Goal: Information Seeking & Learning: Learn about a topic

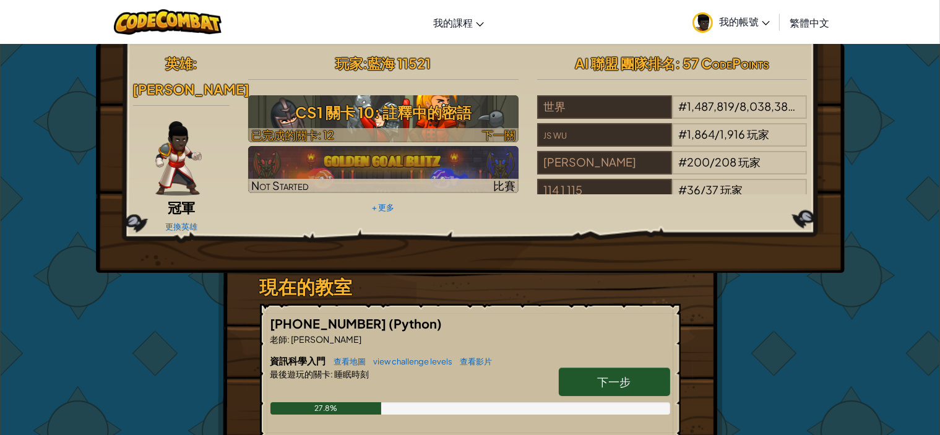
click at [503, 131] on span "下一關" at bounding box center [498, 134] width 33 height 14
select select "zh-HANT"
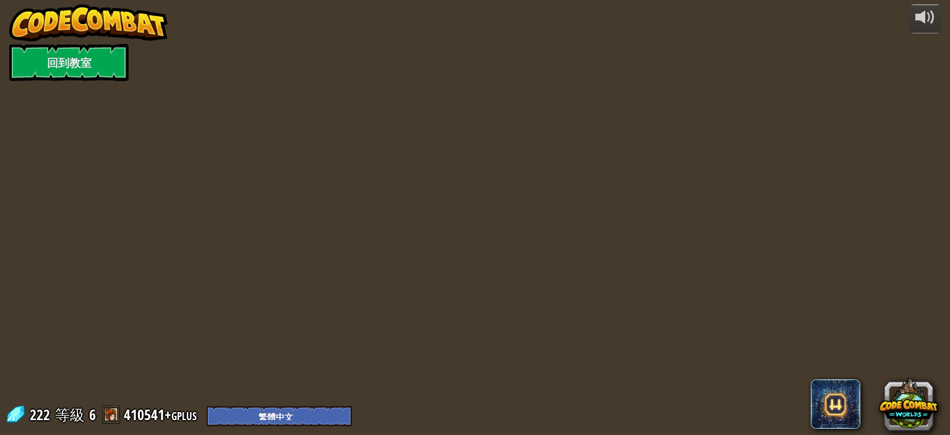
select select "zh-HANT"
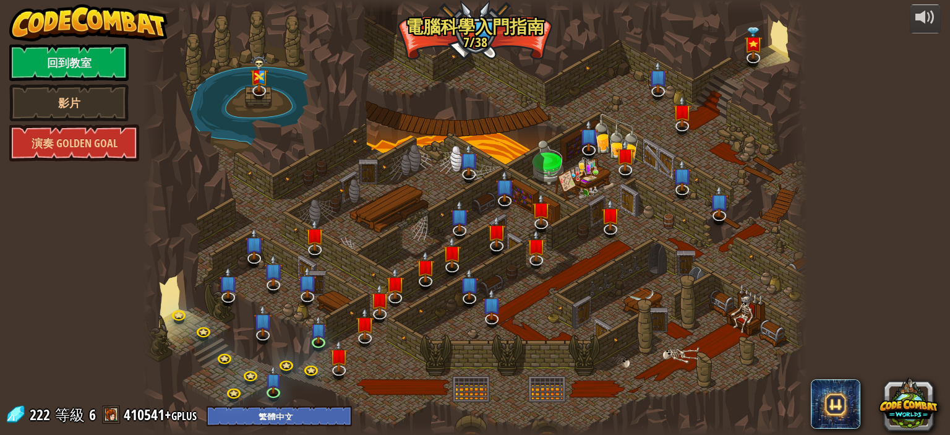
select select "zh-HANT"
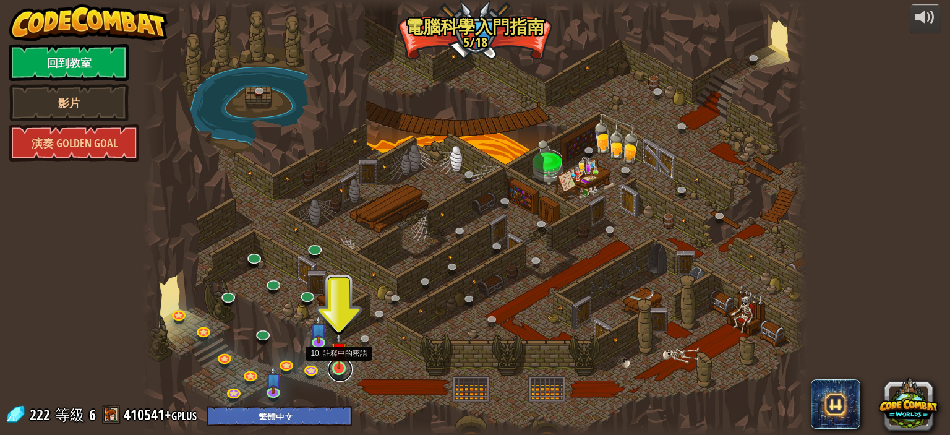
click at [333, 371] on link at bounding box center [340, 369] width 25 height 25
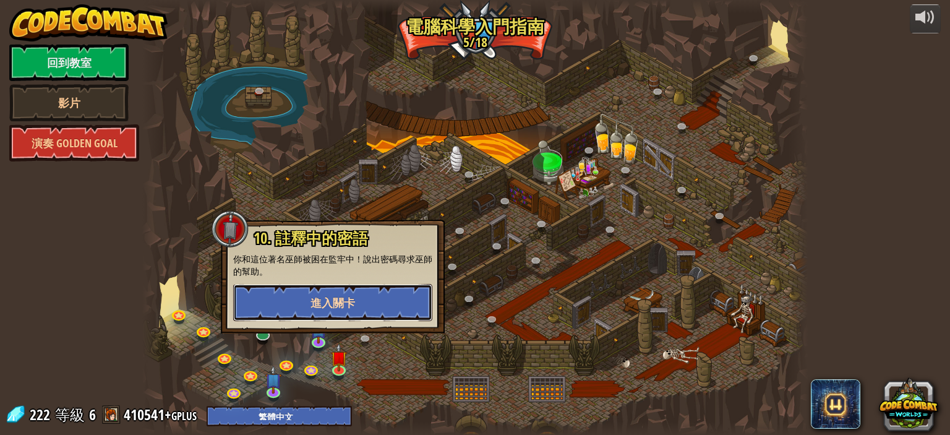
click at [354, 311] on button "進入關卡" at bounding box center [332, 302] width 199 height 37
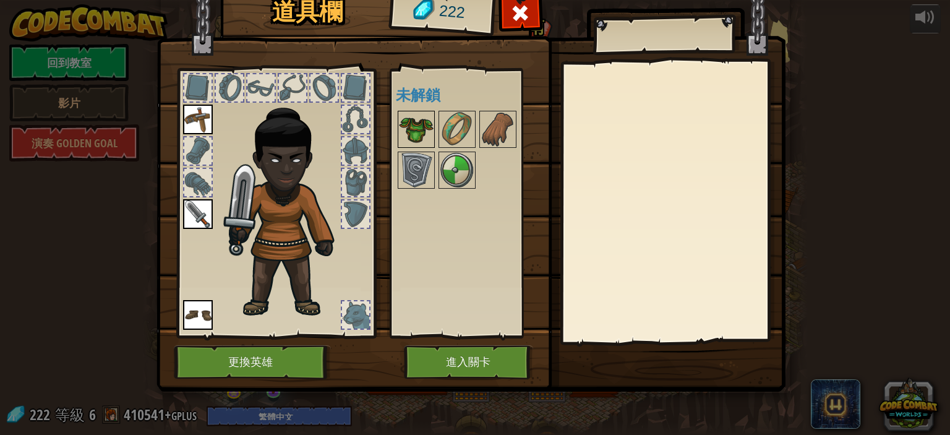
click at [424, 131] on img at bounding box center [416, 129] width 35 height 35
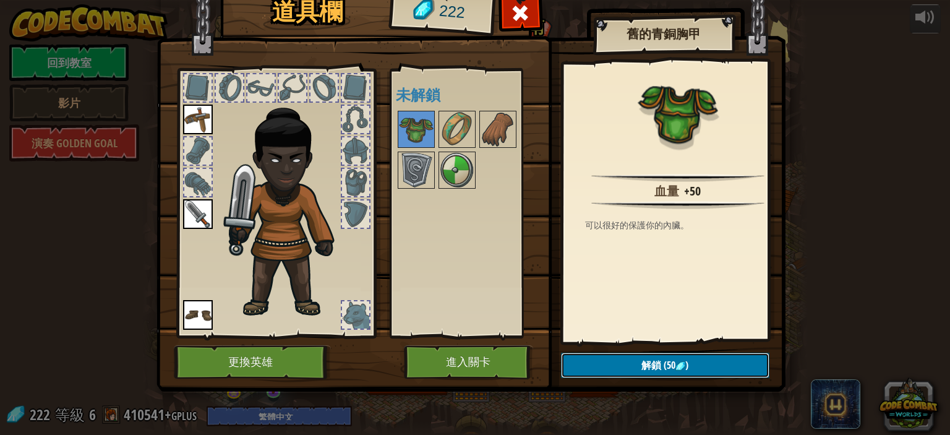
click at [670, 377] on button "解鎖 (50 )" at bounding box center [665, 365] width 208 height 25
click at [664, 369] on button "確認" at bounding box center [665, 365] width 208 height 25
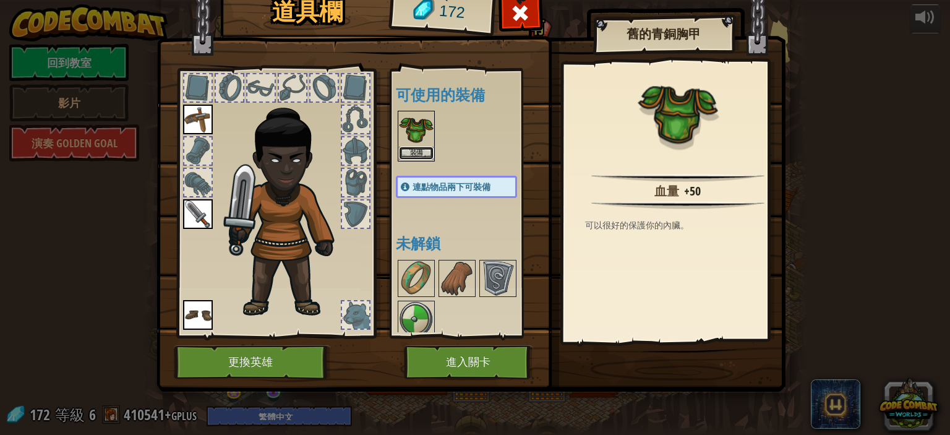
click at [411, 148] on button "裝備" at bounding box center [416, 153] width 35 height 13
click at [411, 258] on div at bounding box center [469, 299] width 146 height 82
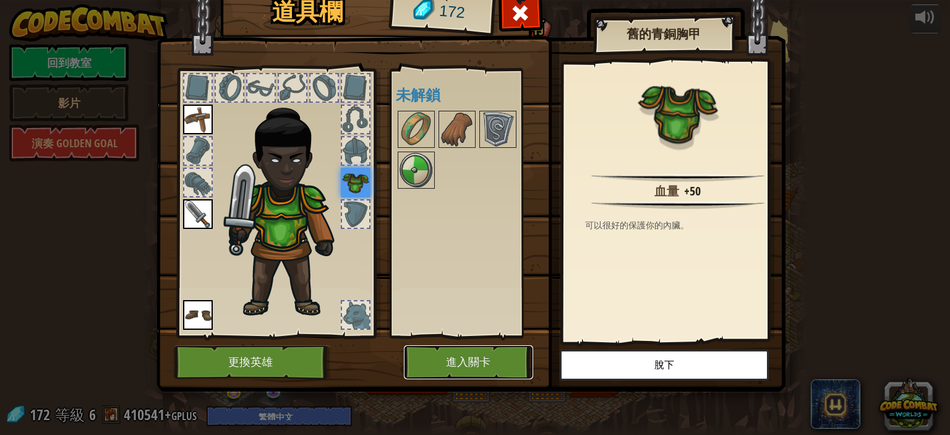
click at [460, 361] on button "進入關卡" at bounding box center [468, 362] width 129 height 34
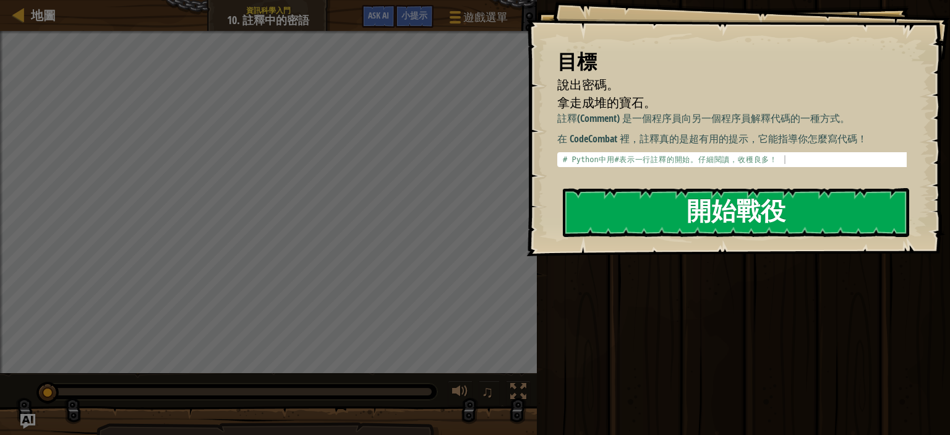
click at [611, 217] on button "開始戰役" at bounding box center [736, 212] width 346 height 49
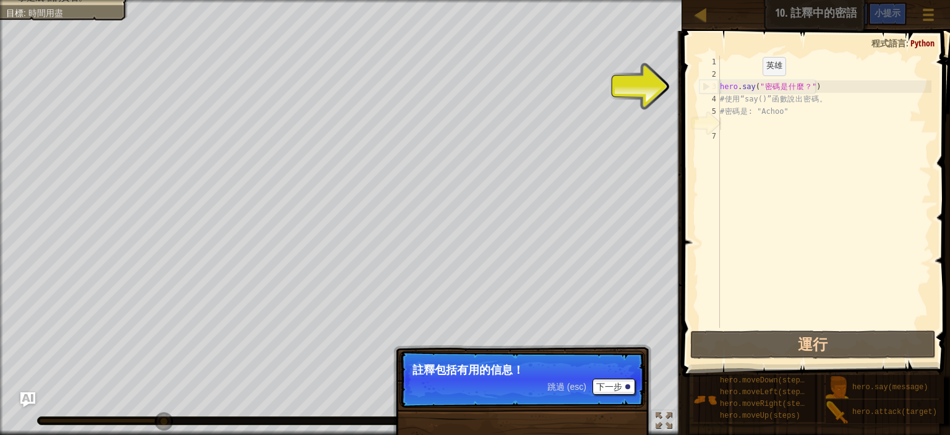
click at [753, 94] on div "hero . say ( " 密 碼 是 什 麼 ？ " ) # 使 用 “say()” 函 數 說 出 密 碼 。 # 密 碼 是 : "Achoo"" at bounding box center [825, 204] width 214 height 297
click at [724, 117] on div "hero . say ( " 密 碼 是 什 麼 ？ " ) # 使 用 “say()” 函 數 說 出 密 碼 。 # 密 碼 是 : "Achoo"" at bounding box center [825, 204] width 214 height 297
type textarea "# 密碼是: "Achoo""
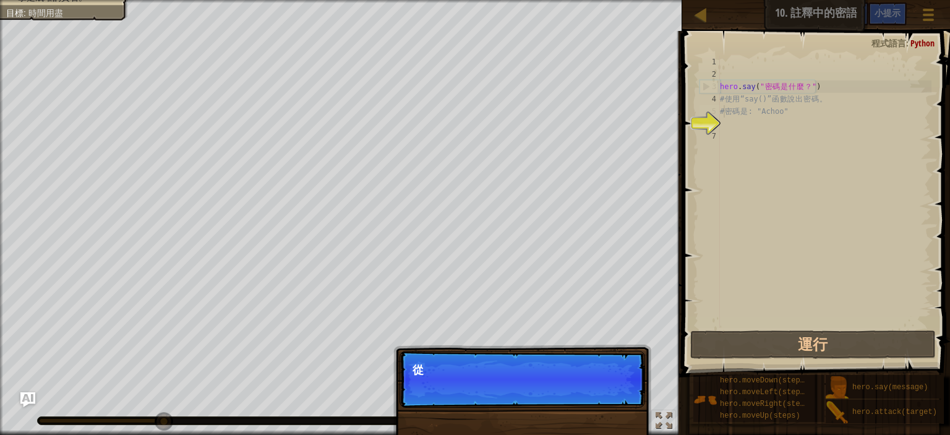
click at [724, 130] on div "hero . say ( " 密 碼 是 什 麼 ？ " ) # 使 用 “say()” 函 數 說 出 密 碼 。 # 密 碼 是 : "Achoo"" at bounding box center [825, 204] width 214 height 297
click at [617, 374] on p "從巫師處取得密碼" at bounding box center [523, 370] width 220 height 12
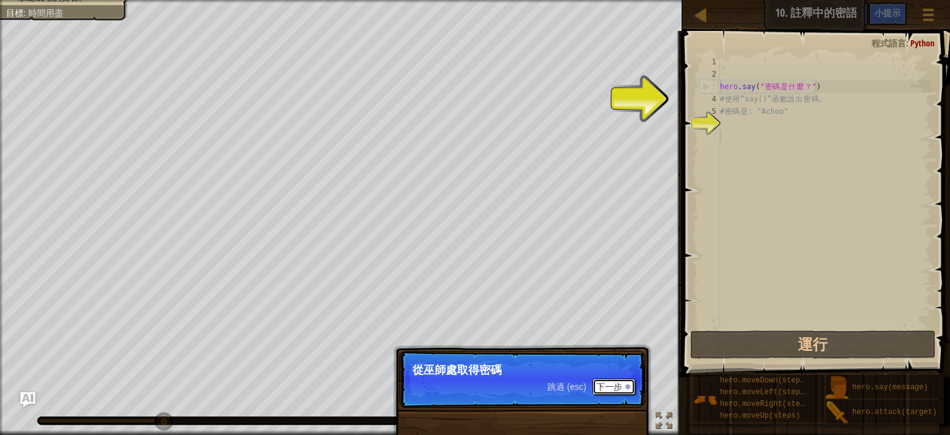
click at [612, 386] on button "下一步" at bounding box center [614, 387] width 43 height 16
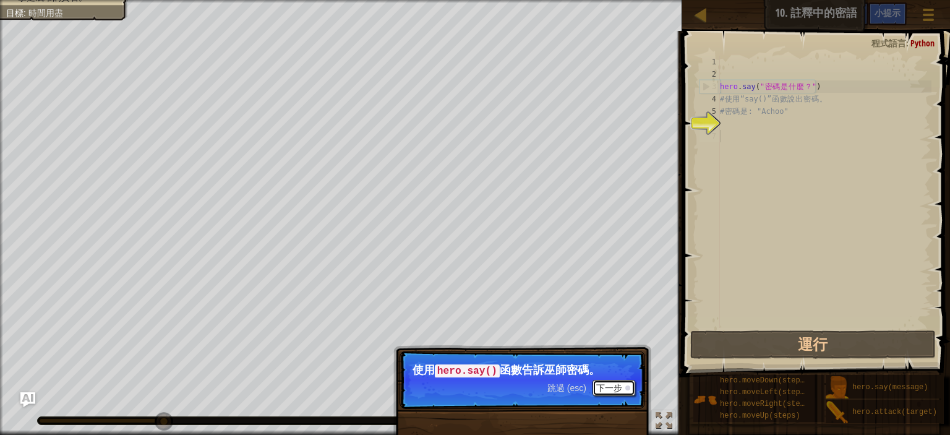
click at [616, 389] on button "下一步" at bounding box center [614, 388] width 43 height 16
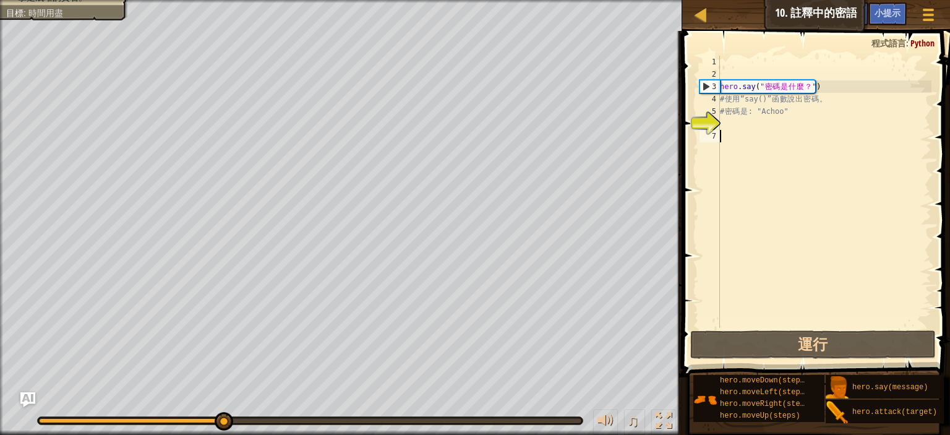
click at [726, 141] on div "hero . say ( " 密 碼 是 什 麼 ？ " ) # 使 用 “say()” 函 數 說 出 密 碼 。 # 密 碼 是 : "Achoo"" at bounding box center [825, 204] width 214 height 297
type textarea "ㄘ"
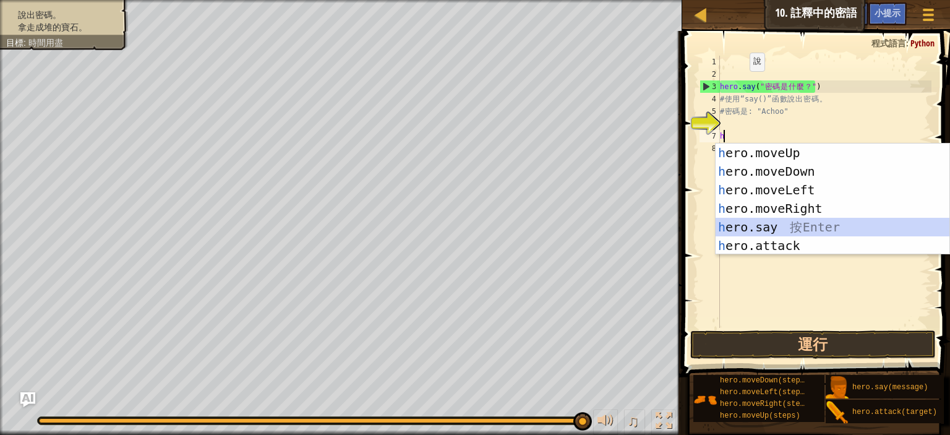
click at [779, 228] on div "h ero.moveUp 按 Enter h ero.moveDown 按 Enter h ero.moveLeft 按 Enter h ero.moveRi…" at bounding box center [833, 218] width 234 height 148
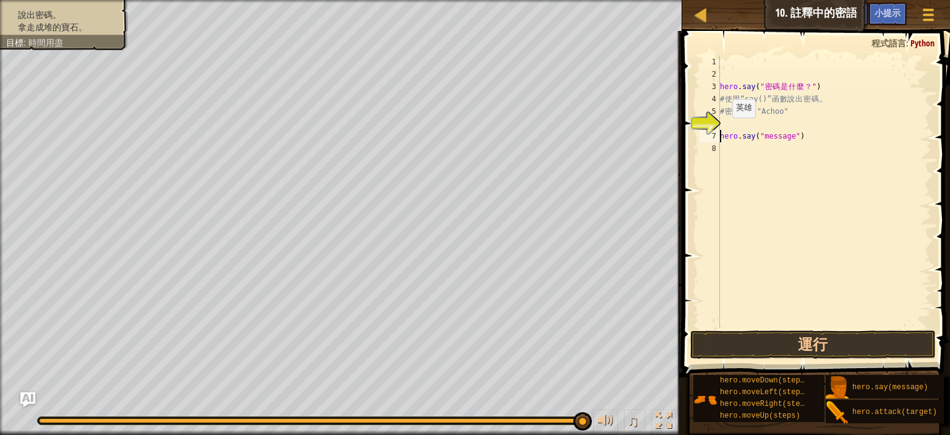
click at [721, 130] on div "hero . say ( " 密 碼 是 什 麼 ？ " ) # 使 用 “say()” 函 數 說 出 密 碼 。 # 密 碼 是 : "Achoo" he…" at bounding box center [825, 204] width 214 height 297
click at [784, 122] on div "hero . say ( " 密 碼 是 什 麼 ？ " ) # 使 用 “say()” 函 數 說 出 密 碼 。 # 密 碼 是 : "Achoo" he…" at bounding box center [825, 204] width 214 height 297
click at [787, 128] on div "hero . say ( " 密 碼 是 什 麼 ？ " ) # 使 用 “say()” 函 數 說 出 密 碼 。 # 密 碼 是 : "Achoo" he…" at bounding box center [825, 204] width 214 height 297
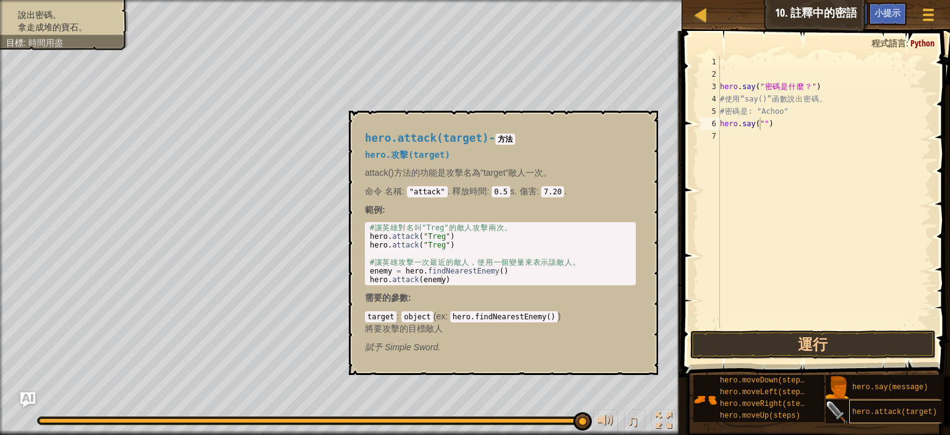
scroll to position [0, 0]
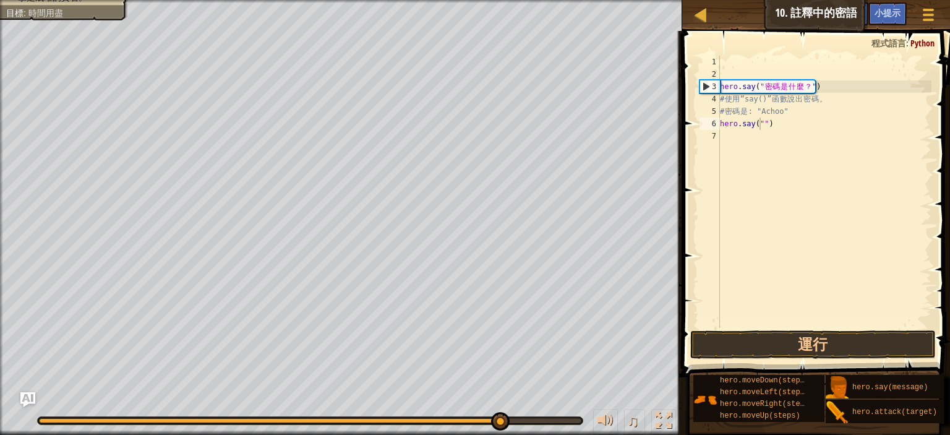
click at [829, 19] on div "遊戲選單 完成 小提示 Ask AI" at bounding box center [886, 16] width 115 height 29
click at [883, 15] on span "小提示" at bounding box center [888, 13] width 26 height 12
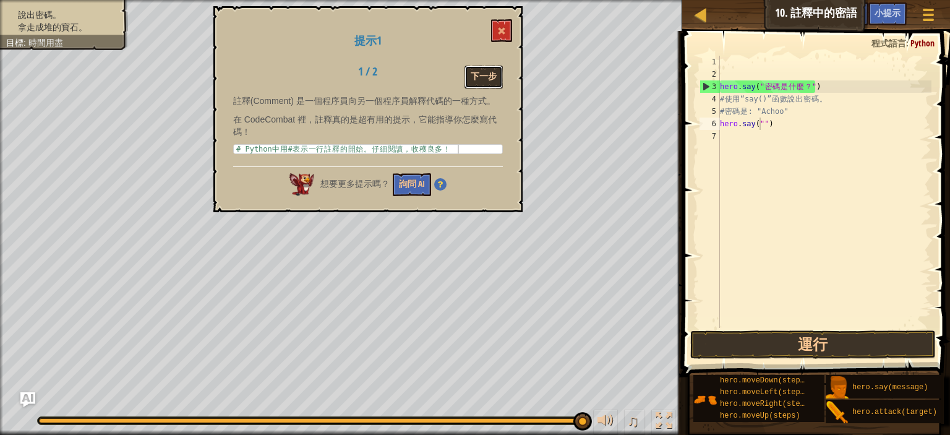
click at [479, 71] on button "下一步" at bounding box center [484, 77] width 38 height 23
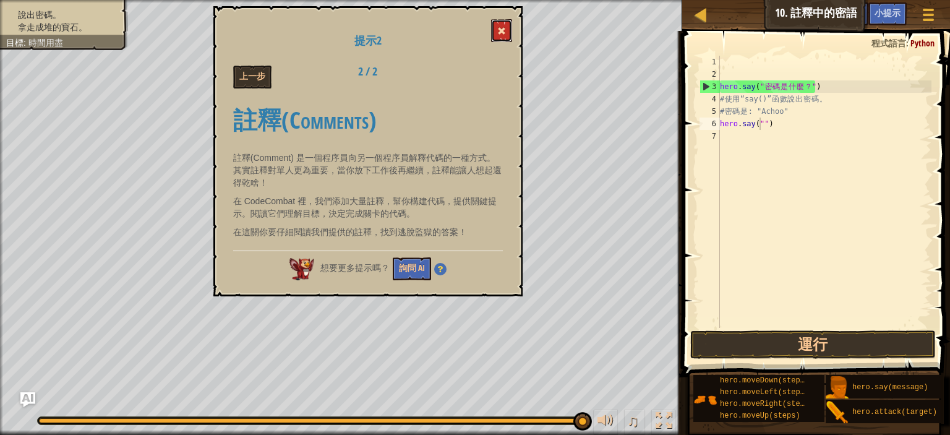
click at [505, 34] on span at bounding box center [501, 31] width 9 height 9
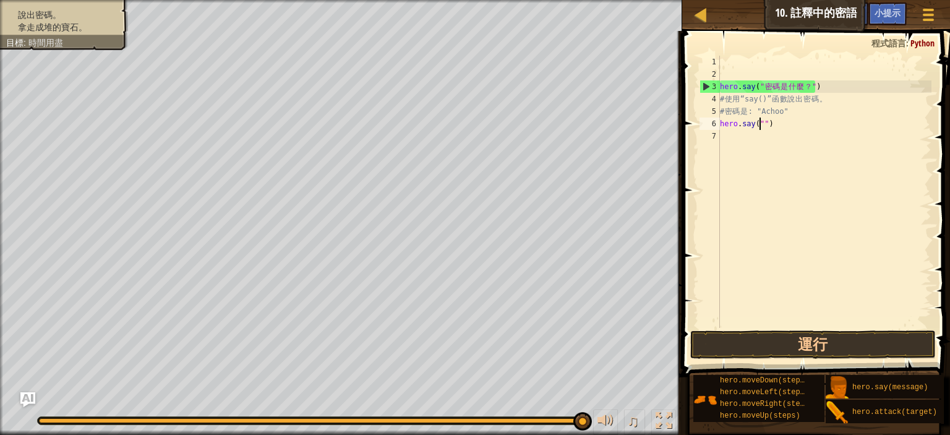
click at [789, 129] on div "hero . say ( " 密 碼 是 什 麼 ？ " ) # 使 用 “say()” 函 數 說 出 密 碼 。 # 密 碼 是 : "Achoo" he…" at bounding box center [825, 204] width 214 height 297
type textarea "h"
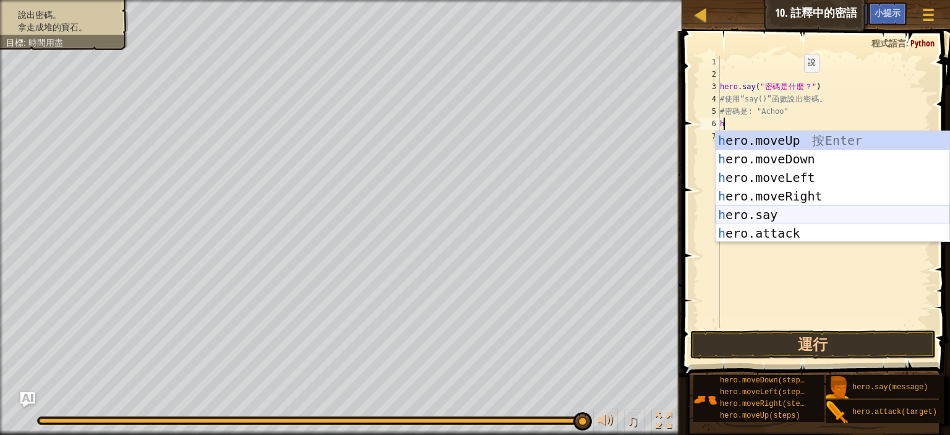
click at [763, 209] on div "h ero.moveUp 按 Enter h ero.moveDown 按 Enter h ero.moveLeft 按 Enter h ero.moveRi…" at bounding box center [833, 205] width 234 height 148
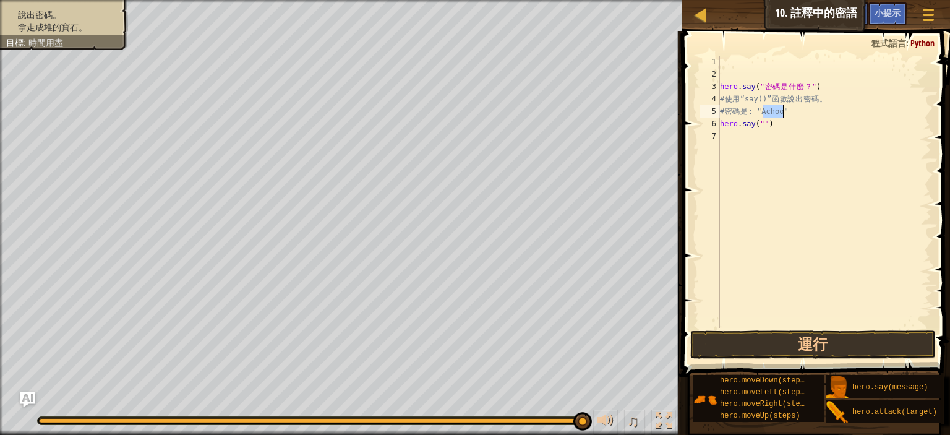
drag, startPoint x: 765, startPoint y: 109, endPoint x: 784, endPoint y: 114, distance: 20.3
click at [784, 114] on div "hero . say ( " 密 碼 是 什 麼 ？ " ) # 使 用 “say()” 函 數 說 出 密 碼 。 # 密 碼 是 : "Achoo" he…" at bounding box center [825, 204] width 214 height 297
click at [760, 124] on div "hero . say ( " 密 碼 是 什 麼 ？ " ) # 使 用 “say()” 函 數 說 出 密 碼 。 # 密 碼 是 : "Achoo" he…" at bounding box center [825, 204] width 214 height 297
paste textarea "Achoo"
type textarea "hero.say("Achoo")"
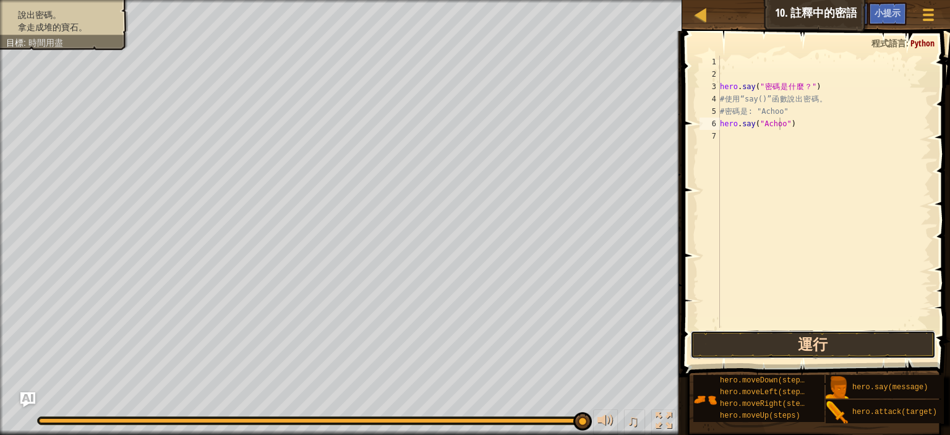
click at [789, 347] on button "運行" at bounding box center [813, 344] width 246 height 28
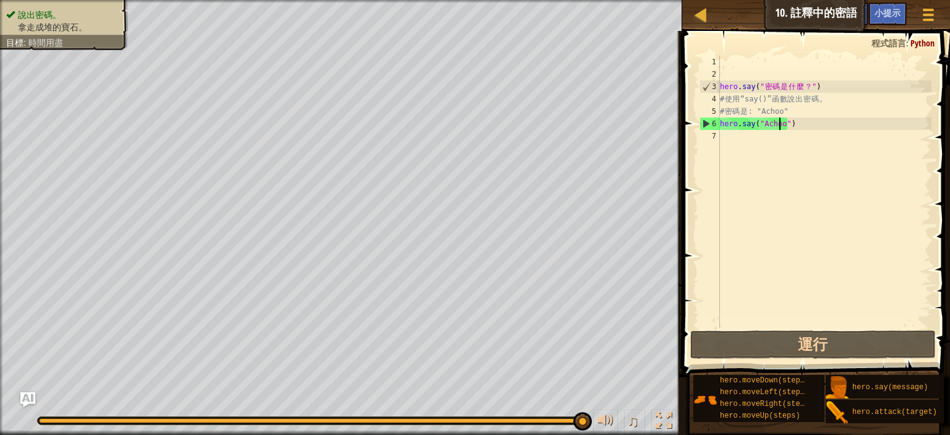
click at [736, 142] on div "hero . say ( " 密 碼 是 什 麼 ？ " ) # 使 用 “say()” 函 數 說 出 密 碼 。 # 密 碼 是 : "Achoo" he…" at bounding box center [825, 204] width 214 height 297
type textarea "h"
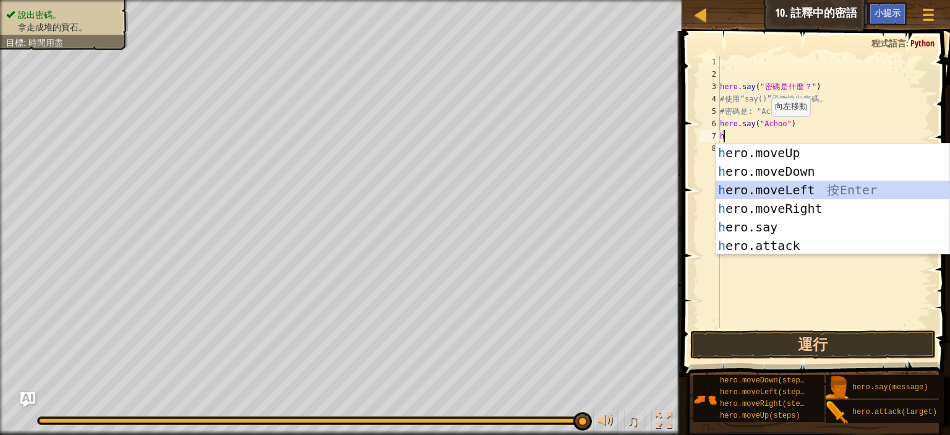
click at [765, 189] on div "h ero.moveUp 按 Enter h ero.moveDown 按 Enter h ero.moveLeft 按 Enter h ero.moveRi…" at bounding box center [833, 218] width 234 height 148
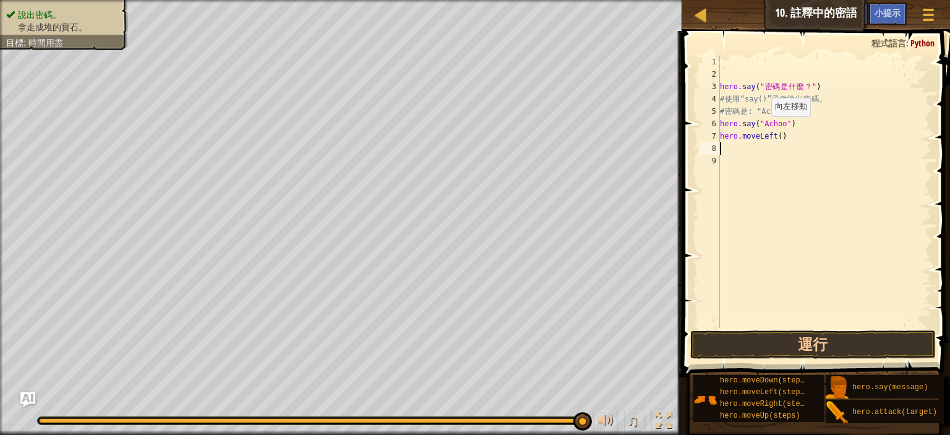
type textarea "h"
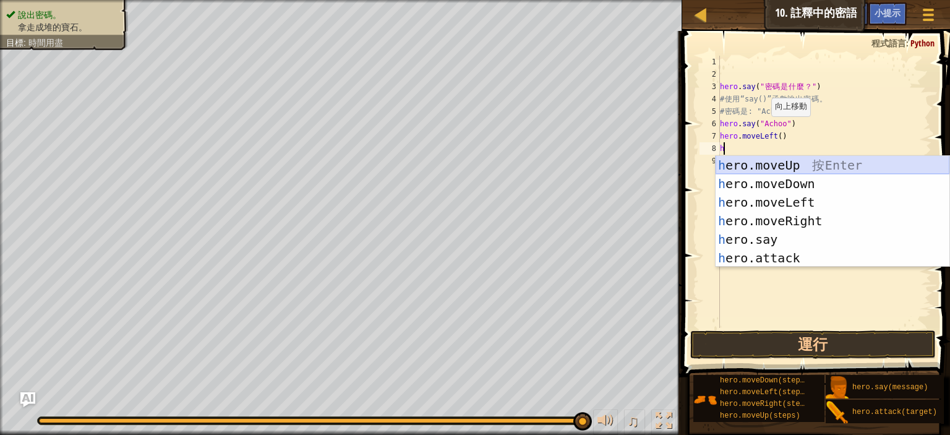
click at [765, 165] on div "h ero.moveUp 按 Enter h ero.moveDown 按 Enter h ero.moveLeft 按 Enter h ero.moveRi…" at bounding box center [833, 230] width 234 height 148
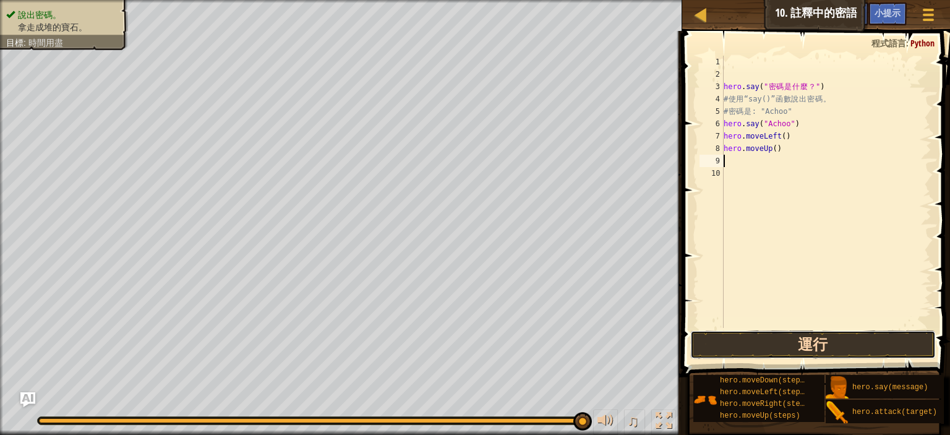
click at [818, 345] on button "運行" at bounding box center [813, 344] width 246 height 28
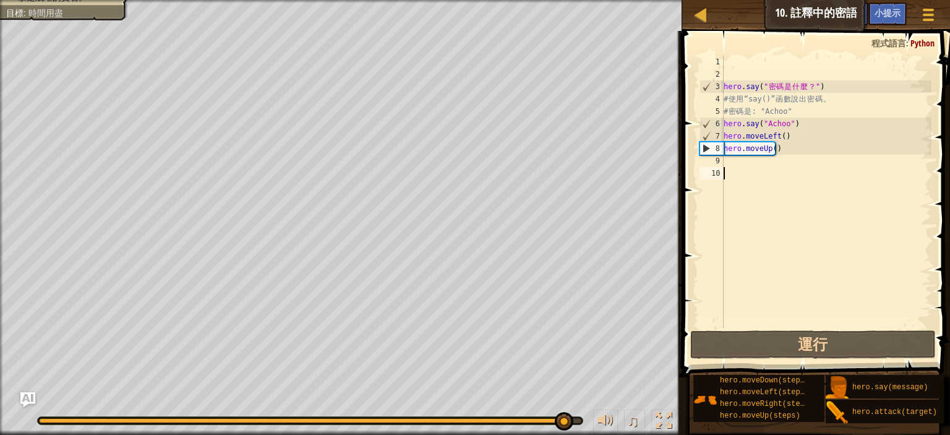
click at [755, 170] on div "hero . say ( " 密 碼 是 什 麼 ？ " ) # 使 用 “say()” 函 數 說 出 密 碼 。 # 密 碼 是 : "Achoo" he…" at bounding box center [826, 204] width 210 height 297
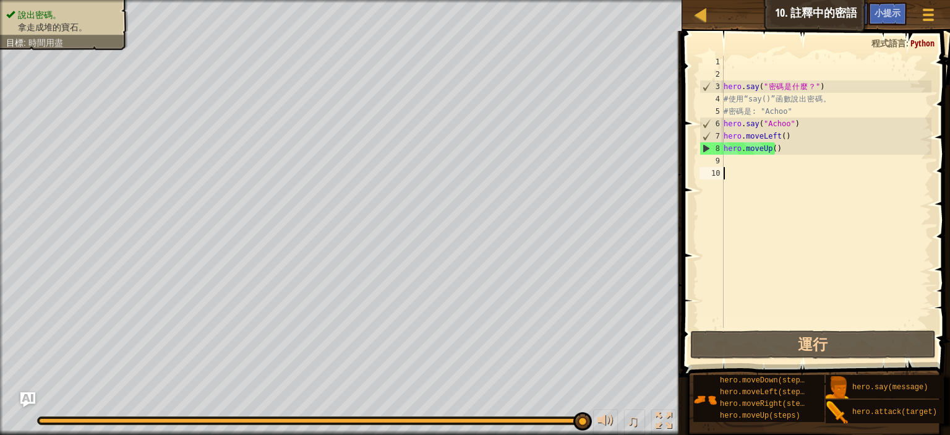
click at [748, 160] on div "hero . say ( " 密 碼 是 什 麼 ？ " ) # 使 用 “say()” 函 數 說 出 密 碼 。 # 密 碼 是 : "Achoo" he…" at bounding box center [826, 204] width 210 height 297
type textarea "h"
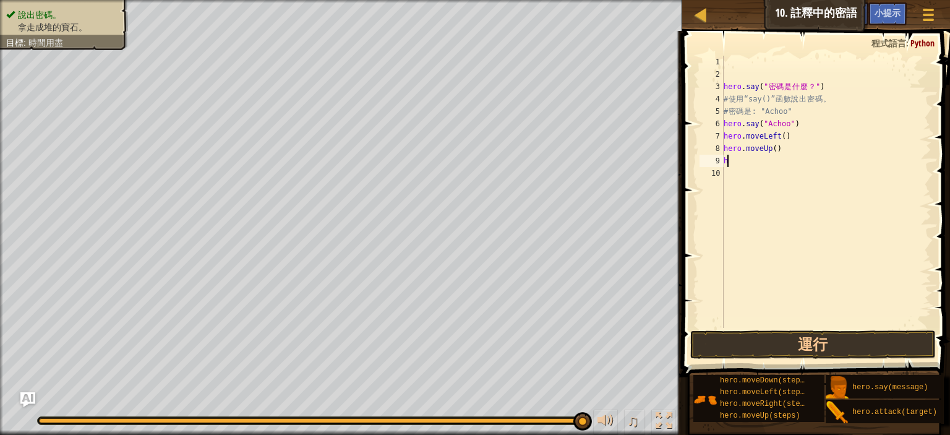
click at [787, 161] on div "hero . say ( " 密 碼 是 什 麼 ？ " ) # 使 用 “say()” 函 數 說 出 密 碼 。 # 密 碼 是 : "Achoo" he…" at bounding box center [826, 204] width 210 height 297
click at [787, 160] on div "hero . say ( " 密 碼 是 什 麼 ？ " ) # 使 用 “say()” 函 數 說 出 密 碼 。 # 密 碼 是 : "Achoo" he…" at bounding box center [826, 204] width 210 height 297
type textarea "h"
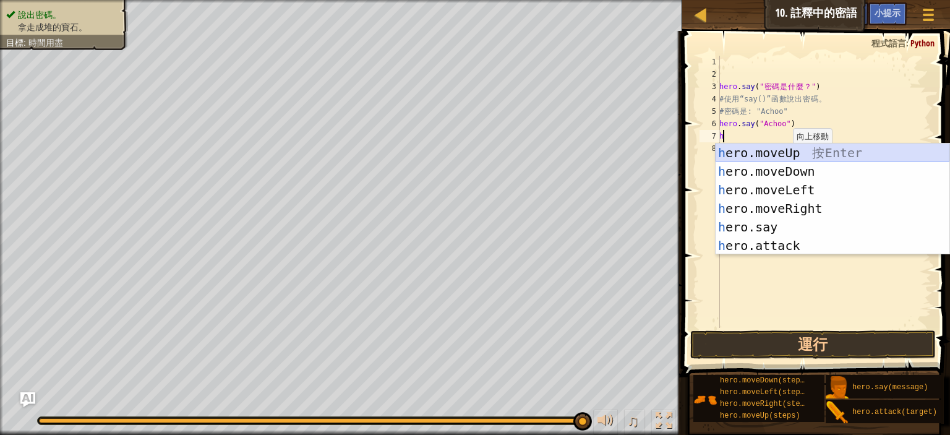
click at [784, 157] on div "h ero.moveUp 按 Enter h ero.moveDown 按 Enter h ero.moveLeft 按 Enter h ero.moveRi…" at bounding box center [833, 218] width 234 height 148
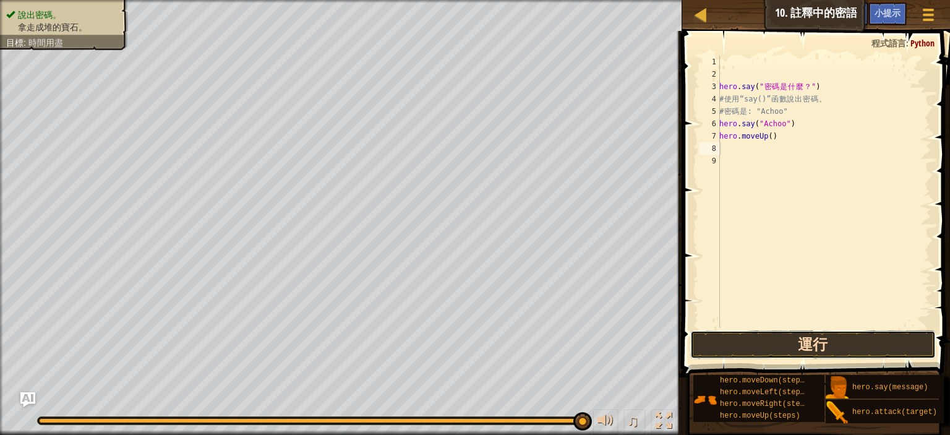
click at [767, 336] on button "運行" at bounding box center [813, 344] width 246 height 28
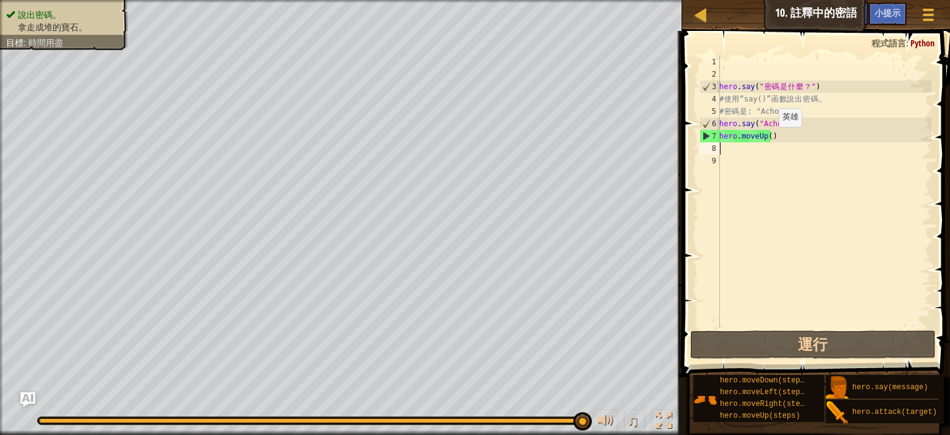
click at [767, 139] on div "hero . say ( " 密 碼 是 什 麼 ？ " ) # 使 用 “say()” 函 數 說 出 密 碼 。 # 密 碼 是 : "Achoo" he…" at bounding box center [824, 204] width 215 height 297
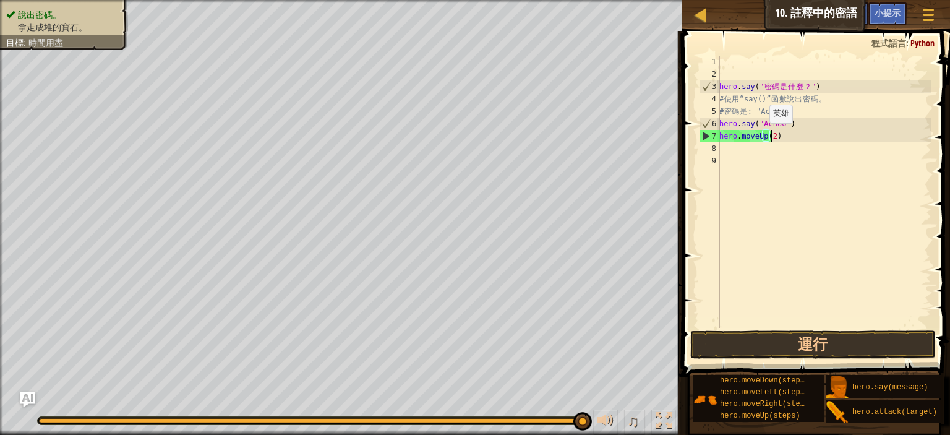
scroll to position [6, 6]
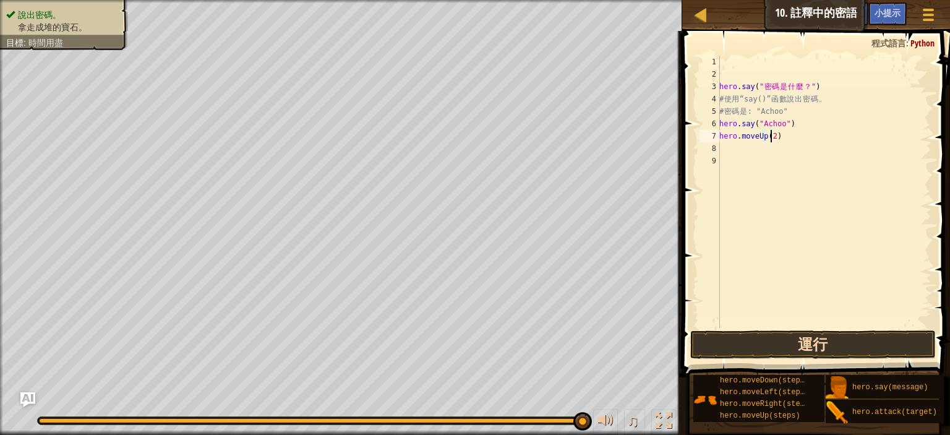
type textarea "hero.moveUp(2)"
click at [838, 340] on button "運行" at bounding box center [813, 344] width 246 height 28
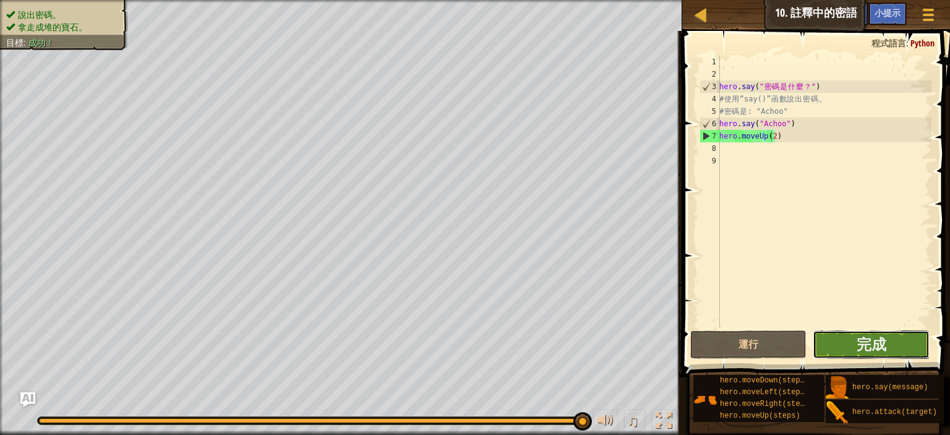
click at [839, 344] on button "完成" at bounding box center [871, 344] width 116 height 28
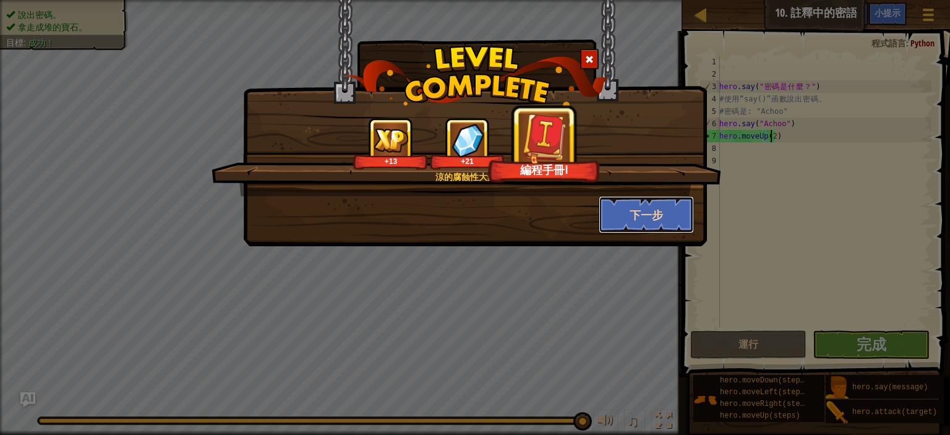
click at [657, 223] on button "下一步" at bounding box center [647, 214] width 96 height 37
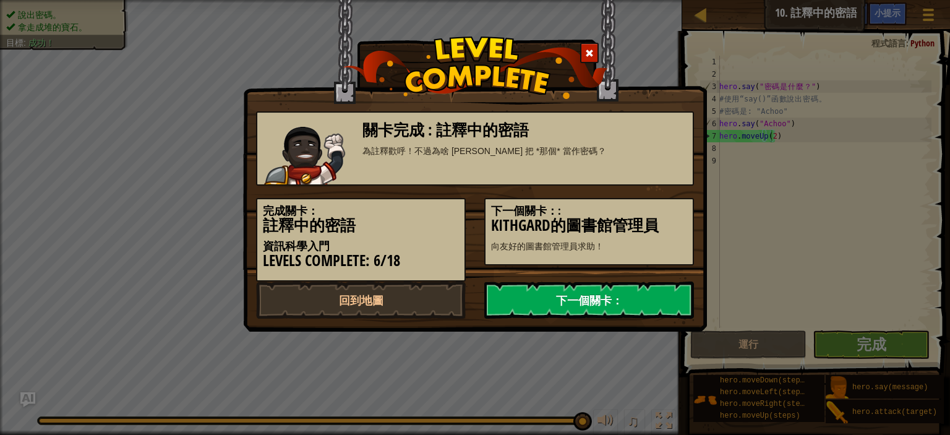
click at [632, 296] on link "下一個關卡：" at bounding box center [589, 299] width 210 height 37
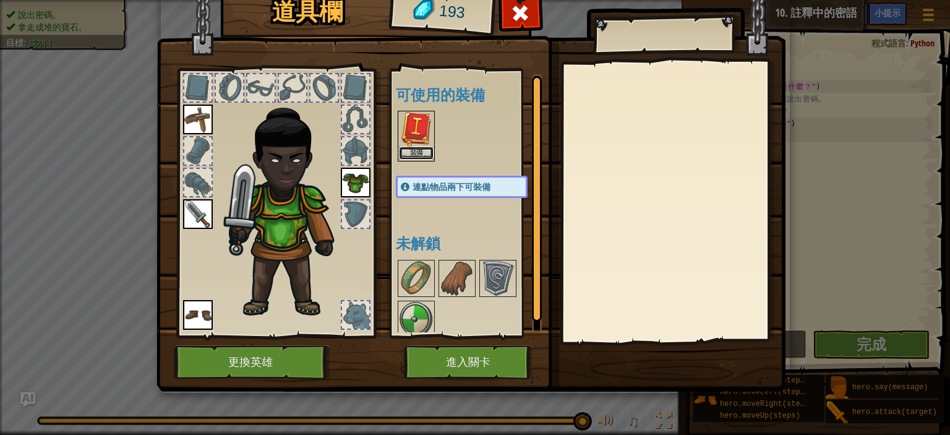
click at [410, 152] on button "裝備" at bounding box center [416, 153] width 35 height 13
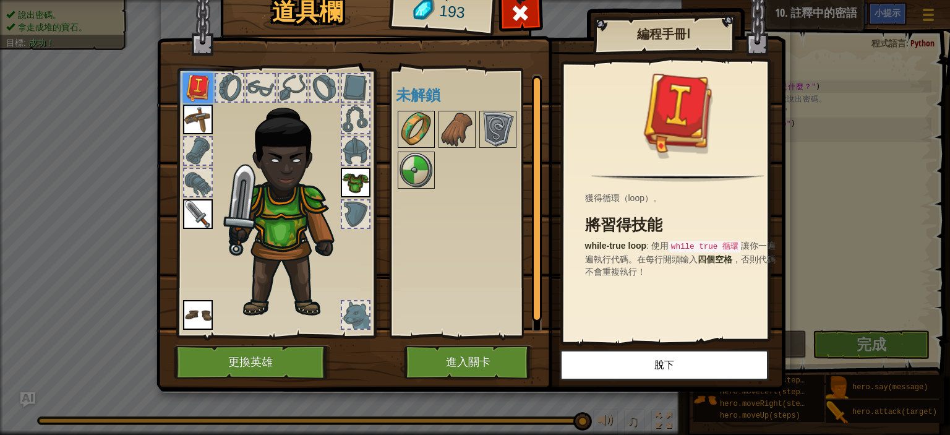
click at [421, 135] on img at bounding box center [416, 129] width 35 height 35
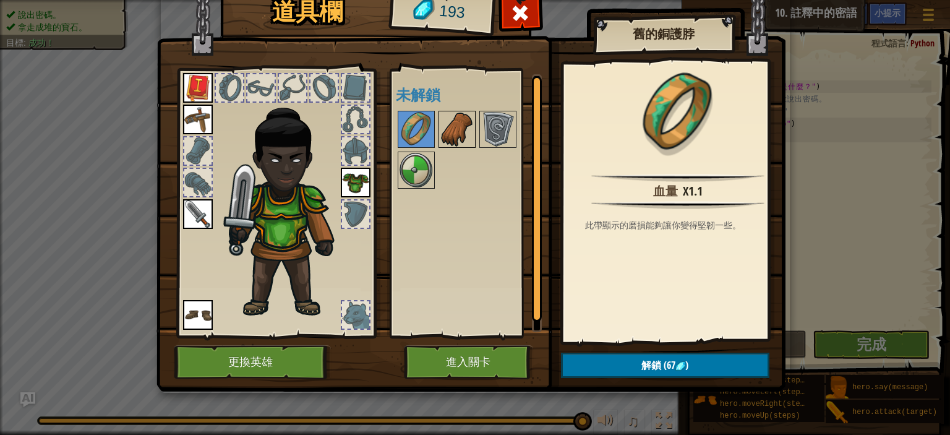
click at [450, 127] on img at bounding box center [457, 129] width 35 height 35
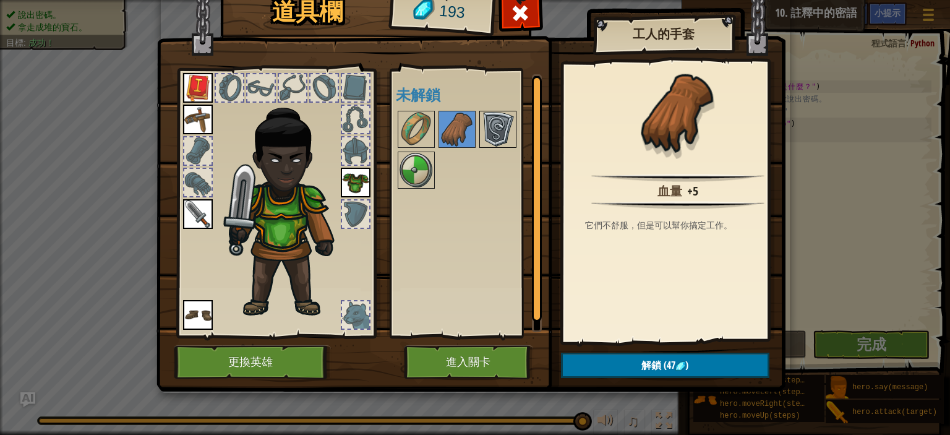
click at [481, 134] on img at bounding box center [498, 129] width 35 height 35
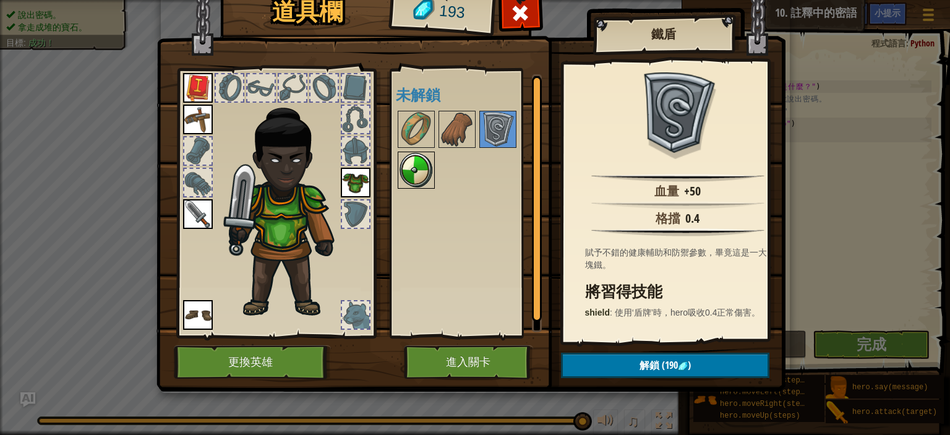
click at [416, 162] on img at bounding box center [416, 170] width 35 height 35
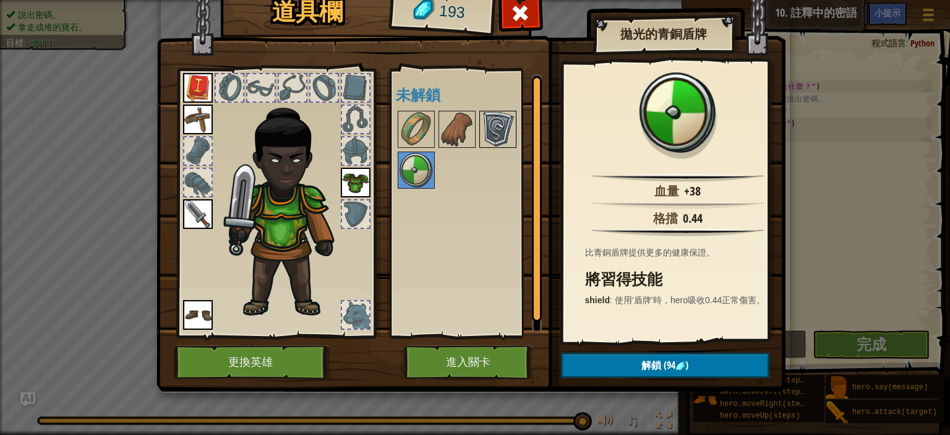
click at [508, 121] on img at bounding box center [498, 129] width 35 height 35
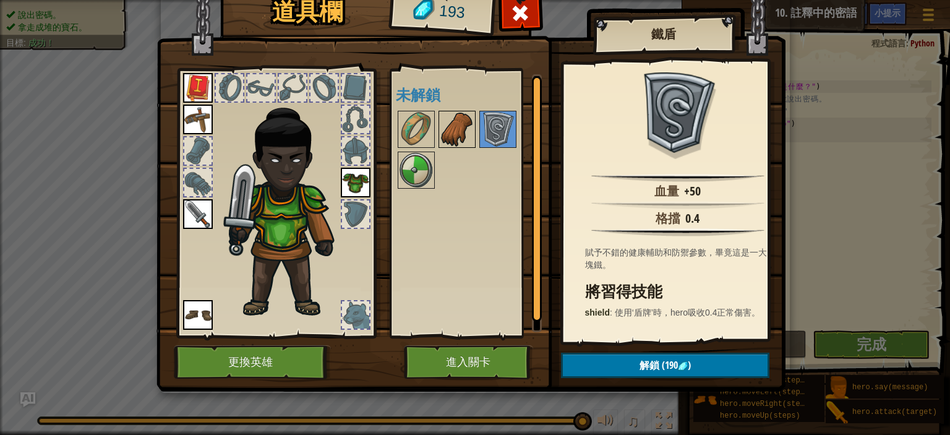
click at [465, 129] on img at bounding box center [457, 129] width 35 height 35
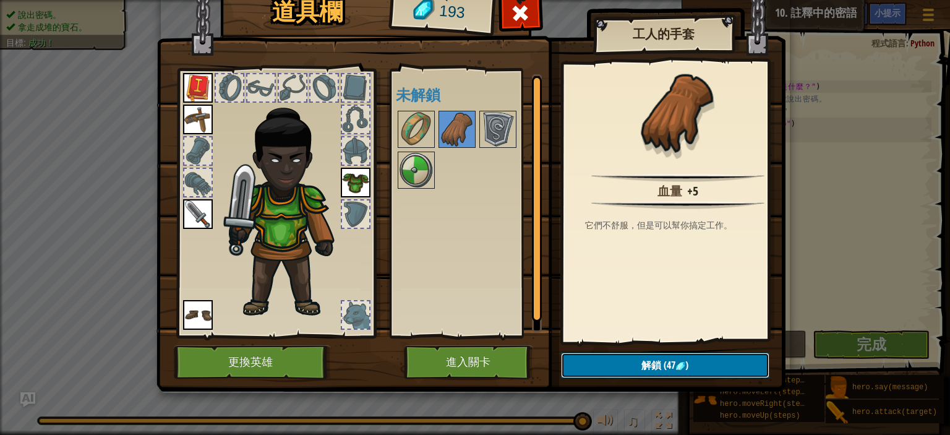
click at [680, 371] on img at bounding box center [681, 366] width 10 height 10
click at [651, 353] on button "確認" at bounding box center [665, 365] width 208 height 25
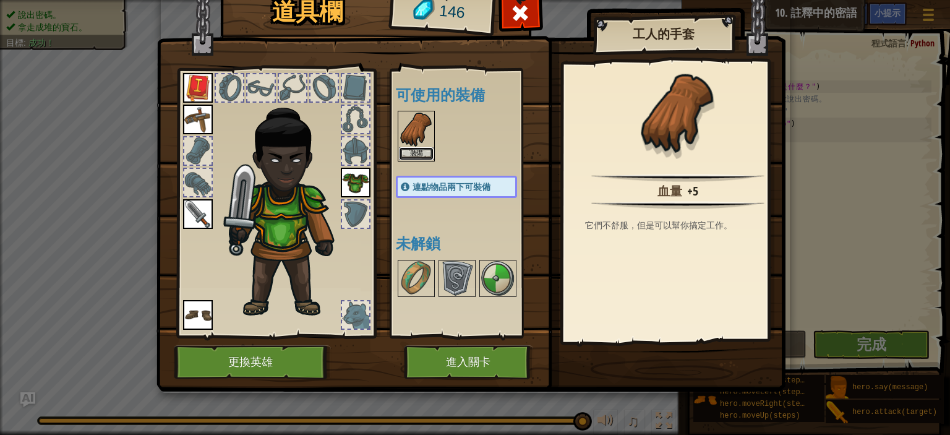
click at [408, 147] on button "裝備" at bounding box center [416, 153] width 35 height 13
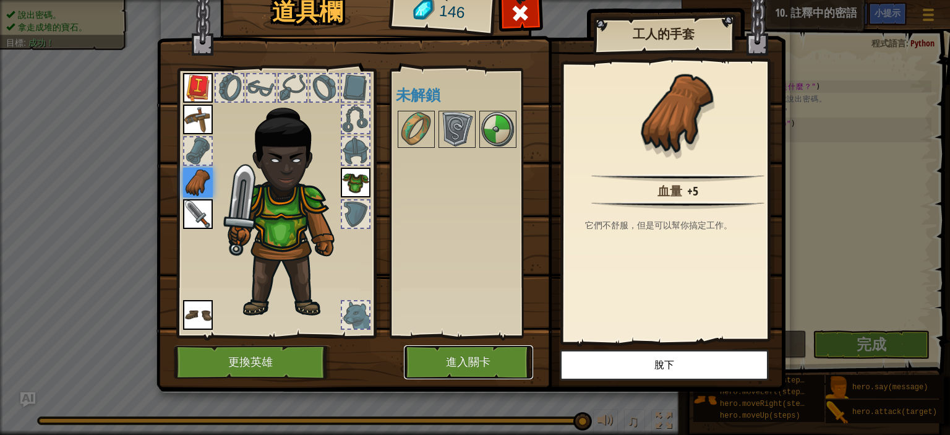
click at [492, 351] on button "進入關卡" at bounding box center [468, 362] width 129 height 34
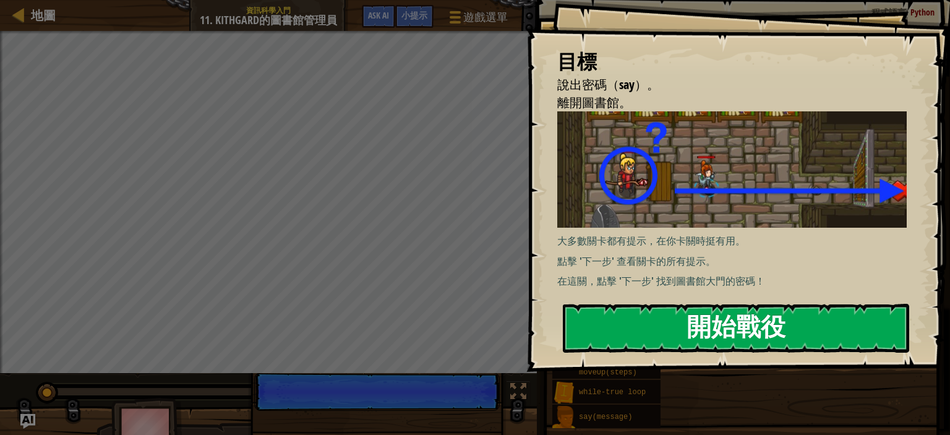
click at [656, 326] on button "開始戰役" at bounding box center [736, 328] width 346 height 49
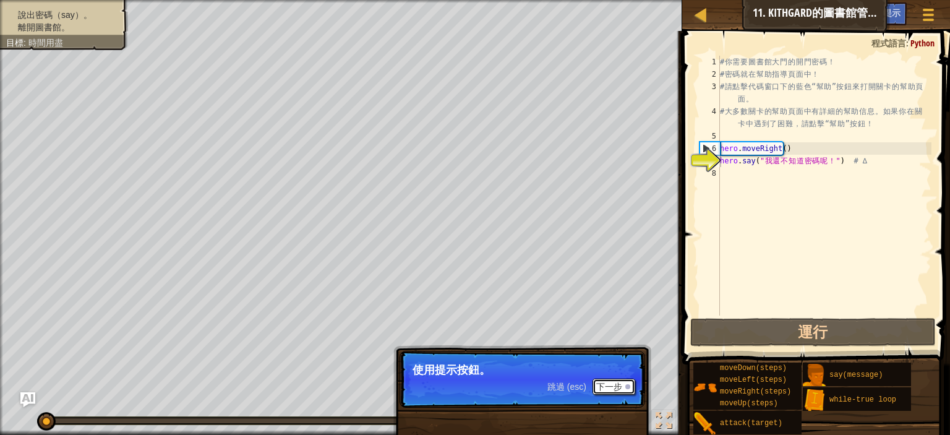
click at [604, 387] on button "下一步" at bounding box center [614, 387] width 43 height 16
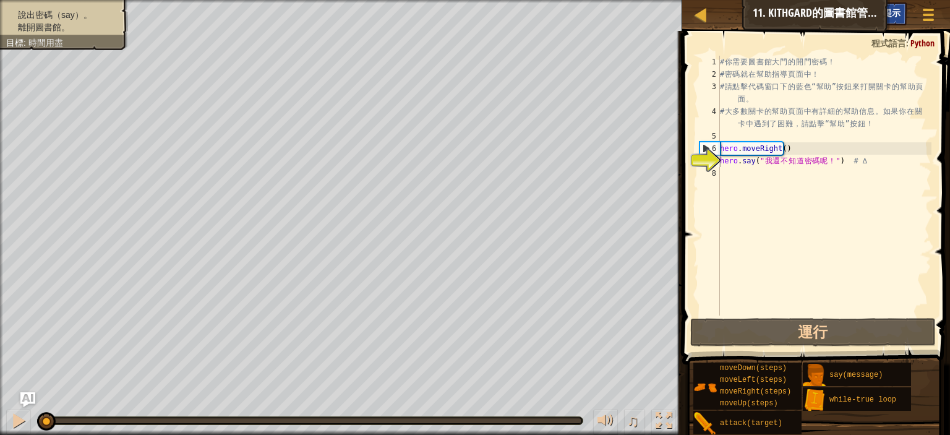
click at [888, 11] on span "小提示" at bounding box center [888, 13] width 26 height 12
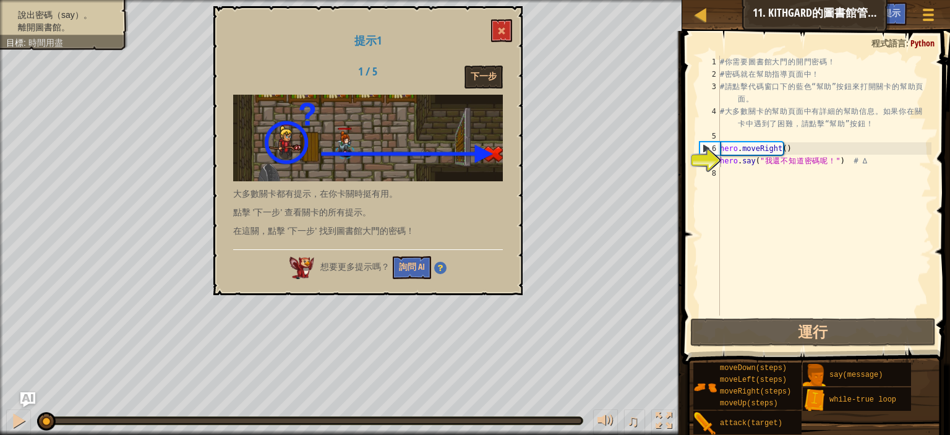
click at [489, 64] on div "提示1 1 / 5 下一步 大多數關卡都有提示，在你卡關時挺有用。 點擊 '下一步' 查看關卡的所有提示。 在這關，點擊 '下一步' 找到圖書館大門的密碼！ …" at bounding box center [367, 150] width 309 height 289
click at [484, 71] on button "下一步" at bounding box center [484, 77] width 38 height 23
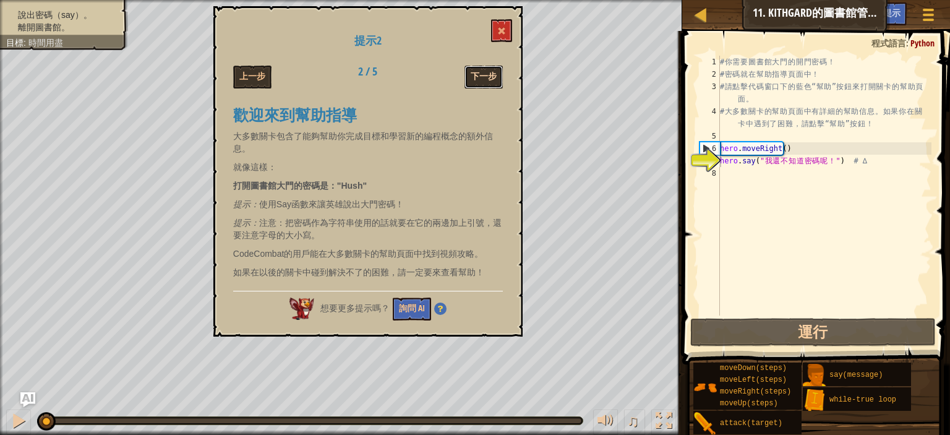
click at [480, 76] on button "下一步" at bounding box center [484, 77] width 38 height 23
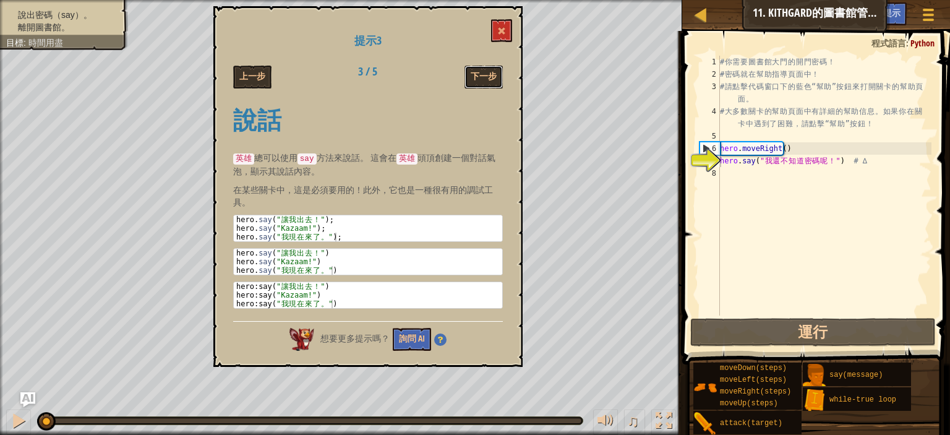
click at [480, 76] on button "下一步" at bounding box center [484, 77] width 38 height 23
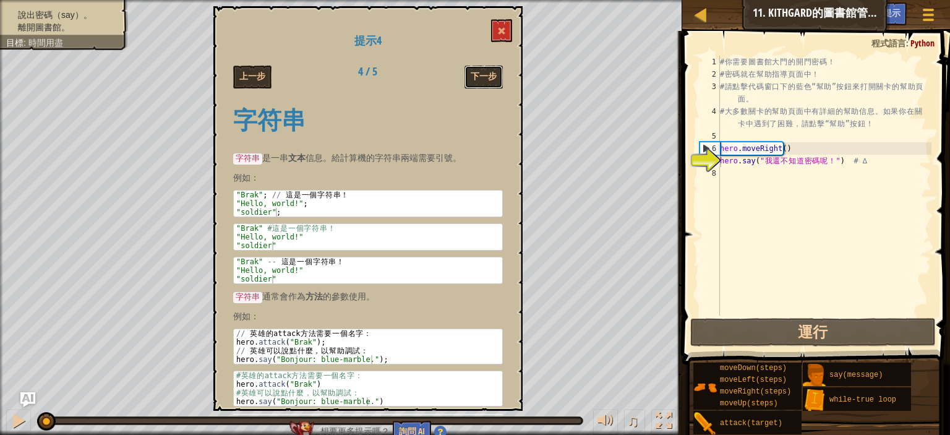
click at [480, 76] on button "下一步" at bounding box center [484, 77] width 38 height 23
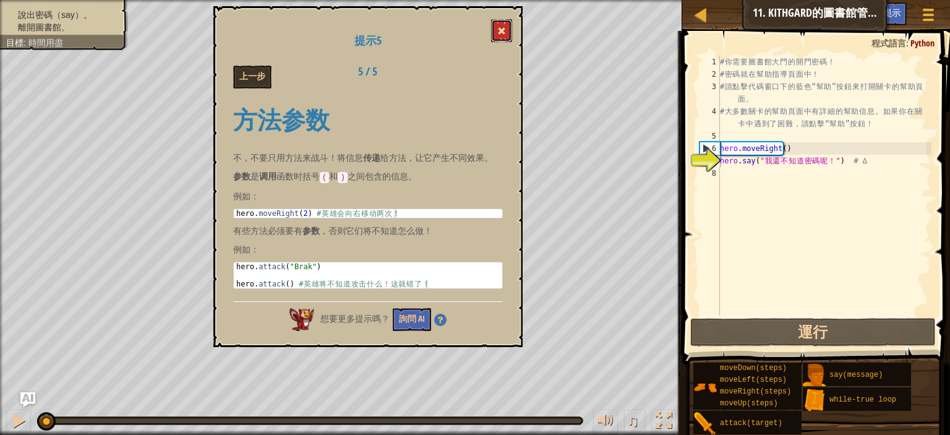
click at [505, 26] on button at bounding box center [501, 30] width 21 height 23
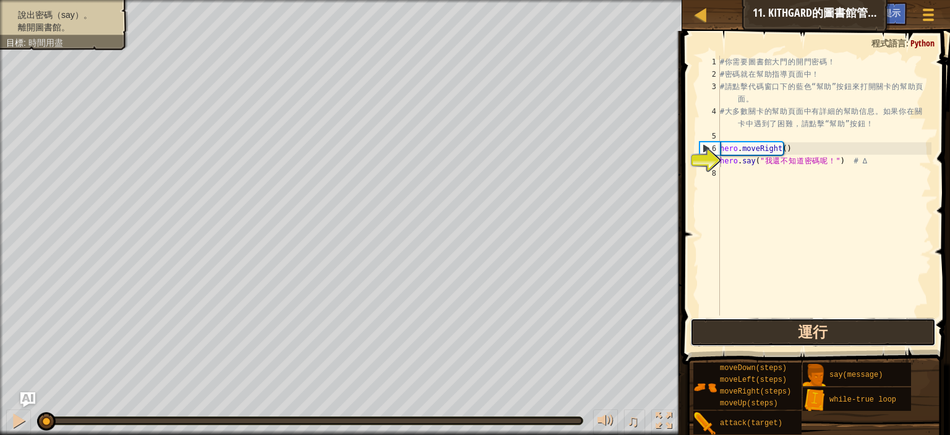
click at [759, 336] on button "運行" at bounding box center [813, 332] width 246 height 28
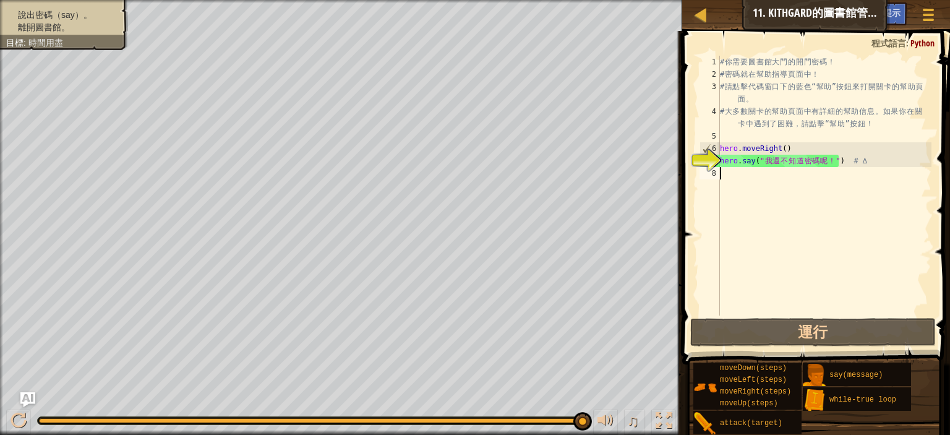
click at [727, 175] on div "# 你 需 要 圖 書 館 大 門 的 開 門 密 碼 ！ # 密 碼 就 在 幫 助 指 導 頁 面 中 ！ # 請 點 擊 代 碼 窗 口 下 的 藍 色…" at bounding box center [825, 198] width 214 height 285
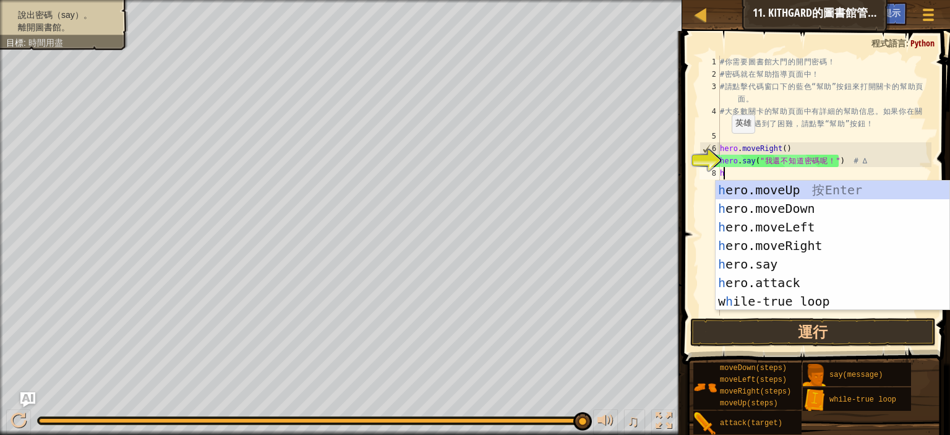
scroll to position [6, 0]
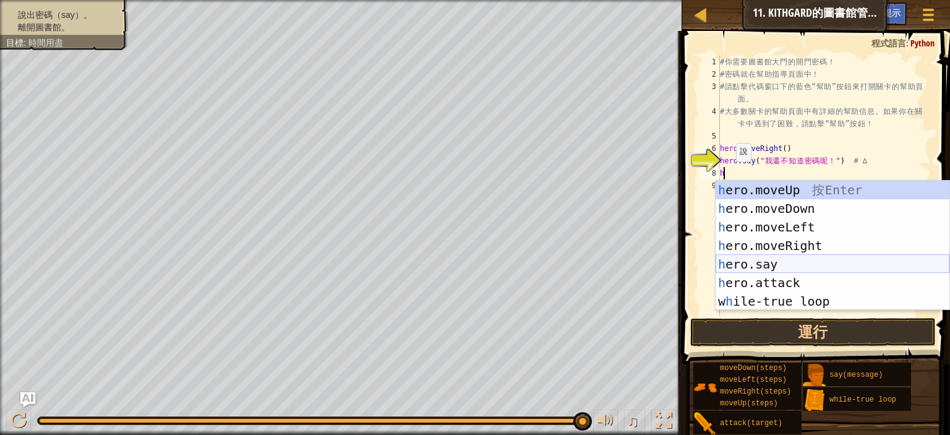
click at [773, 267] on div "h ero.moveUp 按 Enter h ero.moveDown 按 Enter h ero.moveLeft 按 Enter h ero.moveRi…" at bounding box center [833, 264] width 234 height 167
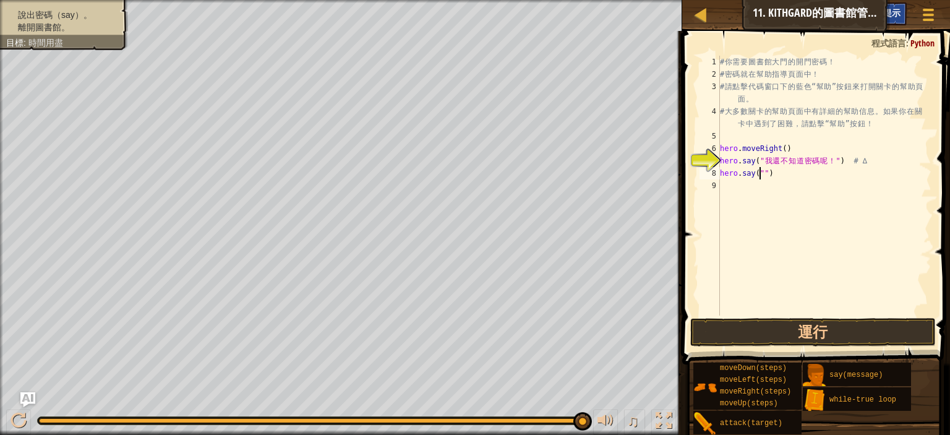
type textarea "hero.say("")"
click at [890, 7] on span "小提示" at bounding box center [888, 13] width 26 height 12
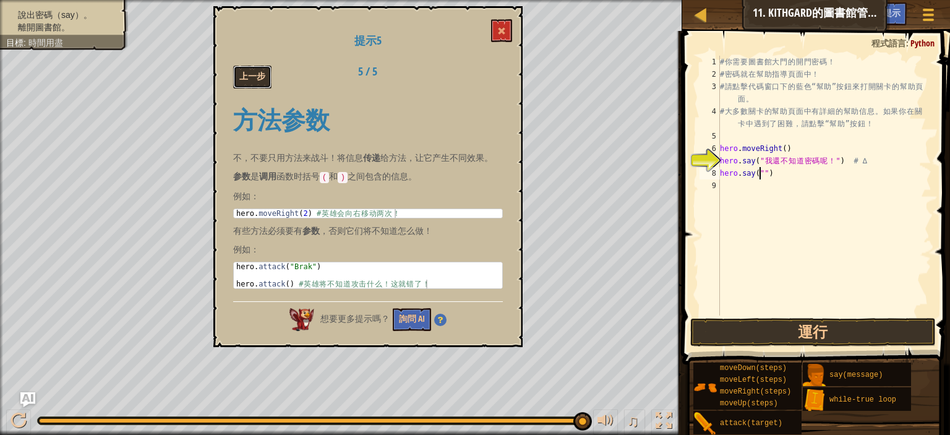
click at [249, 80] on button "上一步" at bounding box center [252, 77] width 38 height 23
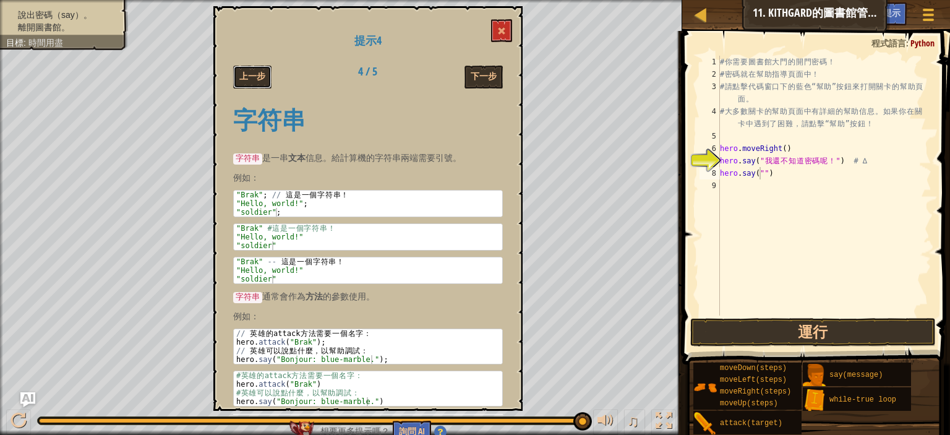
click at [249, 80] on button "上一步" at bounding box center [252, 77] width 38 height 23
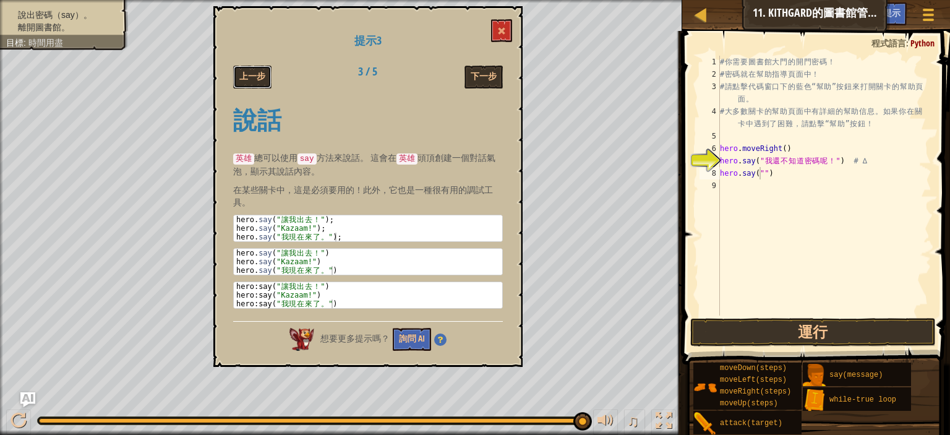
click at [249, 80] on button "上一步" at bounding box center [252, 77] width 38 height 23
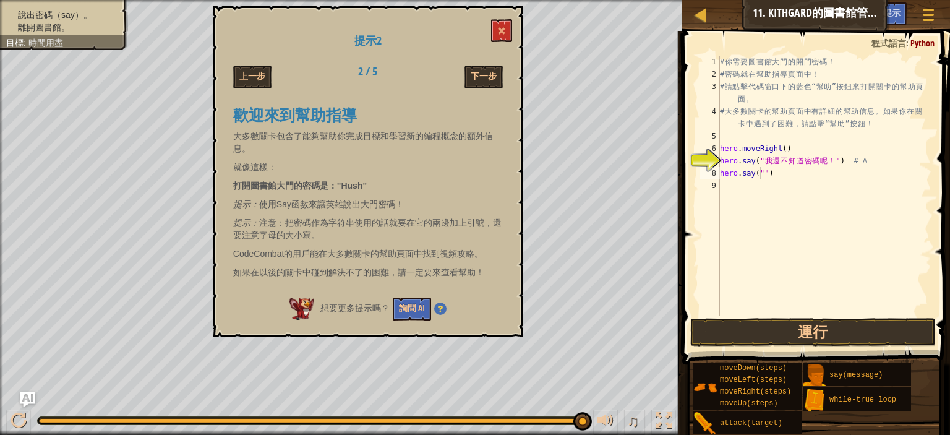
click at [774, 182] on div "# 你 需 要 圖 書 館 大 門 的 開 門 密 碼 ！ # 密 碼 就 在 幫 助 指 導 頁 面 中 ！ # 請 點 擊 代 碼 窗 口 下 的 藍 色…" at bounding box center [825, 198] width 214 height 285
click at [497, 35] on button at bounding box center [501, 30] width 21 height 23
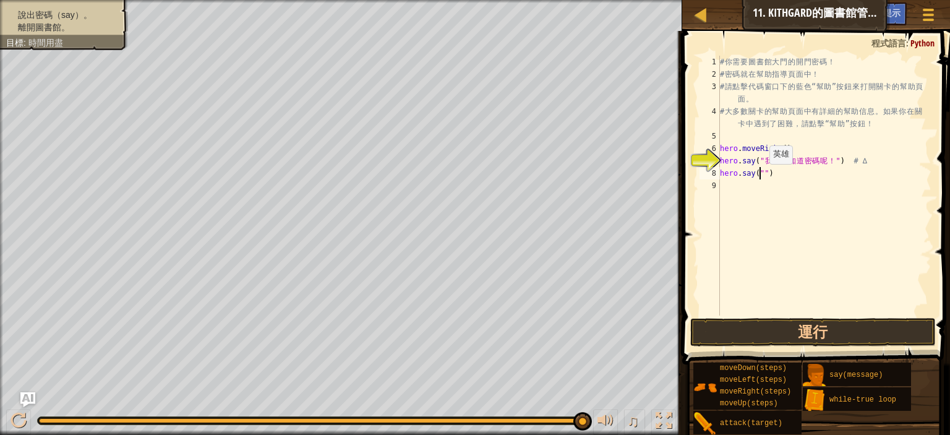
click at [758, 176] on div "# 你 需 要 圖 書 館 大 門 的 開 門 密 碼 ！ # 密 碼 就 在 幫 助 指 導 頁 面 中 ！ # 請 點 擊 代 碼 窗 口 下 的 藍 色…" at bounding box center [825, 198] width 214 height 285
type textarea "hero.say("Hush")"
click at [828, 335] on button "運行" at bounding box center [813, 332] width 246 height 28
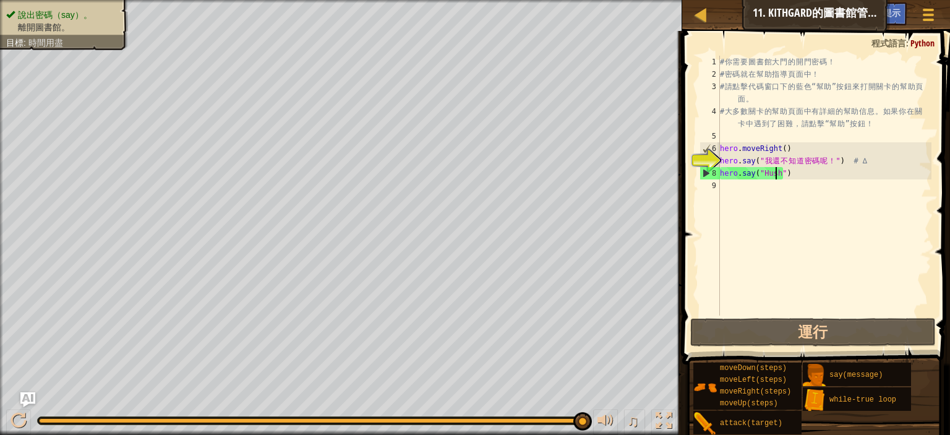
click at [752, 192] on div "# 你 需 要 圖 書 館 大 門 的 開 門 密 碼 ！ # 密 碼 就 在 幫 助 指 導 頁 面 中 ！ # 請 點 擊 代 碼 窗 口 下 的 藍 色…" at bounding box center [825, 198] width 214 height 285
type textarea "h"
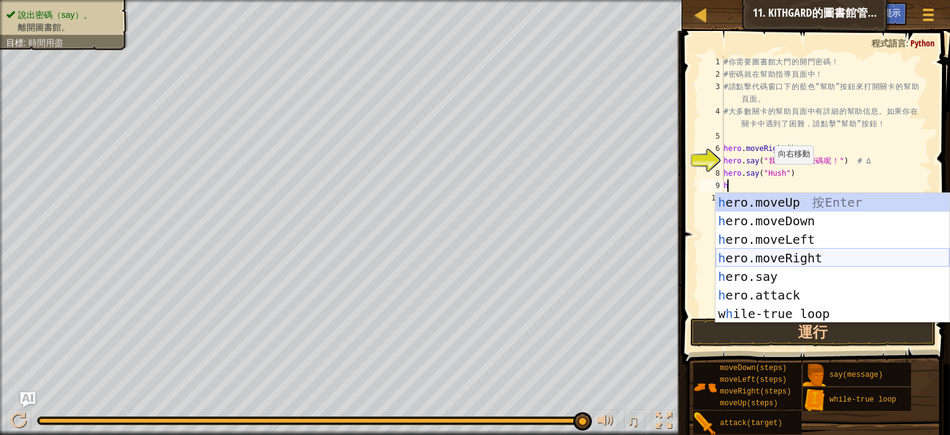
click at [810, 254] on div "h ero.moveUp 按 Enter h ero.moveDown 按 Enter h ero.moveLeft 按 Enter h ero.moveRi…" at bounding box center [833, 276] width 234 height 167
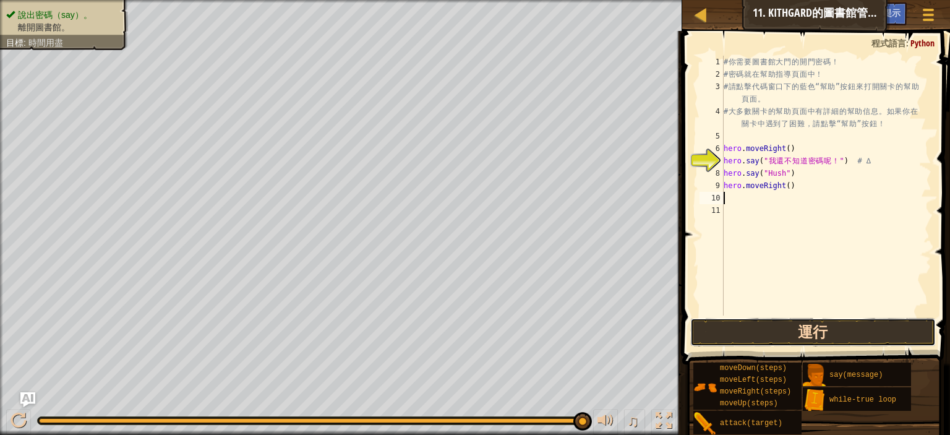
click at [800, 321] on button "運行" at bounding box center [813, 332] width 246 height 28
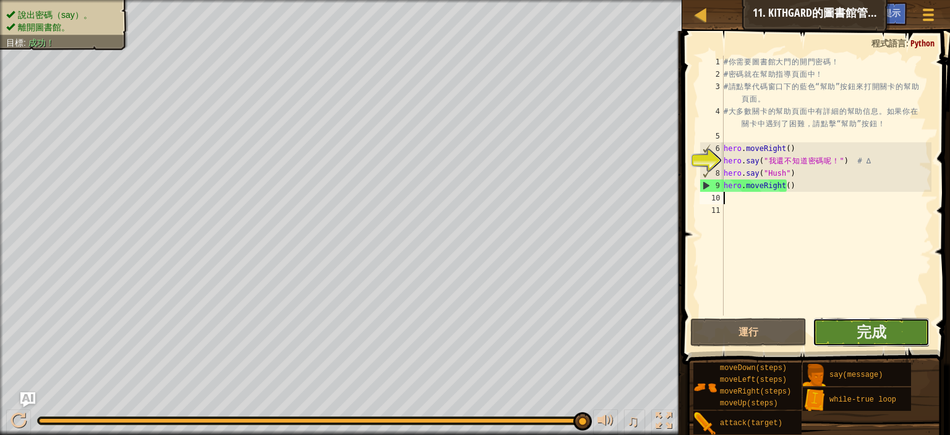
click at [856, 327] on button "完成" at bounding box center [871, 332] width 116 height 28
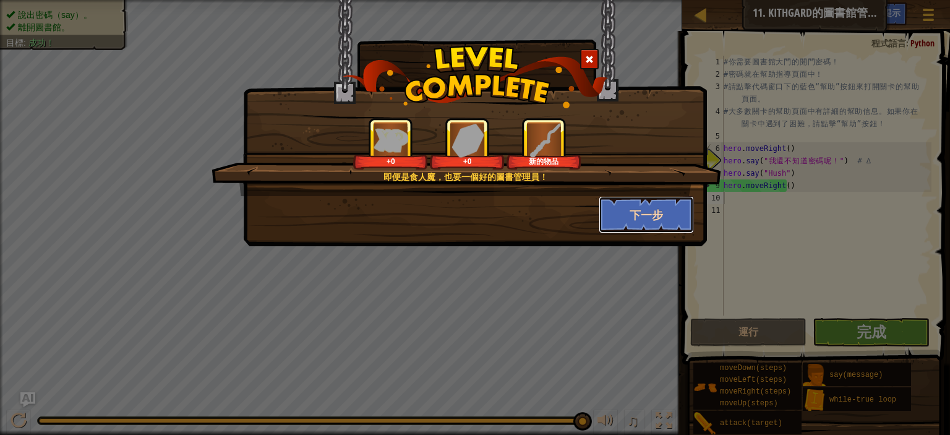
click at [631, 223] on button "下一步" at bounding box center [647, 214] width 96 height 37
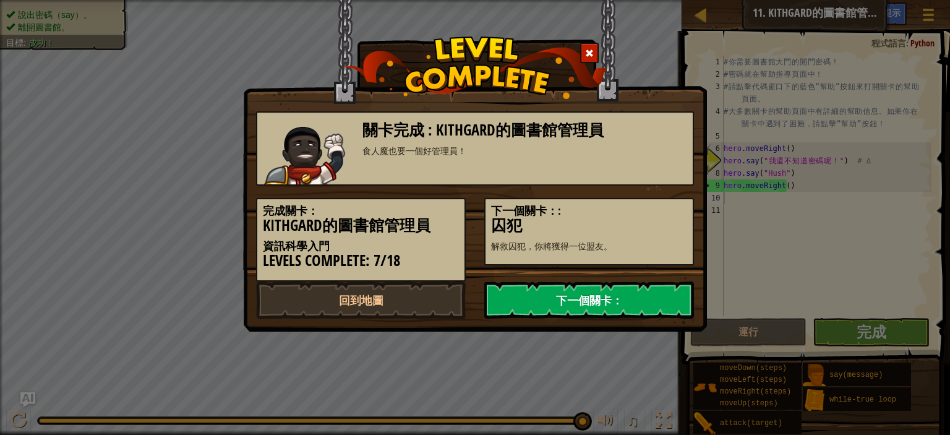
click at [616, 298] on link "下一個關卡：" at bounding box center [589, 299] width 210 height 37
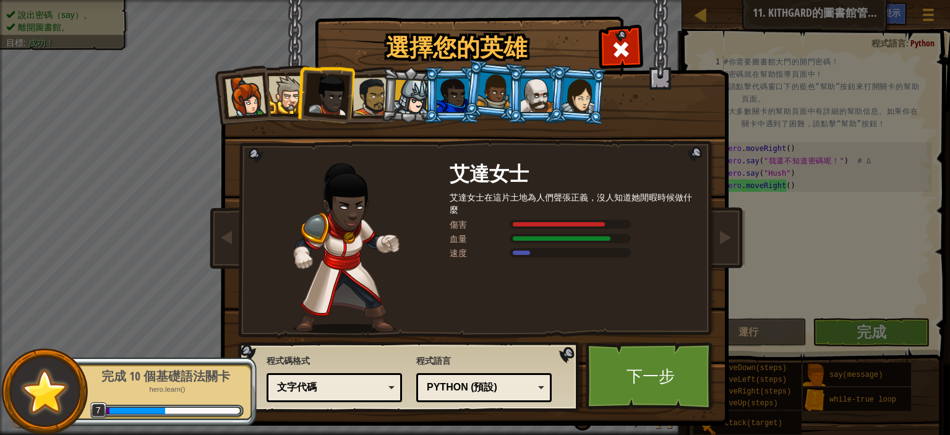
click at [354, 93] on div at bounding box center [372, 96] width 38 height 38
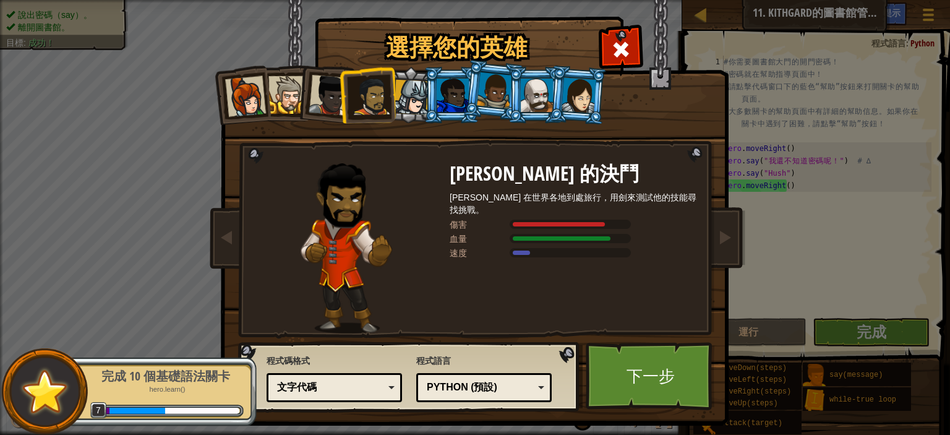
click at [313, 103] on div at bounding box center [329, 95] width 41 height 41
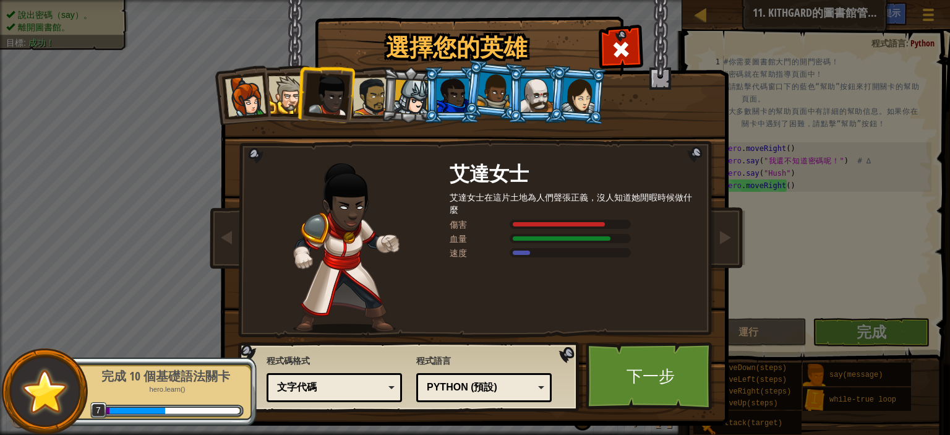
click at [259, 92] on li at bounding box center [241, 94] width 61 height 61
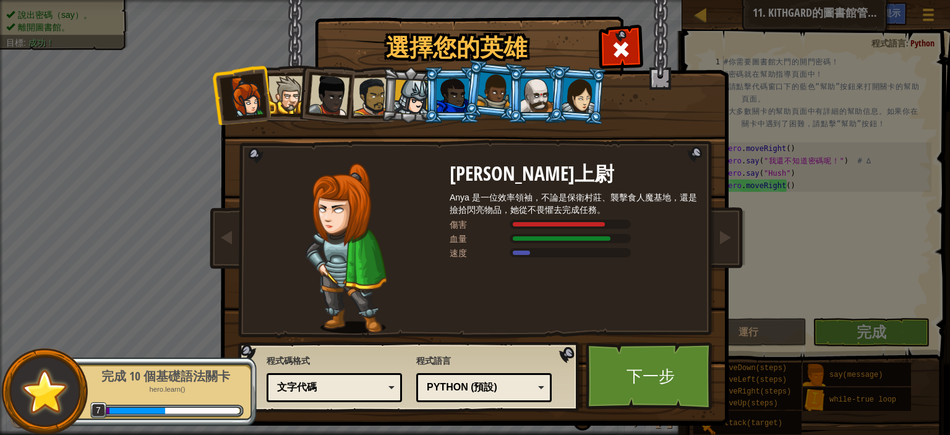
click at [437, 95] on div at bounding box center [453, 95] width 32 height 33
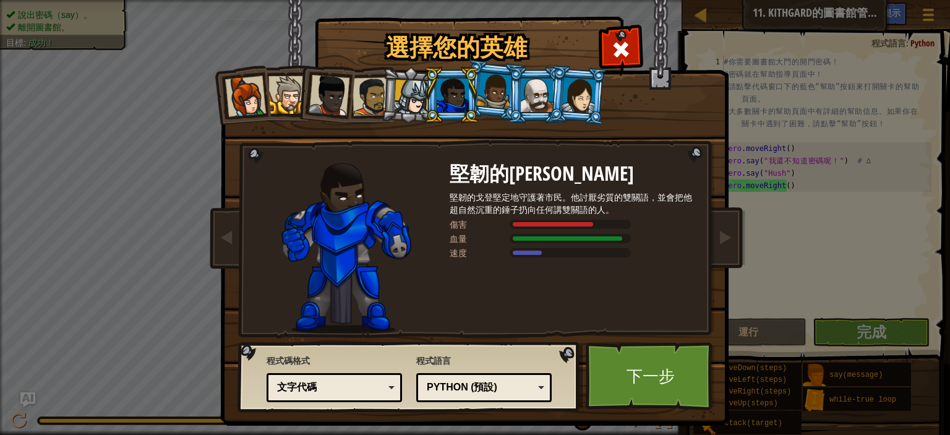
click at [478, 84] on div at bounding box center [494, 90] width 35 height 36
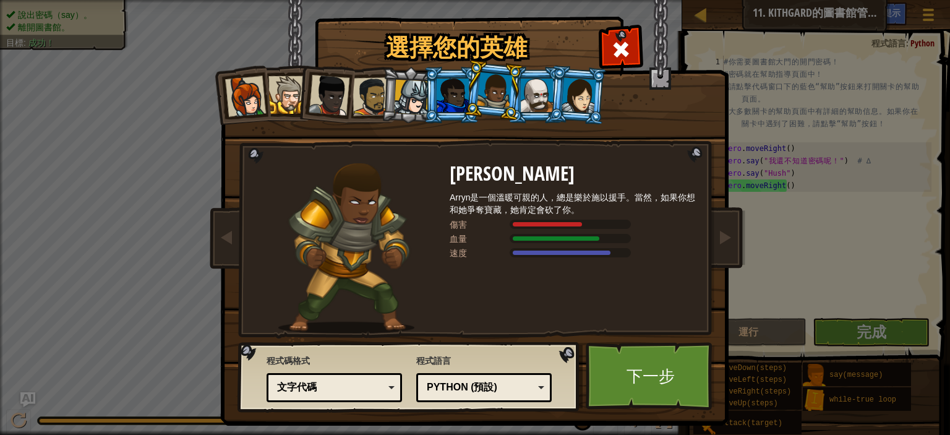
click at [522, 96] on div at bounding box center [537, 95] width 32 height 33
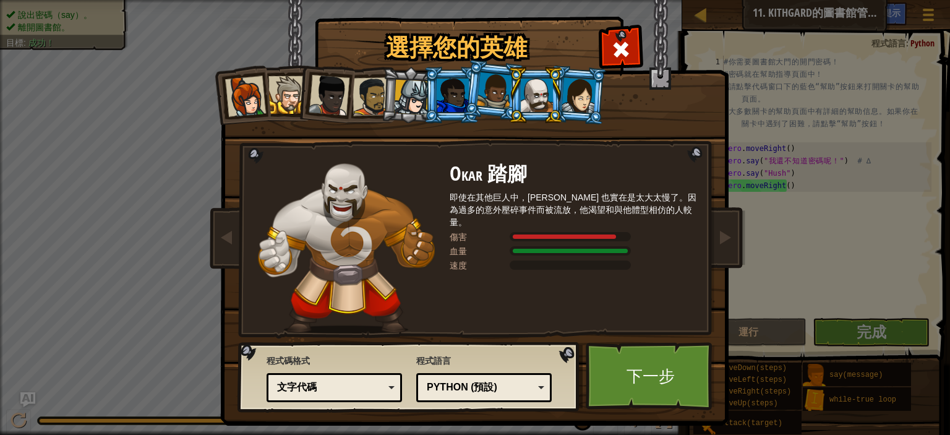
click at [564, 109] on div at bounding box center [579, 94] width 35 height 35
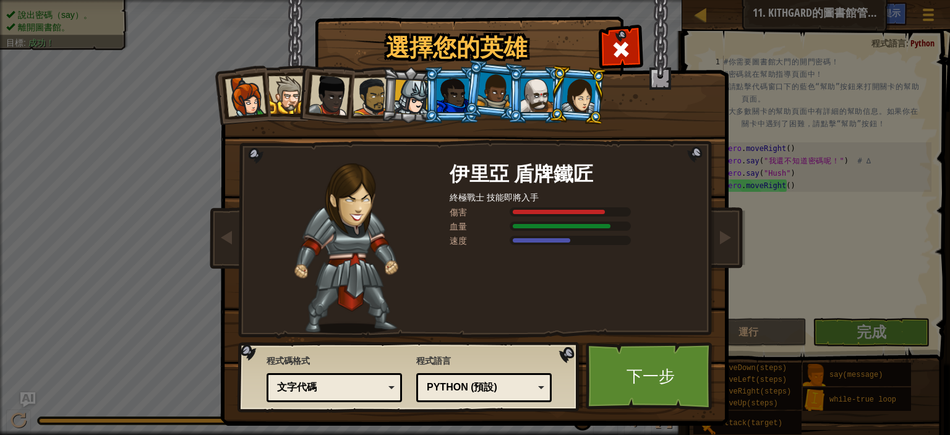
click at [489, 100] on div at bounding box center [494, 90] width 35 height 36
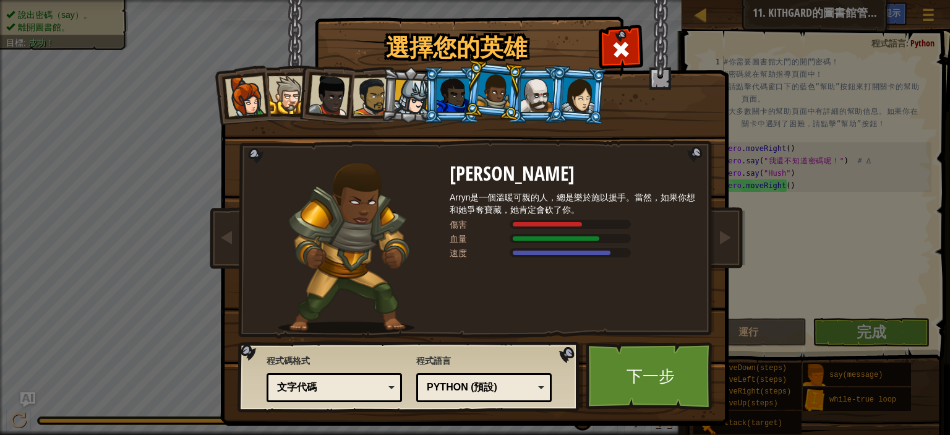
click at [450, 103] on div at bounding box center [453, 95] width 32 height 33
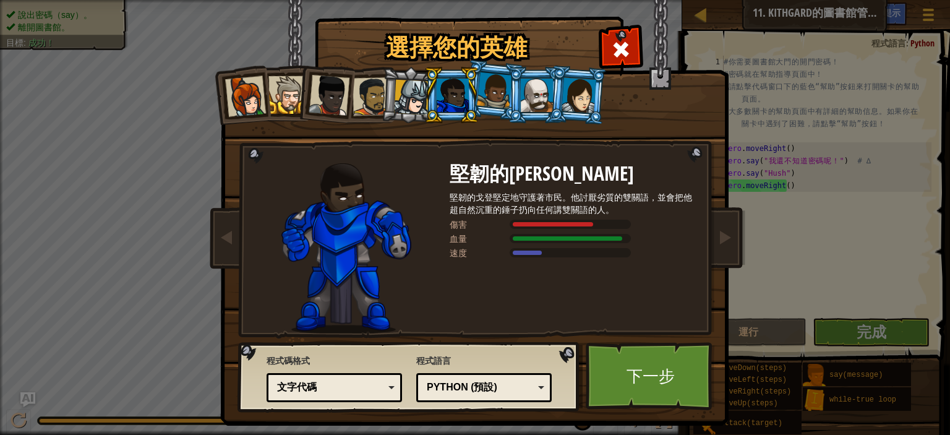
click at [380, 102] on li at bounding box center [409, 95] width 59 height 59
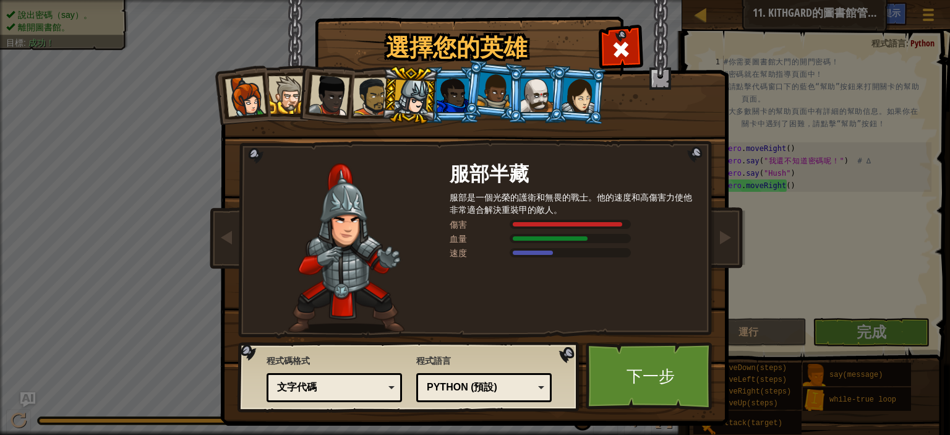
click at [476, 108] on li at bounding box center [493, 90] width 61 height 62
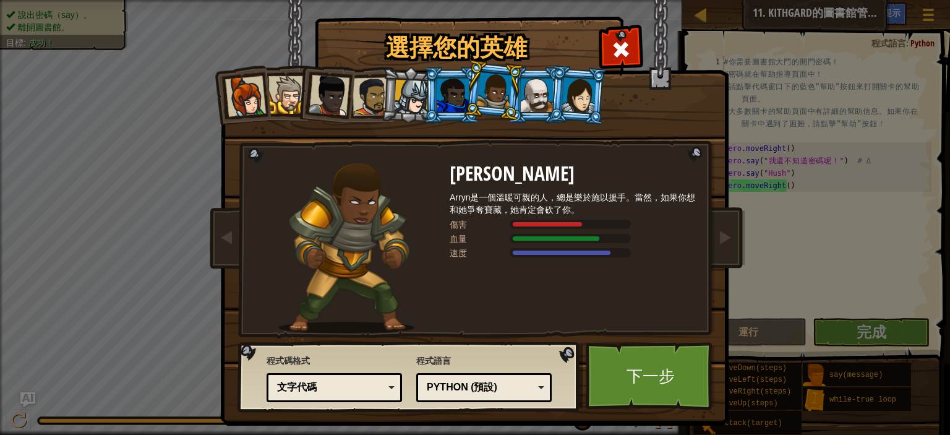
click at [351, 383] on div "文字代碼" at bounding box center [330, 387] width 107 height 14
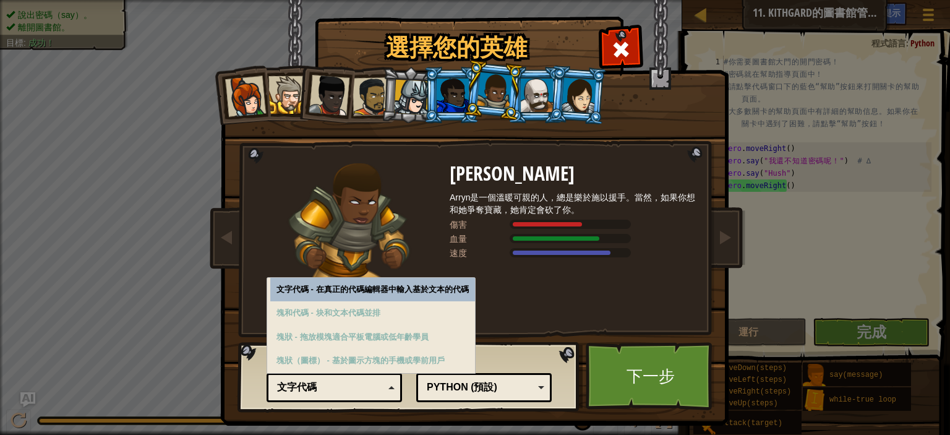
click at [363, 383] on div "文字代碼" at bounding box center [330, 387] width 107 height 14
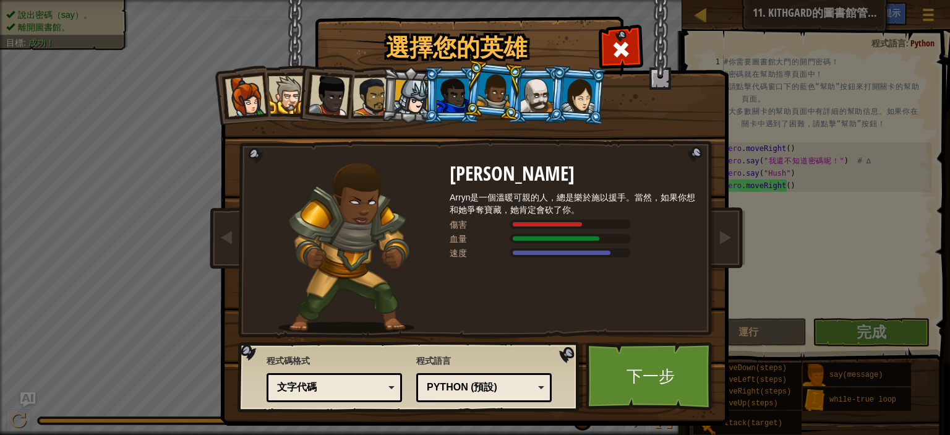
click at [487, 380] on div "Python (預設)" at bounding box center [480, 387] width 107 height 14
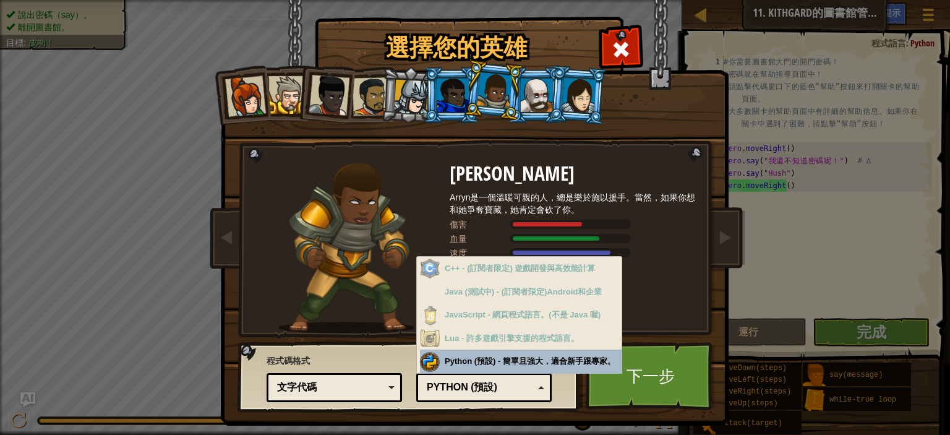
click at [488, 380] on div "Python (預設)" at bounding box center [480, 387] width 107 height 14
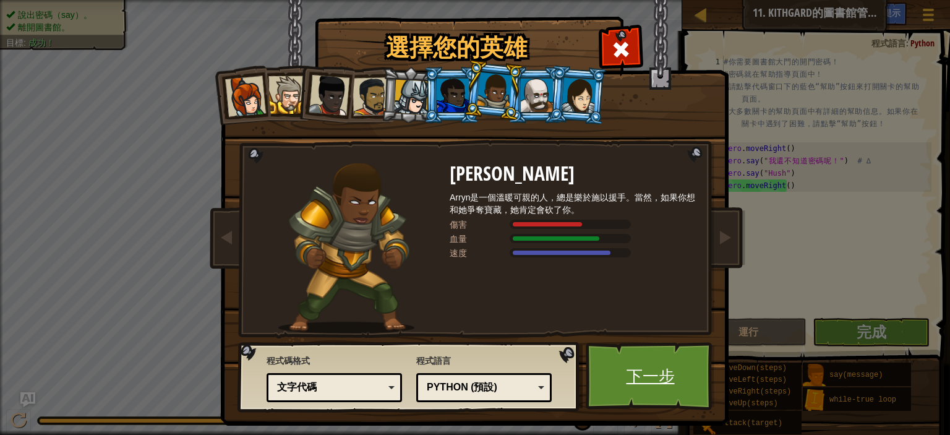
click at [594, 379] on link "下一步" at bounding box center [650, 376] width 129 height 68
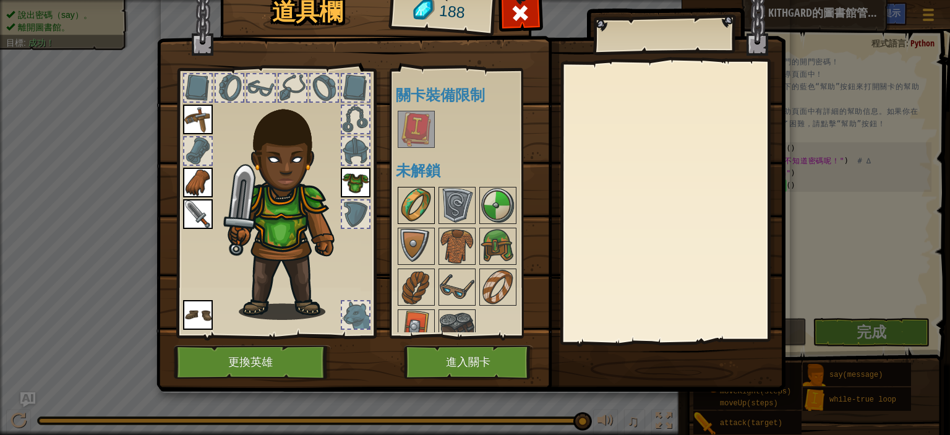
click at [411, 207] on img at bounding box center [416, 205] width 35 height 35
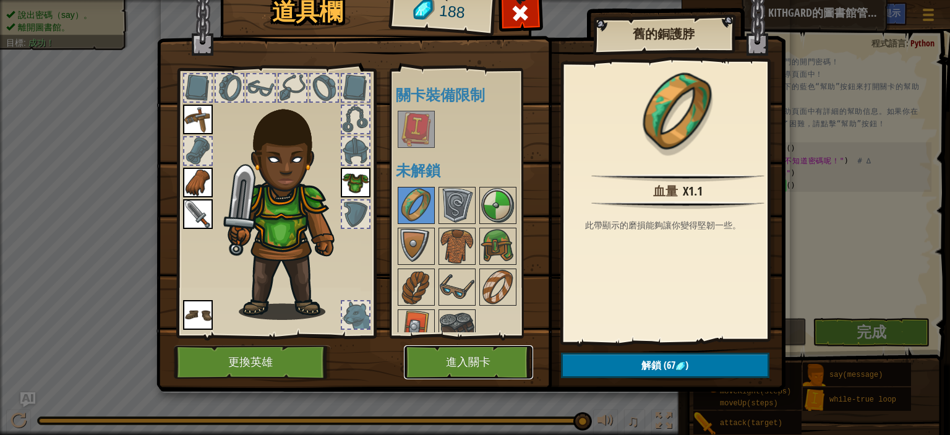
click at [457, 366] on button "進入關卡" at bounding box center [468, 362] width 129 height 34
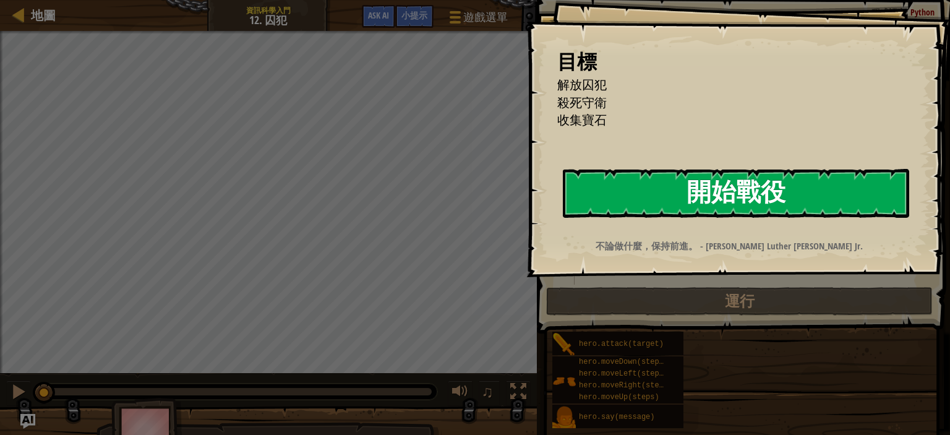
click at [646, 190] on button "開始戰役" at bounding box center [736, 193] width 346 height 49
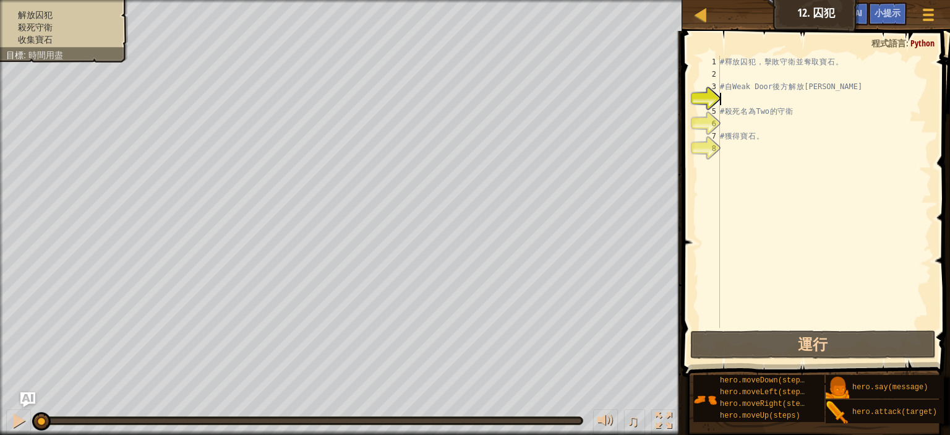
type textarea "h"
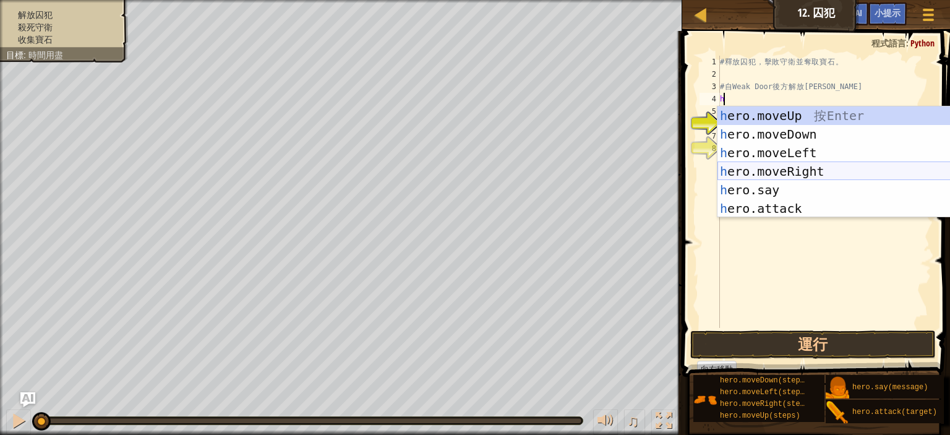
click at [786, 170] on div "h ero.moveUp 按 Enter h ero.moveDown 按 Enter h ero.moveLeft 按 Enter h ero.moveRi…" at bounding box center [835, 180] width 234 height 148
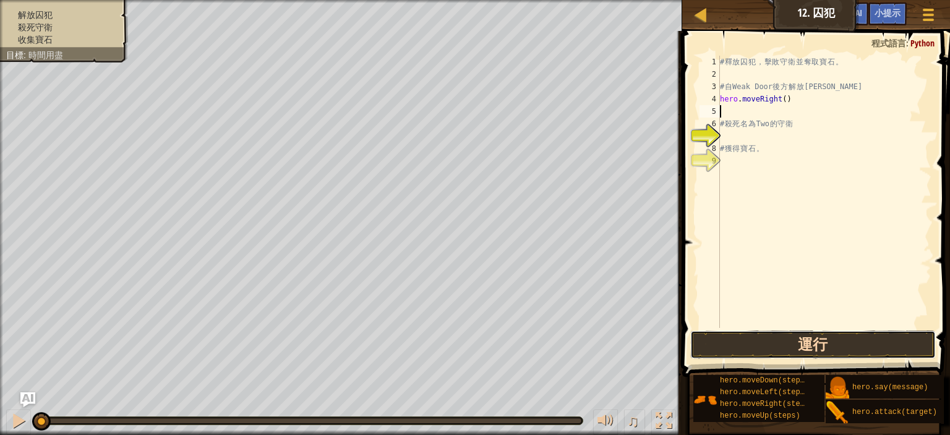
click at [783, 330] on button "運行" at bounding box center [813, 344] width 246 height 28
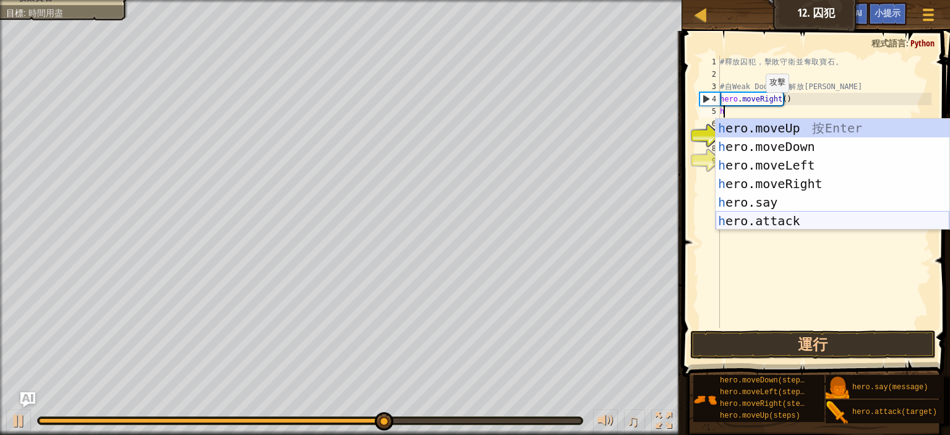
click at [770, 217] on div "h ero.moveUp 按 Enter h ero.moveDown 按 Enter h ero.moveLeft 按 Enter h ero.moveRi…" at bounding box center [833, 193] width 234 height 148
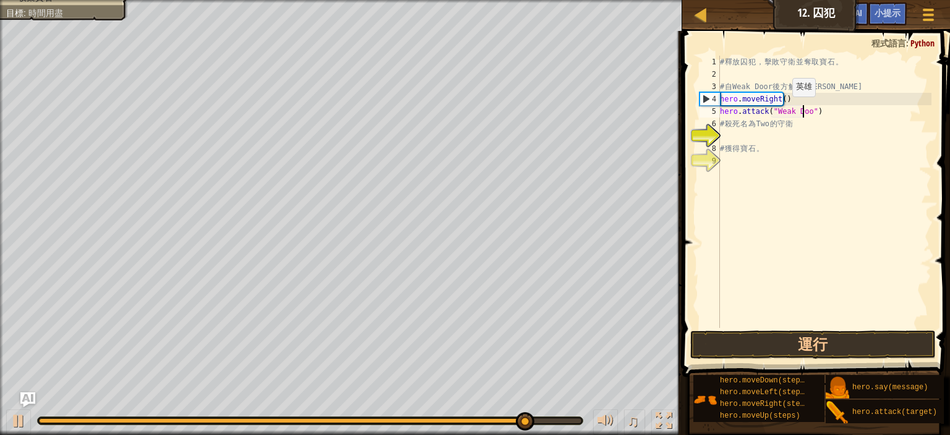
scroll to position [6, 10]
type textarea "hero.attack("Weak Door")"
click at [756, 337] on button "運行" at bounding box center [813, 344] width 246 height 28
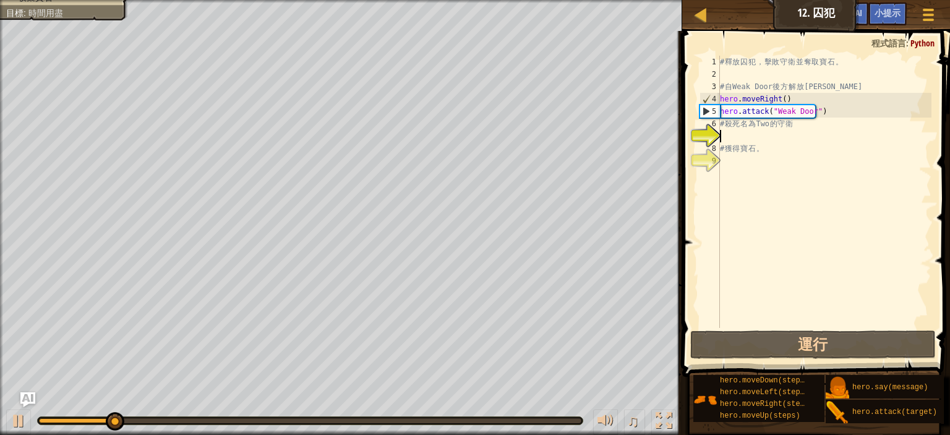
click at [750, 142] on div "# 釋 放 囚 犯 ， 擊 敗 守 衛 並 奪 取 寶 石 。 # 自 Weak Door 後 方 解 放 [PERSON_NAME] . moveRight…" at bounding box center [825, 204] width 214 height 297
type textarea "h"
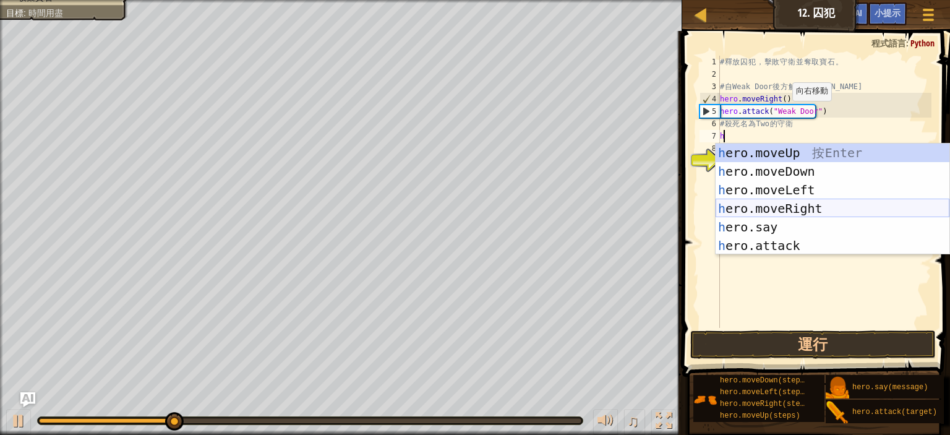
click at [783, 205] on div "h ero.moveUp 按 Enter h ero.moveDown 按 Enter h ero.moveLeft 按 Enter h ero.moveRi…" at bounding box center [833, 218] width 234 height 148
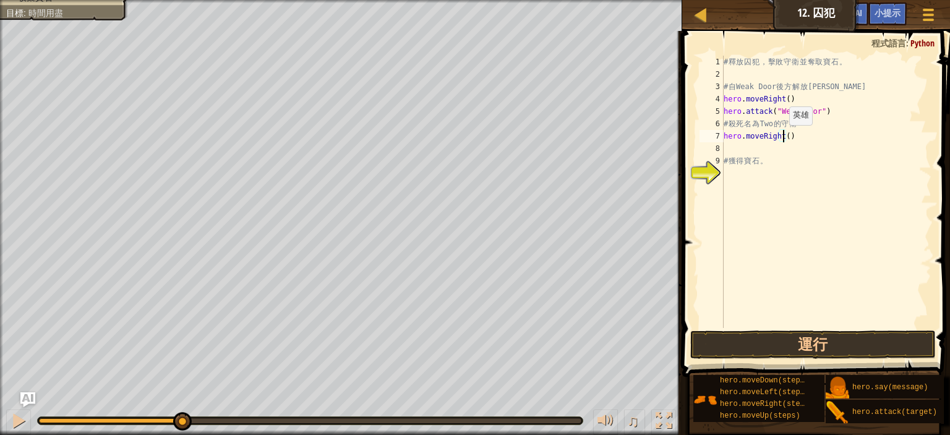
click at [782, 137] on div "# 釋 放 囚 犯 ， 擊 敗 守 衛 並 奪 取 寶 石 。 # 自 Weak Door 後 方 解 放 [PERSON_NAME] . moveRight…" at bounding box center [826, 204] width 210 height 297
click at [740, 155] on div "# 釋 放 囚 犯 ， 擊 敗 守 衛 並 奪 取 寶 石 。 # 自 Weak Door 後 方 解 放 [PERSON_NAME] . moveRight…" at bounding box center [826, 204] width 210 height 297
type textarea "# 獲得寶石。"
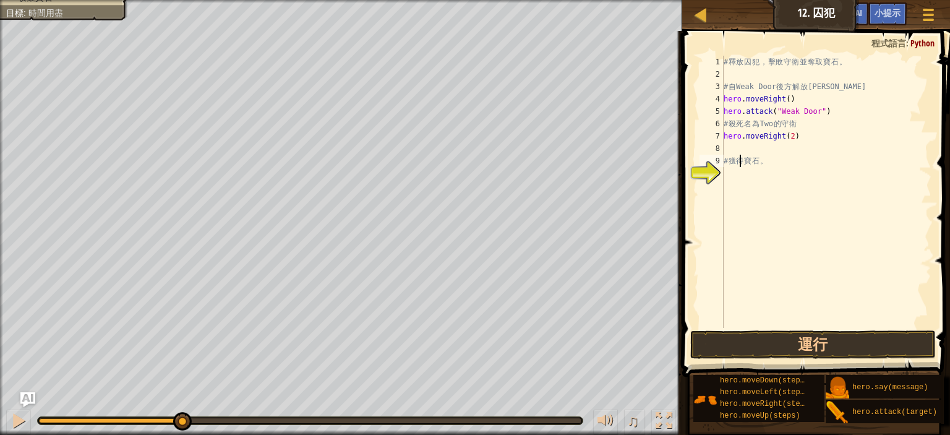
click at [741, 148] on div "# 釋 放 囚 犯 ， 擊 敗 守 衛 並 奪 取 寶 石 。 # 自 Weak Door 後 方 解 放 [PERSON_NAME] . moveRight…" at bounding box center [826, 204] width 210 height 297
type textarea "h"
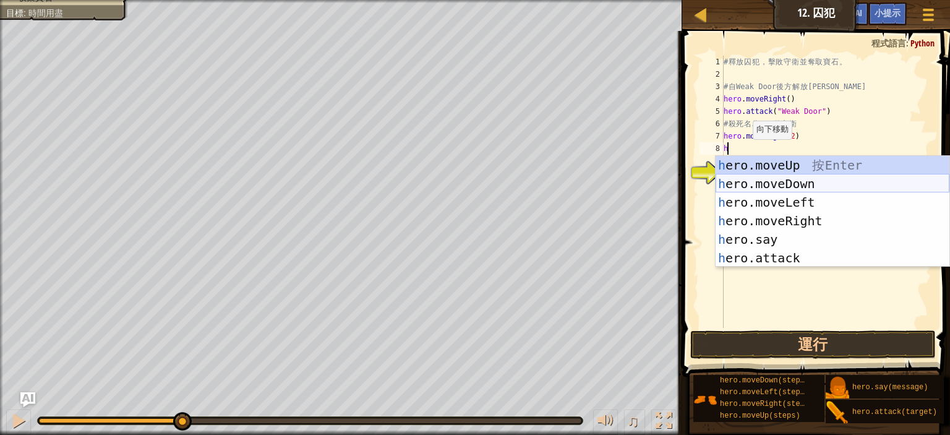
click at [784, 190] on div "h ero.moveUp 按 Enter h ero.moveDown 按 Enter h ero.moveLeft 按 Enter h ero.moveRi…" at bounding box center [833, 230] width 234 height 148
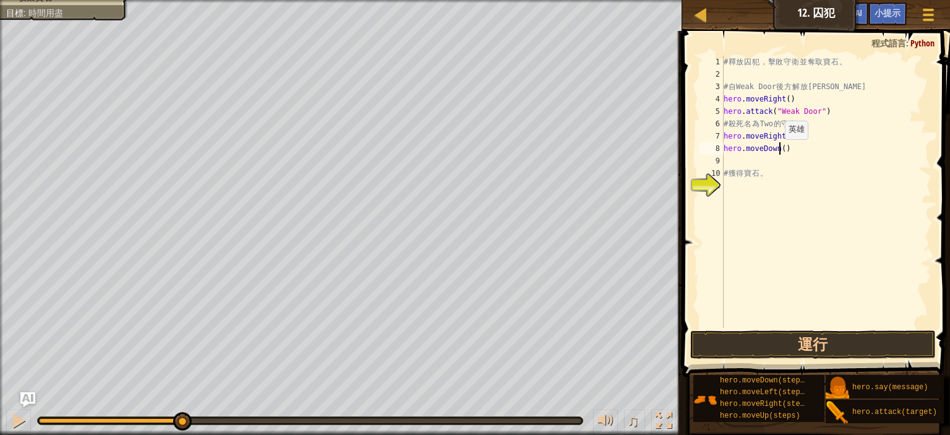
click at [778, 152] on div "# 釋 放 囚 犯 ， 擊 敗 守 衛 並 奪 取 寶 石 。 # 自 Weak Door 後 方 解 放 [PERSON_NAME] . moveRight…" at bounding box center [826, 204] width 210 height 297
type textarea "hero.moveDown(2)"
click at [754, 160] on div "# 釋 放 囚 犯 ， 擊 敗 守 衛 並 奪 取 寶 石 。 # 自 Weak Door 後 方 解 放 [PERSON_NAME] . moveRight…" at bounding box center [826, 204] width 210 height 297
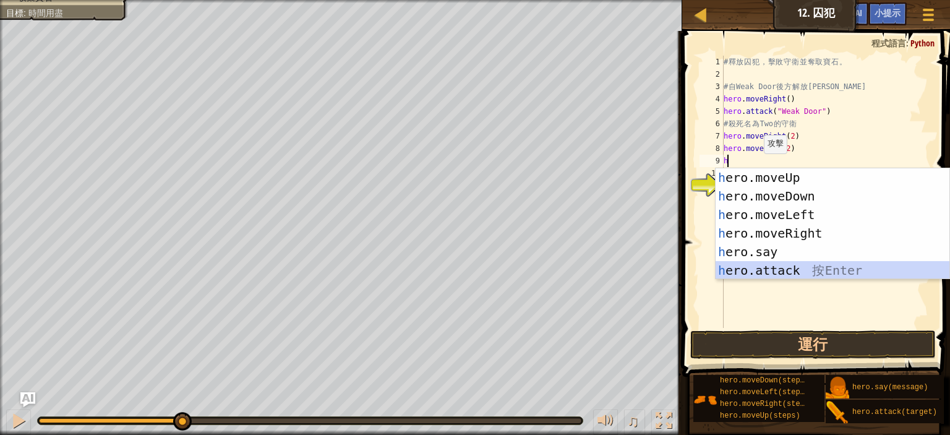
click at [793, 268] on div "h ero.moveUp 按 Enter h ero.moveDown 按 Enter h ero.moveLeft 按 Enter h ero.moveRi…" at bounding box center [833, 242] width 234 height 148
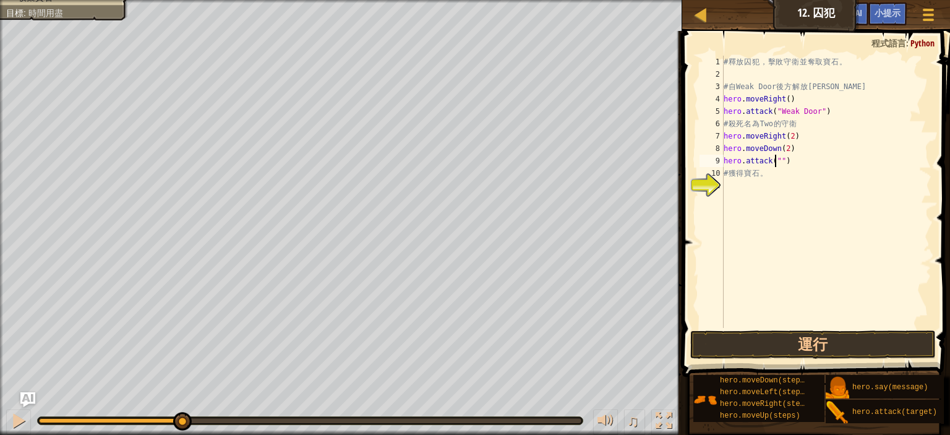
scroll to position [6, 7]
type textarea "hero.attack("Two")"
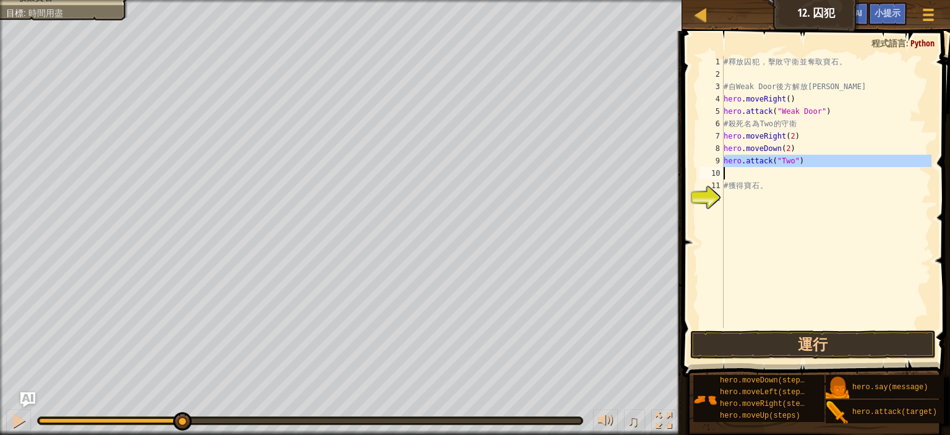
drag, startPoint x: 724, startPoint y: 160, endPoint x: 796, endPoint y: 169, distance: 72.3
click at [796, 169] on div "# 釋 放 囚 犯 ， 擊 敗 守 衛 並 奪 取 寶 石 。 # 自 Weak Door 後 方 解 放 [PERSON_NAME] . moveRight…" at bounding box center [826, 204] width 210 height 297
type textarea "hero.attack("Two")"
click at [771, 174] on div "# 釋 放 囚 犯 ， 擊 敗 守 衛 並 奪 取 寶 石 。 # 自 Weak Door 後 方 解 放 [PERSON_NAME] . moveRight…" at bounding box center [826, 192] width 210 height 272
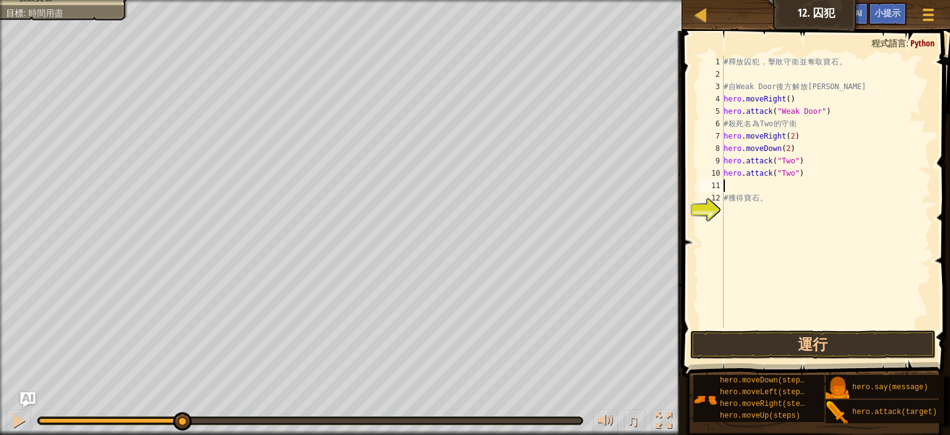
type textarea "h"
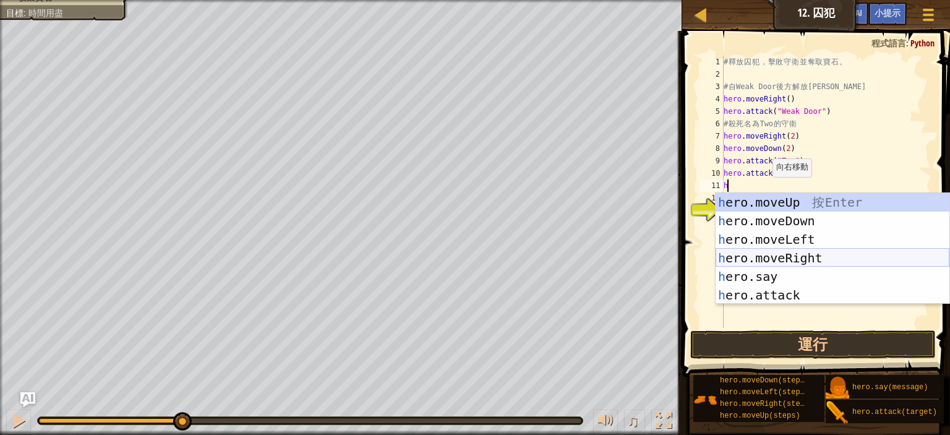
click at [802, 255] on div "h ero.moveUp 按 Enter h ero.moveDown 按 Enter h ero.moveLeft 按 Enter h ero.moveRi…" at bounding box center [833, 267] width 234 height 148
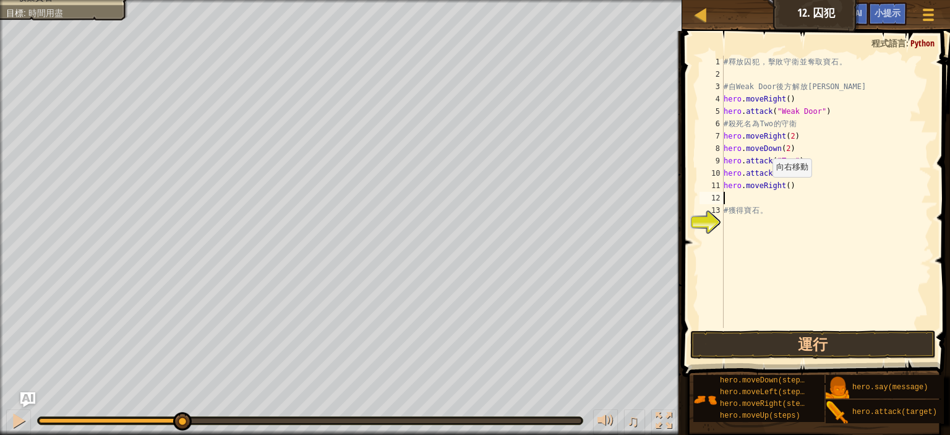
type textarea "h"
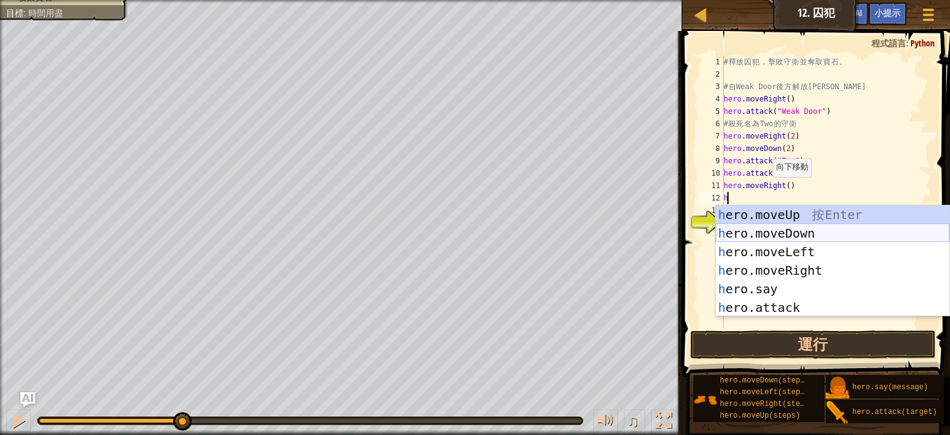
click at [805, 235] on div "h ero.moveUp 按 Enter h ero.moveDown 按 Enter h ero.moveLeft 按 Enter h ero.moveRi…" at bounding box center [833, 279] width 234 height 148
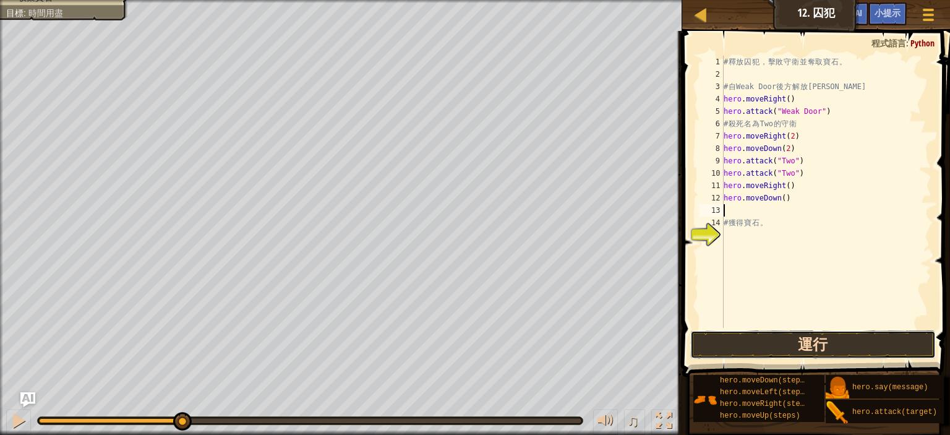
click at [830, 338] on button "運行" at bounding box center [813, 344] width 246 height 28
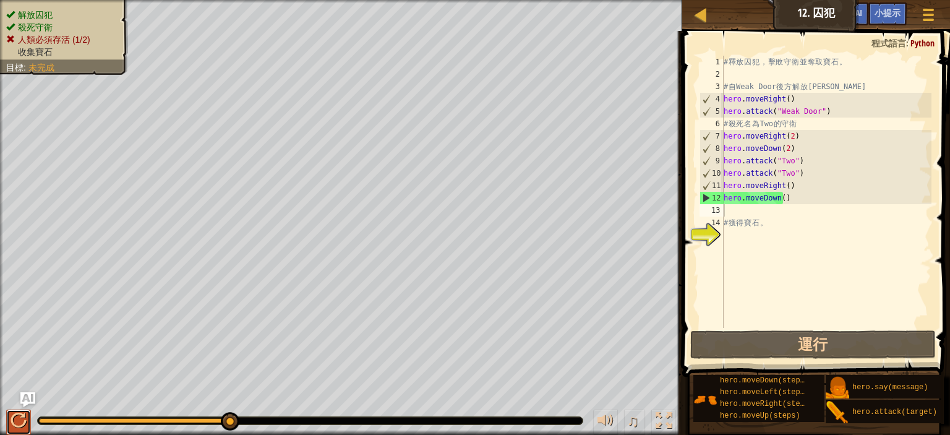
click at [17, 423] on div at bounding box center [19, 421] width 16 height 16
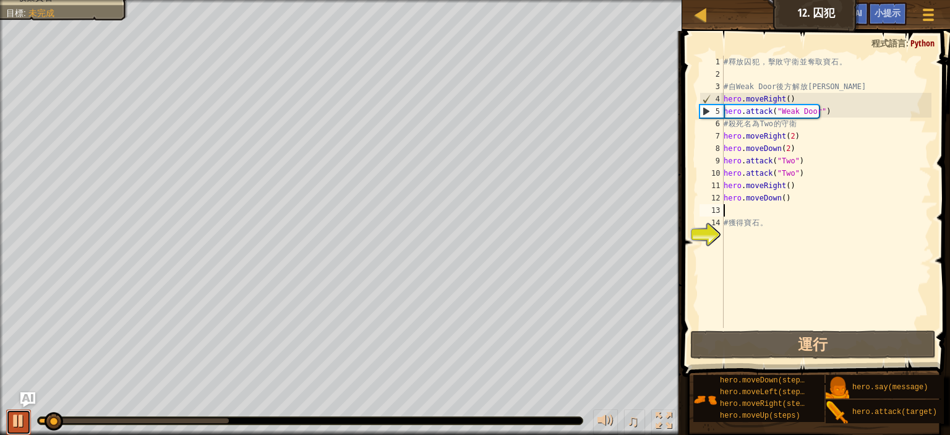
click at [17, 423] on div at bounding box center [19, 421] width 16 height 16
click at [796, 173] on div "# 釋 放 囚 犯 ， 擊 敗 守 衛 並 奪 取 寶 石 。 # 自 Weak Door 後 方 解 放 [PERSON_NAME] . moveRight…" at bounding box center [826, 204] width 210 height 297
type textarea "hero.attack("Two")"
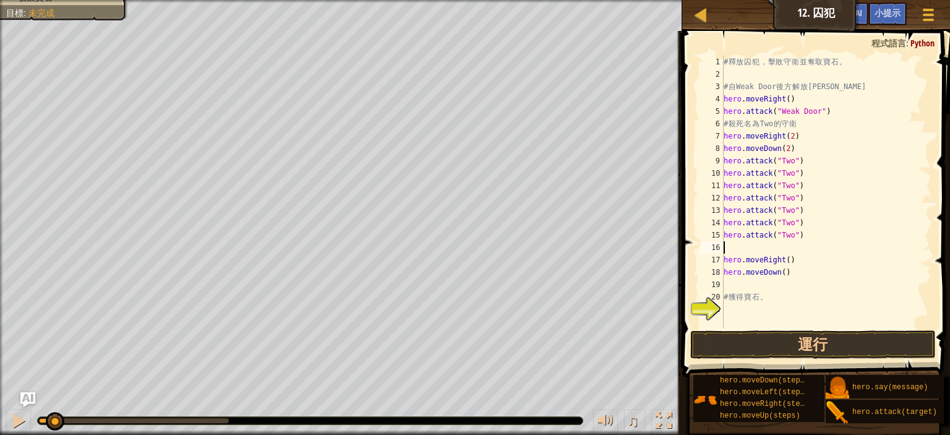
type textarea "hero.attack("Two")"
click at [731, 267] on div "# 釋 放 囚 犯 ， 擊 敗 守 衛 並 奪 取 寶 石 。 # 自 Weak Door 後 方 解 放 [PERSON_NAME] . moveRight…" at bounding box center [826, 204] width 210 height 297
type textarea "h"
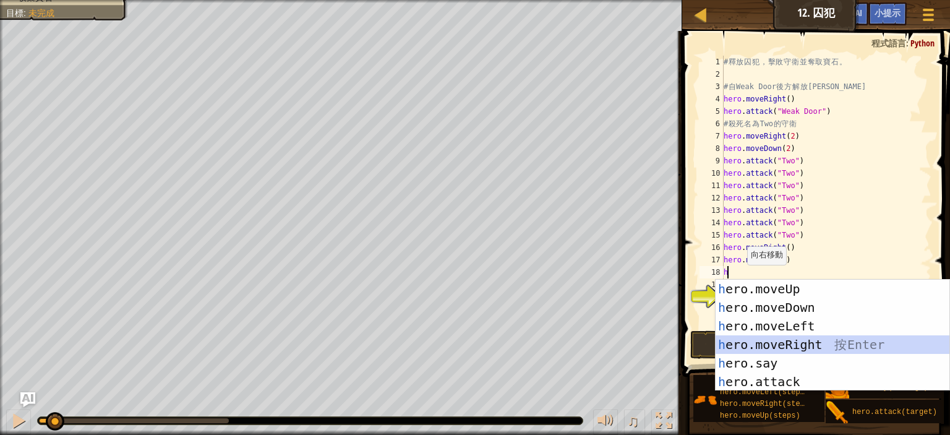
click at [787, 339] on div "h ero.moveUp 按 Enter h ero.moveDown 按 Enter h ero.moveLeft 按 Enter h ero.moveRi…" at bounding box center [833, 354] width 234 height 148
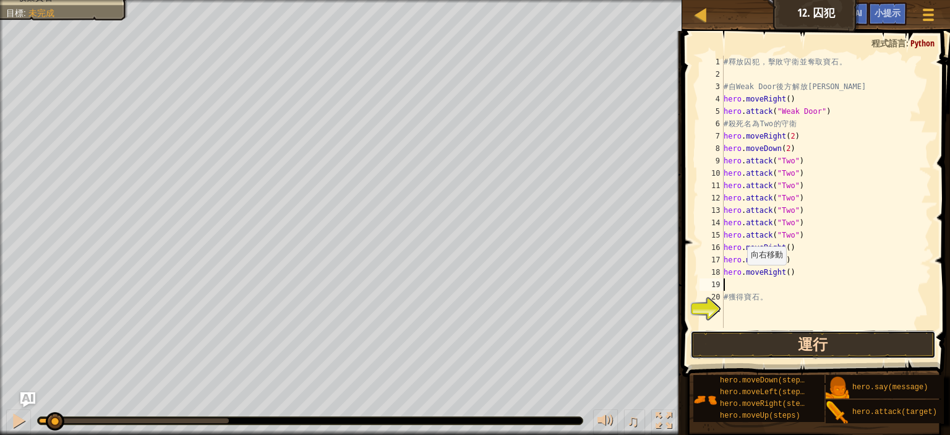
click at [784, 343] on button "運行" at bounding box center [813, 344] width 246 height 28
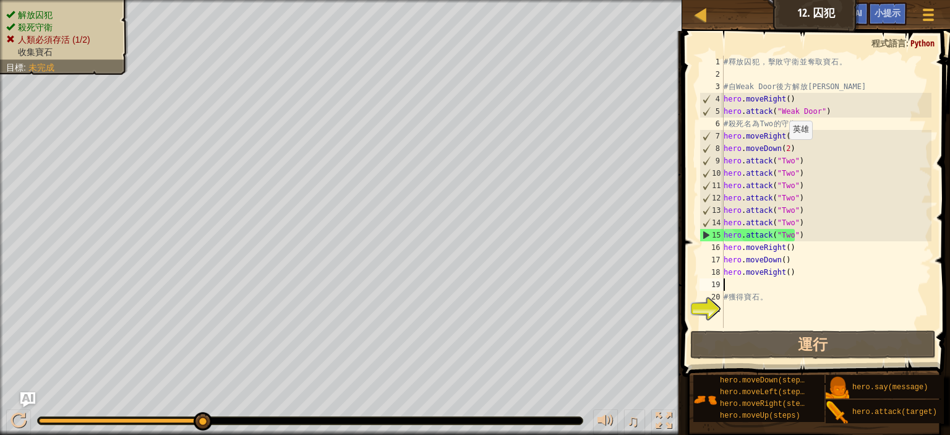
click at [780, 150] on div "# 釋 放 囚 犯 ， 擊 敗 守 衛 並 奪 取 寶 石 。 # 自 Weak Door 後 方 解 放 [PERSON_NAME] . moveRight…" at bounding box center [826, 204] width 210 height 297
click at [783, 150] on div "# 釋 放 囚 犯 ， 擊 敗 守 衛 並 奪 取 寶 石 。 # 自 Weak Door 後 方 解 放 [PERSON_NAME] . moveRight…" at bounding box center [826, 204] width 210 height 297
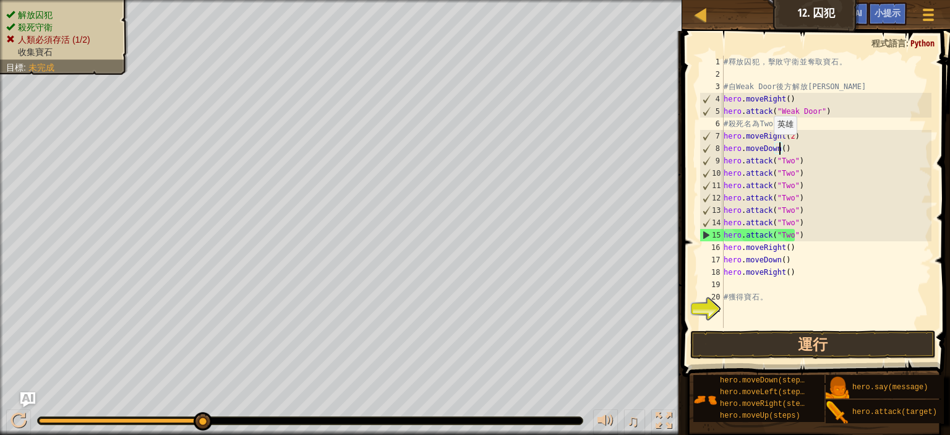
scroll to position [6, 7]
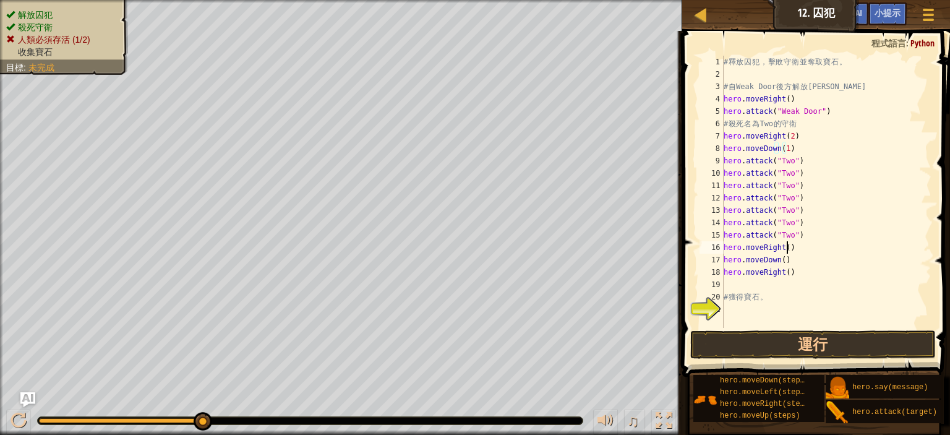
click at [793, 247] on div "# 釋 放 囚 犯 ， 擊 敗 守 衛 並 奪 取 寶 石 。 # 自 Weak Door 後 方 解 放 [PERSON_NAME] . moveRight…" at bounding box center [826, 204] width 210 height 297
click at [799, 264] on div "# 釋 放 囚 犯 ， 擊 敗 守 衛 並 奪 取 寶 石 。 # 自 Weak Door 後 方 解 放 [PERSON_NAME] . moveRight…" at bounding box center [826, 204] width 210 height 297
click at [797, 274] on div "# 釋 放 囚 犯 ， 擊 敗 守 衛 並 奪 取 寶 石 。 # 自 Weak Door 後 方 解 放 [PERSON_NAME] . moveRight…" at bounding box center [826, 204] width 210 height 297
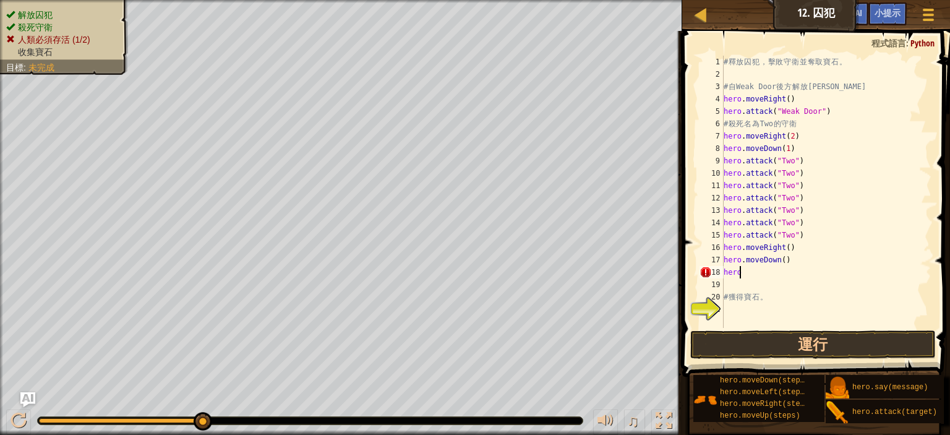
type textarea "h"
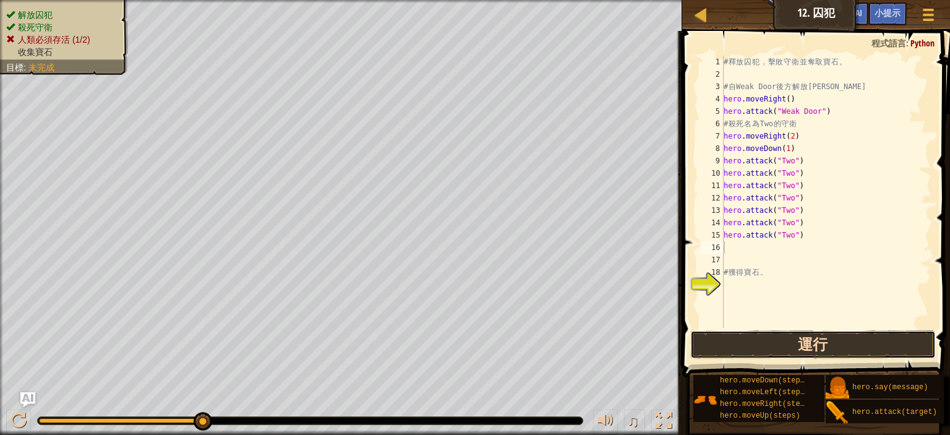
click at [793, 340] on button "運行" at bounding box center [813, 344] width 246 height 28
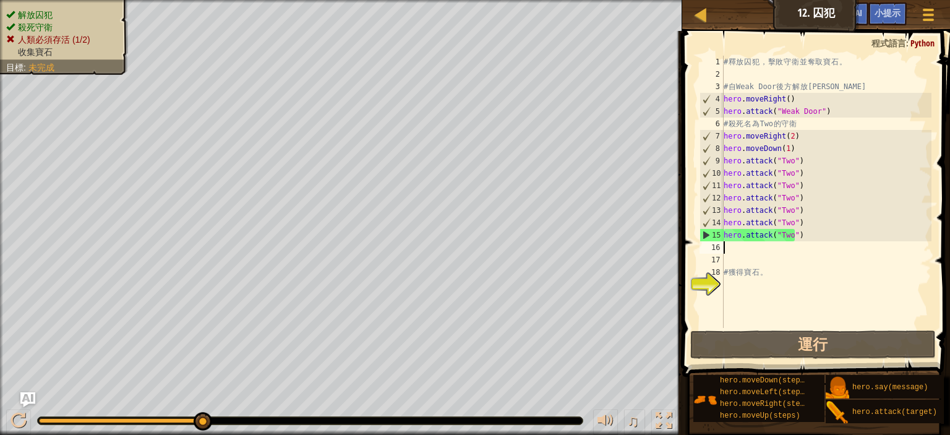
click at [802, 240] on div "# 釋 放 囚 犯 ， 擊 敗 守 衛 並 奪 取 寶 石 。 # 自 Weak Door 後 方 解 放 [PERSON_NAME] . moveRight…" at bounding box center [826, 204] width 210 height 297
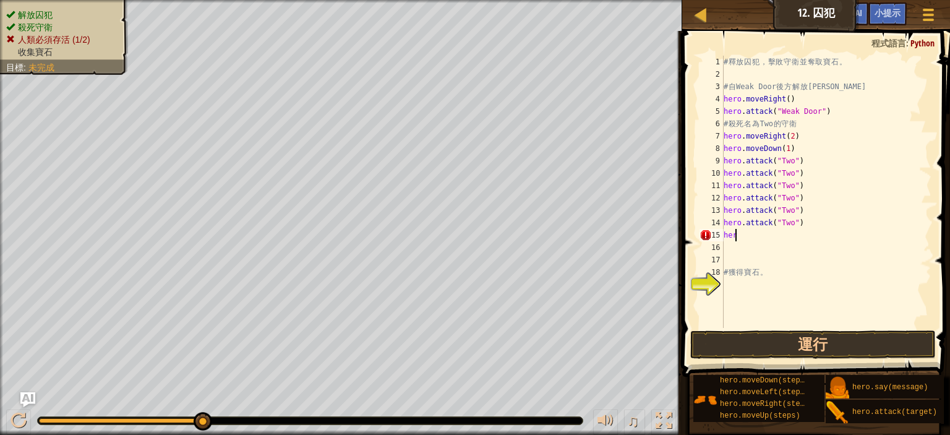
type textarea "h"
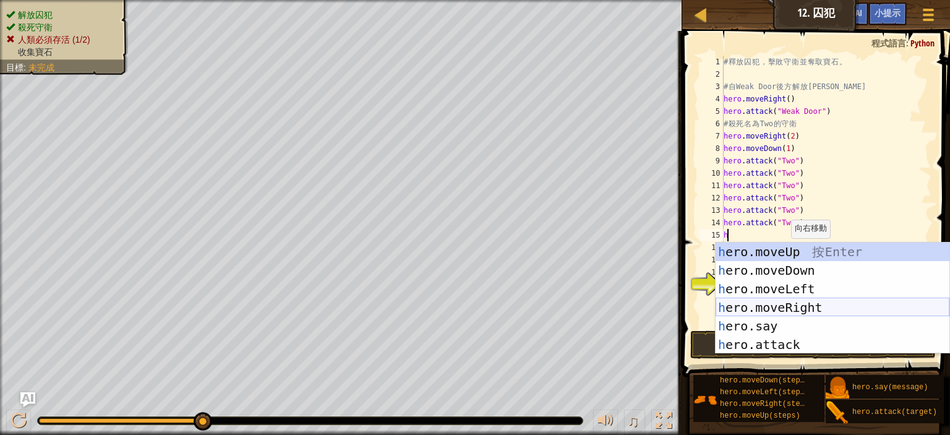
click at [805, 307] on div "h ero.moveUp 按 Enter h ero.moveDown 按 Enter h ero.moveLeft 按 Enter h ero.moveRi…" at bounding box center [833, 316] width 234 height 148
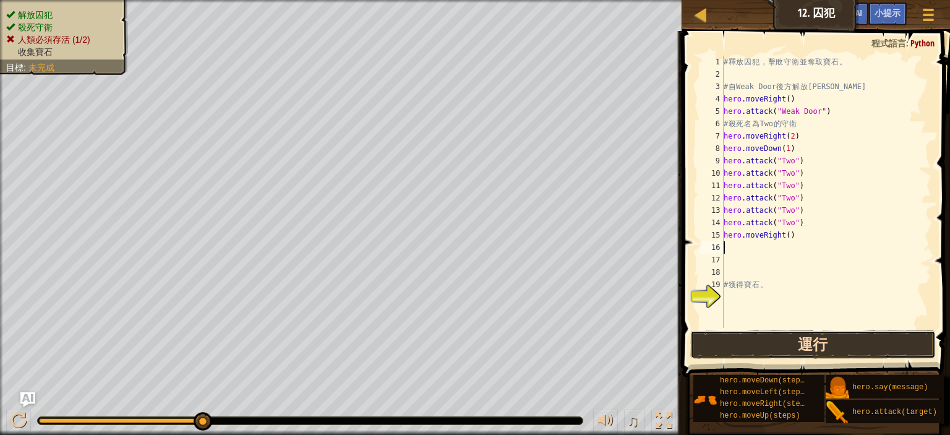
click at [789, 347] on button "運行" at bounding box center [813, 344] width 246 height 28
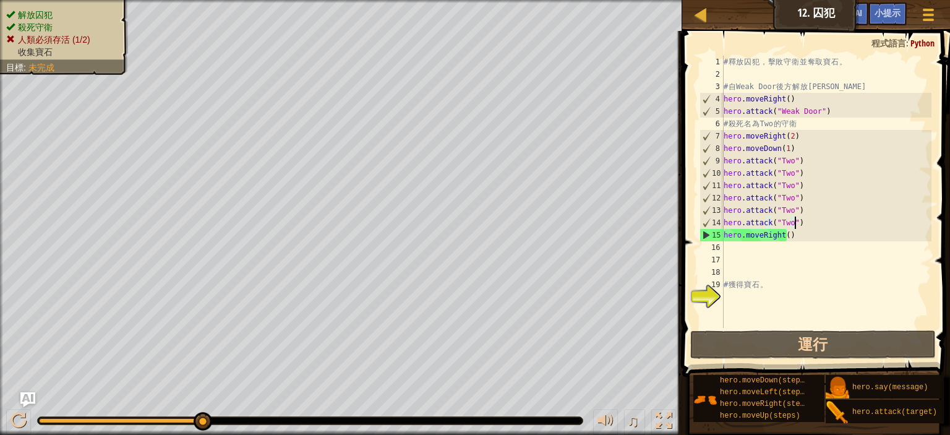
click at [804, 228] on div "# 釋 放 囚 犯 ， 擊 敗 守 衛 並 奪 取 寶 石 。 # 自 Weak Door 後 方 解 放 [PERSON_NAME] . moveRight…" at bounding box center [826, 204] width 210 height 297
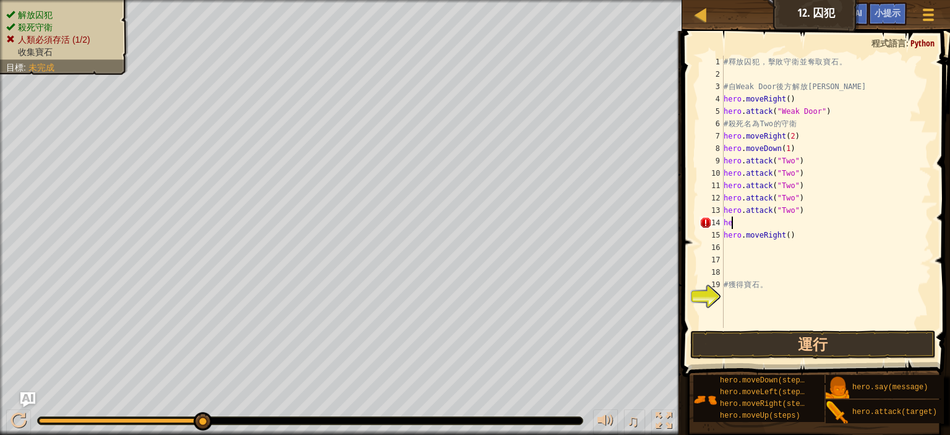
type textarea "h"
click at [782, 225] on div "# 釋 放 囚 犯 ， 擊 敗 守 衛 並 奪 取 寶 石 。 # 自 Weak Door 後 方 解 放 [PERSON_NAME] . moveRight…" at bounding box center [826, 204] width 210 height 297
type textarea "hero.moveRight(2)"
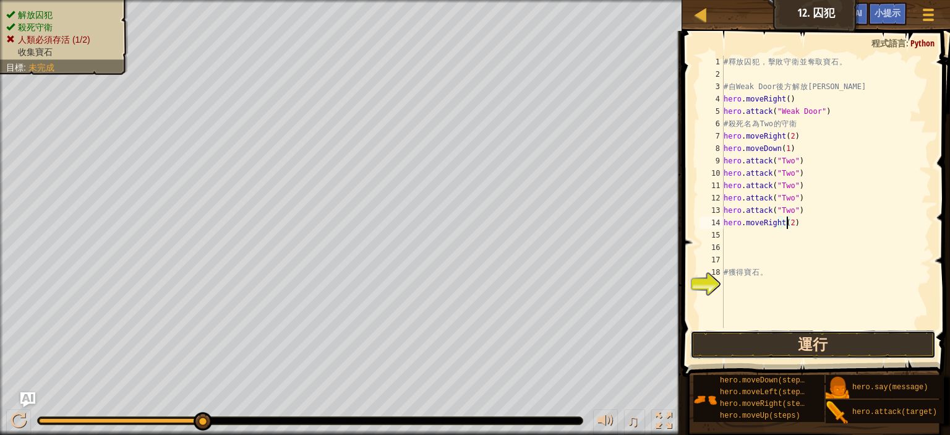
click at [803, 334] on button "運行" at bounding box center [813, 344] width 246 height 28
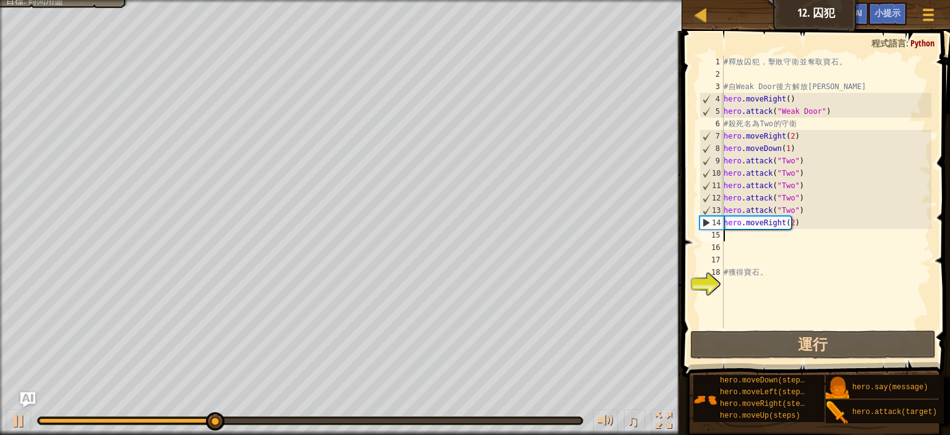
click at [739, 238] on div "# 釋 放 囚 犯 ， 擊 敗 守 衛 並 奪 取 寶 石 。 # 自 Weak Door 後 方 解 放 [PERSON_NAME] . moveRight…" at bounding box center [826, 204] width 210 height 297
type textarea "h"
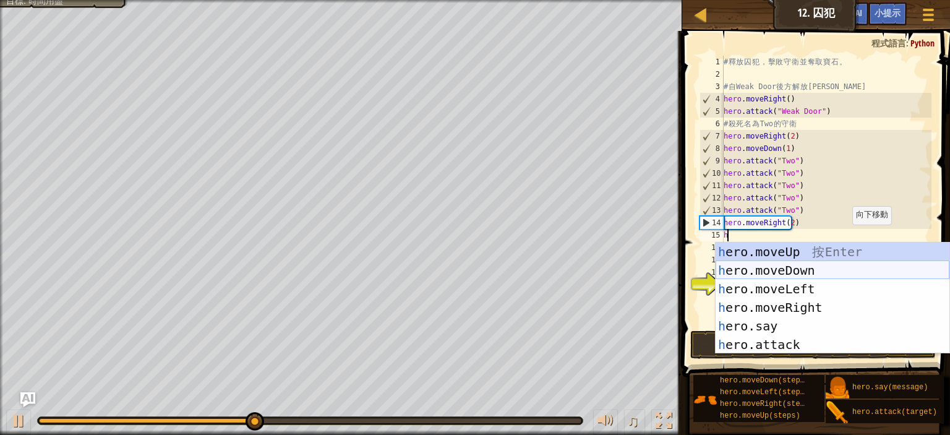
click at [813, 266] on div "h ero.moveUp 按 Enter h ero.moveDown 按 Enter h ero.moveLeft 按 Enter h ero.moveRi…" at bounding box center [833, 316] width 234 height 148
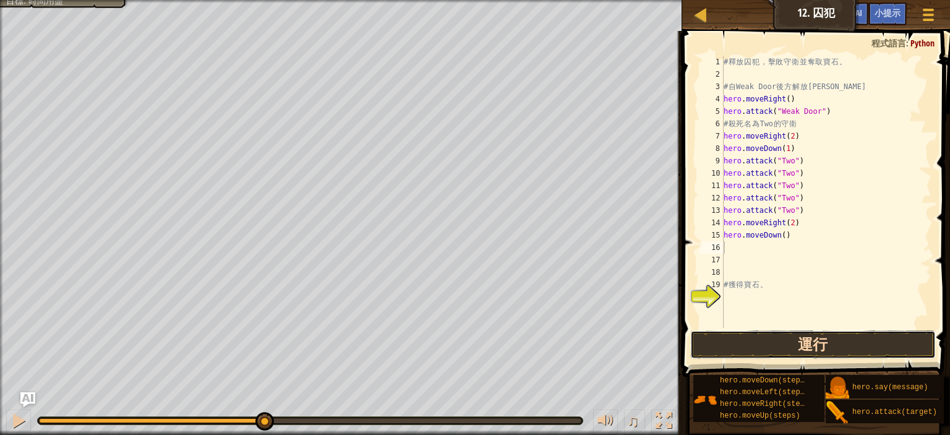
click at [792, 335] on button "運行" at bounding box center [813, 344] width 246 height 28
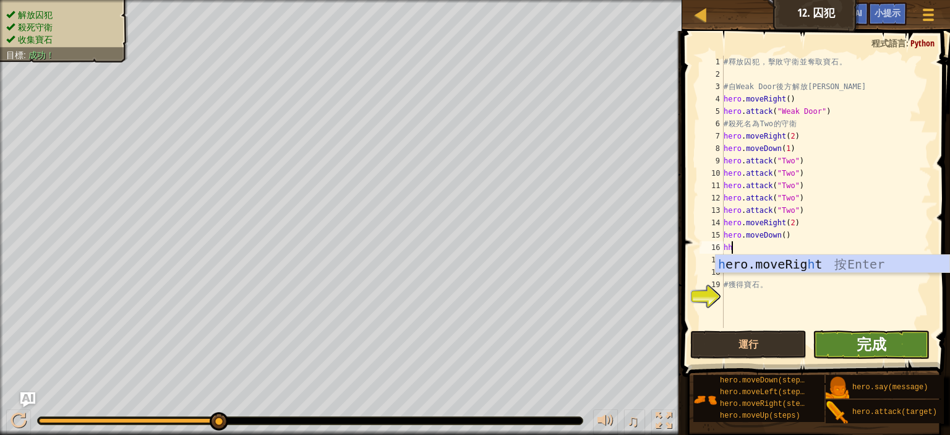
type textarea "hh"
click at [877, 343] on span "完成" at bounding box center [872, 344] width 30 height 20
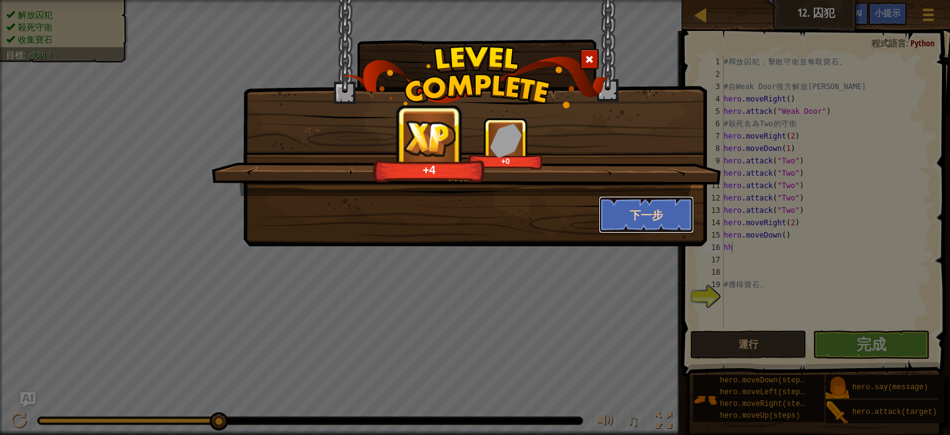
click at [652, 212] on button "下一步" at bounding box center [647, 214] width 96 height 37
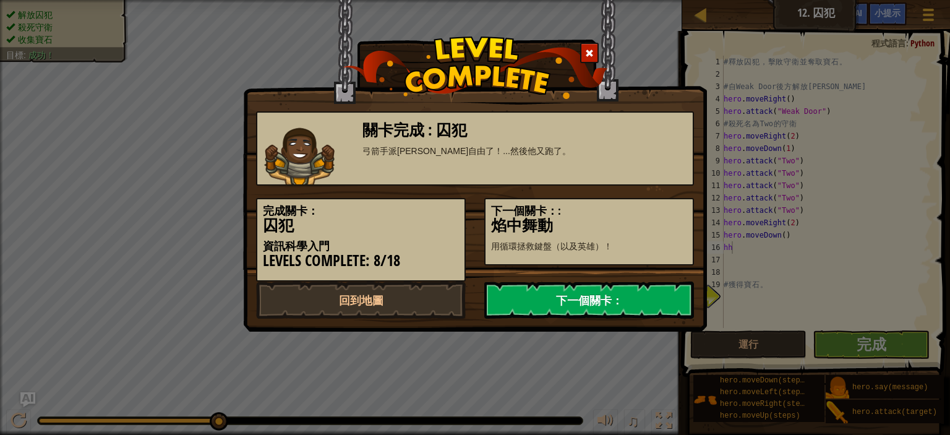
click at [580, 302] on link "下一個關卡：" at bounding box center [589, 299] width 210 height 37
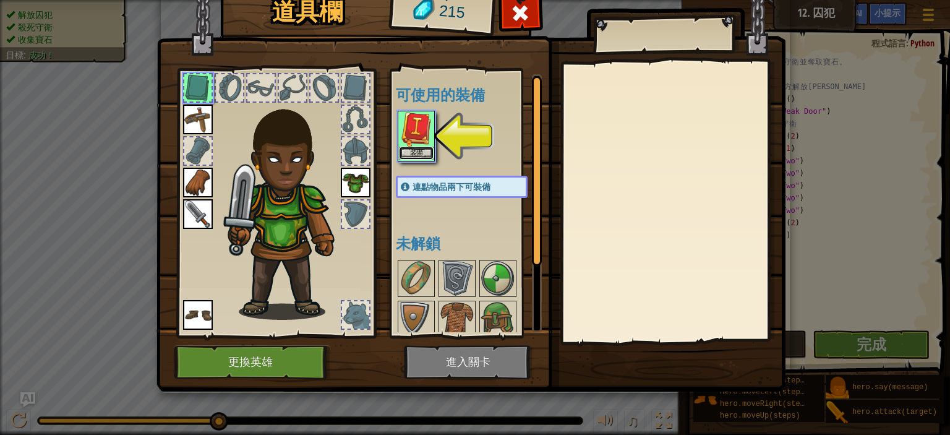
click at [419, 147] on button "裝備" at bounding box center [416, 153] width 35 height 13
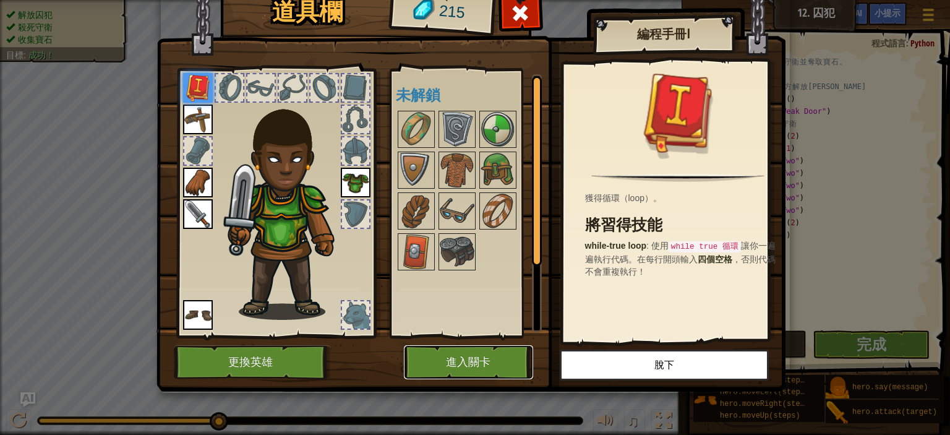
click at [478, 356] on button "進入關卡" at bounding box center [468, 362] width 129 height 34
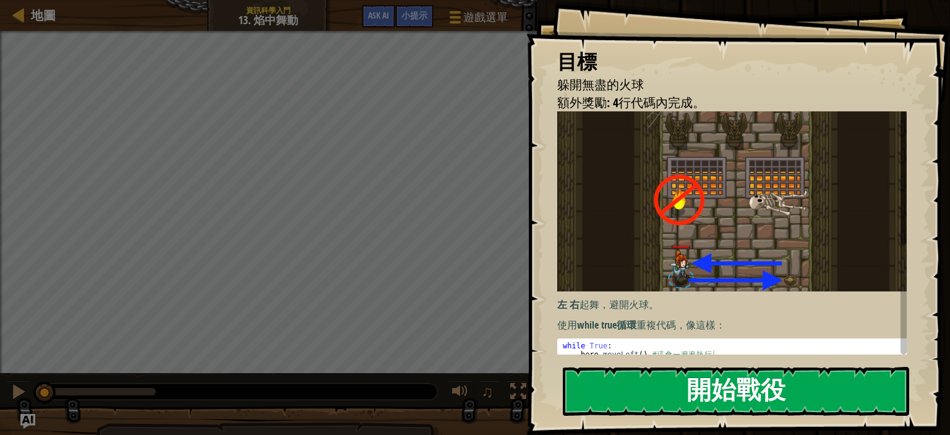
click at [631, 387] on button "開始戰役" at bounding box center [736, 391] width 346 height 49
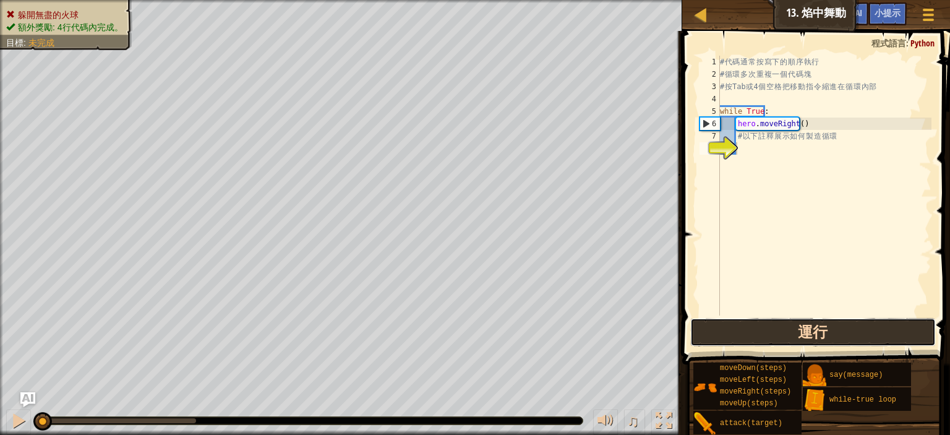
click at [742, 331] on button "運行" at bounding box center [813, 332] width 246 height 28
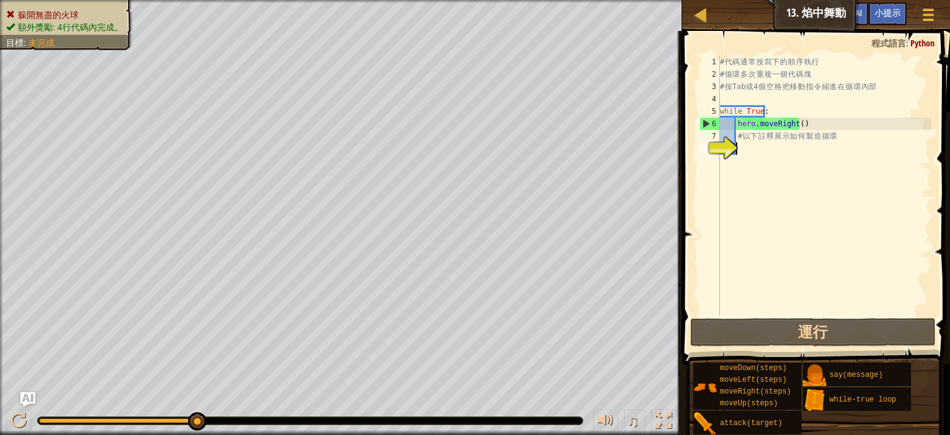
click at [755, 152] on div "# 代 碼 通 常 按 寫 下 的 順 序 執 行 # 循 環 多 次 重 複 一 個 代 碼 塊 # 按 Tab 或 4 個 空 格 把 移 動 指 令 縮…" at bounding box center [825, 198] width 214 height 285
type textarea "h"
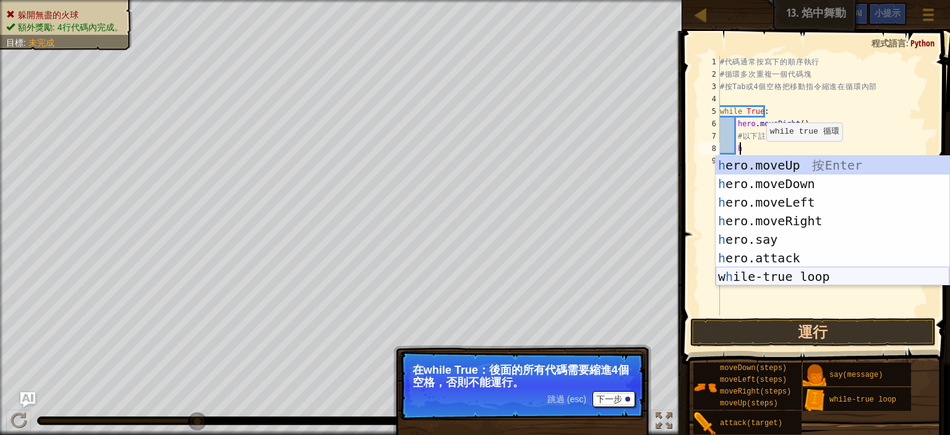
click at [762, 269] on div "h ero.moveUp 按 Enter h ero.moveDown 按 Enter h ero.moveLeft 按 Enter h ero.moveRi…" at bounding box center [833, 239] width 234 height 167
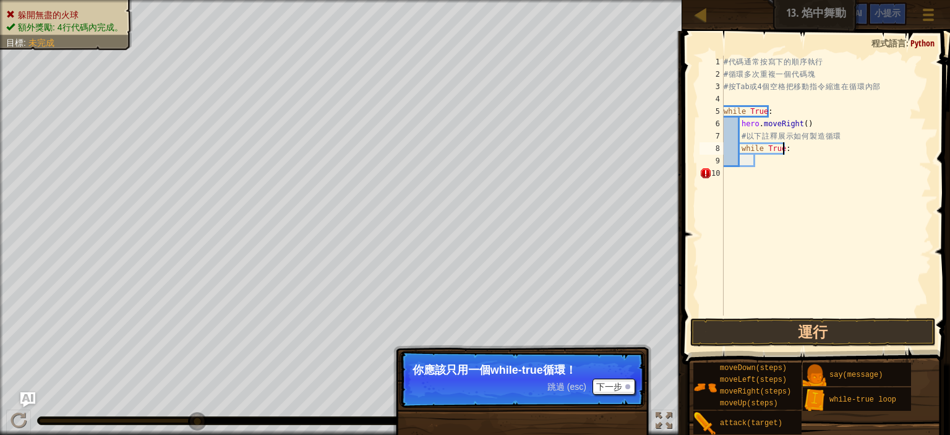
click at [801, 148] on div "# 代 碼 通 常 按 寫 下 的 順 序 執 行 # 循 環 多 次 重 複 一 個 代 碼 塊 # 按 Tab 或 4 個 空 格 把 移 動 指 令 縮…" at bounding box center [826, 198] width 210 height 285
type textarea "w"
type textarea "#"
type textarea "h"
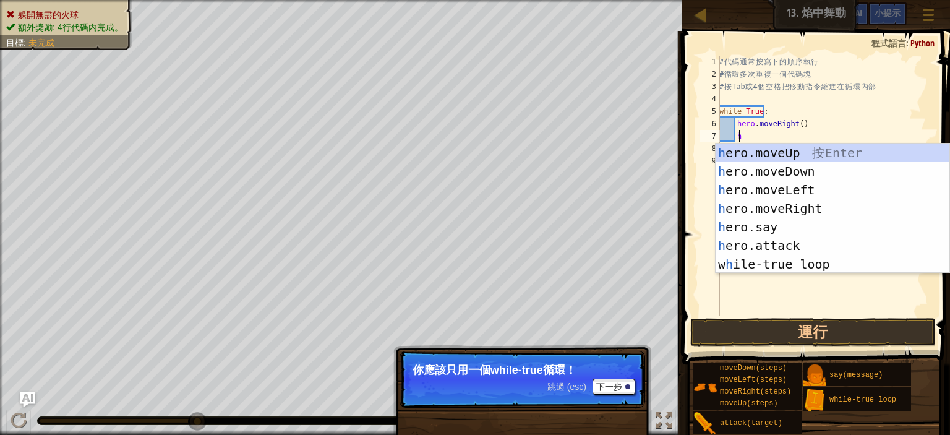
scroll to position [6, 1]
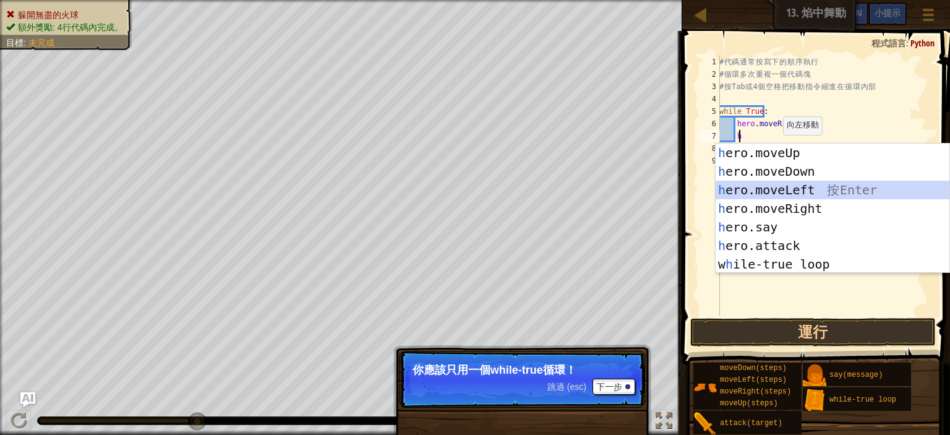
click at [836, 194] on div "h ero.moveUp 按 Enter h ero.moveDown 按 Enter h ero.moveLeft 按 Enter h ero.moveRi…" at bounding box center [833, 227] width 234 height 167
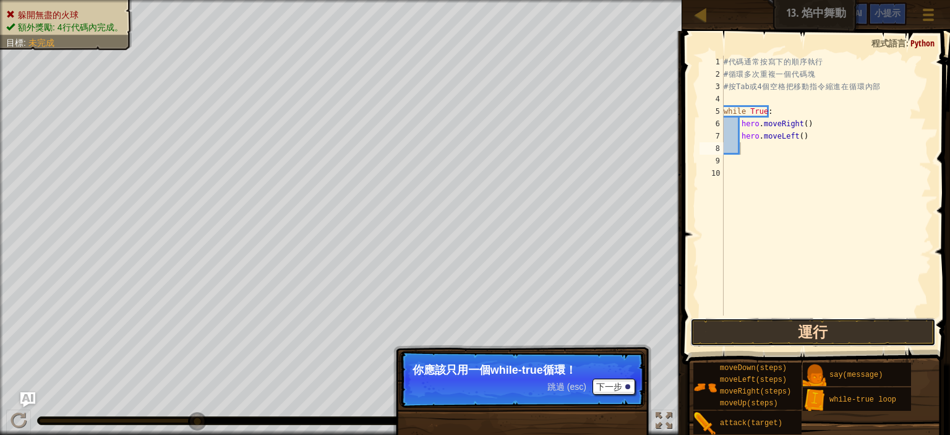
click at [727, 334] on button "運行" at bounding box center [813, 332] width 246 height 28
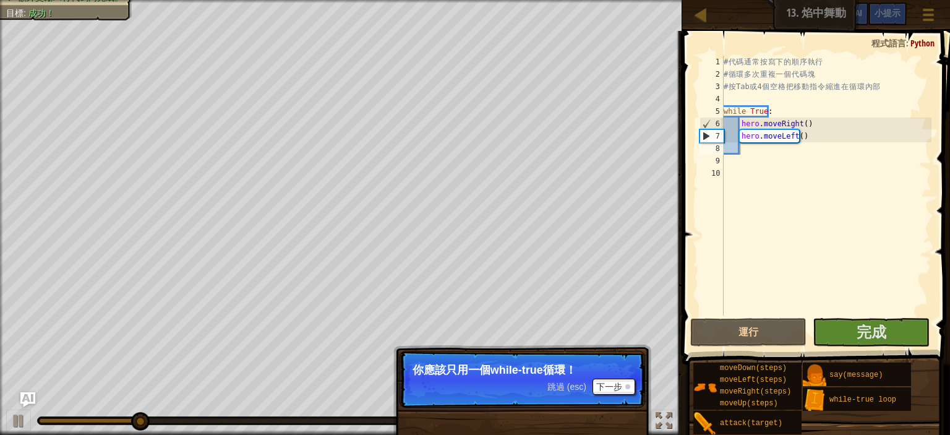
click at [567, 385] on span "跳過 (esc)" at bounding box center [566, 387] width 39 height 10
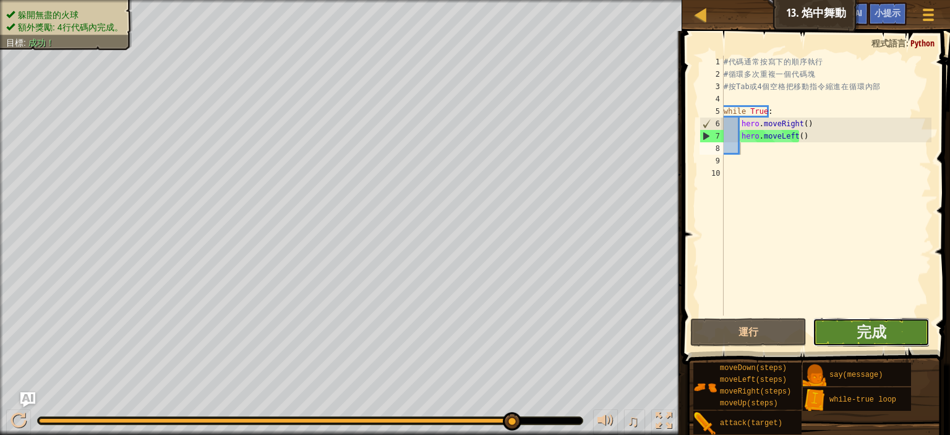
click at [856, 319] on button "完成" at bounding box center [871, 332] width 116 height 28
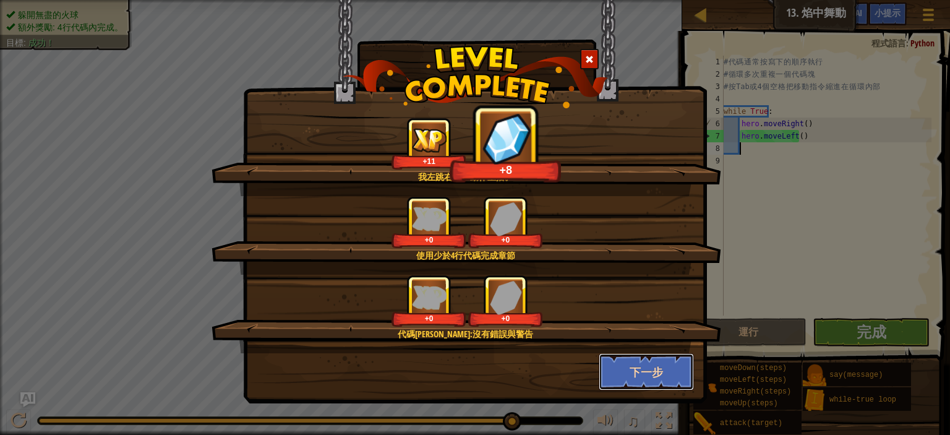
click at [622, 372] on button "下一步" at bounding box center [647, 371] width 96 height 37
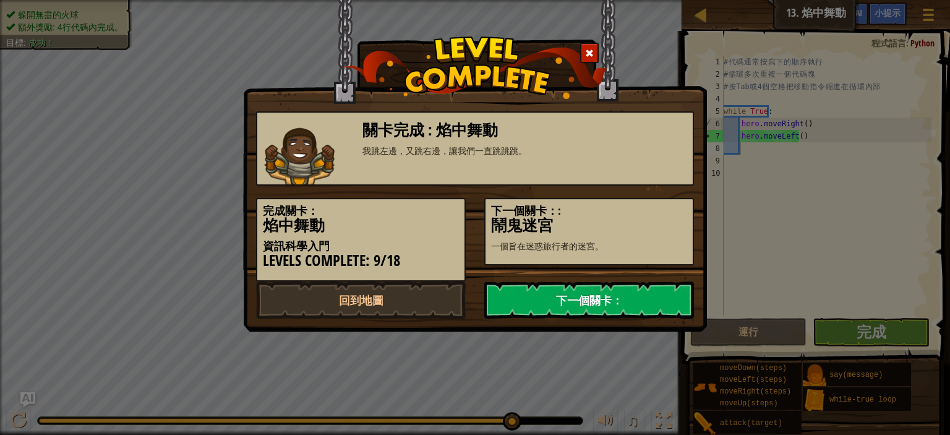
click at [551, 294] on link "下一個關卡：" at bounding box center [589, 299] width 210 height 37
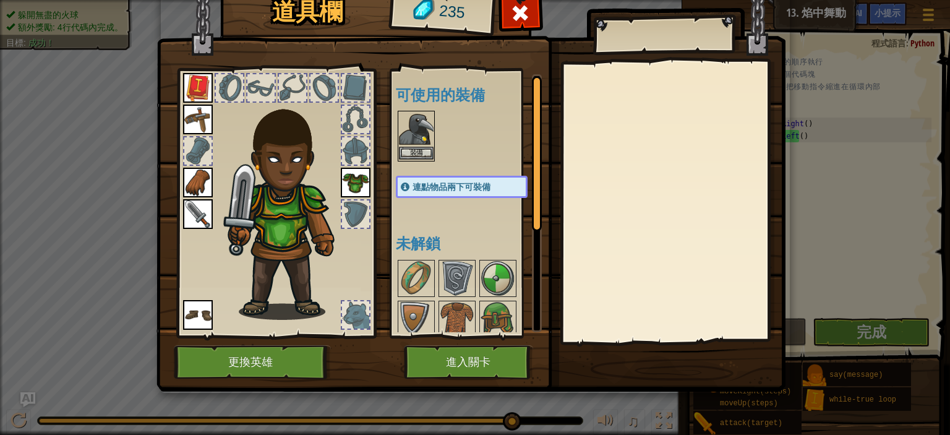
click at [414, 145] on img at bounding box center [416, 129] width 35 height 35
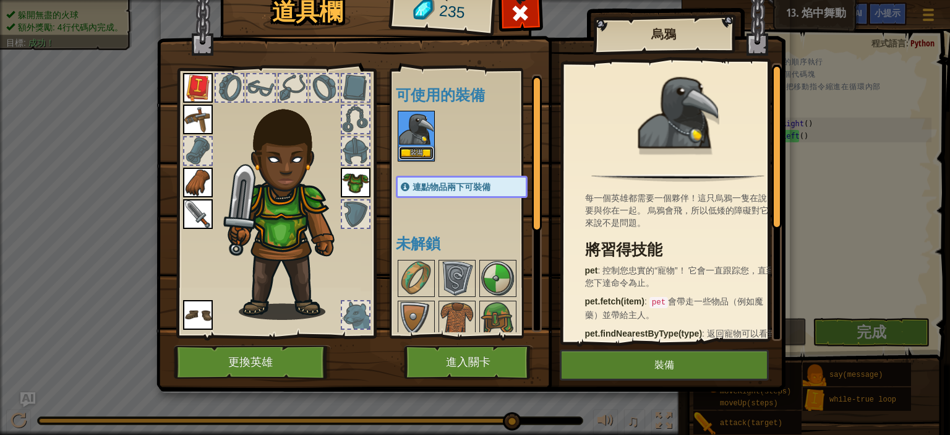
click at [414, 147] on button "裝備" at bounding box center [416, 153] width 35 height 13
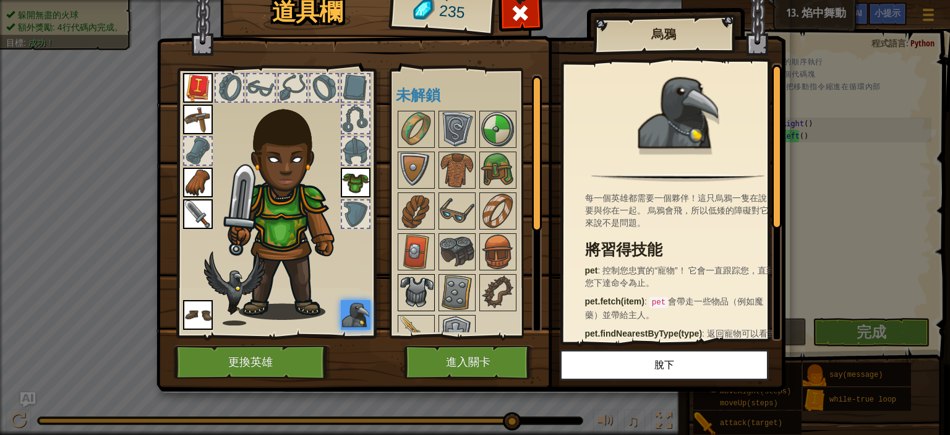
click at [417, 277] on img at bounding box center [416, 292] width 35 height 35
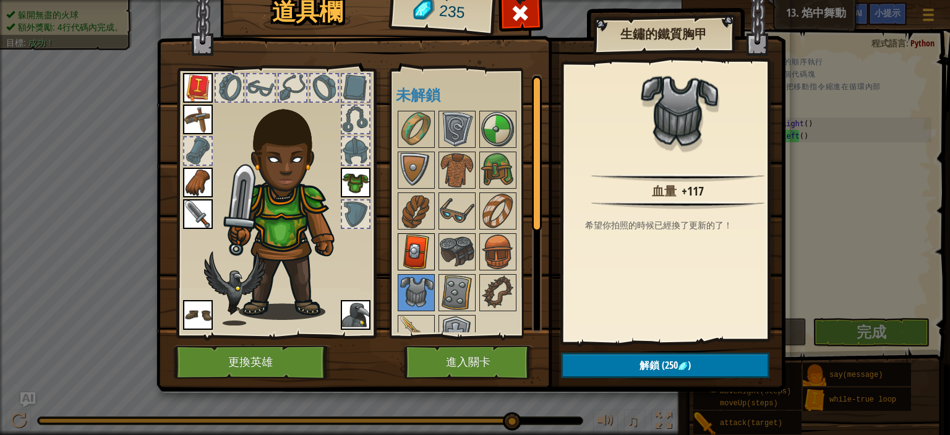
click at [418, 247] on img at bounding box center [416, 251] width 35 height 35
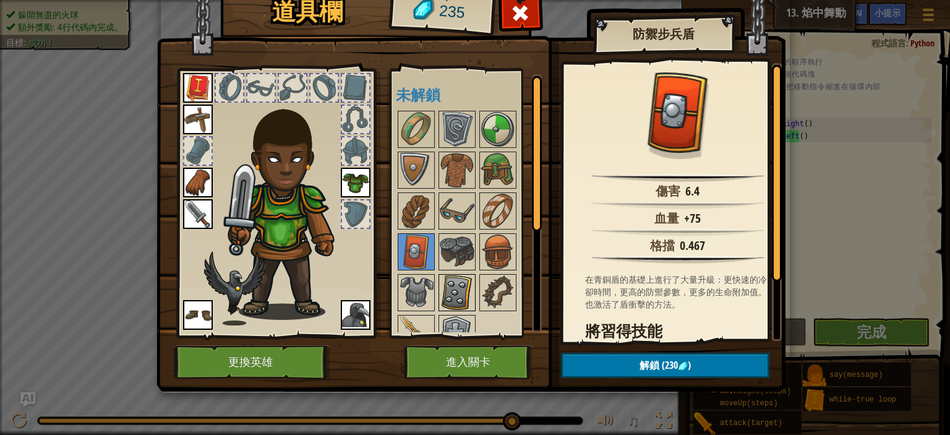
scroll to position [20, 0]
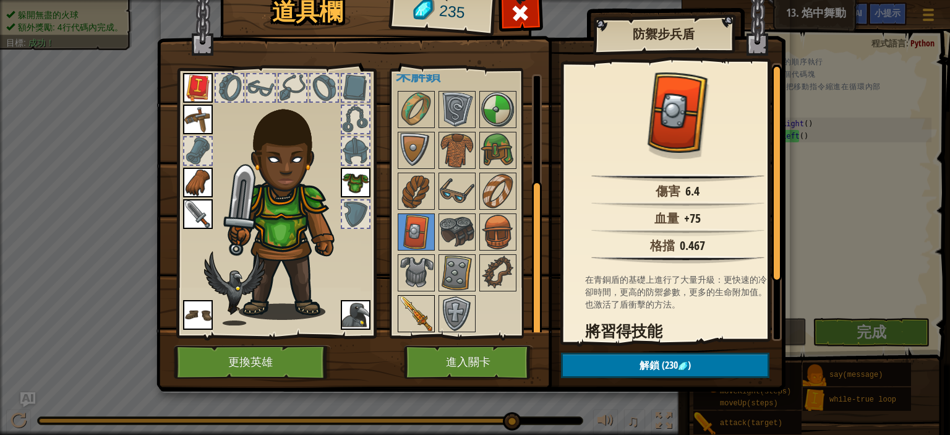
drag, startPoint x: 437, startPoint y: 294, endPoint x: 428, endPoint y: 301, distance: 11.9
click at [433, 295] on div "可使用的裝備 裝備 裝備 裝備 裝備 裝備 裝備 裝備 連點物品兩下可裝備 未解鎖" at bounding box center [474, 203] width 157 height 258
click at [406, 311] on img at bounding box center [416, 313] width 35 height 35
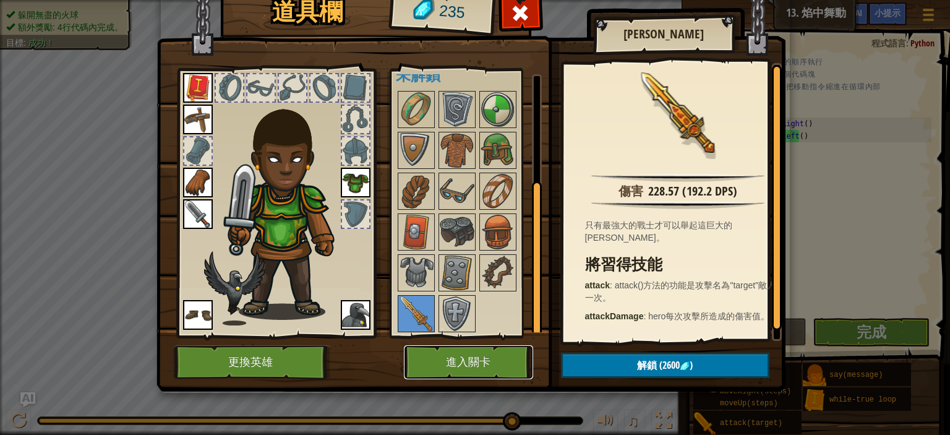
click at [458, 363] on button "進入關卡" at bounding box center [468, 362] width 129 height 34
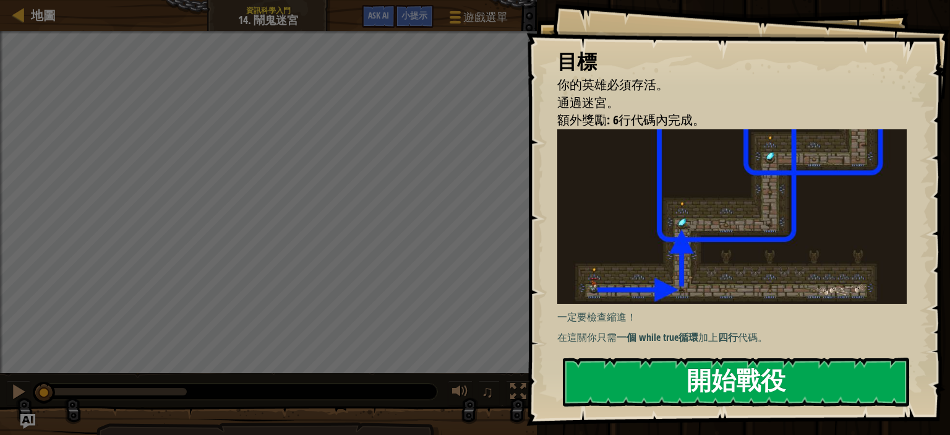
click at [784, 403] on button "開始戰役" at bounding box center [736, 382] width 346 height 49
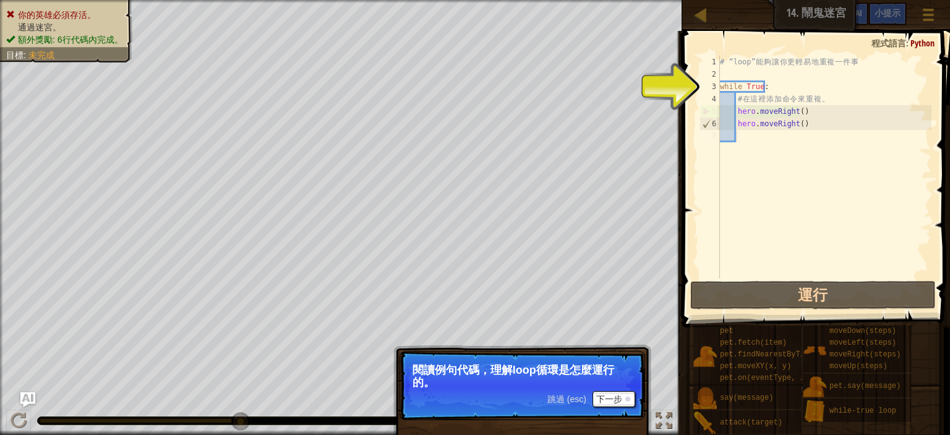
click at [563, 406] on div "跳過 (esc) 下一步" at bounding box center [591, 399] width 88 height 16
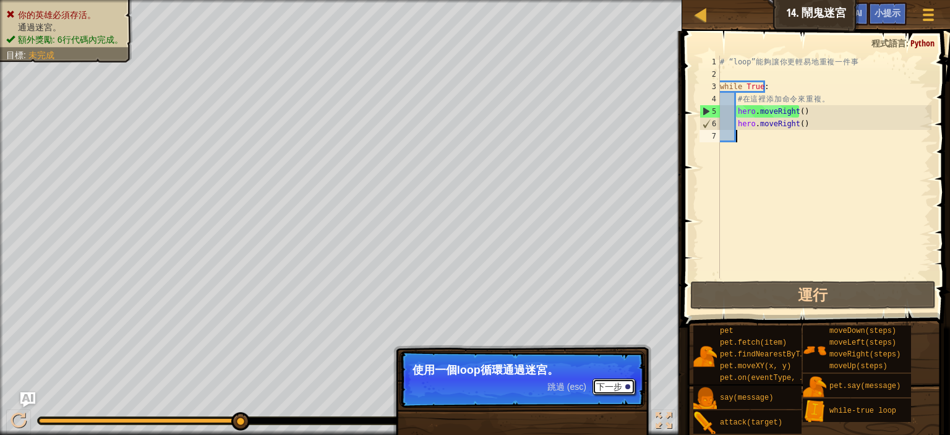
click at [624, 390] on button "下一步" at bounding box center [614, 387] width 43 height 16
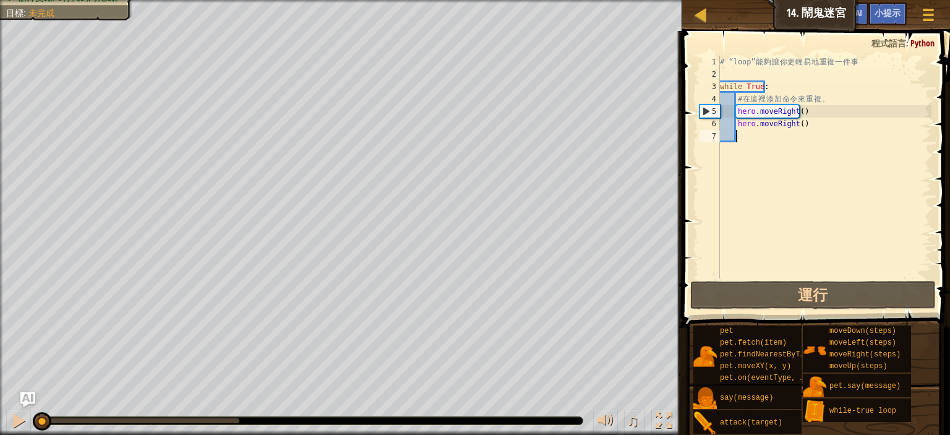
drag, startPoint x: 242, startPoint y: 426, endPoint x: 5, endPoint y: 405, distance: 238.4
click at [5, 405] on div "♫" at bounding box center [341, 417] width 682 height 37
click at [805, 127] on div "# “loop” 能 夠 讓 你 更 輕 易 地 重 複 一 件 事 while True : # 在 這 裡 添 加 命 令 來 重 複 。 hero . …" at bounding box center [825, 179] width 214 height 247
type textarea "hero.moveRight()"
click at [797, 137] on div "# “loop” 能 夠 讓 你 更 輕 易 地 重 複 一 件 事 while True : # 在 這 裡 添 加 命 令 來 重 複 。 hero . …" at bounding box center [825, 179] width 214 height 247
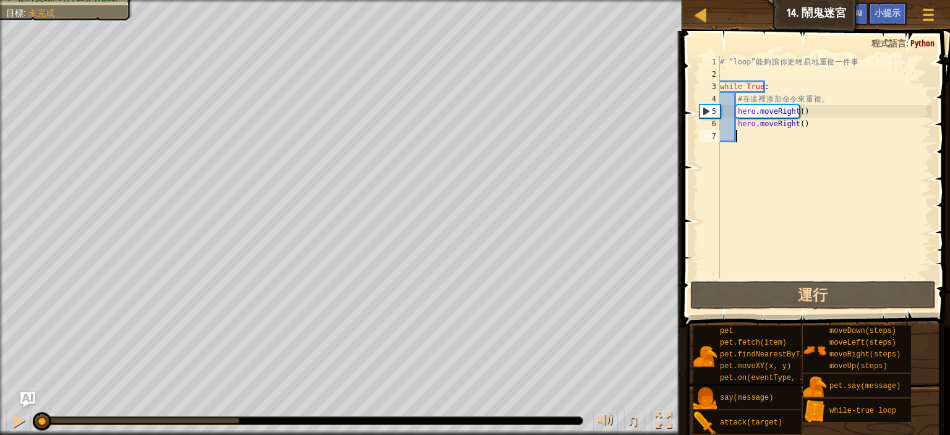
type textarea "h"
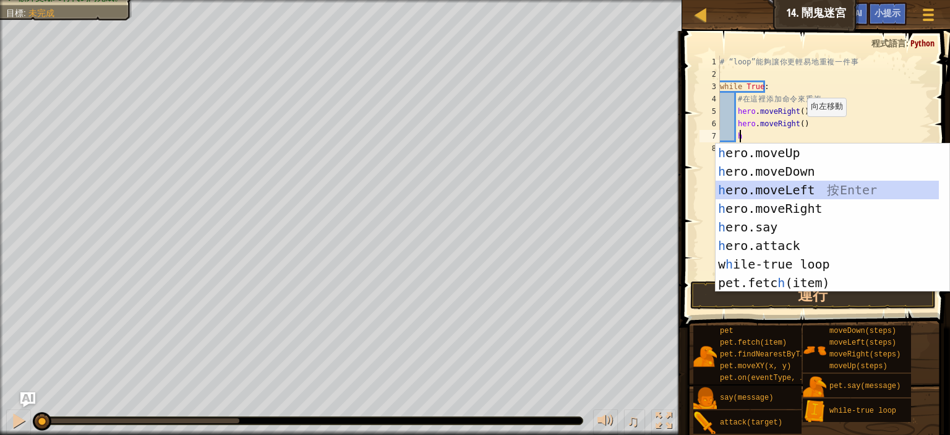
click at [801, 181] on div "h ero.moveUp 按 Enter h ero.moveDown 按 Enter h ero.moveLeft 按 Enter h ero.moveRi…" at bounding box center [827, 237] width 223 height 186
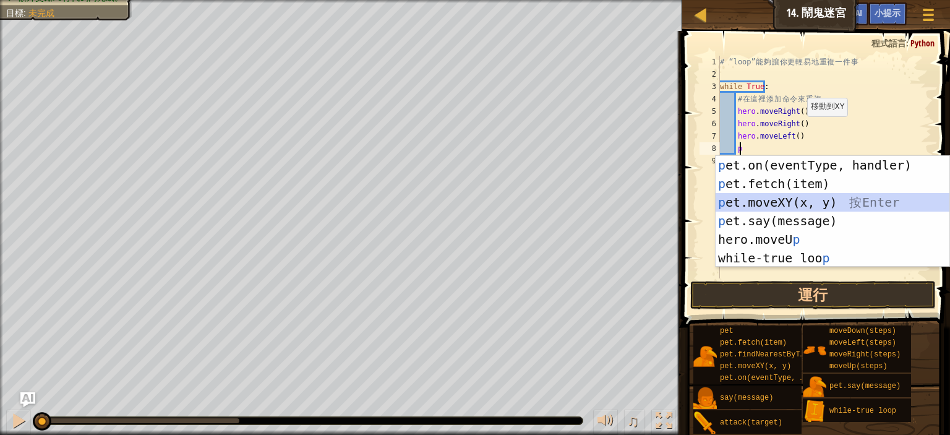
click at [831, 206] on div "p et.on(eventType, handler) 按 Enter p et.fetch(item) 按 Enter p et.moveXY(x, y) …" at bounding box center [833, 230] width 234 height 148
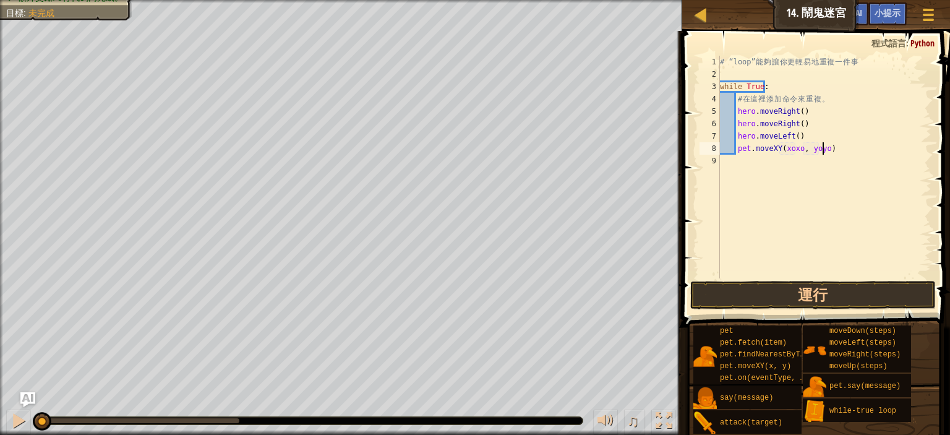
click at [847, 153] on div "# “loop” 能 夠 讓 你 更 輕 易 地 重 複 一 件 事 while True : # 在 這 裡 添 加 命 令 來 重 複 。 hero . …" at bounding box center [825, 179] width 214 height 247
type textarea "p"
click at [884, 13] on span "小提示" at bounding box center [888, 13] width 26 height 12
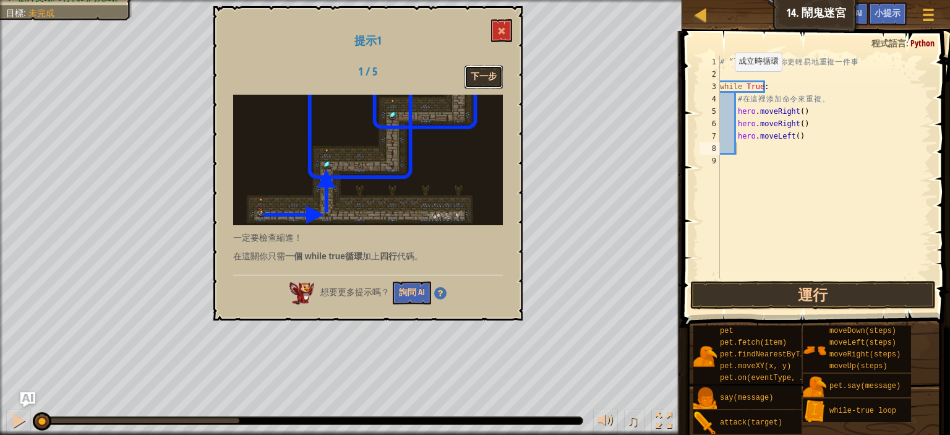
click at [474, 71] on button "下一步" at bounding box center [484, 77] width 38 height 23
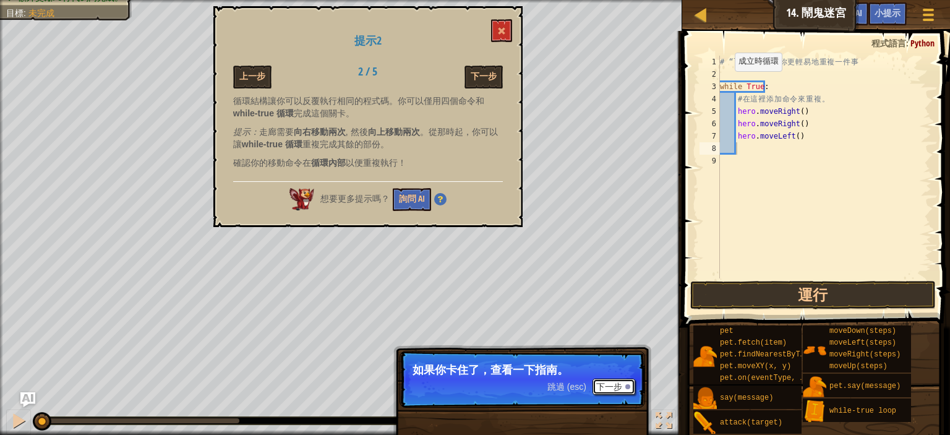
click at [622, 387] on button "下一步" at bounding box center [614, 387] width 43 height 16
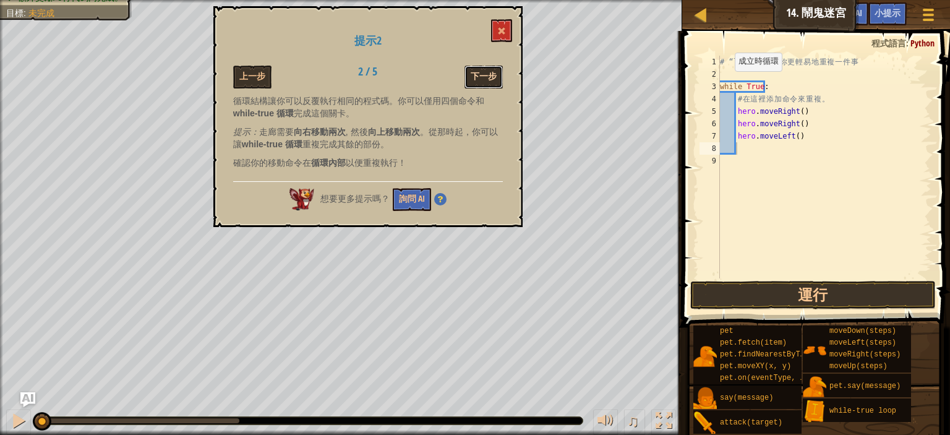
click at [473, 73] on button "下一步" at bounding box center [484, 77] width 38 height 23
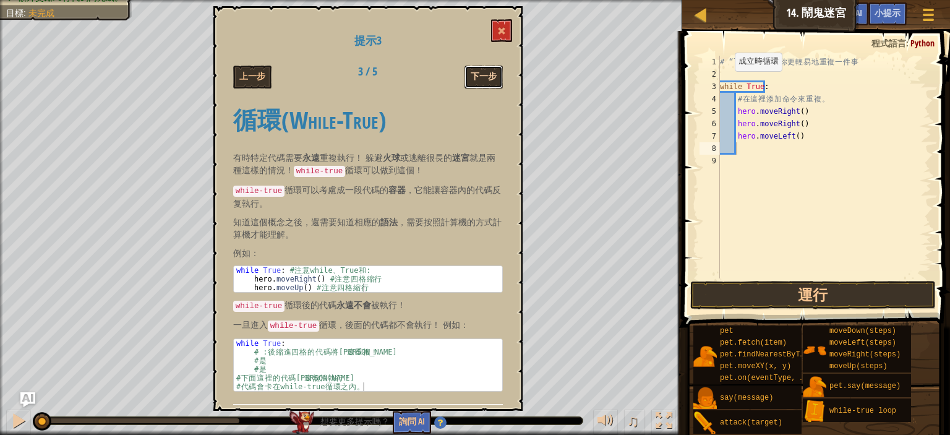
click at [473, 75] on button "下一步" at bounding box center [484, 77] width 38 height 23
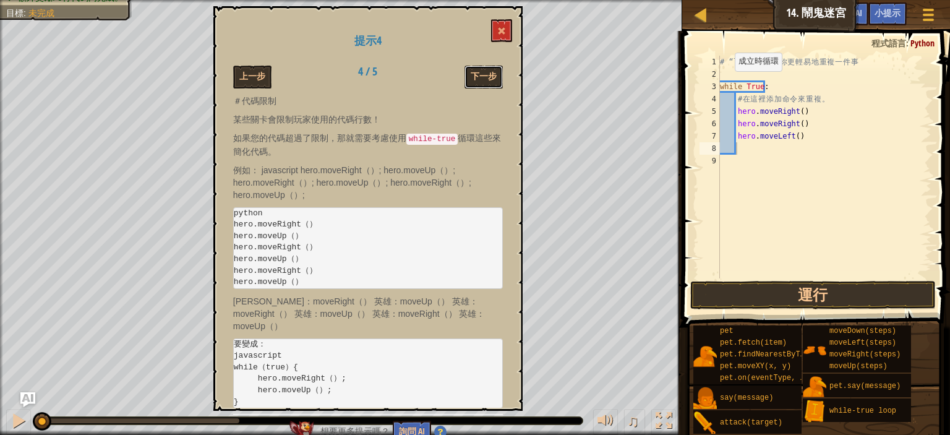
click at [473, 75] on button "下一步" at bounding box center [484, 77] width 38 height 23
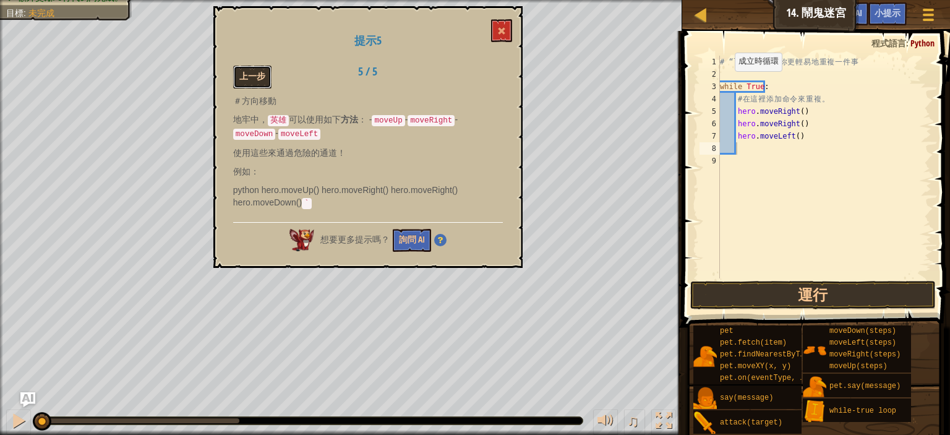
click at [260, 74] on button "上一步" at bounding box center [252, 77] width 38 height 23
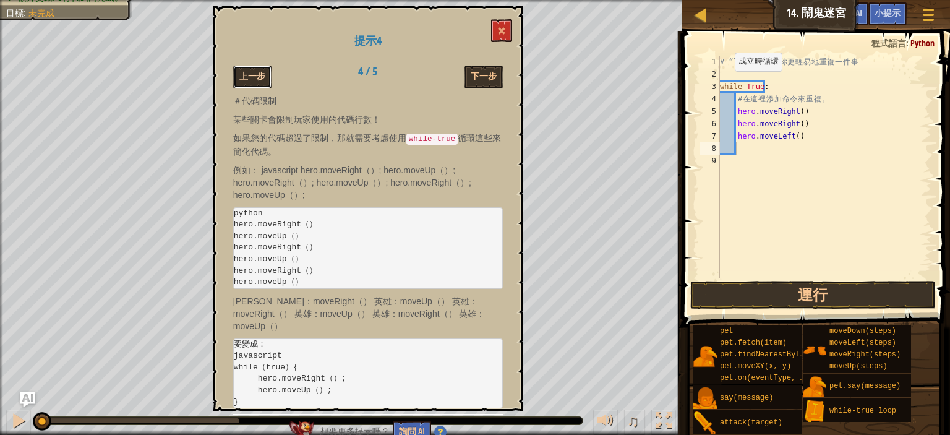
click at [257, 74] on button "上一步" at bounding box center [252, 77] width 38 height 23
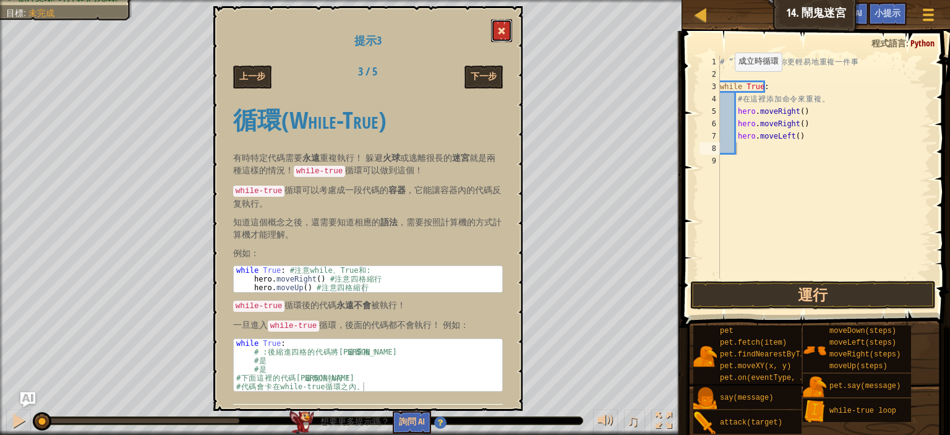
click at [492, 32] on button at bounding box center [501, 30] width 21 height 23
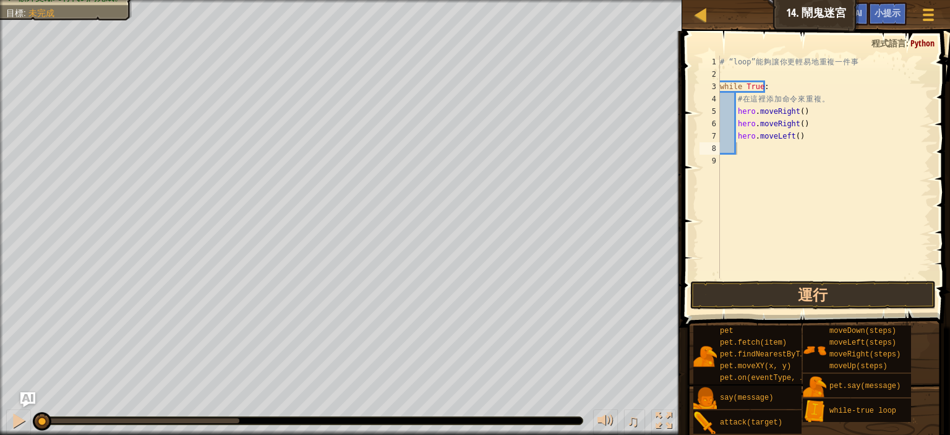
click at [807, 123] on div "# “loop” 能 夠 讓 你 更 輕 易 地 重 複 一 件 事 while True : # 在 這 裡 添 加 命 令 來 重 複 。 hero . …" at bounding box center [825, 179] width 214 height 247
click at [811, 125] on div "# “loop” 能 夠 讓 你 更 輕 易 地 重 複 一 件 事 while True : # 在 這 裡 添 加 命 令 來 重 複 。 hero . …" at bounding box center [825, 179] width 214 height 247
type textarea "h"
click at [808, 139] on div "# “loop” 能 夠 讓 你 更 輕 易 地 重 複 一 件 事 while True : # 在 這 裡 添 加 命 令 來 重 複 。 hero . …" at bounding box center [825, 179] width 214 height 247
type textarea "h"
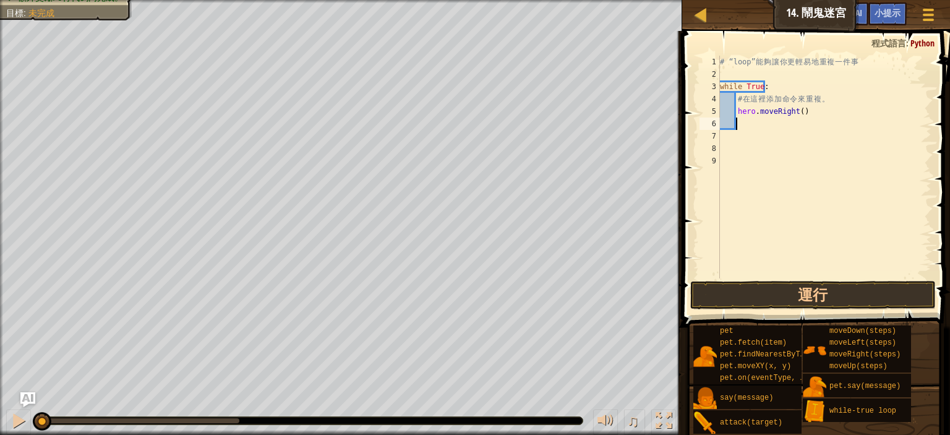
click at [752, 126] on div "# “loop” 能 夠 讓 你 更 輕 易 地 重 複 一 件 事 while True : # 在 這 裡 添 加 命 令 來 重 複 。 hero . …" at bounding box center [825, 179] width 214 height 247
click at [795, 115] on div "# “loop” 能 夠 讓 你 更 輕 易 地 重 複 一 件 事 while True : # 在 這 裡 添 加 命 令 來 重 複 。 hero . …" at bounding box center [825, 179] width 214 height 247
type textarea "hero.moveRight(2)"
click at [762, 129] on div "# “loop” 能 夠 讓 你 更 輕 易 地 重 複 一 件 事 while True : # 在 這 裡 添 加 命 令 來 重 複 。 hero . …" at bounding box center [825, 179] width 214 height 247
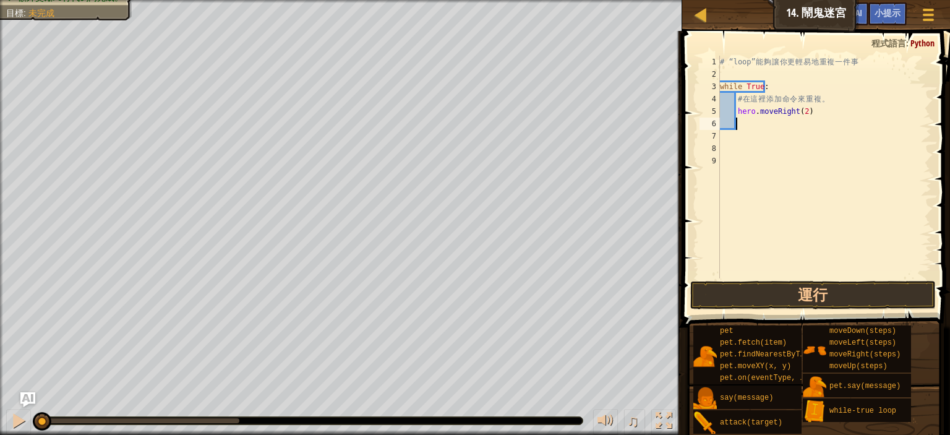
type textarea "h"
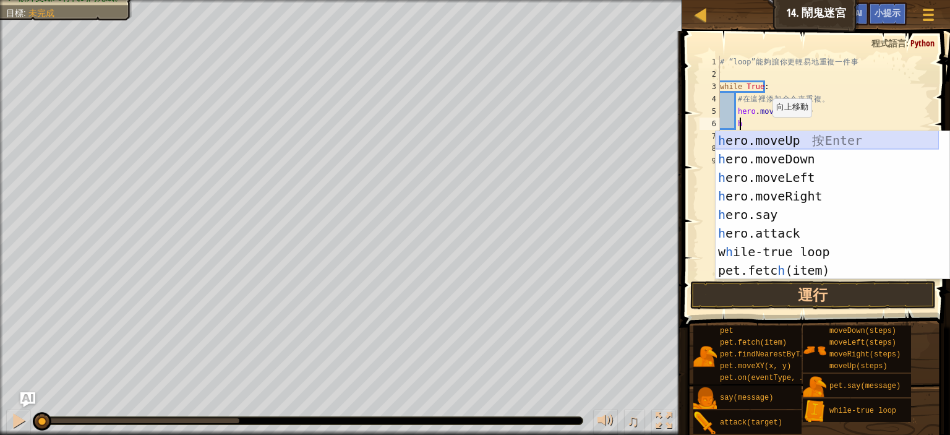
click at [790, 143] on div "h ero.moveUp 按 Enter h ero.moveDown 按 Enter h ero.moveLeft 按 Enter h ero.moveRi…" at bounding box center [827, 224] width 223 height 186
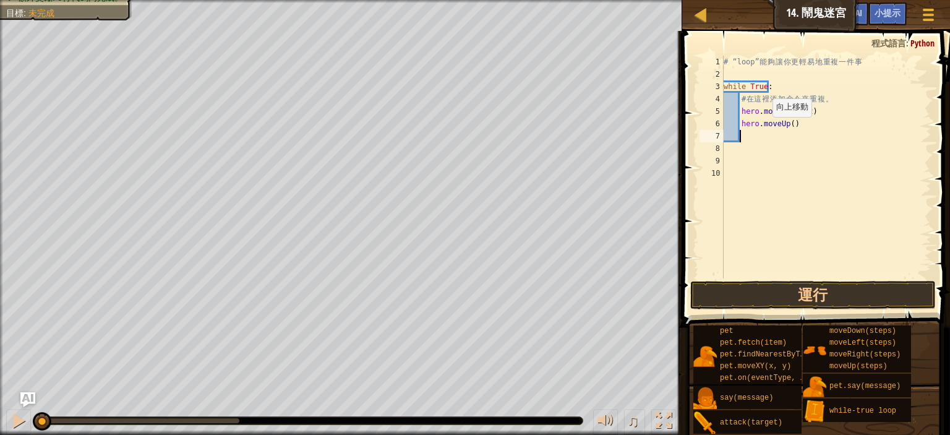
scroll to position [6, 1]
click at [787, 129] on div "# “loop” 能 夠 讓 你 更 輕 易 地 重 複 一 件 事 while True : # 在 這 裡 添 加 命 令 來 重 複 。 hero . …" at bounding box center [826, 179] width 210 height 247
type textarea "hero.moveUp(2)"
click at [789, 297] on button "運行" at bounding box center [813, 295] width 246 height 28
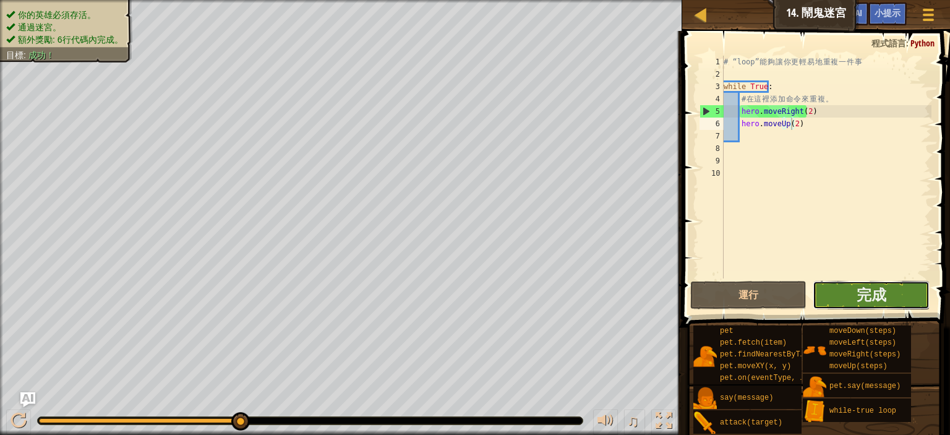
click at [825, 293] on button "完成" at bounding box center [871, 295] width 116 height 28
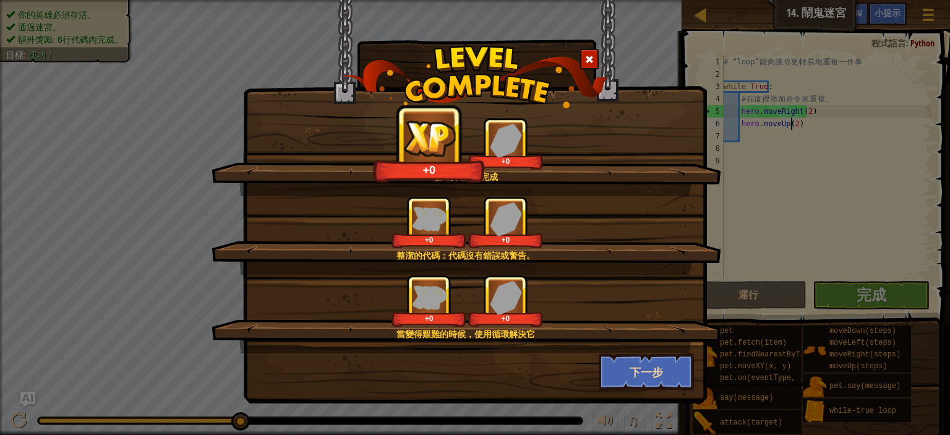
drag, startPoint x: 654, startPoint y: 348, endPoint x: 653, endPoint y: 355, distance: 7.7
click at [654, 348] on div "當變得艱難的時候，使用循環解決它 +0 +0" at bounding box center [467, 314] width 510 height 79
click at [642, 374] on button "下一步" at bounding box center [647, 371] width 96 height 37
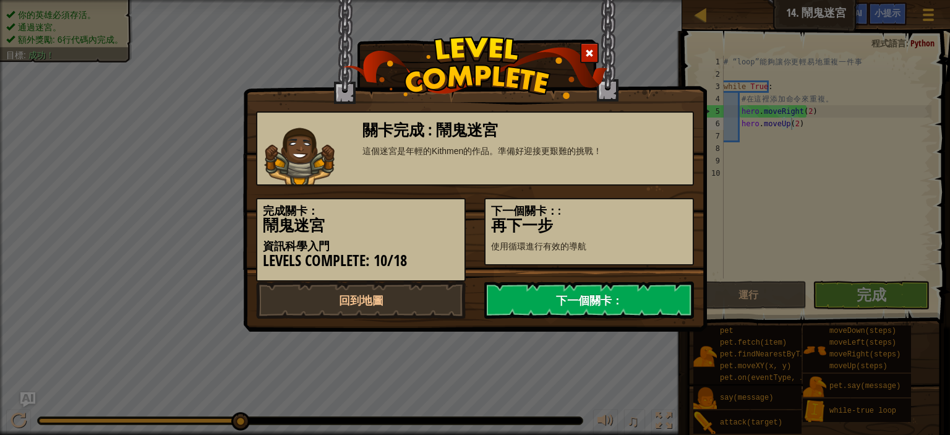
click at [599, 299] on link "下一個關卡：" at bounding box center [589, 299] width 210 height 37
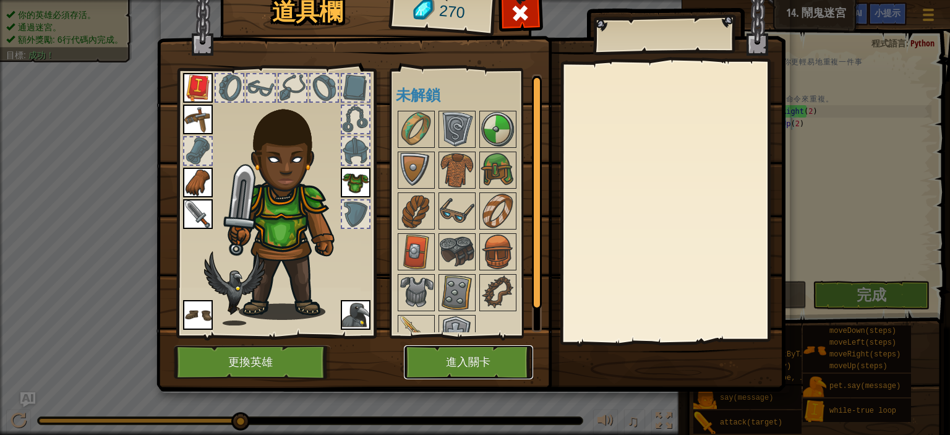
click at [478, 359] on button "進入關卡" at bounding box center [468, 362] width 129 height 34
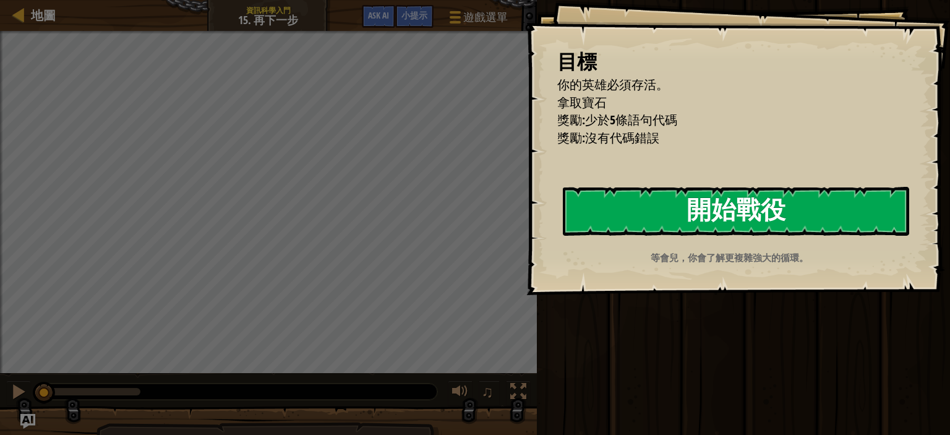
click at [637, 211] on button "開始戰役" at bounding box center [736, 211] width 346 height 49
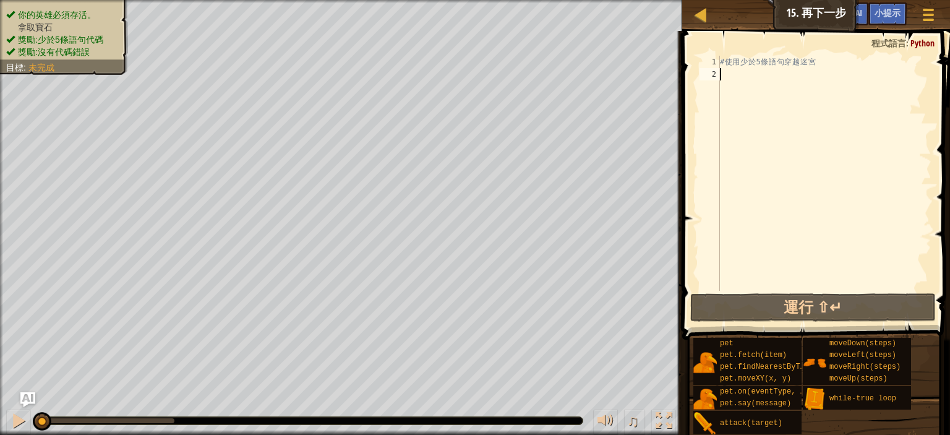
type textarea "w"
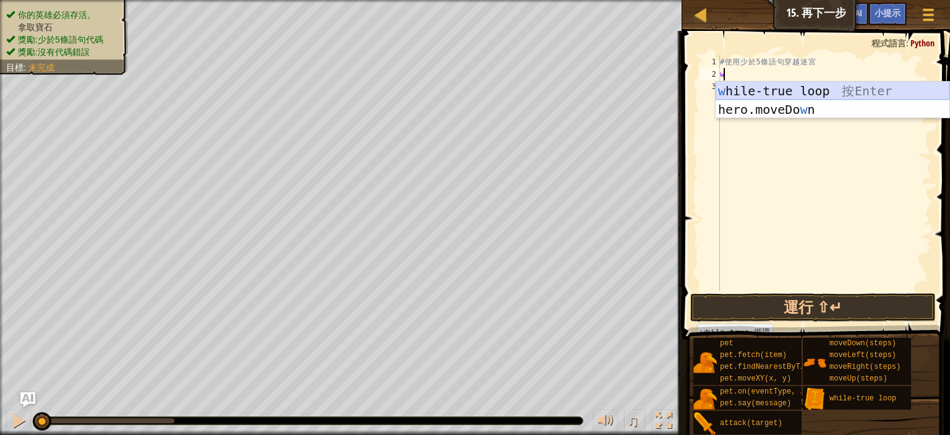
click at [815, 88] on div "w hile-true loop 按 Enter hero.moveDo w n 按 Enter" at bounding box center [833, 119] width 234 height 74
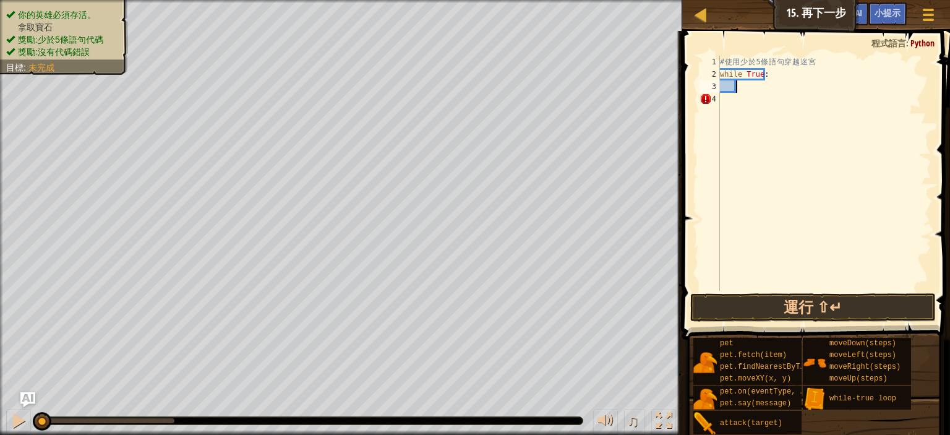
type textarea "h"
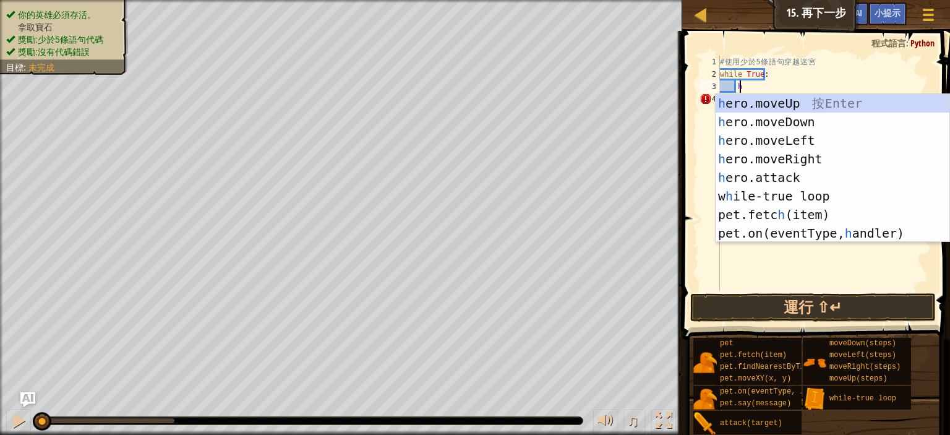
scroll to position [6, 1]
click at [785, 153] on div "h ero.moveUp 按 Enter h ero.moveDown 按 Enter h ero.moveLeft 按 Enter h ero.moveRi…" at bounding box center [833, 187] width 234 height 186
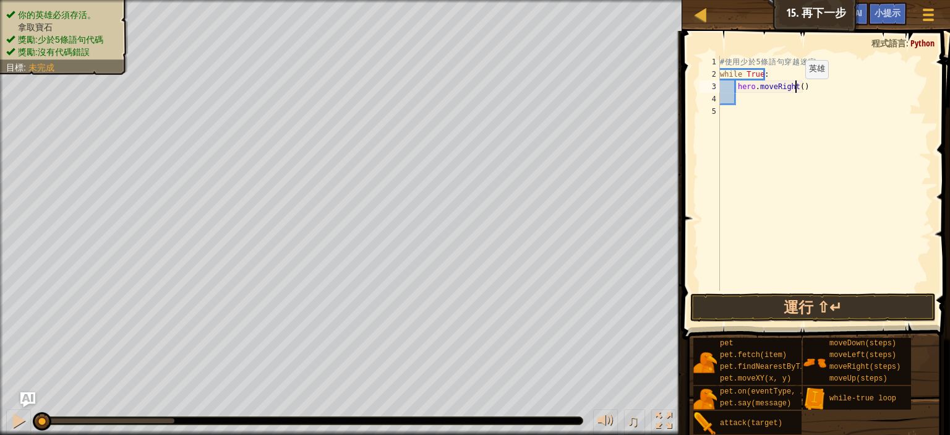
click at [794, 91] on div "# 使 用 少 於 5 條 語 句 穿 越 迷 宮 while True : hero . moveRight ( )" at bounding box center [825, 186] width 214 height 260
type textarea "hero.moveRight(2)"
click at [757, 101] on div "# 使 用 少 於 5 條 語 句 穿 越 迷 宮 while True : hero . moveRight ( 2 )" at bounding box center [825, 186] width 214 height 260
type textarea "h"
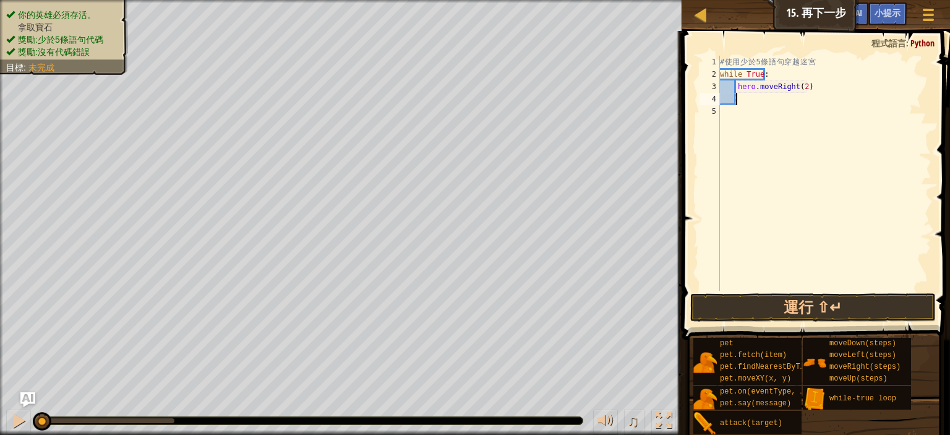
scroll to position [6, 1]
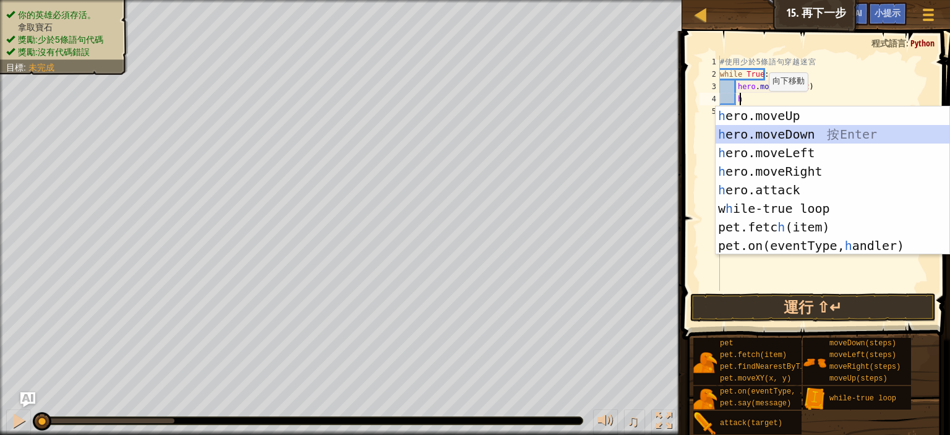
click at [782, 135] on div "h ero.moveUp 按 Enter h ero.moveDown 按 Enter h ero.moveLeft 按 Enter h ero.moveRi…" at bounding box center [833, 199] width 234 height 186
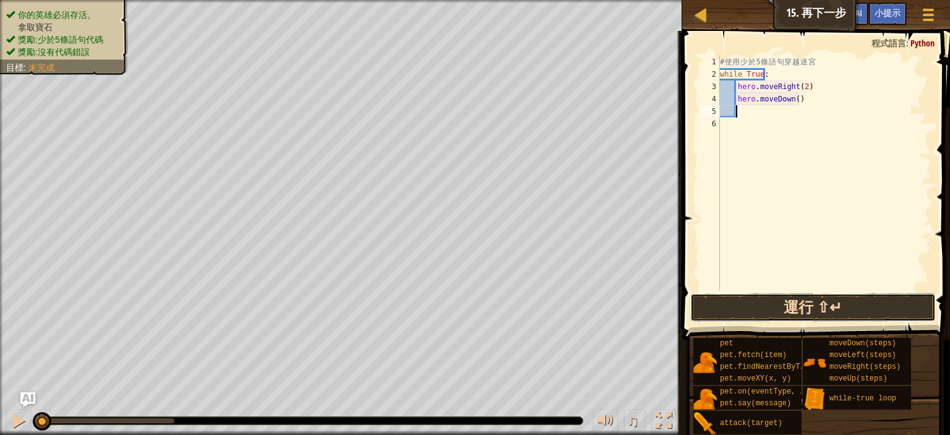
click at [836, 311] on button "運行 ⇧↵" at bounding box center [813, 307] width 246 height 28
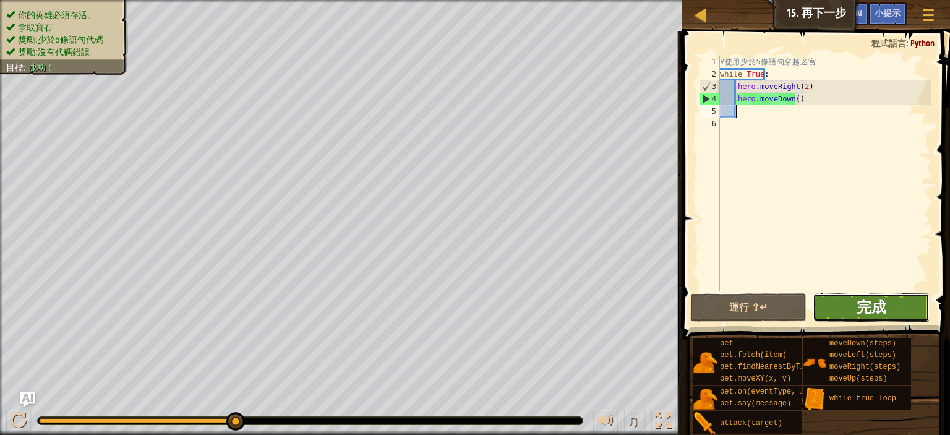
click at [878, 309] on span "完成" at bounding box center [872, 307] width 30 height 20
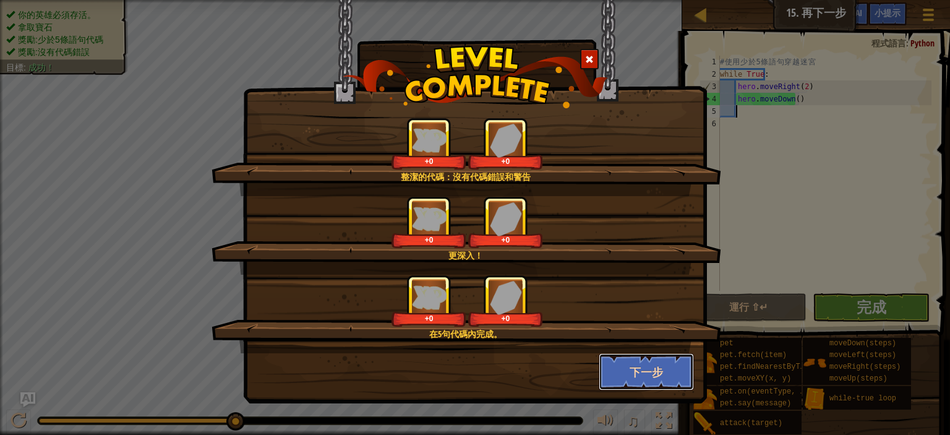
click at [638, 371] on button "下一步" at bounding box center [647, 371] width 96 height 37
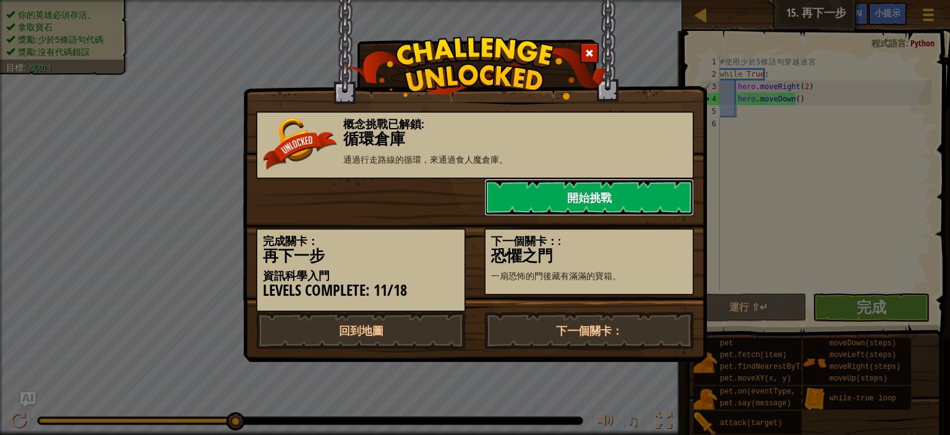
click at [611, 202] on link "開始挑戰" at bounding box center [589, 197] width 210 height 37
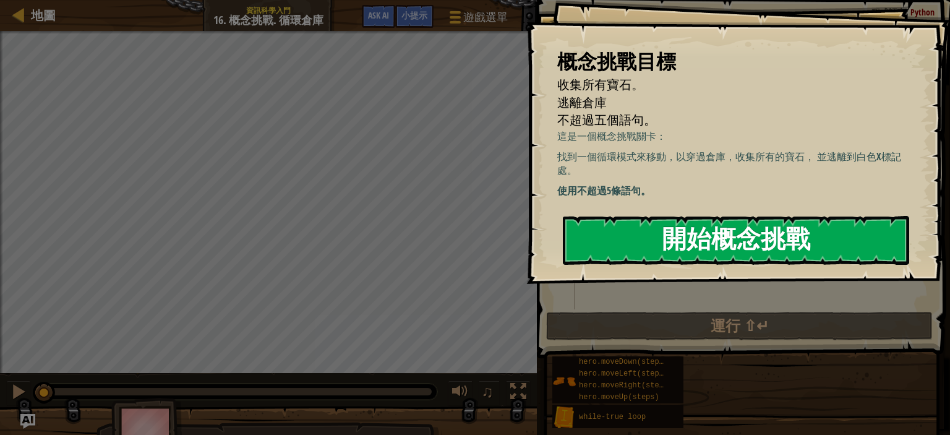
click at [582, 231] on button "開始概念挑戰" at bounding box center [736, 240] width 346 height 49
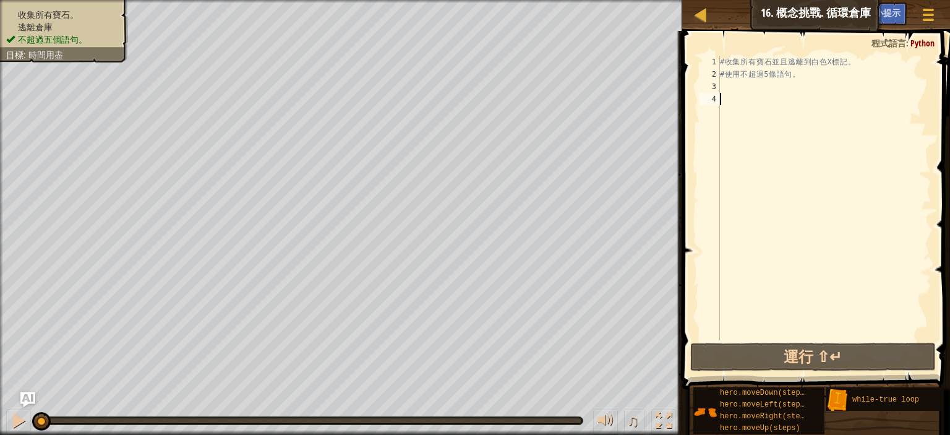
type textarea "h"
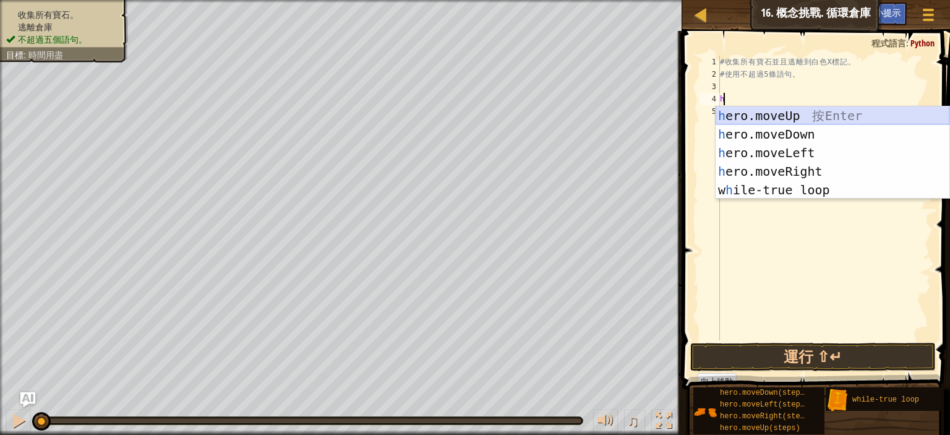
click at [792, 113] on div "h ero.moveUp 按 Enter h ero.moveDown 按 Enter h ero.moveLeft 按 Enter h ero.moveRi…" at bounding box center [833, 171] width 234 height 130
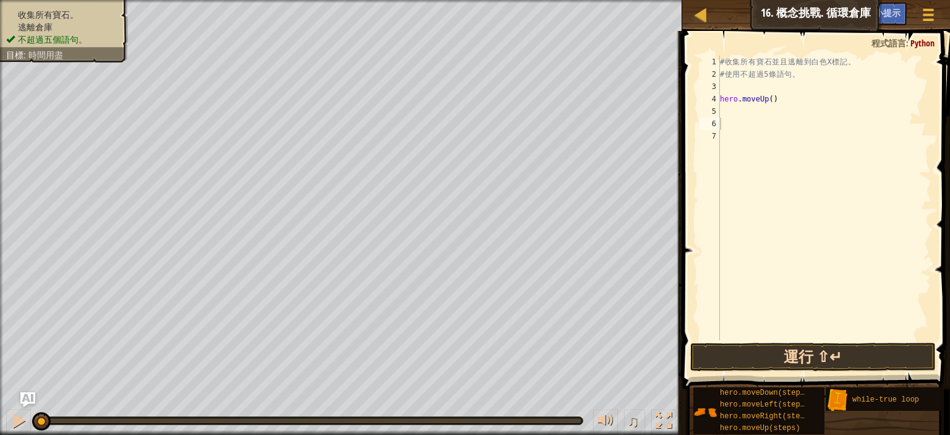
click at [799, 342] on div "1 2 3 4 5 6 7 # 收 集 所 有 寶 石 並 且 逃 離 到 白 色 X 標 記 。 # 使 用 不 超 過 5 條 語 句 。 hero . …" at bounding box center [815, 234] width 272 height 395
click at [799, 346] on button "運行 ⇧↵" at bounding box center [813, 357] width 246 height 28
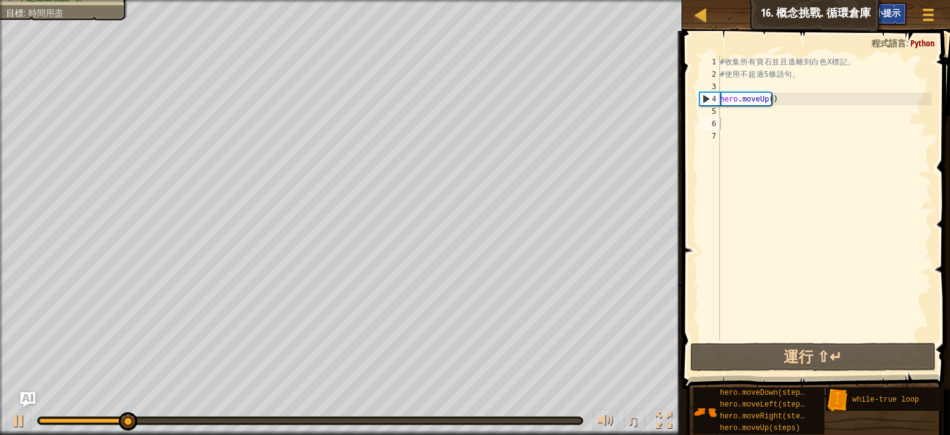
click at [888, 10] on span "小提示" at bounding box center [888, 13] width 26 height 12
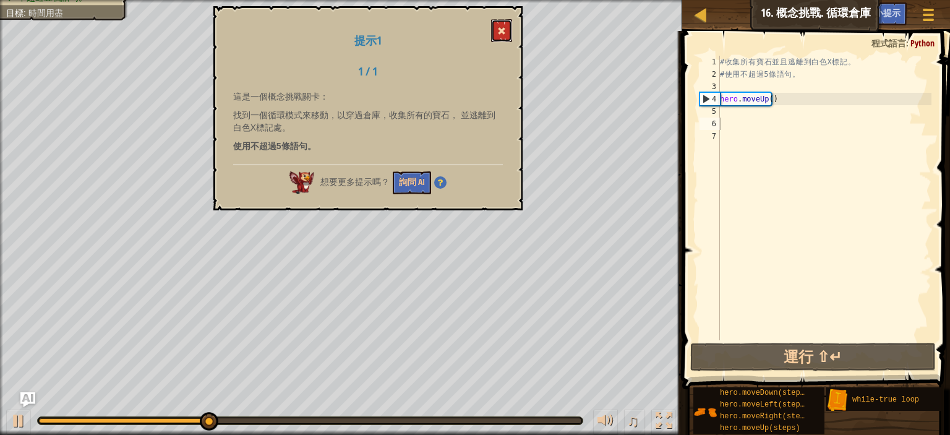
click at [492, 33] on button at bounding box center [501, 30] width 21 height 23
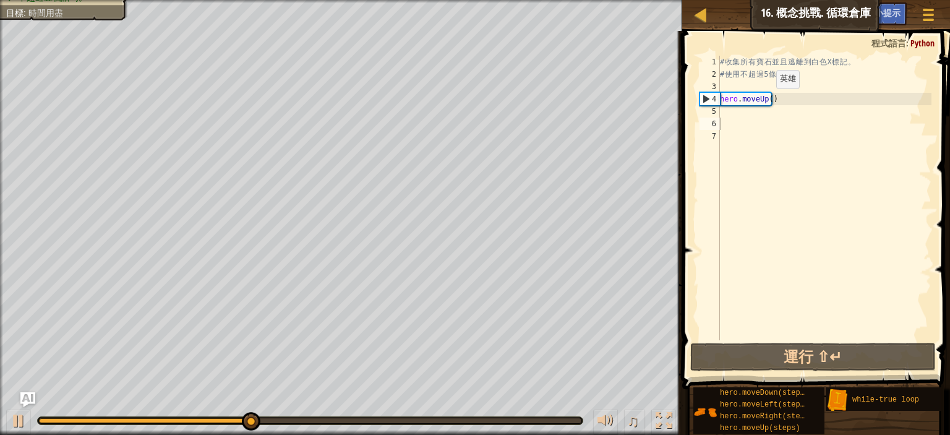
click at [765, 101] on div "# 收 集 所 有 寶 石 並 且 逃 離 到 白 色 X 標 記 。 # 使 用 不 超 過 5 條 語 句 。 hero . moveUp ( )" at bounding box center [825, 210] width 214 height 309
click at [768, 97] on div "# 收 集 所 有 寶 石 並 且 逃 離 到 白 色 X 標 記 。 # 使 用 不 超 過 5 條 語 句 。 hero . moveUp ( )" at bounding box center [825, 210] width 214 height 309
type textarea "hero.moveUp(2)"
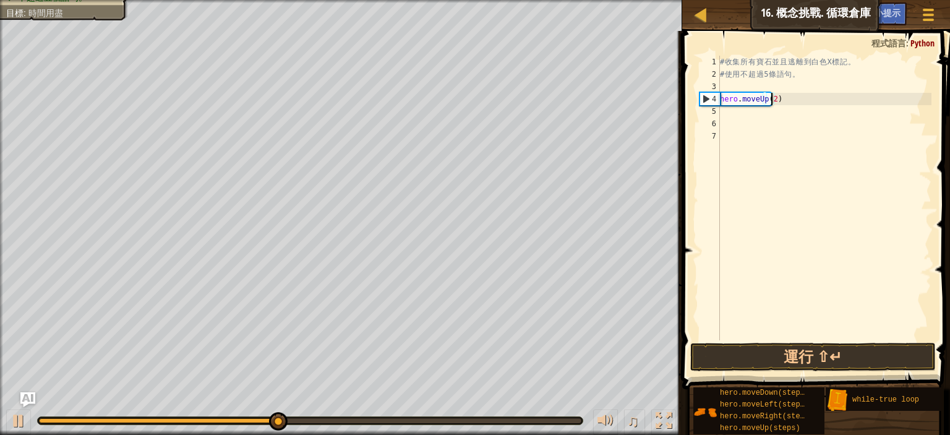
click at [731, 116] on div "# 收 集 所 有 寶 石 並 且 逃 離 到 白 色 X 標 記 。 # 使 用 不 超 過 5 條 語 句 。 hero . moveUp ( 2 )" at bounding box center [825, 210] width 214 height 309
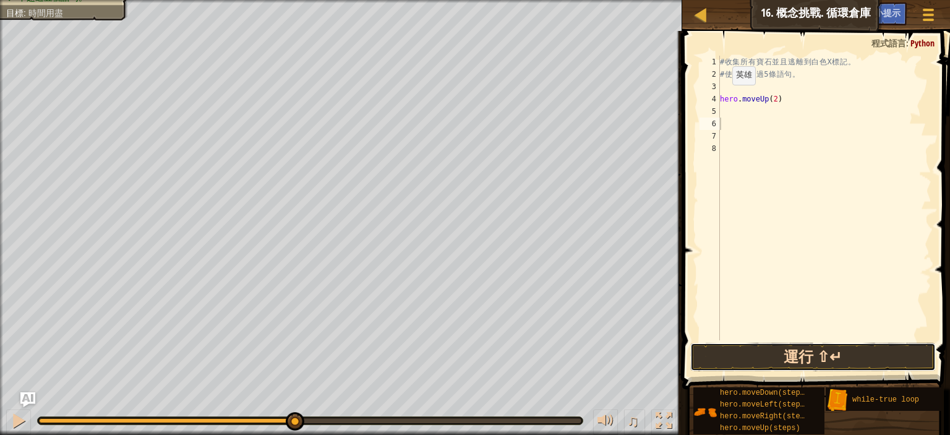
click at [744, 356] on button "運行 ⇧↵" at bounding box center [813, 357] width 246 height 28
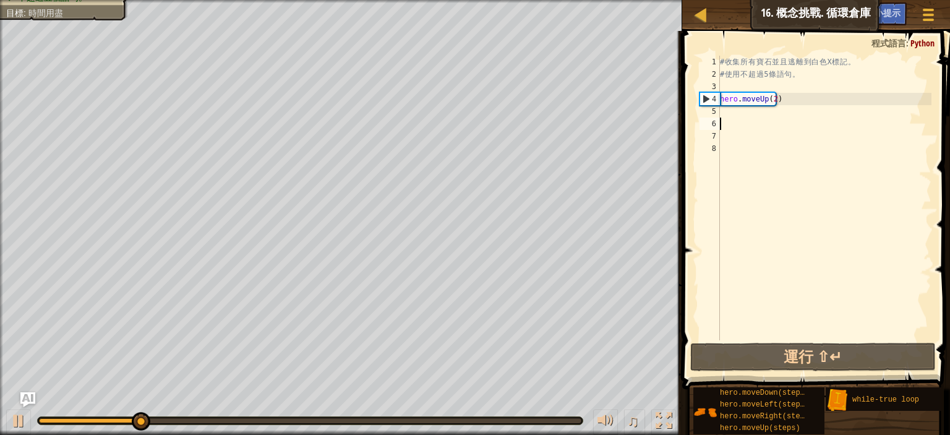
click at [752, 116] on div "# 收 集 所 有 寶 石 並 且 逃 離 到 白 色 X 標 記 。 # 使 用 不 超 過 5 條 語 句 。 hero . moveUp ( 2 )" at bounding box center [825, 210] width 214 height 309
type textarea "h"
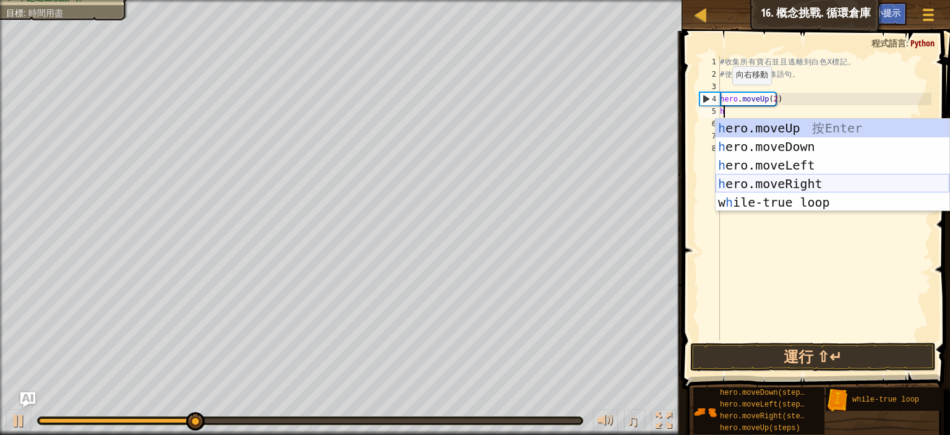
click at [788, 184] on div "h ero.moveUp 按 Enter h ero.moveDown 按 Enter h ero.moveLeft 按 Enter h ero.moveRi…" at bounding box center [833, 184] width 234 height 130
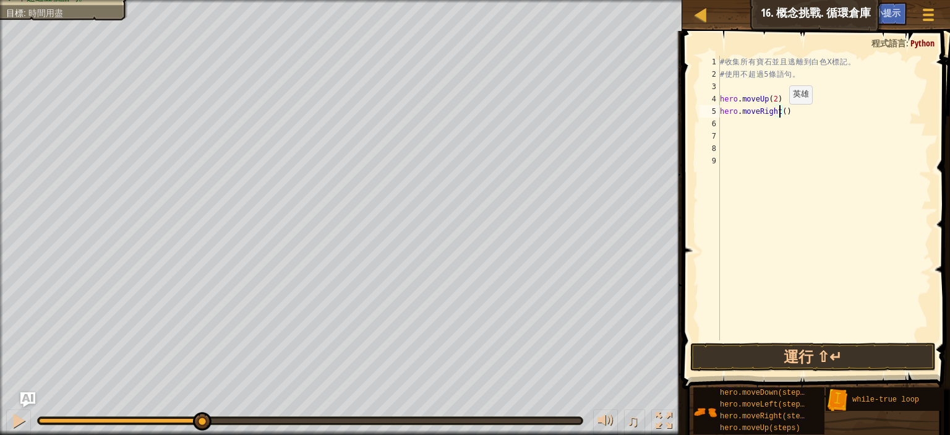
click at [779, 116] on div "# 收 集 所 有 寶 石 並 且 逃 離 到 白 色 X 標 記 。 # 使 用 不 超 過 5 條 語 句 。 hero . moveUp ( 2 ) h…" at bounding box center [825, 210] width 214 height 309
click at [792, 360] on button "運行 ⇧↵" at bounding box center [813, 357] width 246 height 28
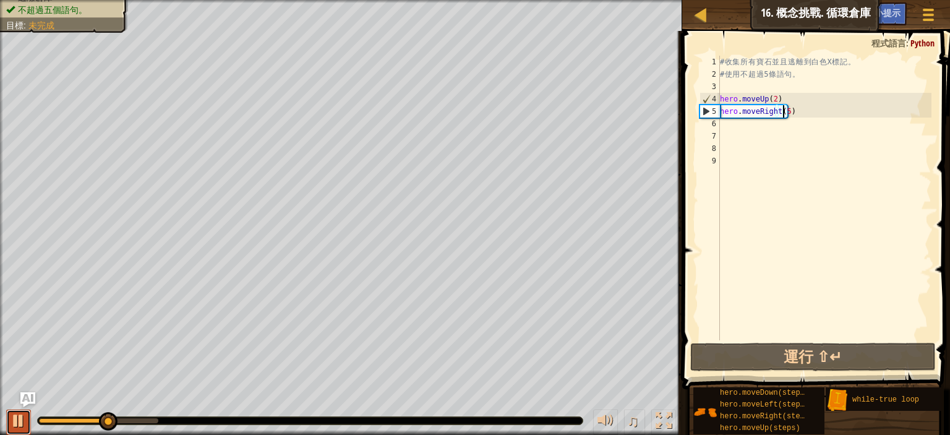
click at [15, 416] on div at bounding box center [19, 421] width 16 height 16
click at [817, 115] on div "# 收 集 所 有 寶 石 並 且 逃 離 到 白 色 X 標 記 。 # 使 用 不 超 過 5 條 語 句 。 hero . moveUp ( 2 ) h…" at bounding box center [825, 210] width 214 height 309
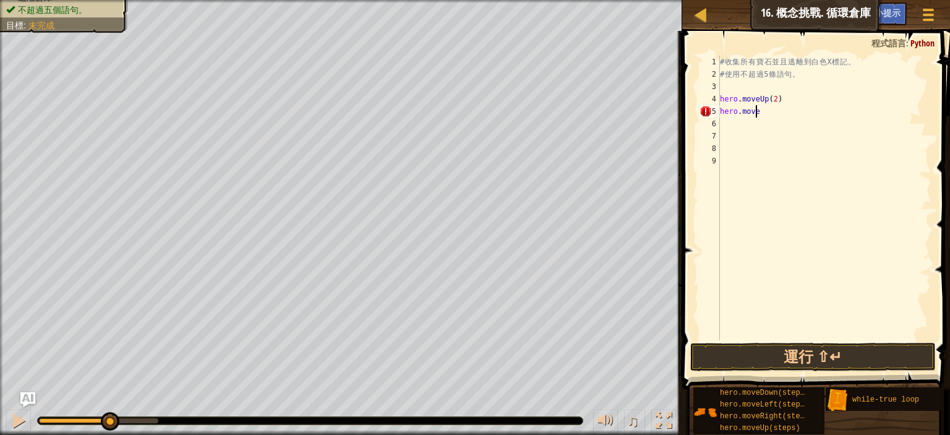
scroll to position [6, 1]
type textarea "h"
type textarea "w"
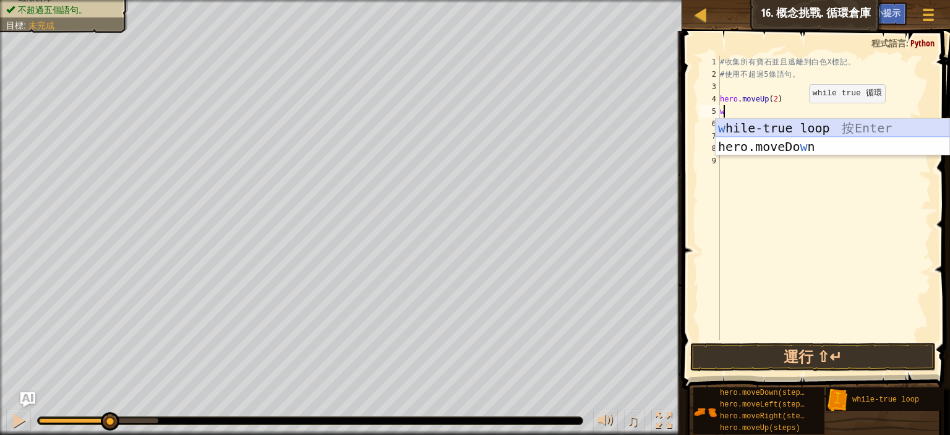
click at [807, 129] on div "w hile-true loop 按 Enter hero.moveDo w n 按 Enter" at bounding box center [833, 156] width 234 height 74
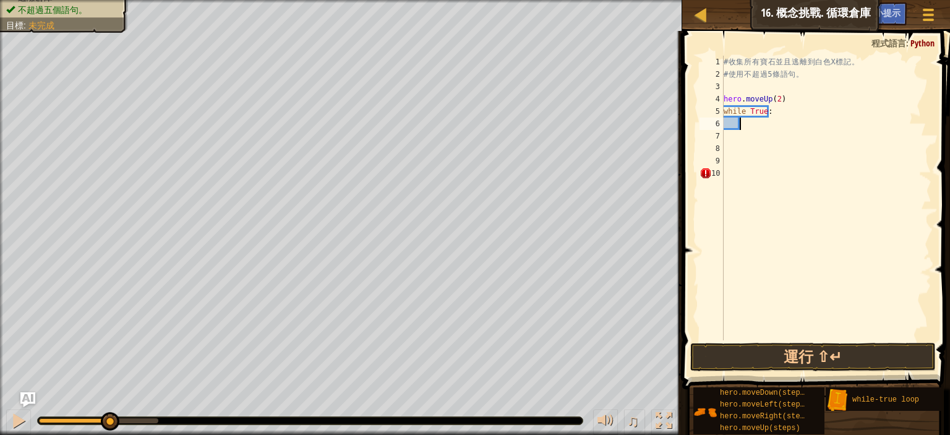
type textarea "h"
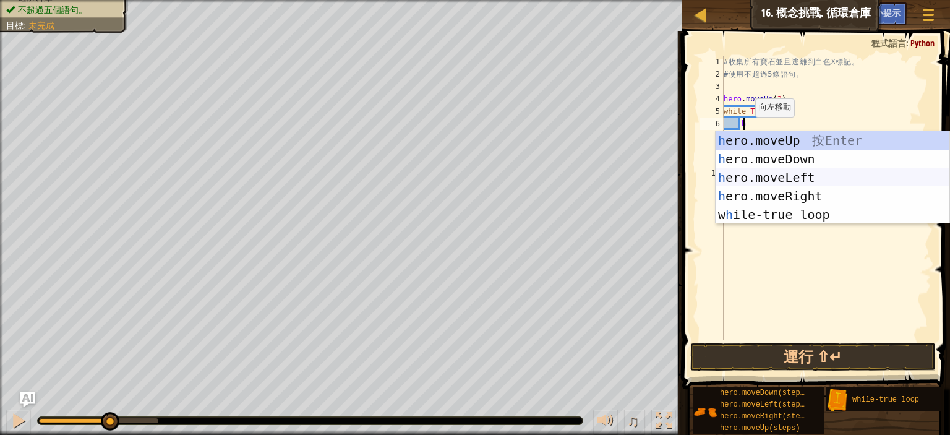
click at [772, 176] on div "h ero.moveUp 按 Enter h ero.moveDown 按 Enter h ero.moveLeft 按 Enter h ero.moveRi…" at bounding box center [833, 196] width 234 height 130
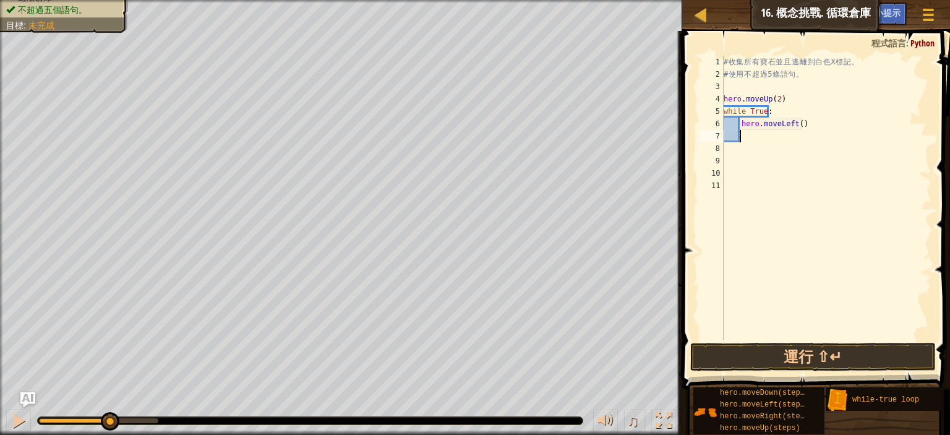
click at [803, 125] on div "# 收 集 所 有 寶 石 並 且 逃 離 到 白 色 X 標 記 。 # 使 用 不 超 過 5 條 語 句 。 hero . moveUp ( 2 ) w…" at bounding box center [826, 210] width 210 height 309
type textarea "h"
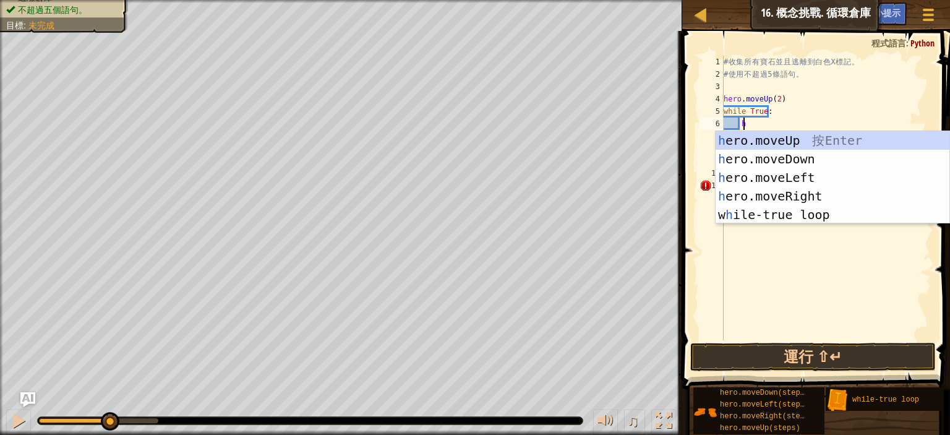
scroll to position [6, 1]
click at [789, 197] on div "h ero.moveUp 按 Enter h ero.moveDown 按 Enter h ero.moveLeft 按 Enter h ero.moveRi…" at bounding box center [833, 196] width 234 height 130
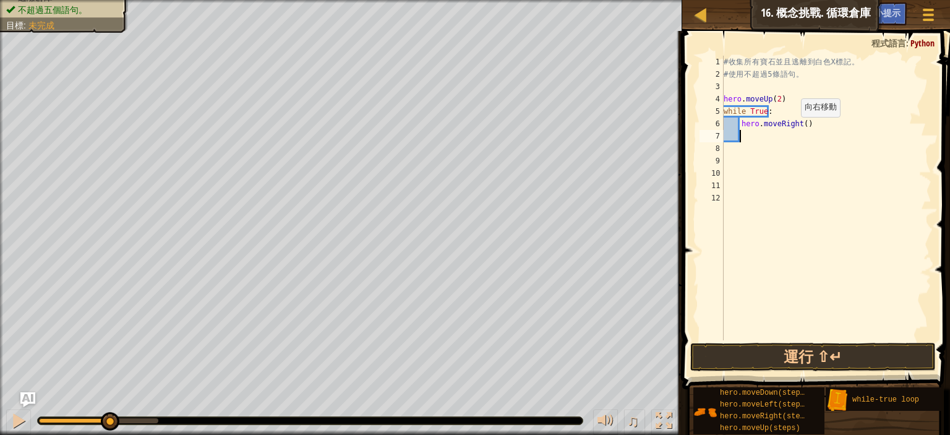
scroll to position [6, 1]
click at [806, 125] on div "# 收 集 所 有 寶 石 並 且 逃 離 到 白 色 X 標 記 。 # 使 用 不 超 過 5 條 語 句 。 hero . moveUp ( 2 ) w…" at bounding box center [826, 210] width 210 height 309
click at [798, 125] on div "# 收 集 所 有 寶 石 並 且 逃 離 到 白 色 X 標 記 。 # 使 用 不 超 過 5 條 語 句 。 hero . moveUp ( 2 ) w…" at bounding box center [826, 210] width 210 height 309
type textarea "hero.moveRight(2)"
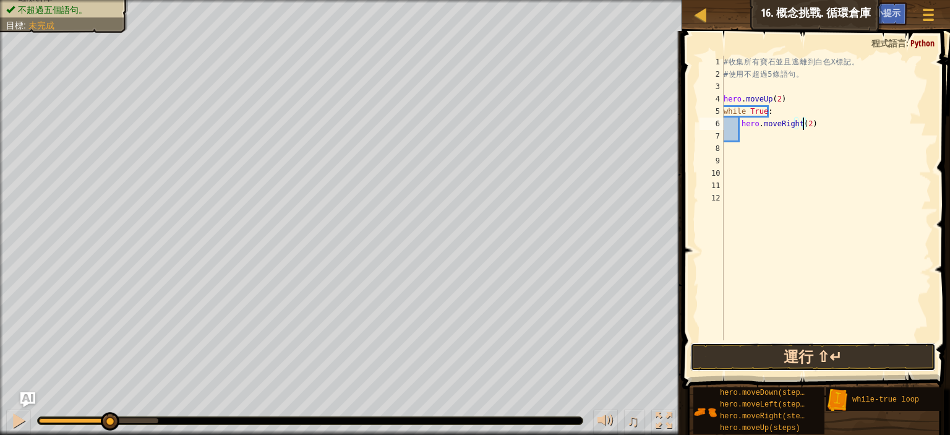
click at [777, 357] on button "運行 ⇧↵" at bounding box center [813, 357] width 246 height 28
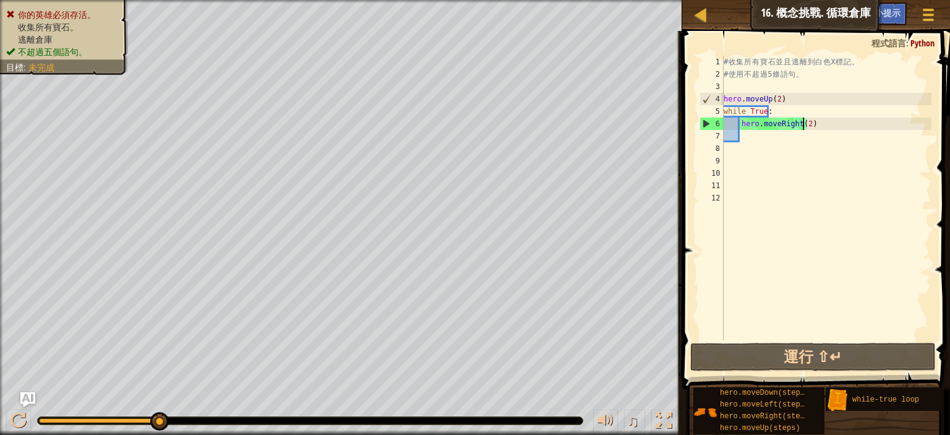
click at [774, 22] on div "地圖 資訊科學入門 16. 概念挑戰. 循環倉庫 遊戲選單 完成 小提示 Ask AI" at bounding box center [816, 15] width 268 height 31
click at [752, 19] on div "地圖 資訊科學入門 16. 概念挑戰. 循環倉庫 遊戲選單 完成 小提示 Ask AI" at bounding box center [816, 15] width 268 height 31
click at [700, 12] on div at bounding box center [700, 14] width 15 height 15
select select "zh-HANT"
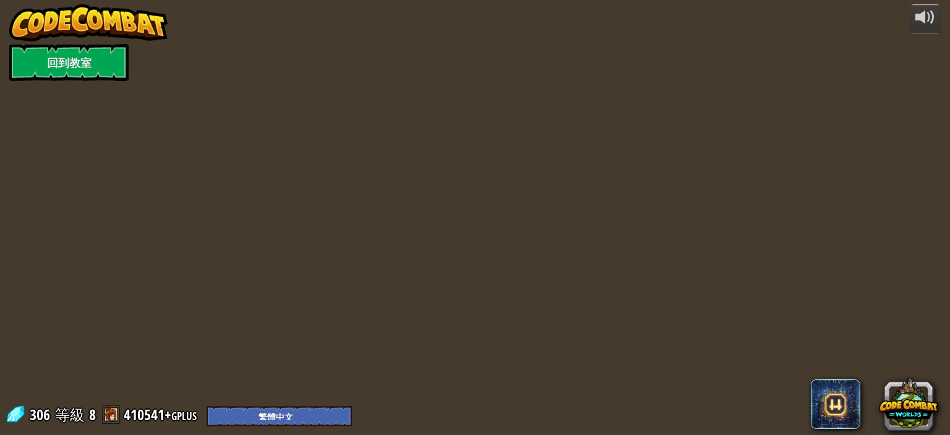
select select "zh-HANT"
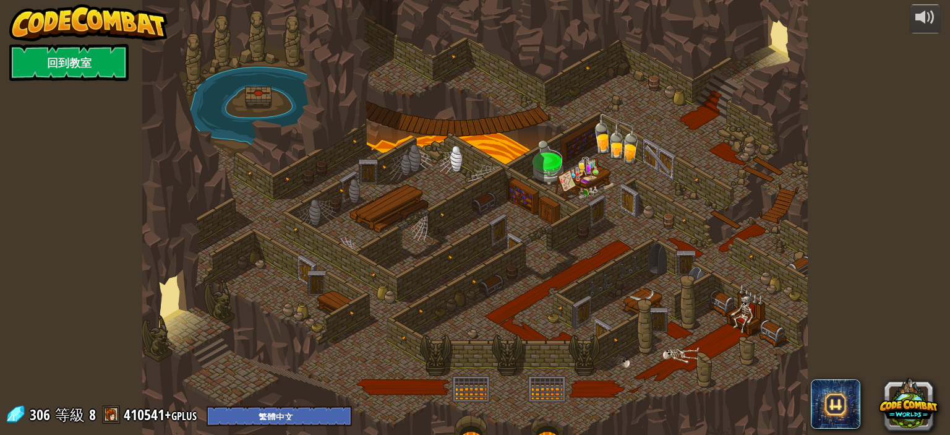
select select "zh-HANT"
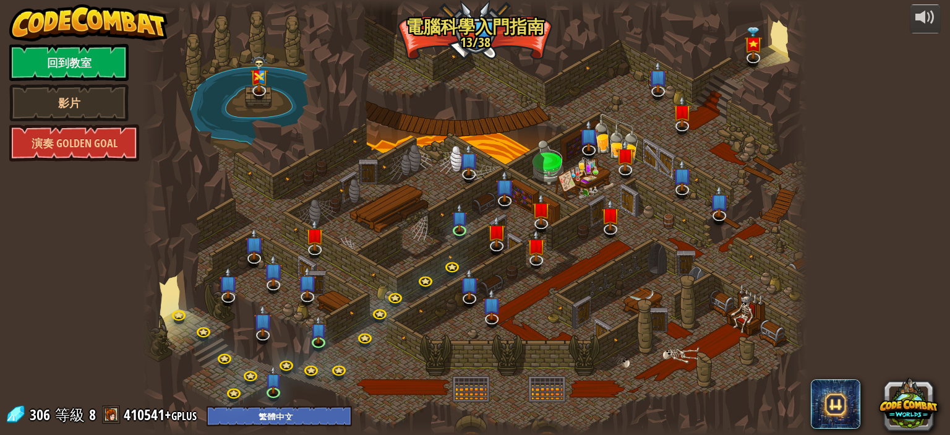
select select "zh-HANT"
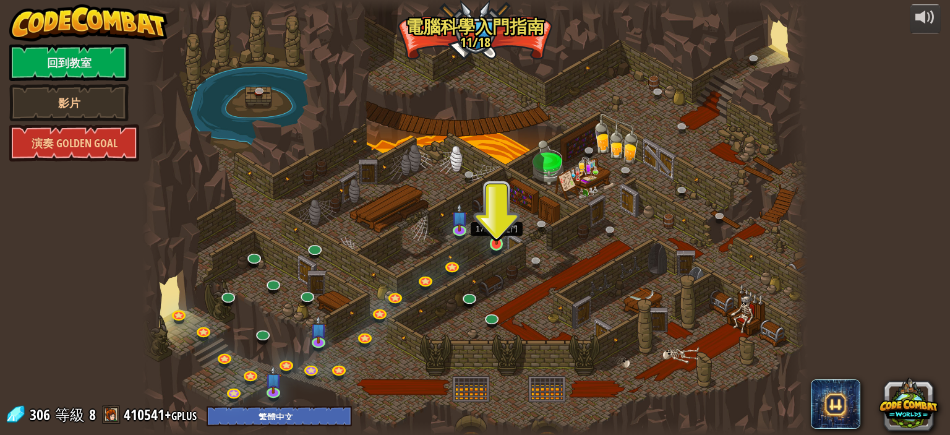
click at [497, 242] on img at bounding box center [497, 226] width 16 height 37
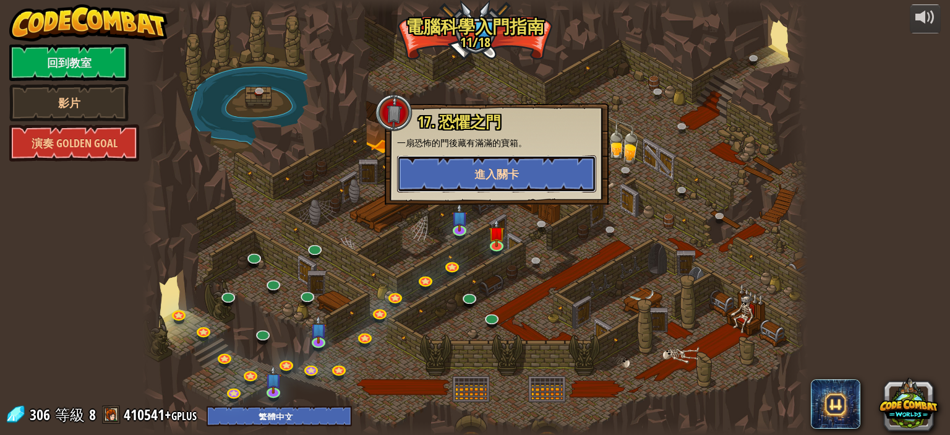
click at [525, 176] on button "進入關卡" at bounding box center [496, 173] width 199 height 37
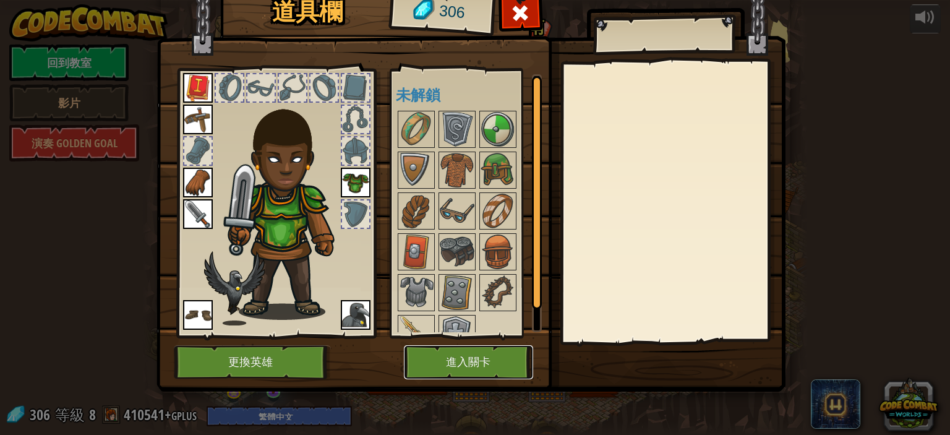
click at [489, 359] on button "進入關卡" at bounding box center [468, 362] width 129 height 34
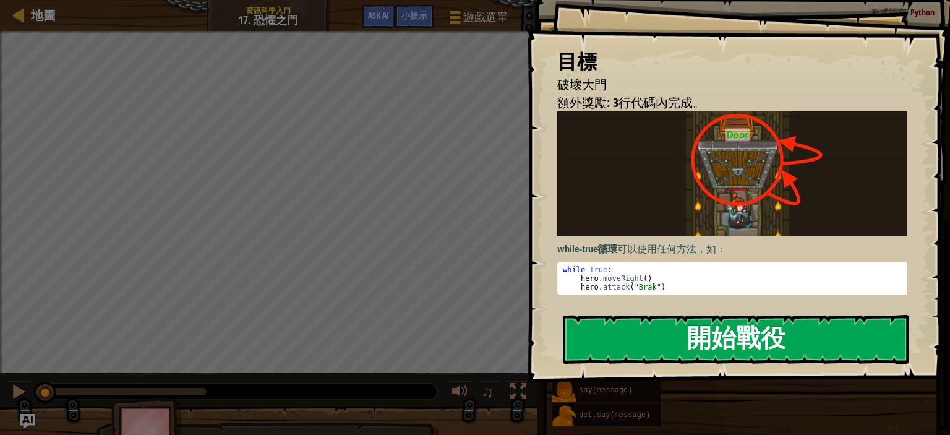
click at [664, 340] on button "開始戰役" at bounding box center [736, 339] width 346 height 49
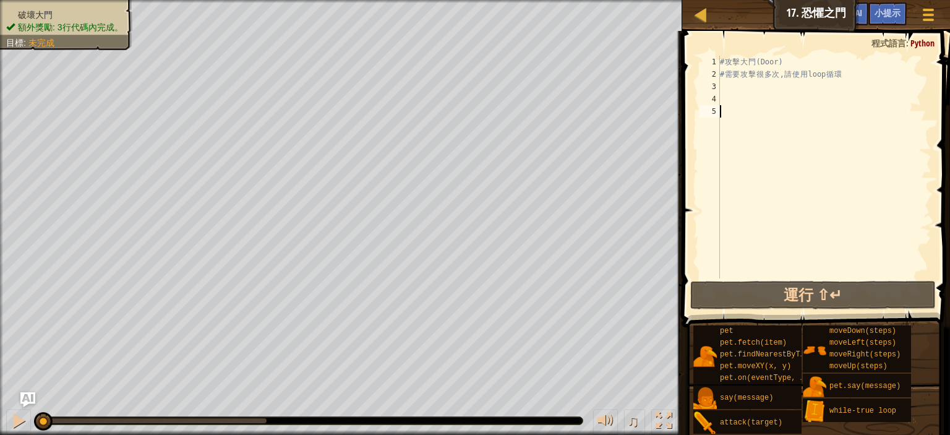
click at [737, 100] on div "# 攻 擊 大 門 (Door) # 需 要 攻 擊 很 多 次 , 請 使 用 loop 循 環" at bounding box center [825, 179] width 214 height 247
click at [734, 81] on div "# 攻 擊 大 門 (Door) # 需 要 攻 擊 很 多 次 , 請 使 用 loop 循 環" at bounding box center [825, 179] width 214 height 247
type textarea "w"
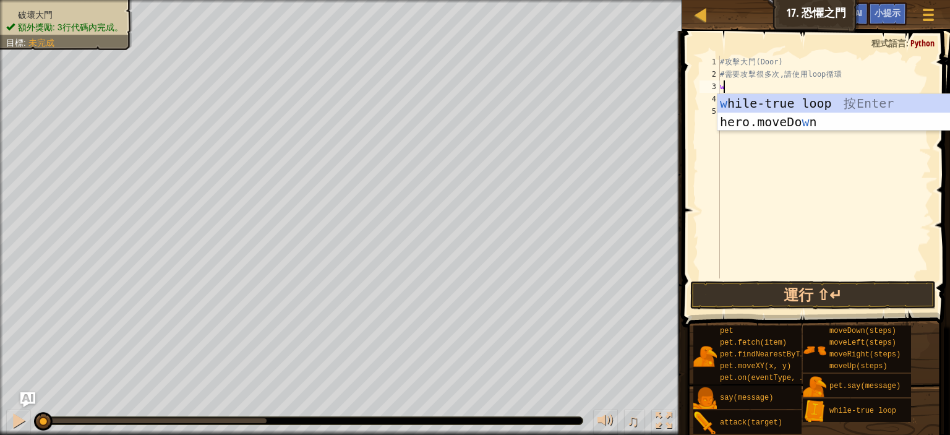
scroll to position [6, 0]
click at [814, 103] on div "w hile-true loop 按 Enter hero.moveDo w n 按 Enter" at bounding box center [835, 131] width 234 height 74
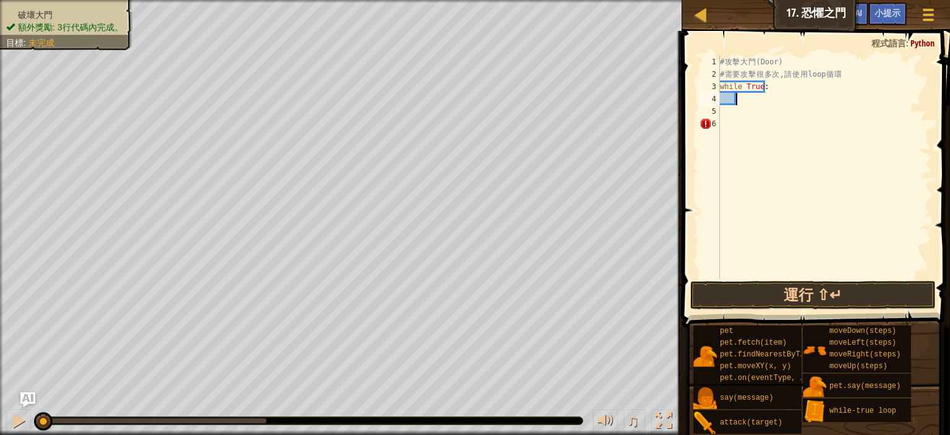
type textarea "h"
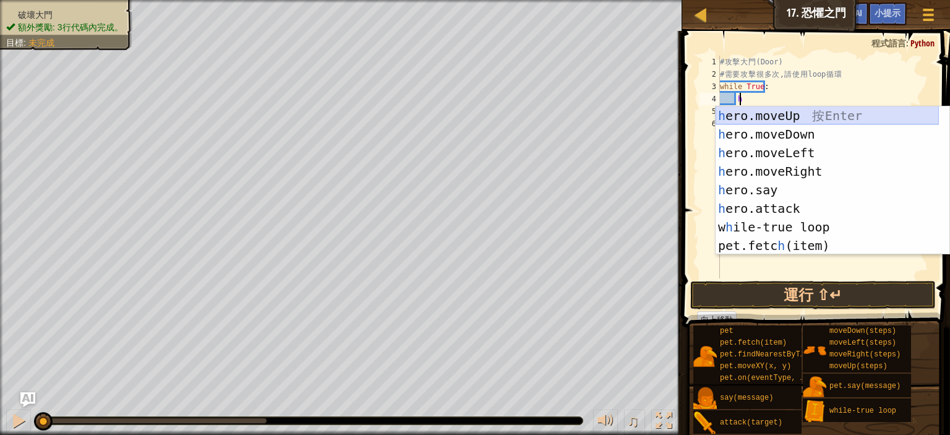
click at [810, 116] on div "h ero.moveUp 按 Enter h ero.moveDown 按 Enter h ero.moveLeft 按 Enter h ero.moveRi…" at bounding box center [827, 199] width 223 height 186
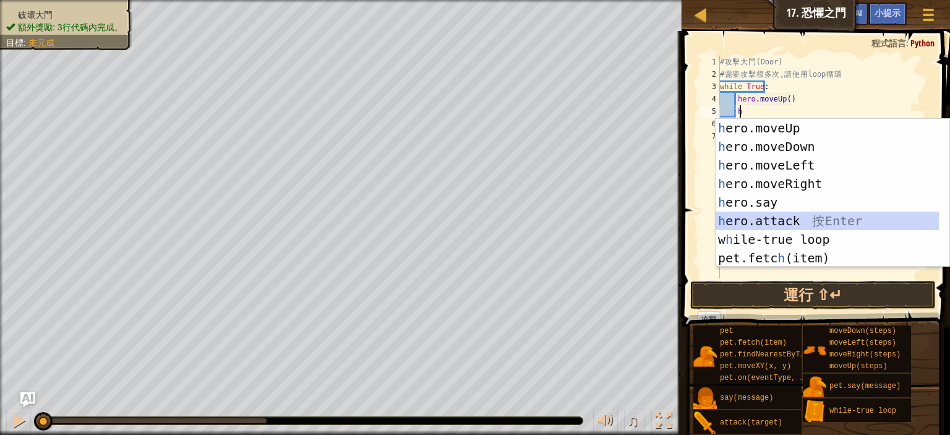
click at [787, 225] on div "h ero.moveUp 按 Enter h ero.moveDown 按 Enter h ero.moveLeft 按 Enter h ero.moveRi…" at bounding box center [827, 212] width 223 height 186
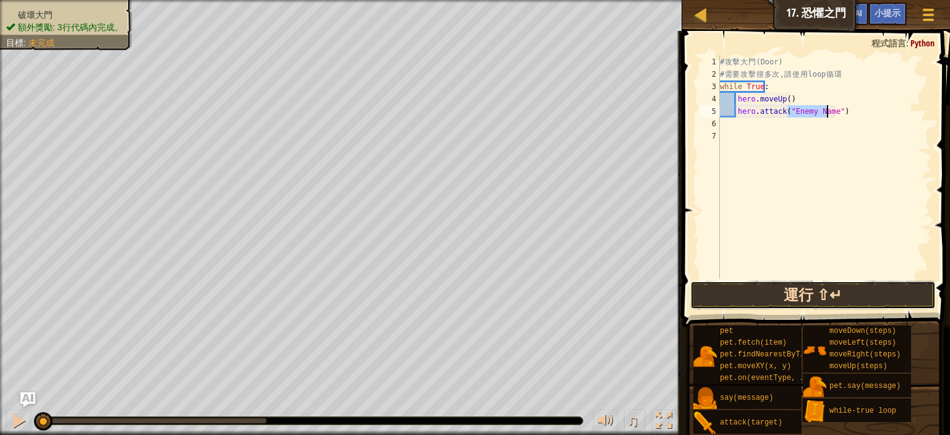
click at [789, 294] on button "運行 ⇧↵" at bounding box center [813, 295] width 246 height 28
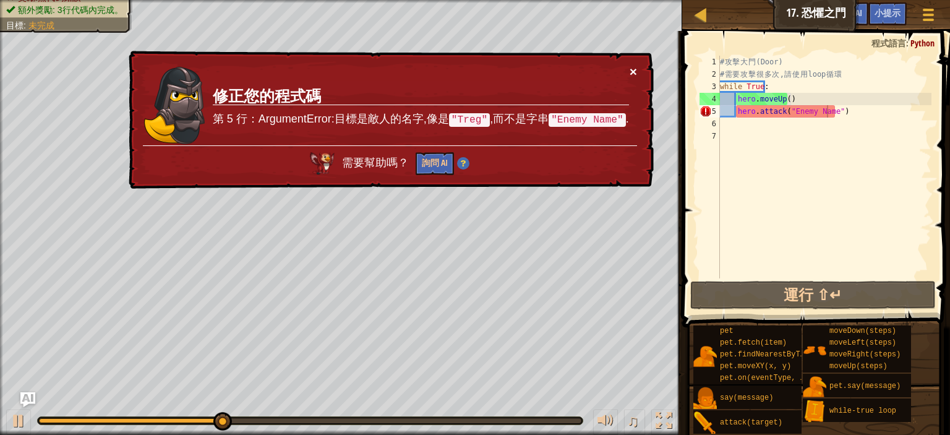
click at [634, 71] on button "×" at bounding box center [633, 71] width 7 height 13
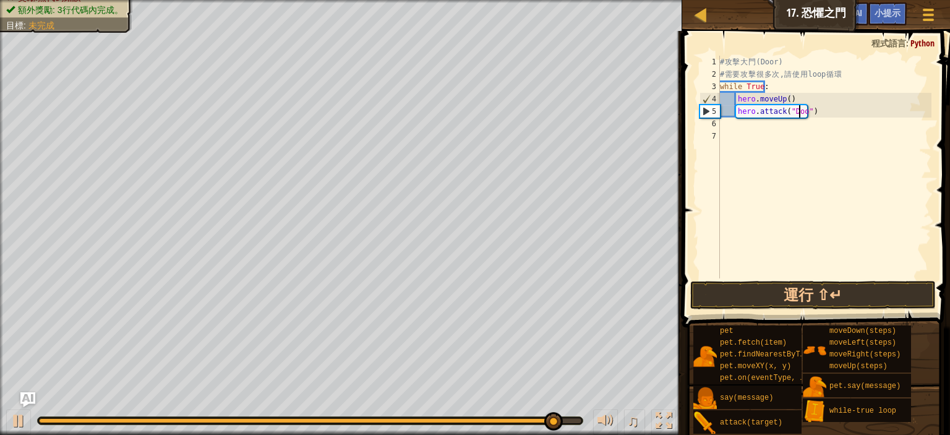
scroll to position [6, 10]
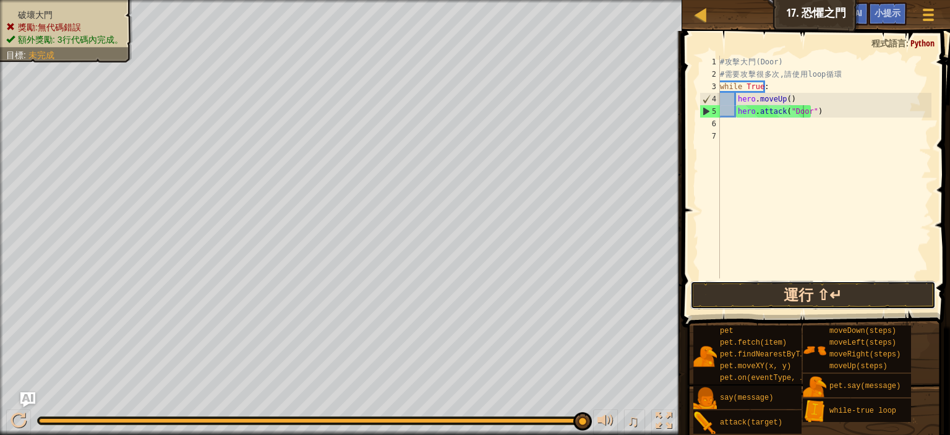
click at [813, 294] on button "運行 ⇧↵" at bounding box center [813, 295] width 246 height 28
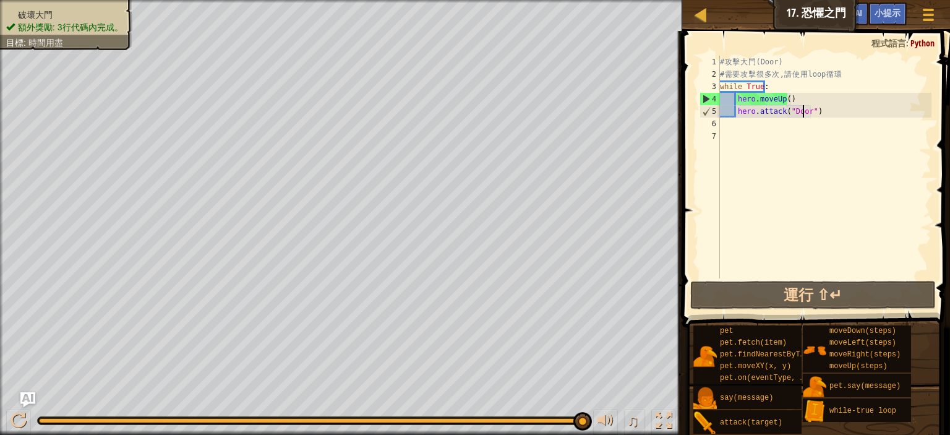
click at [793, 94] on div "# 攻 擊 大 門 (Door) # 需 要 攻 擊 很 多 次 , 請 使 用 loop 循 環 while True : hero . moveUp ( …" at bounding box center [825, 179] width 214 height 247
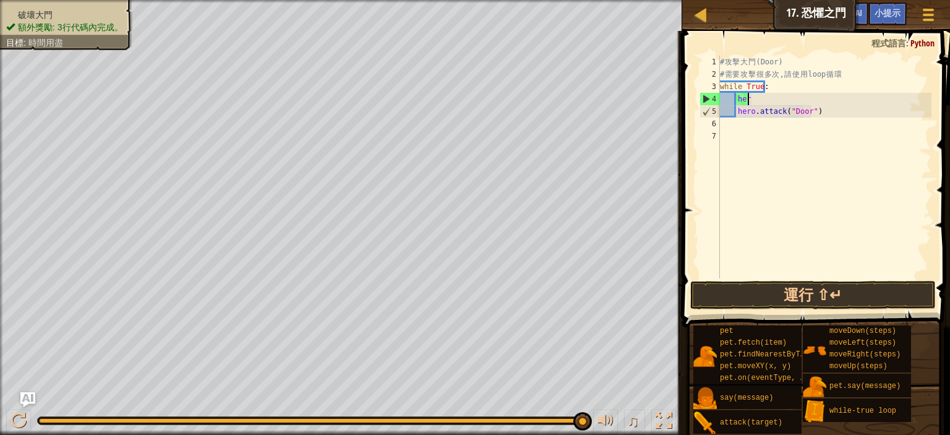
type textarea "h"
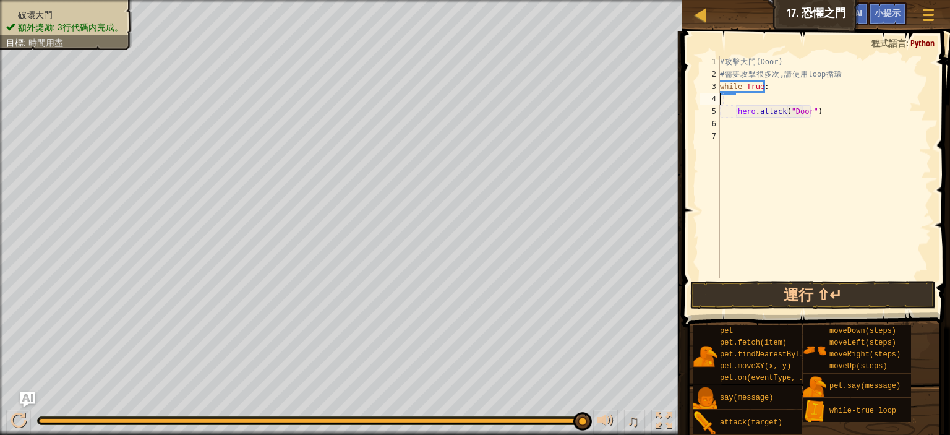
type textarea "while True:"
click at [738, 118] on div "# 攻 擊 大 門 (Door) # 需 要 攻 擊 很 多 次 , 請 使 用 loop 循 環 while True : hero . attack ( …" at bounding box center [825, 179] width 214 height 247
click at [747, 116] on div "# 攻 擊 大 門 (Door) # 需 要 攻 擊 很 多 次 , 請 使 用 loop 循 環 while True : hero . attack ( …" at bounding box center [825, 179] width 214 height 247
click at [787, 303] on button "運行 ⇧↵" at bounding box center [813, 295] width 246 height 28
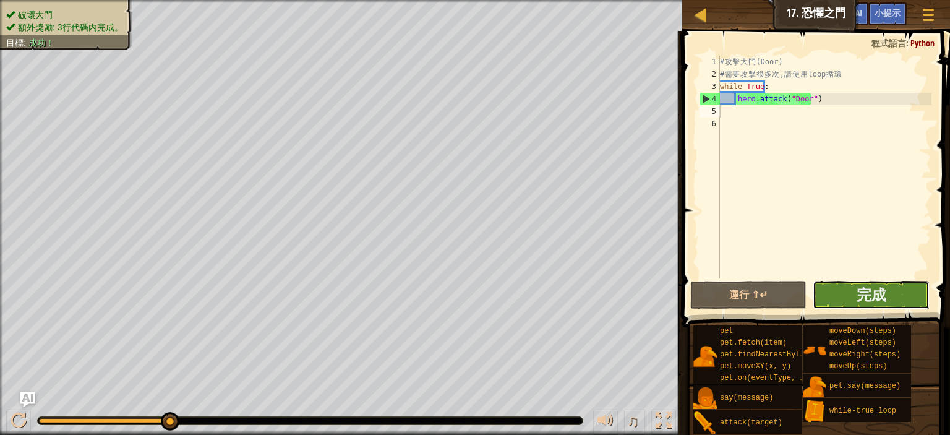
click at [851, 300] on button "完成" at bounding box center [871, 295] width 116 height 28
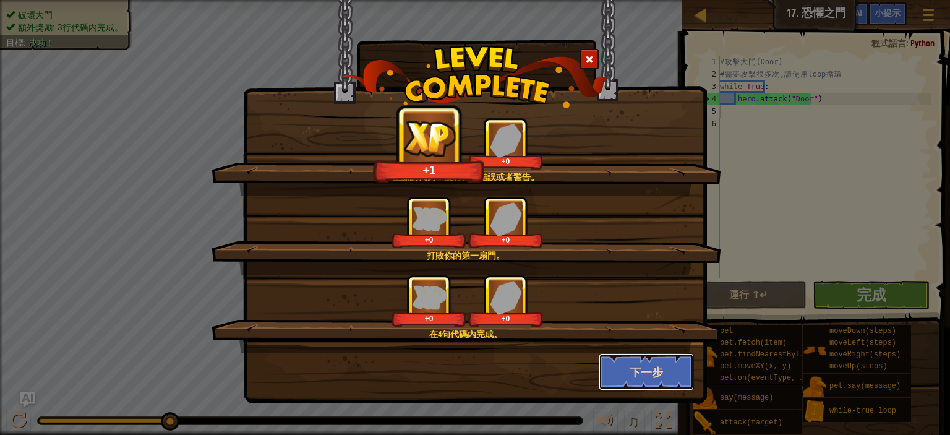
click at [626, 368] on button "下一步" at bounding box center [647, 371] width 96 height 37
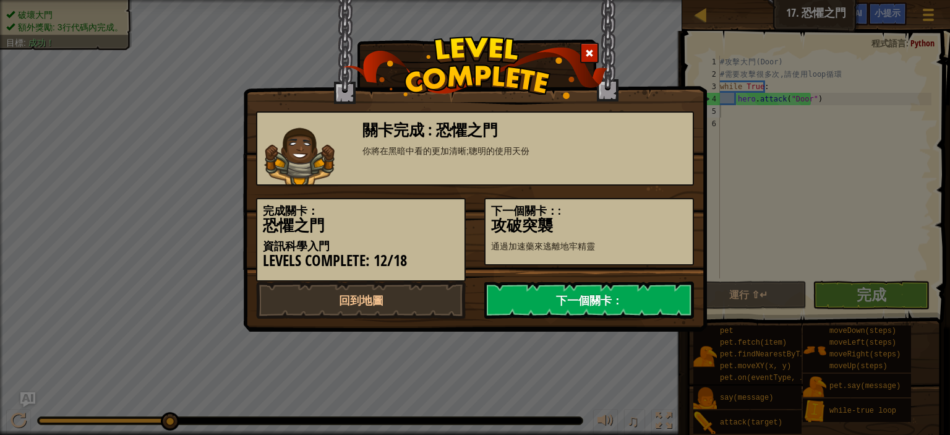
click at [601, 317] on link "下一個關卡：" at bounding box center [589, 299] width 210 height 37
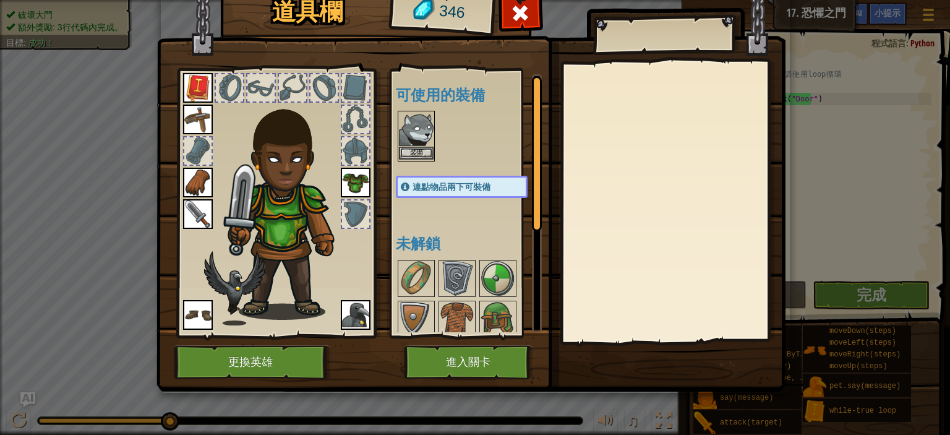
click at [414, 145] on img at bounding box center [416, 129] width 35 height 35
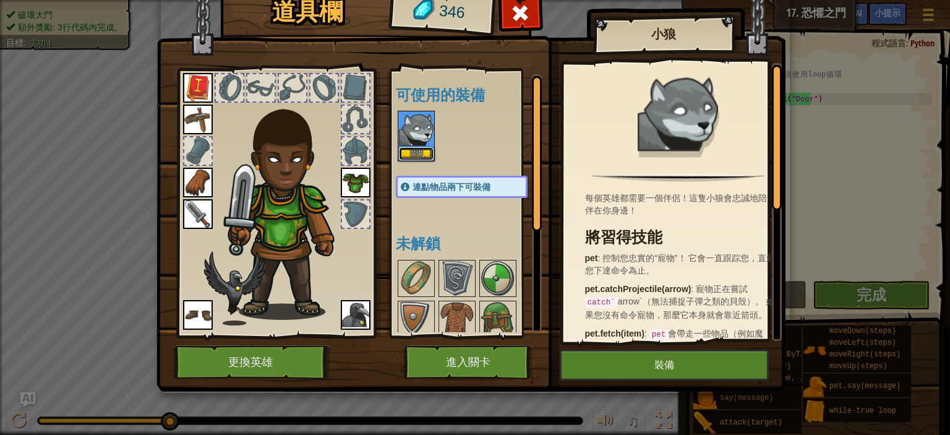
click at [420, 153] on button "裝備" at bounding box center [416, 153] width 35 height 13
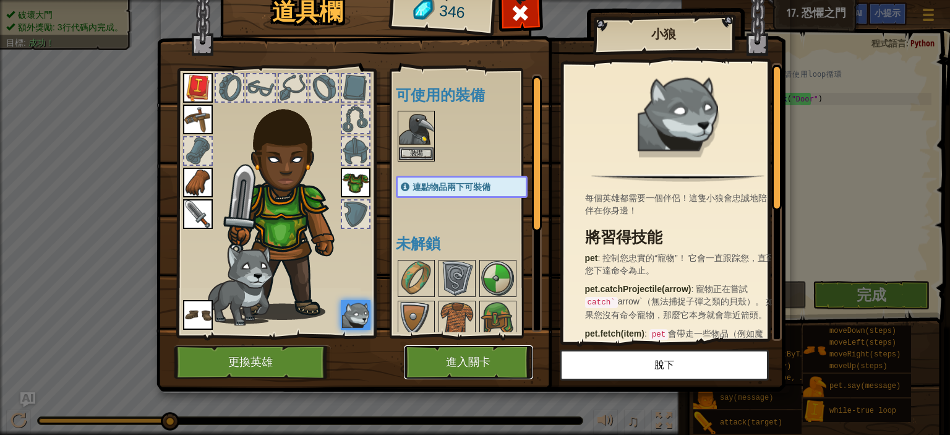
click at [449, 360] on button "進入關卡" at bounding box center [468, 362] width 129 height 34
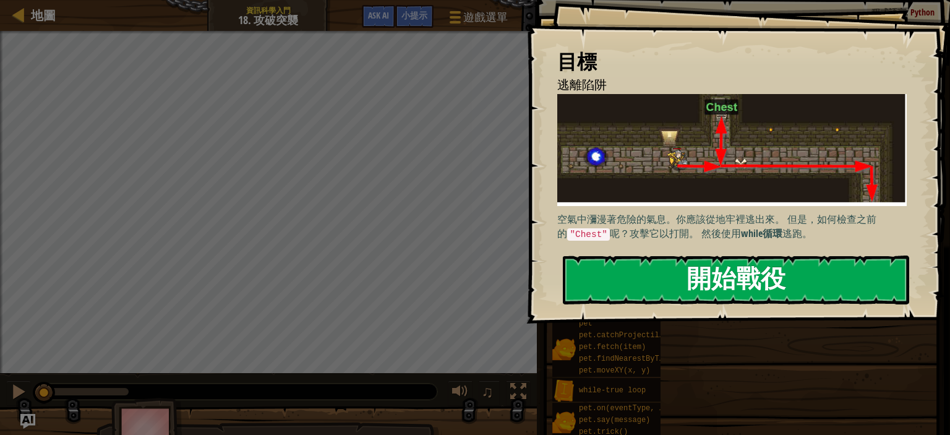
click at [669, 286] on button "開始戰役" at bounding box center [736, 279] width 346 height 49
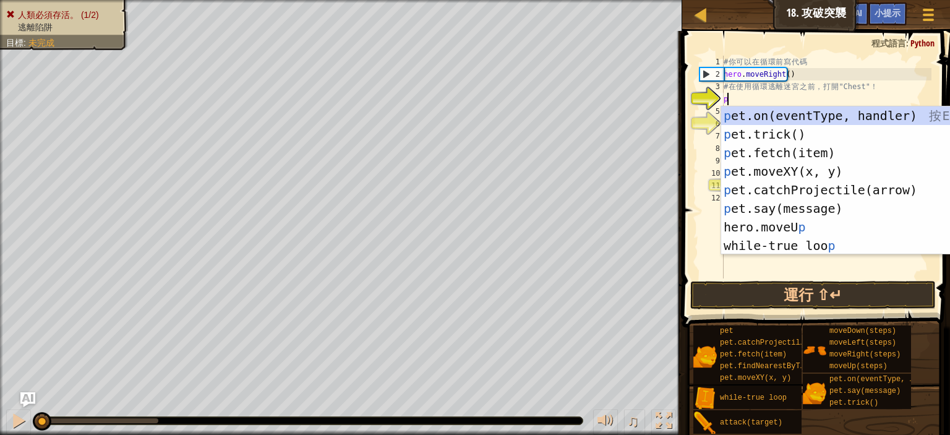
scroll to position [6, 0]
type textarea "p"
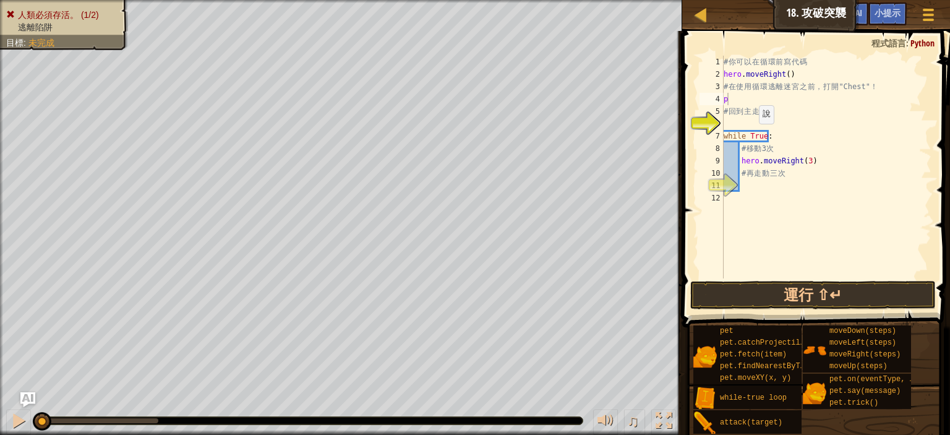
click at [691, 259] on span at bounding box center [818, 161] width 278 height 333
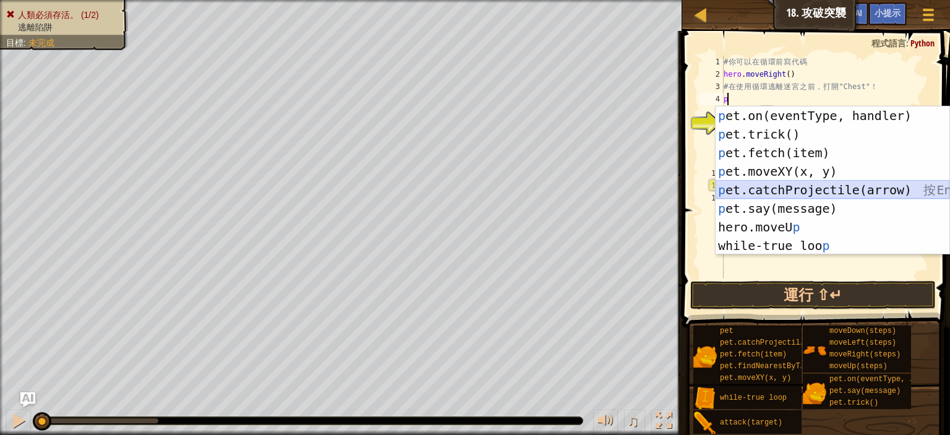
click at [836, 197] on div "p et.on(eventType, handler) 按 Enter p et.trick() 按 Enter p et.fetch(item) 按 Ent…" at bounding box center [833, 199] width 234 height 186
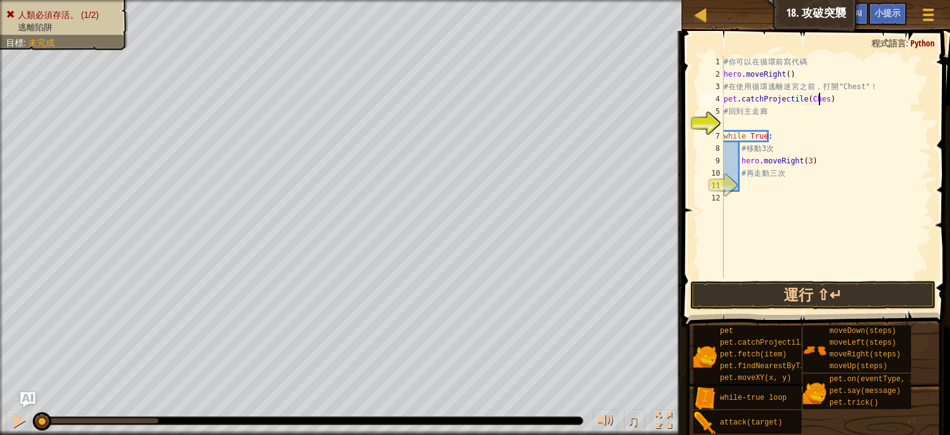
scroll to position [6, 12]
click at [815, 294] on button "運行 ⇧↵" at bounding box center [813, 295] width 246 height 28
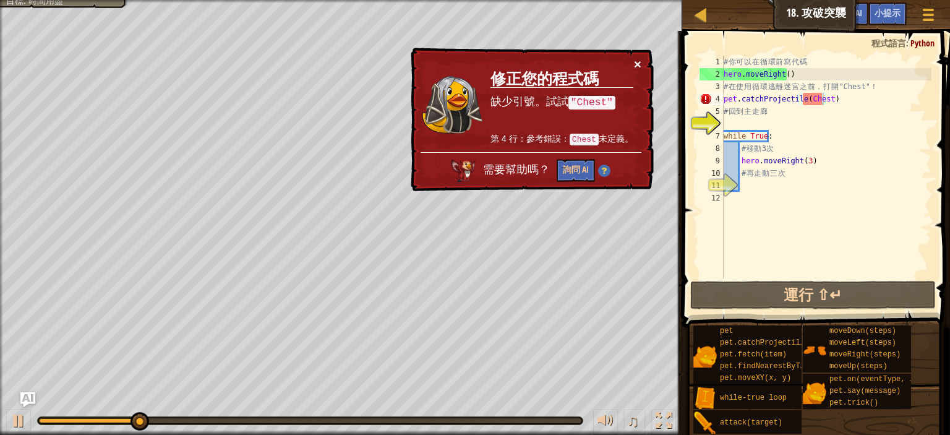
click at [634, 62] on button "×" at bounding box center [637, 64] width 7 height 13
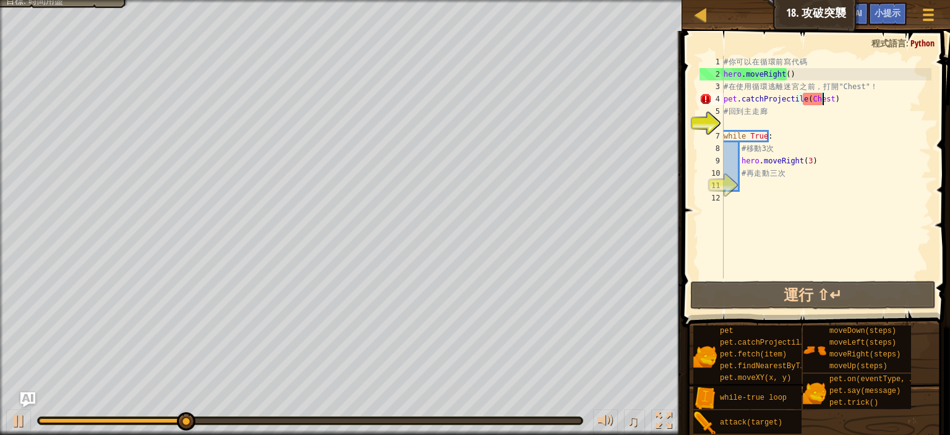
click at [835, 102] on div "# 你 可 以 在 循 環 前 寫 代 碼 hero . moveRight ( ) # 在 使 用 循 環 逃 離 迷 宮 之 前 ， 打 開 "Chest…" at bounding box center [826, 179] width 210 height 247
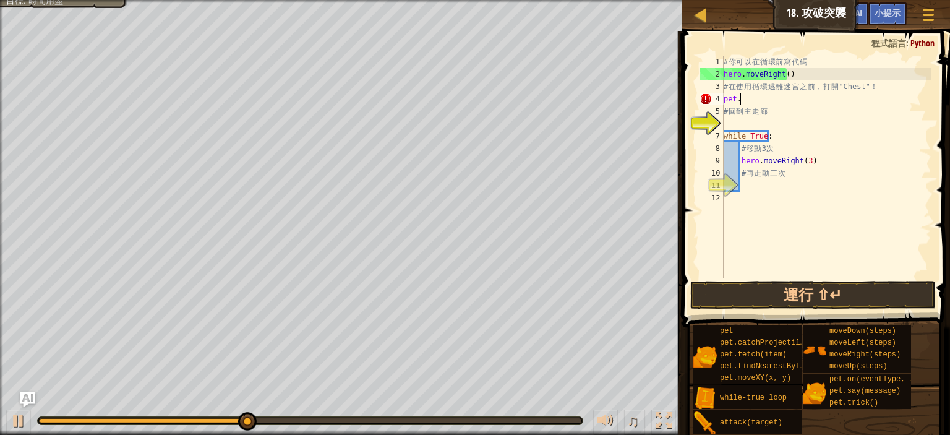
scroll to position [6, 0]
type textarea "p"
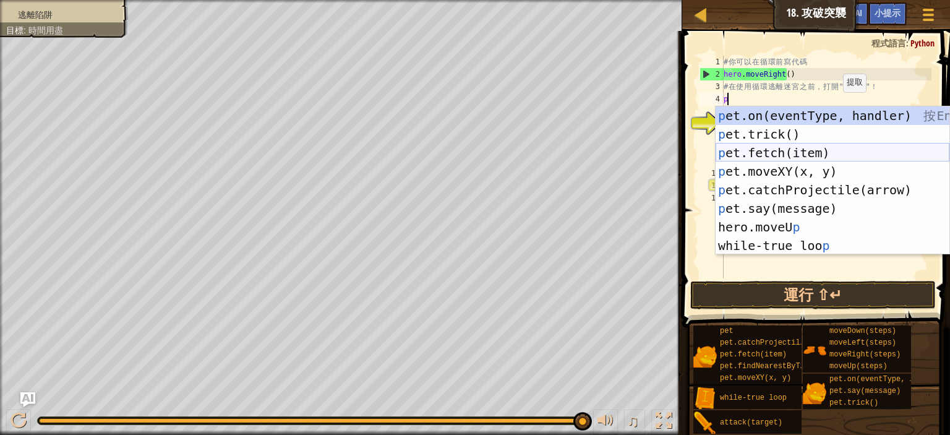
click at [789, 153] on div "p et.on(eventType, handler) 按 Enter p et.trick() 按 Enter p et.fetch(item) 按 Ent…" at bounding box center [833, 199] width 234 height 186
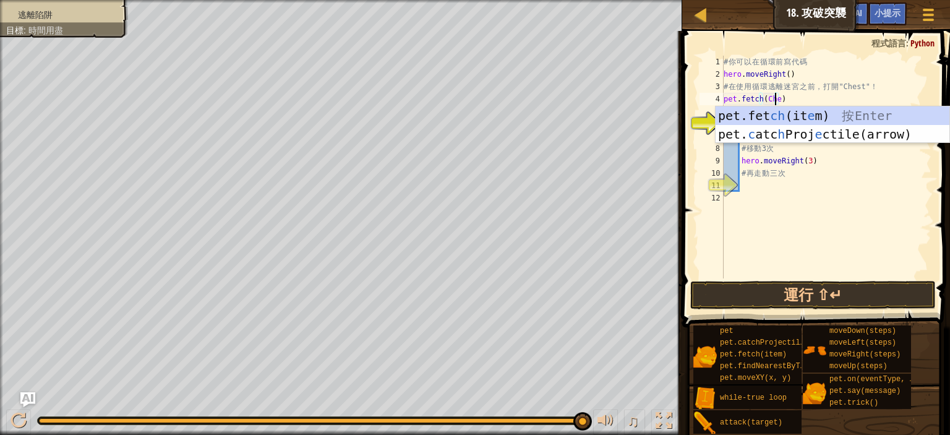
type textarea "pet.fetch(Cheat)"
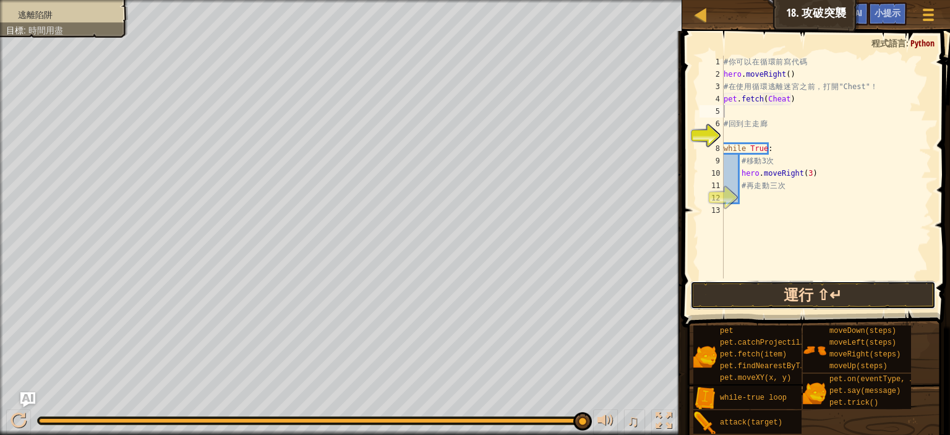
click at [784, 299] on button "運行 ⇧↵" at bounding box center [813, 295] width 246 height 28
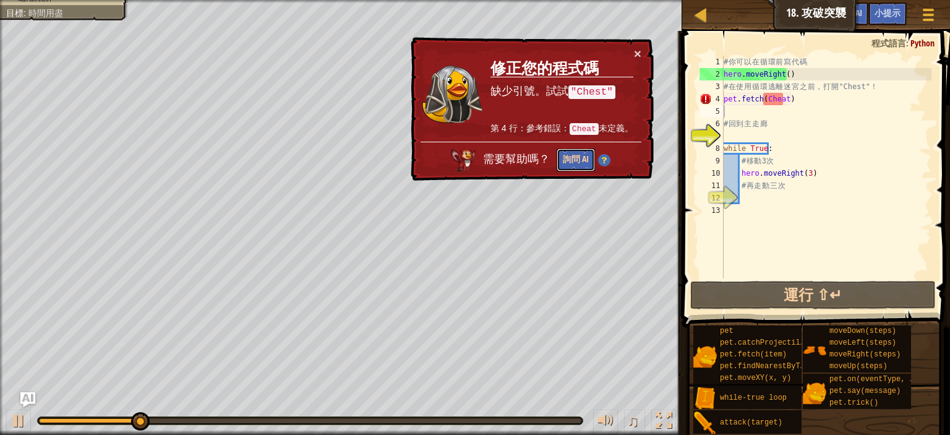
click at [591, 155] on button "詢問 AI" at bounding box center [576, 159] width 38 height 23
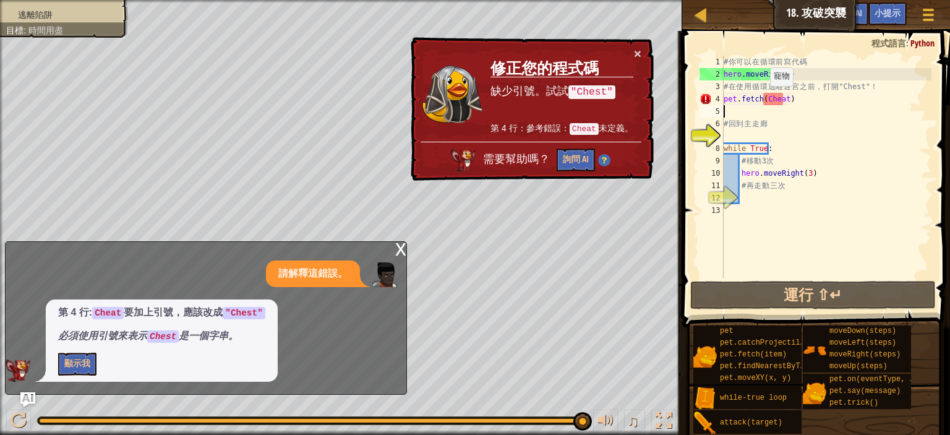
click at [763, 98] on div "# 你 可 以 在 循 環 前 寫 代 碼 hero . moveRight ( ) # 在 使 用 循 環 逃 離 迷 宮 之 前 ， 打 開 "Chest…" at bounding box center [826, 179] width 210 height 247
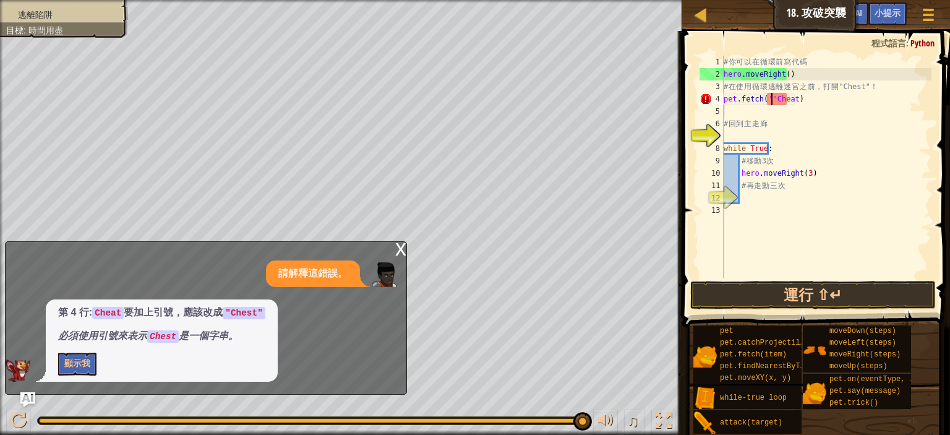
scroll to position [6, 5]
click at [763, 101] on div "# 你 可 以 在 循 環 前 寫 代 碼 hero . moveRight ( ) # 在 使 用 循 環 逃 離 迷 宮 之 前 ， 打 開 "Chest…" at bounding box center [826, 179] width 210 height 247
click at [796, 100] on div "# 你 可 以 在 循 環 前 寫 代 碼 hero . moveRight ( ) # 在 使 用 循 環 逃 離 迷 宮 之 前 ， 打 開 "Chest…" at bounding box center [826, 179] width 210 height 247
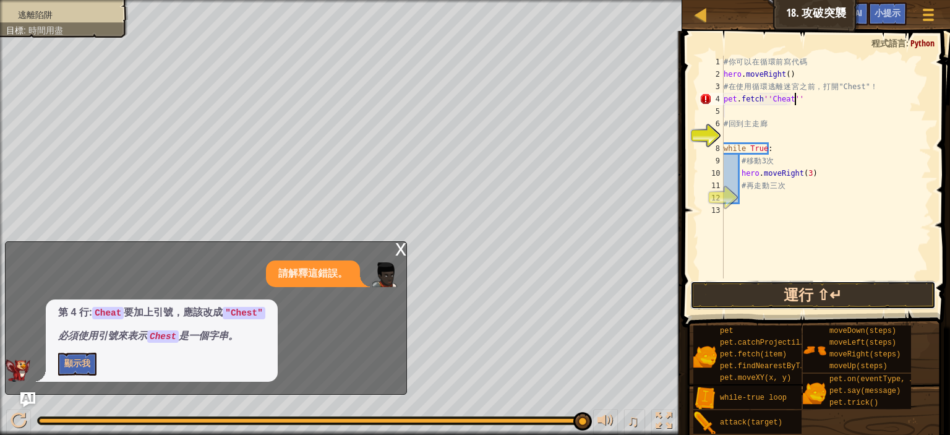
click at [770, 301] on button "運行 ⇧↵" at bounding box center [813, 295] width 246 height 28
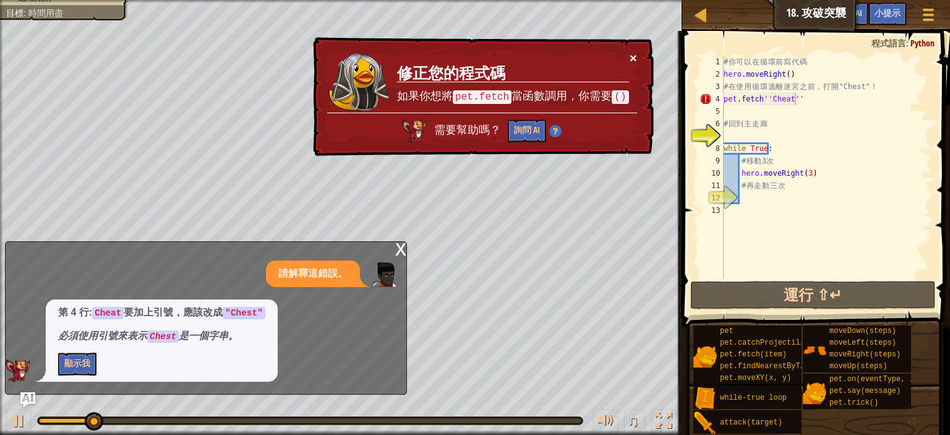
click at [635, 52] on button "×" at bounding box center [633, 57] width 7 height 13
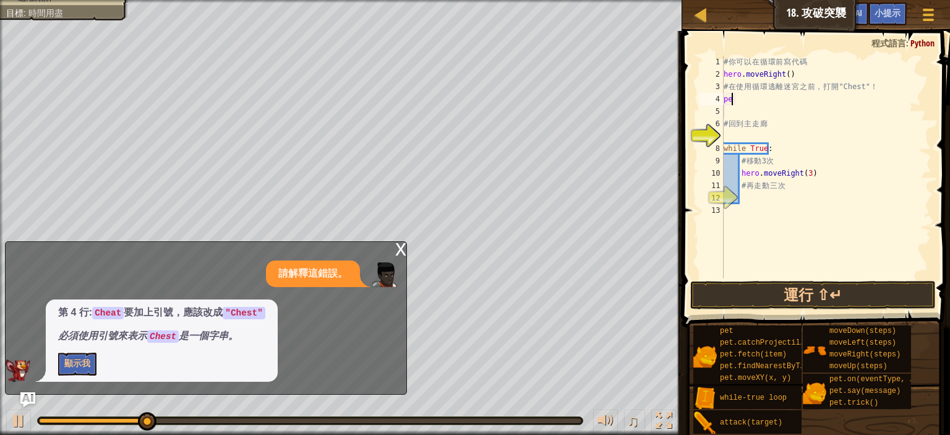
scroll to position [6, 0]
type textarea "p"
click at [393, 254] on div "x 請解釋這錯誤。 第 4 行: Cheat 要加上引號，應該改成 "Chest" 必須使用引號來表示 Chest 是一個字串。 顯示我" at bounding box center [206, 317] width 402 height 153
click at [397, 251] on div "x" at bounding box center [400, 248] width 11 height 12
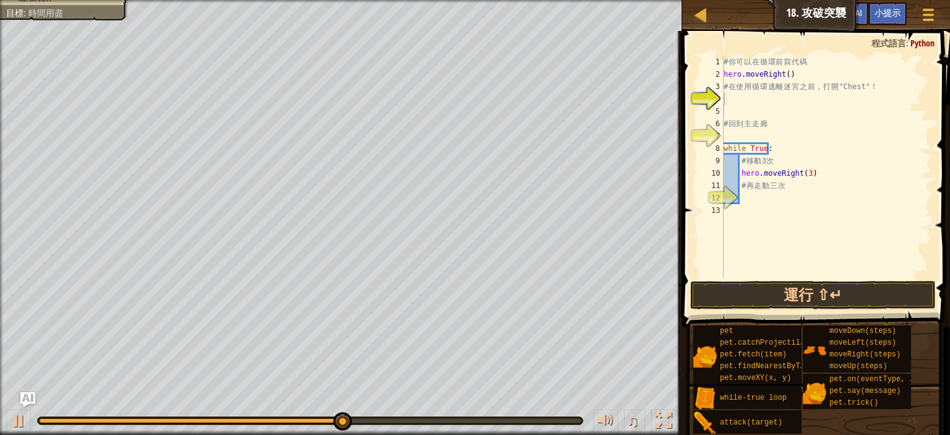
click at [761, 110] on div "# 你 可 以 在 循 環 前 寫 代 碼 hero . moveRight ( ) # 在 使 用 循 環 逃 離 迷 宮 之 前 ， 打 開 "Chest…" at bounding box center [826, 179] width 210 height 247
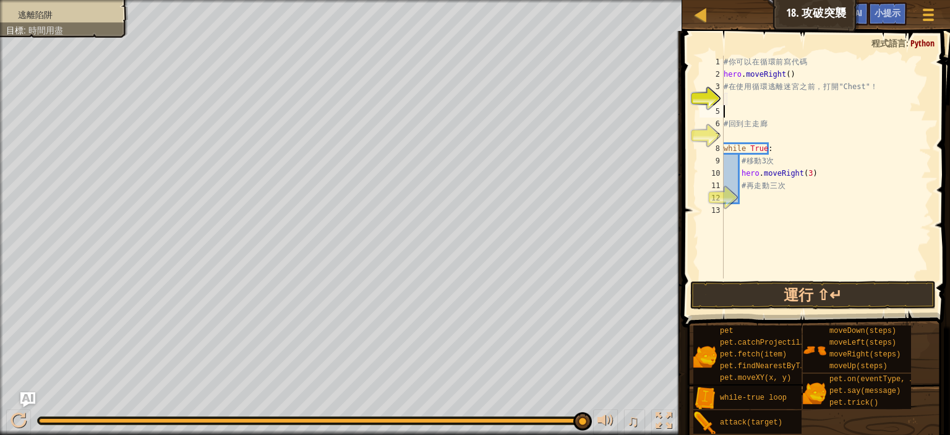
click at [737, 108] on div "# 你 可 以 在 循 環 前 寫 代 碼 hero . moveRight ( ) # 在 使 用 循 環 逃 離 迷 宮 之 前 ， 打 開 "Chest…" at bounding box center [826, 179] width 210 height 247
click at [727, 89] on div "# 你 可 以 在 循 環 前 寫 代 碼 hero . moveRight ( ) # 在 使 用 循 環 逃 離 迷 宮 之 前 ， 打 開 "Chest…" at bounding box center [826, 179] width 210 height 247
type textarea "# 在使用循環逃離迷宮之前，打開"Chest"！"
click at [727, 97] on div "# 你 可 以 在 循 環 前 寫 代 碼 hero . moveRight ( ) # 在 使 用 循 環 逃 離 迷 宮 之 前 ， 打 開 "Chest…" at bounding box center [826, 179] width 210 height 247
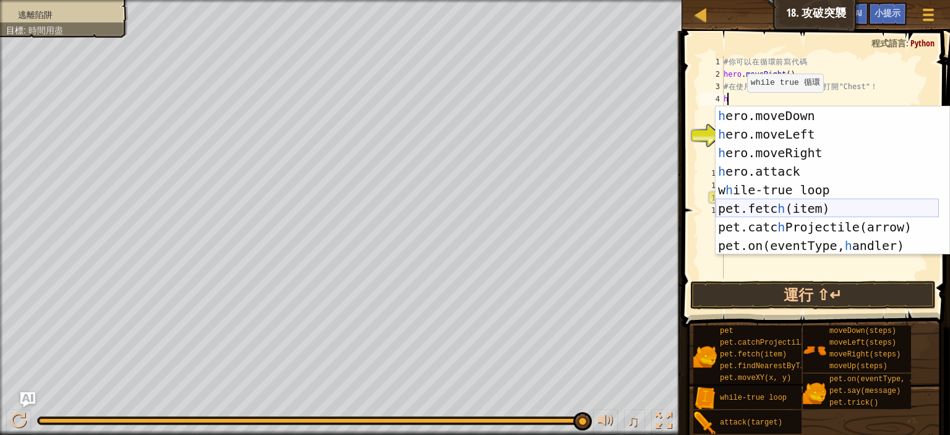
scroll to position [18, 0]
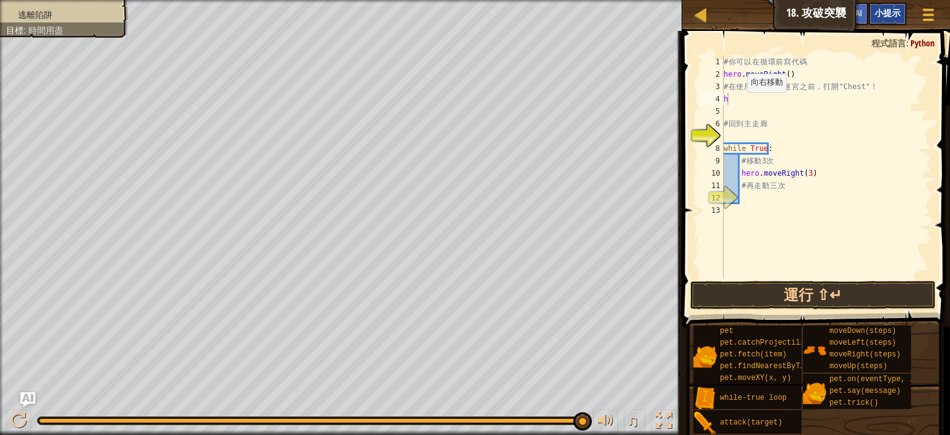
click at [883, 17] on span "小提示" at bounding box center [888, 13] width 26 height 12
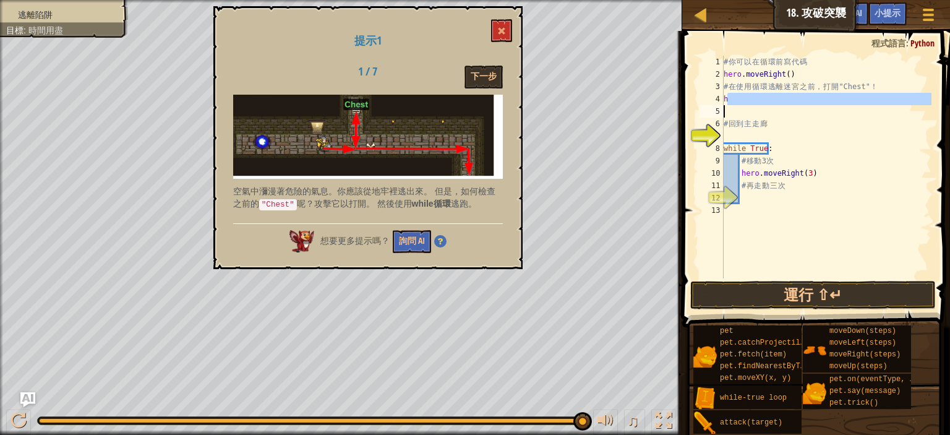
drag, startPoint x: 747, startPoint y: 105, endPoint x: 744, endPoint y: 114, distance: 10.4
click at [745, 116] on div "# 你 可 以 在 循 環 前 寫 代 碼 hero . moveRight ( ) # 在 使 用 循 環 逃 離 迷 宮 之 前 ， 打 開 "Chest…" at bounding box center [826, 179] width 210 height 247
type textarea "h"
click at [740, 108] on div "# 你 可 以 在 循 環 前 寫 代 碼 hero . moveRight ( ) # 在 使 用 循 環 逃 離 迷 宮 之 前 ， 打 開 "Chest…" at bounding box center [826, 167] width 210 height 223
click at [817, 116] on div "# 你 可 以 在 循 環 前 寫 代 碼 hero . moveRight ( ) # 在 使 用 循 環 逃 離 迷 宮 之 前 ， 打 開 "Chest…" at bounding box center [826, 179] width 210 height 247
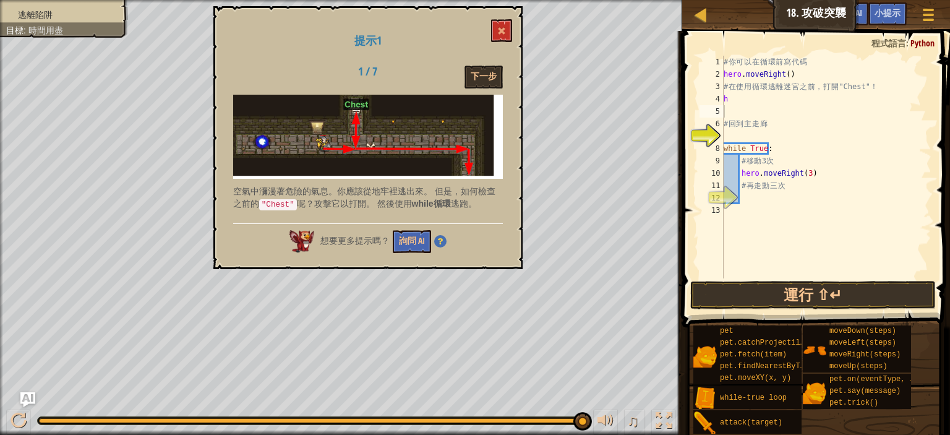
click at [487, 38] on h1 "提示1" at bounding box center [368, 41] width 270 height 12
drag, startPoint x: 502, startPoint y: 33, endPoint x: 580, endPoint y: 0, distance: 84.6
click at [503, 32] on span at bounding box center [501, 31] width 9 height 9
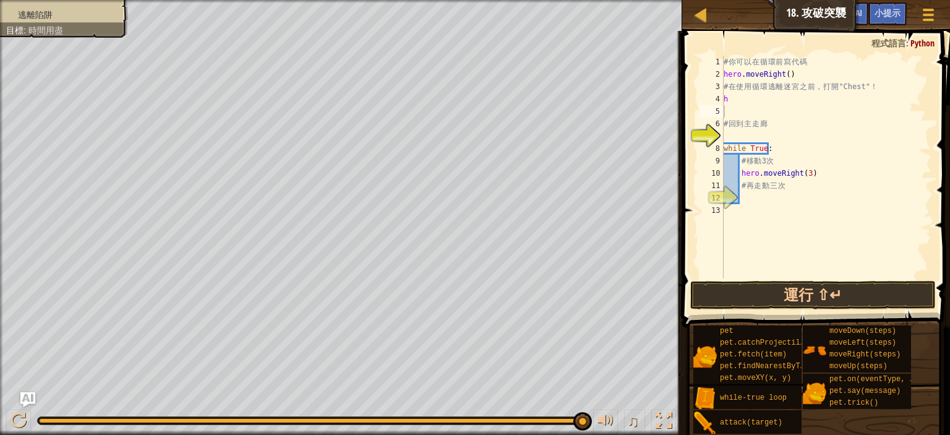
type textarea "h"
click at [738, 105] on div "# 你 可 以 在 循 環 前 寫 代 碼 hero . moveRight ( ) # 在 使 用 循 環 逃 離 迷 宮 之 前 ， 打 開 "Chest…" at bounding box center [826, 179] width 210 height 247
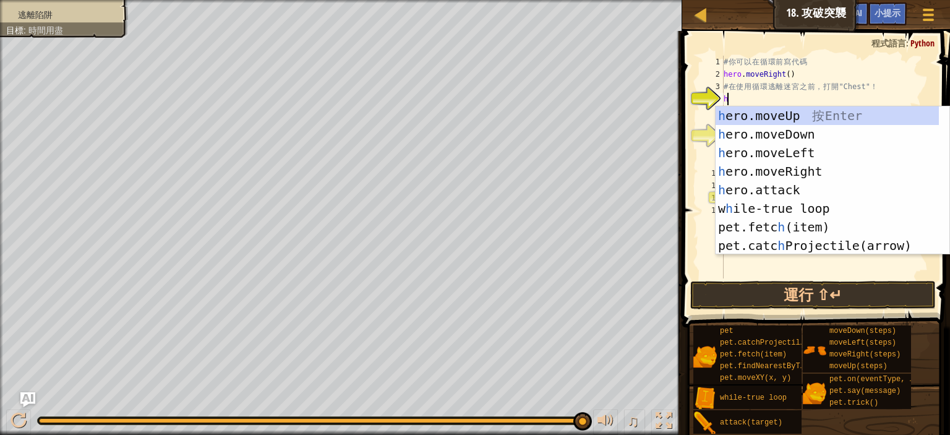
scroll to position [0, 0]
click at [811, 186] on div "h ero.moveUp 按 Enter h ero.moveDown 按 Enter h ero.moveLeft 按 Enter h ero.moveRi…" at bounding box center [827, 199] width 223 height 186
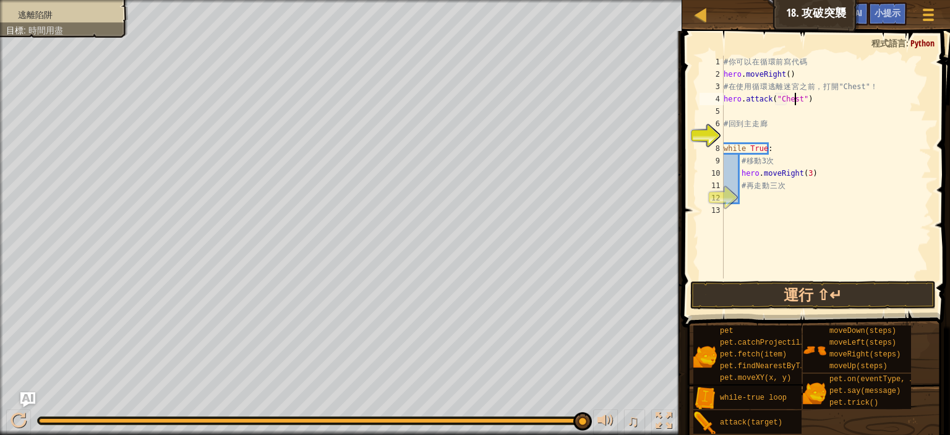
scroll to position [6, 8]
type textarea "hero.attack("Chest")"
click at [774, 300] on button "運行 ⇧↵" at bounding box center [813, 295] width 246 height 28
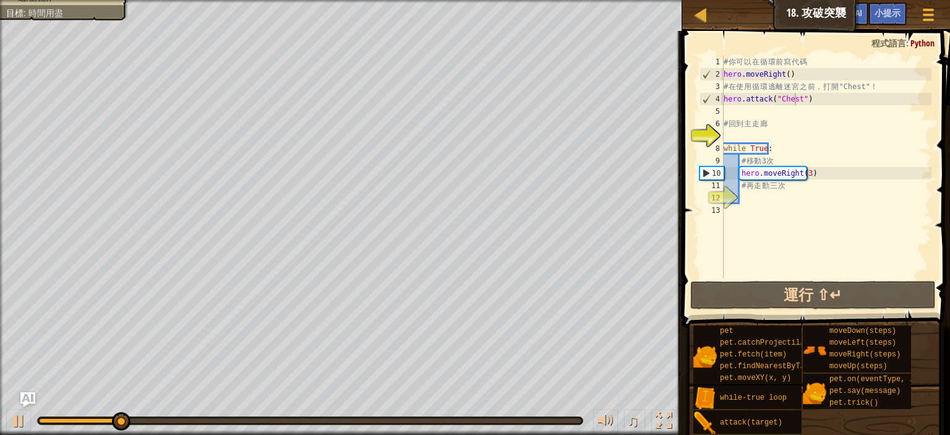
click at [0, 419] on div "♫" at bounding box center [341, 417] width 682 height 37
click at [19, 416] on div at bounding box center [19, 421] width 16 height 16
click at [781, 113] on div "# 你 可 以 在 循 環 前 寫 代 碼 hero . moveRight ( ) # 在 使 用 循 環 逃 離 迷 宮 之 前 ， 打 開 "Chest…" at bounding box center [826, 179] width 210 height 247
type textarea "h"
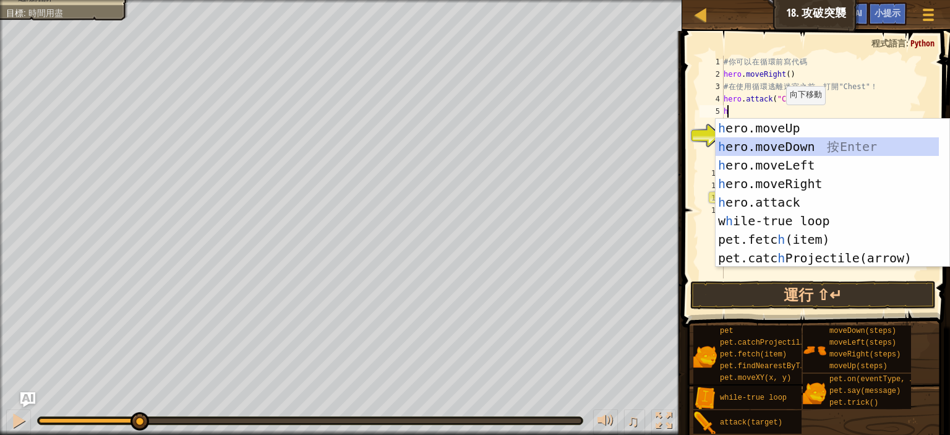
click at [790, 142] on div "h ero.moveUp 按 Enter h ero.moveDown 按 Enter h ero.moveLeft 按 Enter h ero.moveRi…" at bounding box center [827, 212] width 223 height 186
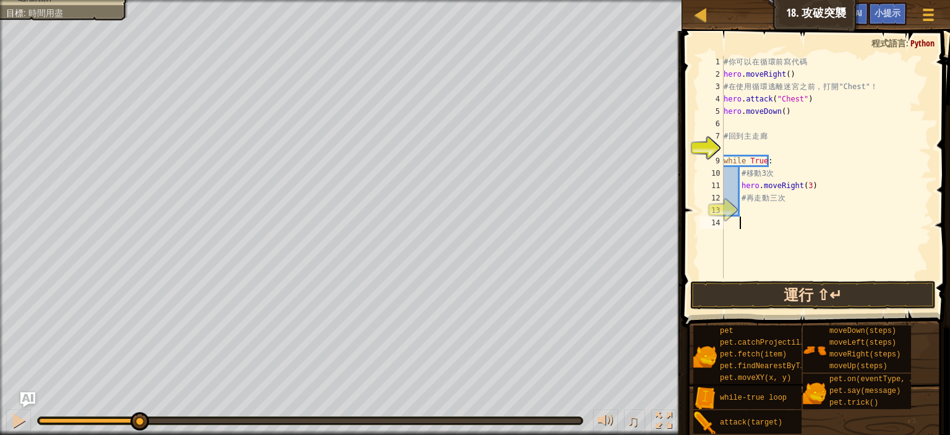
drag, startPoint x: 808, startPoint y: 277, endPoint x: 807, endPoint y: 285, distance: 8.1
click at [808, 282] on div "1 2 3 4 5 6 7 8 9 10 11 12 13 14 # 你 可 以 在 循 環 前 寫 代 碼 hero . moveRight ( ) # 在…" at bounding box center [815, 203] width 272 height 333
click at [809, 285] on button "運行 ⇧↵" at bounding box center [813, 295] width 246 height 28
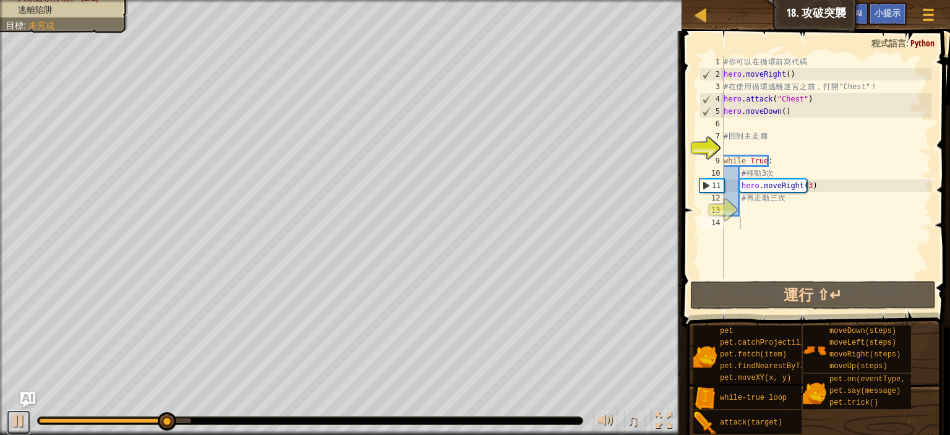
drag, startPoint x: 22, startPoint y: 426, endPoint x: 59, endPoint y: 405, distance: 42.9
click at [22, 425] on div at bounding box center [19, 421] width 16 height 16
click at [757, 131] on div "# 你 可 以 在 循 環 前 寫 代 碼 hero . moveRight ( ) # 在 使 用 循 環 逃 離 迷 宮 之 前 ， 打 開 "Chest…" at bounding box center [826, 179] width 210 height 247
type textarea "# 回到主走廊"
click at [757, 131] on div "# 你 可 以 在 循 環 前 寫 代 碼 hero . moveRight ( ) # 在 使 用 循 環 逃 離 迷 宮 之 前 ， 打 開 "Chest…" at bounding box center [826, 179] width 210 height 247
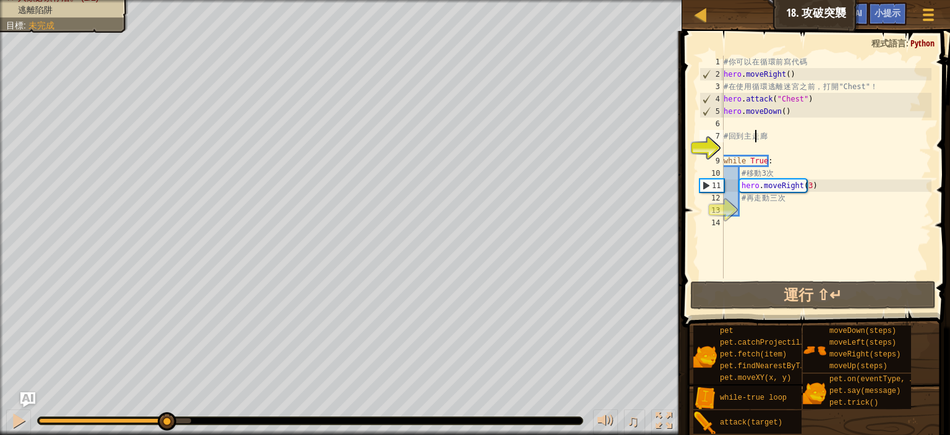
click at [737, 123] on div "# 你 可 以 在 循 環 前 寫 代 碼 hero . moveRight ( ) # 在 使 用 循 環 逃 離 迷 宮 之 前 ， 打 開 "Chest…" at bounding box center [826, 179] width 210 height 247
click at [792, 126] on div "# 你 可 以 在 循 環 前 寫 代 碼 hero . moveRight ( ) # 在 使 用 循 環 逃 離 迷 宮 之 前 ， 打 開 "Chest…" at bounding box center [826, 179] width 210 height 247
type textarea "h"
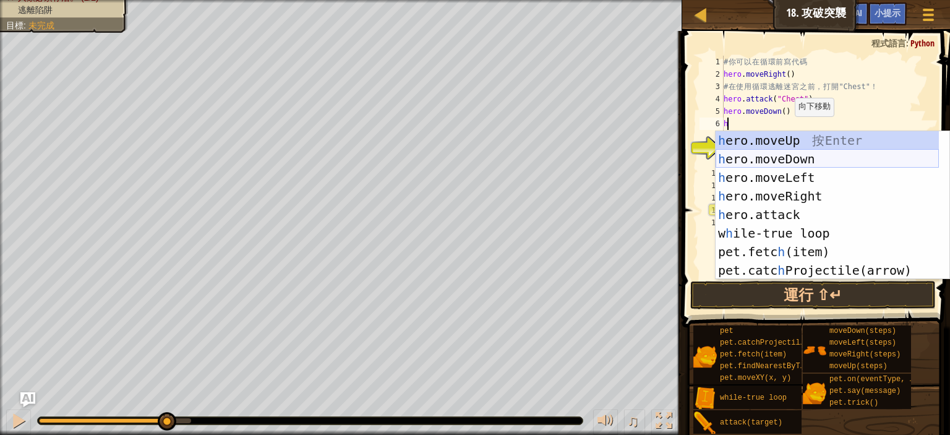
click at [784, 160] on div "h ero.moveUp 按 Enter h ero.moveDown 按 Enter h ero.moveLeft 按 Enter h ero.moveRi…" at bounding box center [827, 224] width 223 height 186
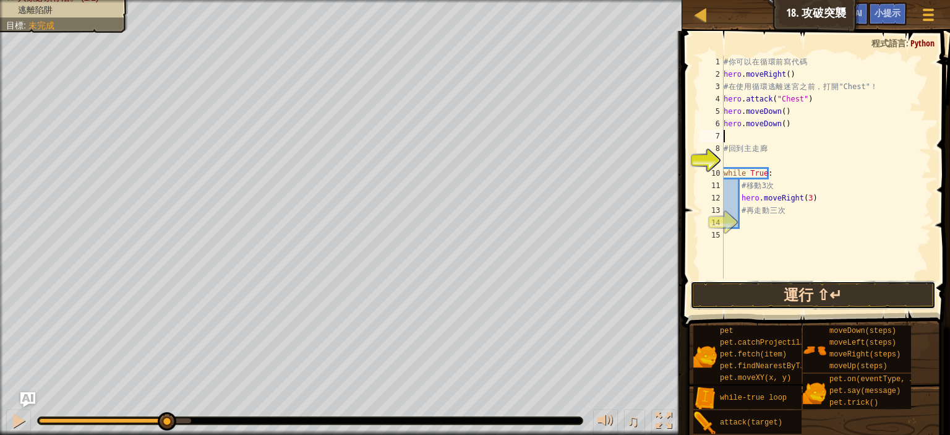
click at [787, 289] on button "運行 ⇧↵" at bounding box center [813, 295] width 246 height 28
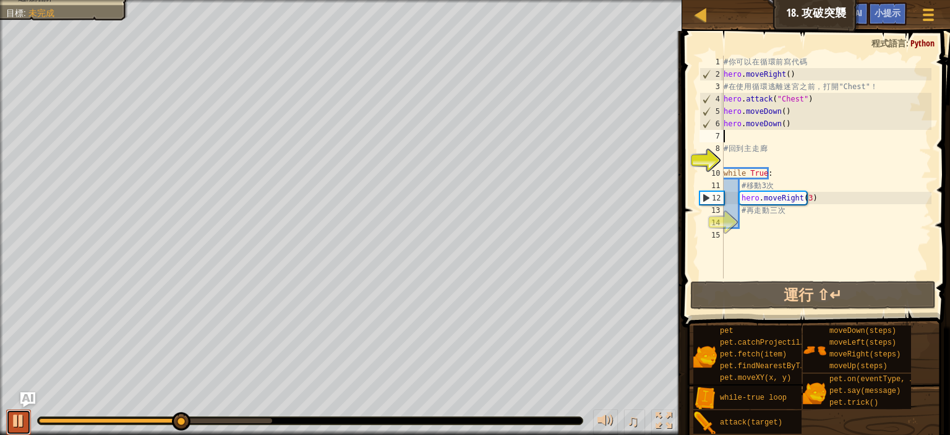
click at [19, 418] on div at bounding box center [19, 421] width 16 height 16
click at [785, 125] on div "# 你 可 以 在 循 環 前 寫 代 碼 hero . moveRight ( ) # 在 使 用 循 環 逃 離 迷 宮 之 前 ， 打 開 "Chest…" at bounding box center [826, 179] width 210 height 247
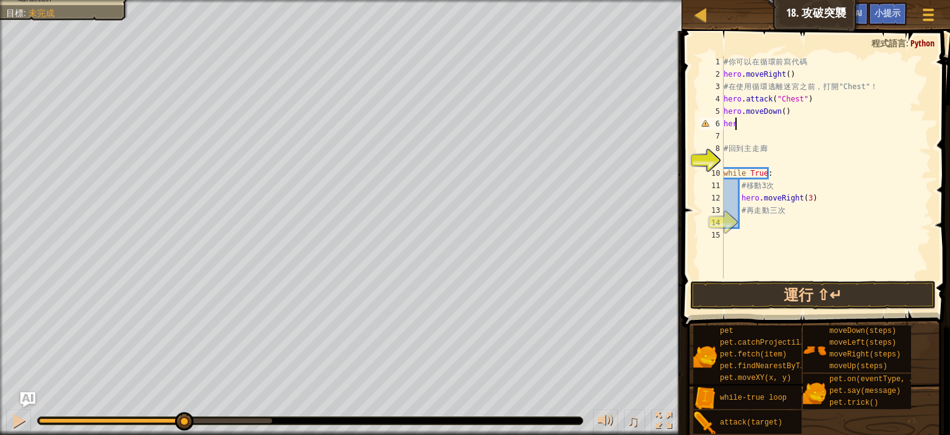
type textarea "h"
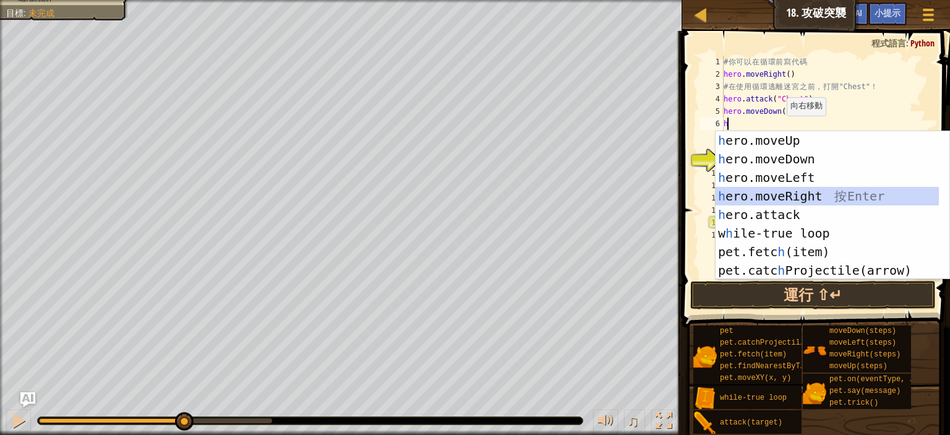
click at [774, 190] on div "h ero.moveUp 按 Enter h ero.moveDown 按 Enter h ero.moveLeft 按 Enter h ero.moveRi…" at bounding box center [827, 224] width 223 height 186
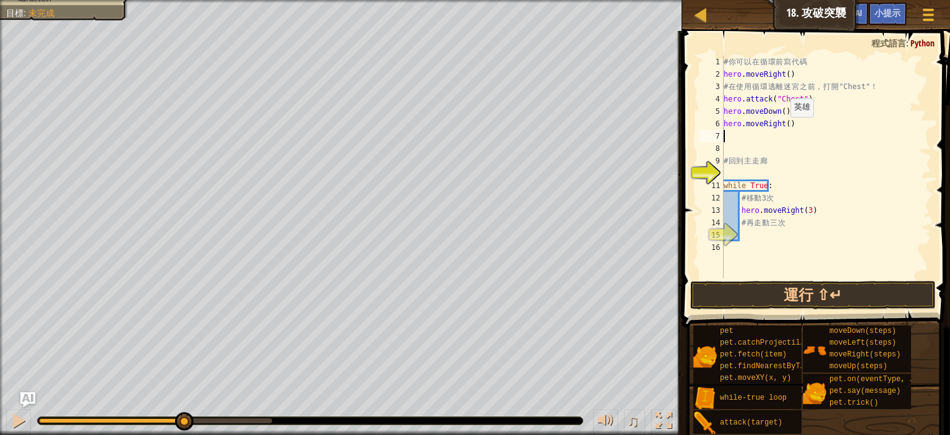
click at [783, 129] on div "# 你 可 以 在 循 環 前 寫 代 碼 hero . moveRight ( ) # 在 使 用 循 環 逃 離 迷 宮 之 前 ， 打 開 "Chest…" at bounding box center [826, 179] width 210 height 247
type textarea "hero.moveRight(3)"
click at [742, 144] on div "# 你 可 以 在 循 環 前 寫 代 碼 hero . moveRight ( ) # 在 使 用 循 環 逃 離 迷 宮 之 前 ， 打 開 "Chest…" at bounding box center [826, 179] width 210 height 247
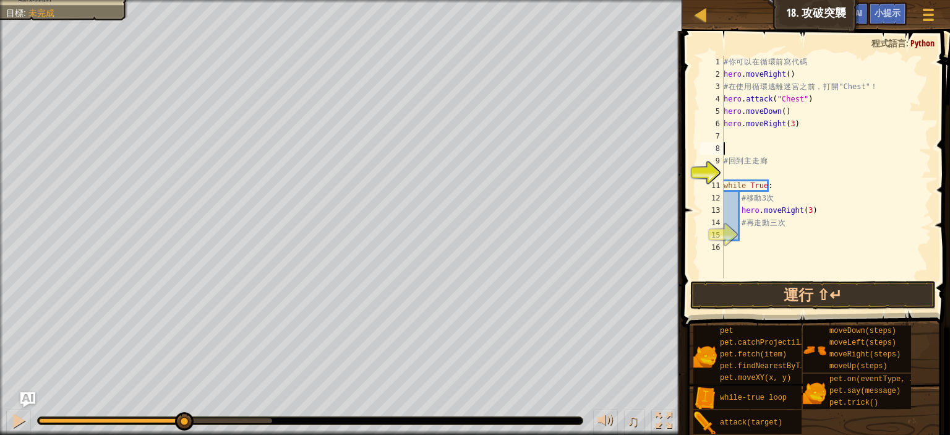
click at [743, 140] on div "# 你 可 以 在 循 環 前 寫 代 碼 hero . moveRight ( ) # 在 使 用 循 環 逃 離 迷 宮 之 前 ， 打 開 "Chest…" at bounding box center [826, 179] width 210 height 247
type textarea "h"
click at [755, 134] on div "# 你 可 以 在 循 環 前 寫 代 碼 hero . moveRight ( ) # 在 使 用 循 環 逃 離 迷 宮 之 前 ， 打 開 "Chest…" at bounding box center [826, 179] width 210 height 247
click at [799, 161] on div "# 你 可 以 在 循 環 前 寫 代 碼 hero . moveRight ( ) # 在 使 用 循 環 逃 離 迷 宮 之 前 ， 打 開 "Chest…" at bounding box center [826, 179] width 210 height 247
type textarea "#"
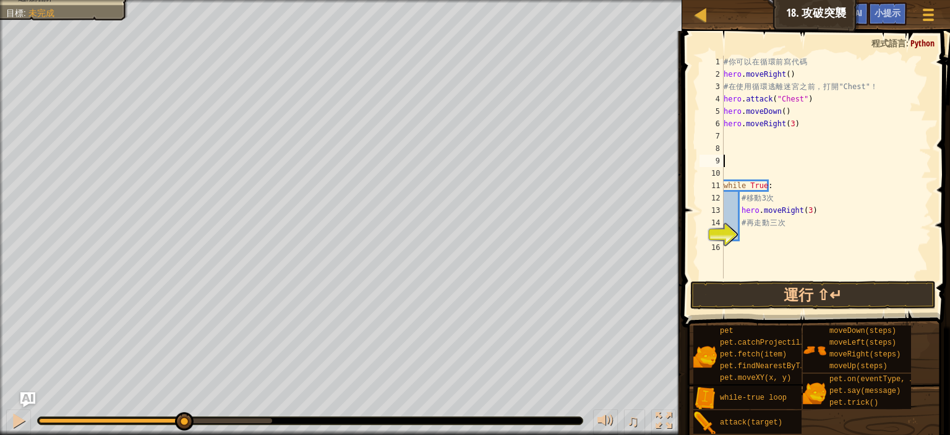
click at [796, 217] on div "# 你 可 以 在 循 環 前 寫 代 碼 hero . moveRight ( ) # 在 使 用 循 環 逃 離 迷 宮 之 前 ， 打 開 "Chest…" at bounding box center [826, 179] width 210 height 247
type textarea "#"
type textarea "h"
type textarea "#"
type textarea "w"
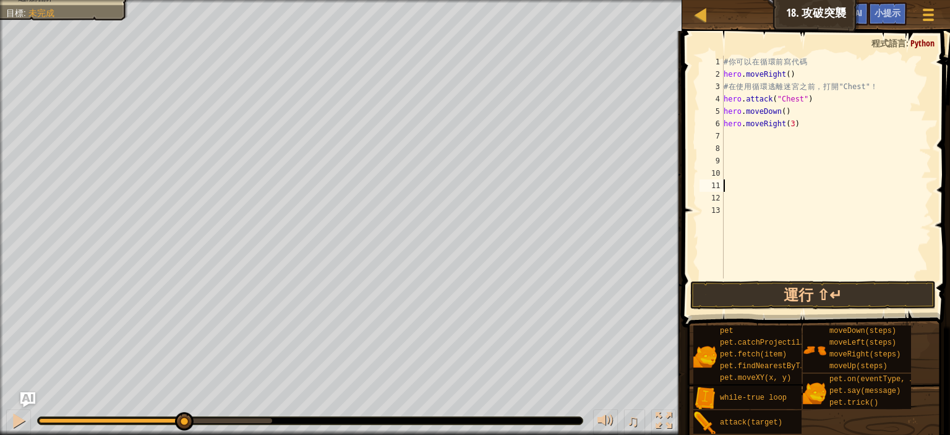
click at [745, 140] on div "# 你 可 以 在 循 環 前 寫 代 碼 hero . moveRight ( ) # 在 使 用 循 環 逃 離 迷 宮 之 前 ， 打 開 "Chest…" at bounding box center [826, 179] width 210 height 247
type textarea "w"
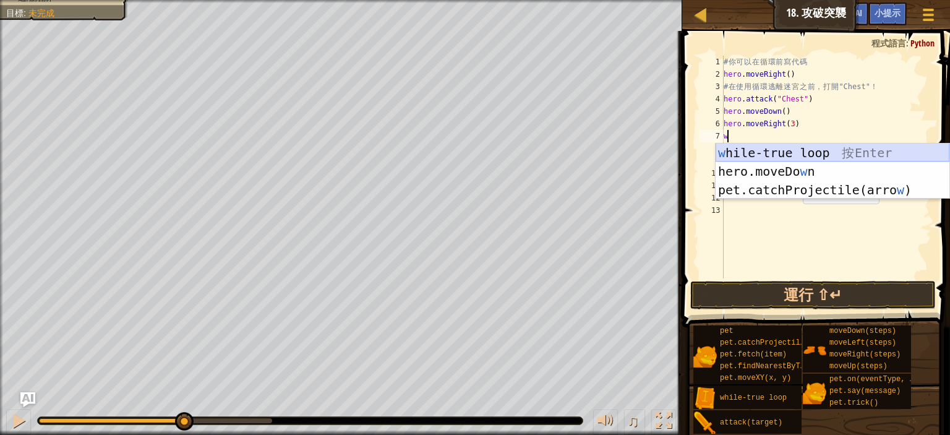
click at [760, 150] on div "w hile-true loop 按 Enter hero.moveDo w n 按 Enter pet.catchProjectile(arro w ) 按…" at bounding box center [833, 190] width 234 height 93
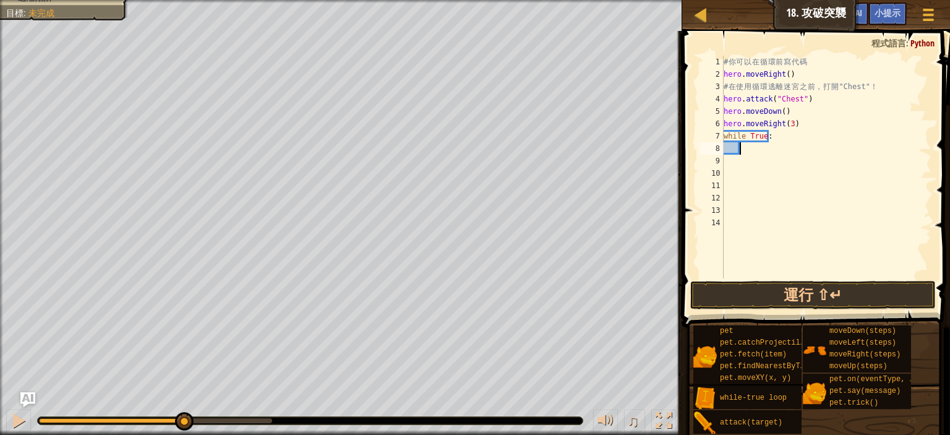
type textarea "h"
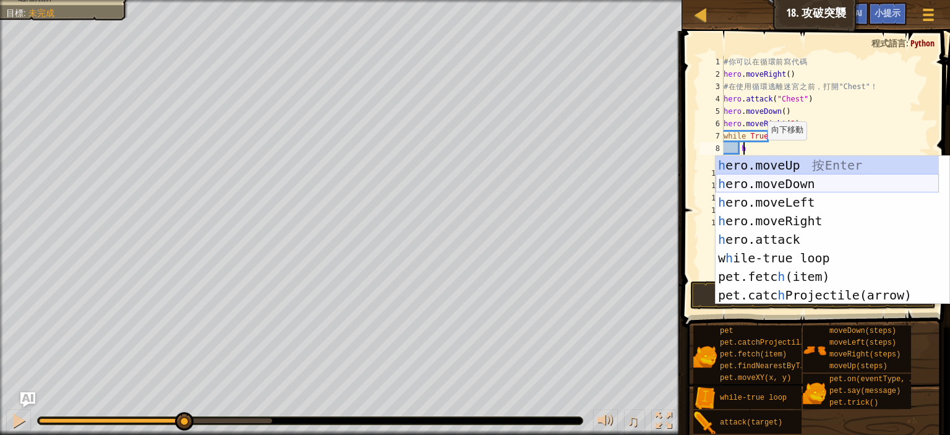
click at [767, 191] on div "h ero.moveUp 按 Enter h ero.moveDown 按 Enter h ero.moveLeft 按 Enter h ero.moveRi…" at bounding box center [827, 249] width 223 height 186
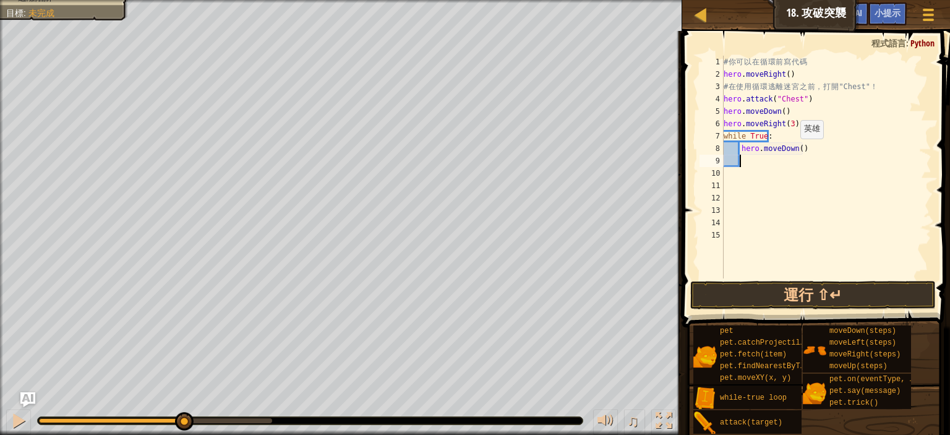
click at [794, 150] on div "# 你 可 以 在 循 環 前 寫 代 碼 hero . moveRight ( ) # 在 使 用 循 環 逃 離 迷 宮 之 前 ， 打 開 "Chest…" at bounding box center [826, 179] width 210 height 247
type textarea "hero.moveDown(3)"
click at [744, 165] on div "# 你 可 以 在 循 環 前 寫 代 碼 hero . moveRight ( ) # 在 使 用 循 環 逃 離 迷 宮 之 前 ， 打 開 "Chest…" at bounding box center [826, 179] width 210 height 247
type textarea "h"
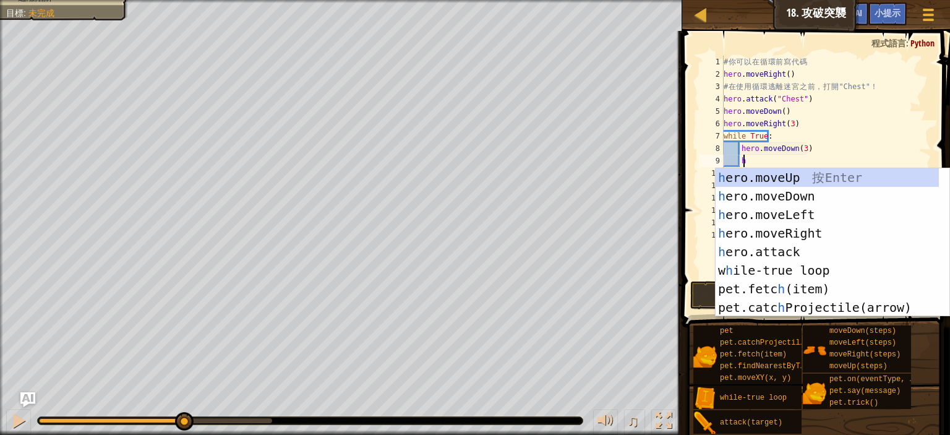
scroll to position [6, 1]
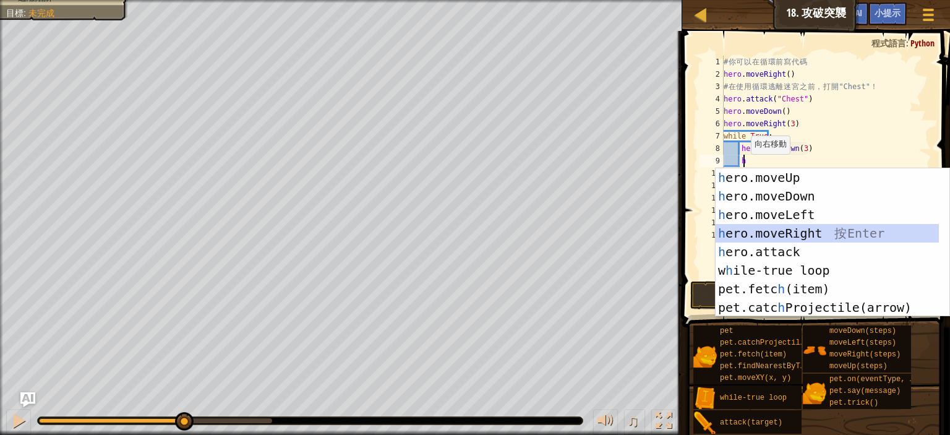
click at [789, 230] on div "h ero.moveUp 按 Enter h ero.moveDown 按 Enter h ero.moveLeft 按 Enter h ero.moveRi…" at bounding box center [827, 261] width 223 height 186
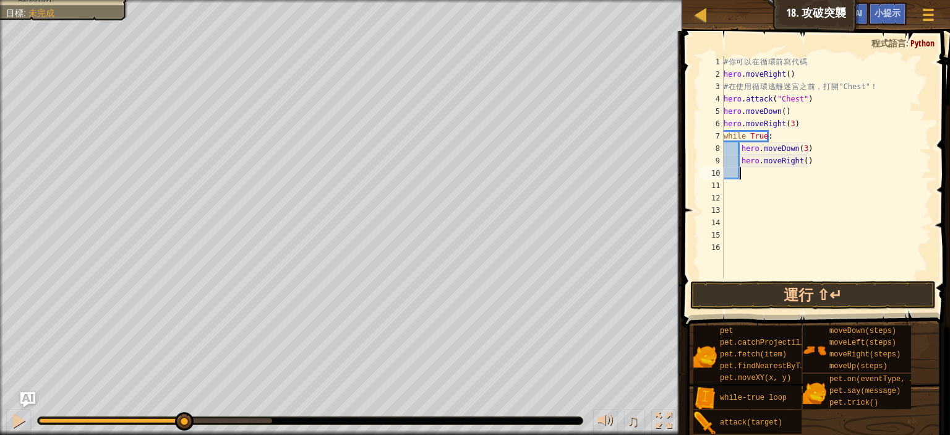
click at [798, 168] on div "# 你 可 以 在 循 環 前 寫 代 碼 hero . moveRight ( ) # 在 使 用 循 環 逃 離 迷 宮 之 前 ， 打 開 "Chest…" at bounding box center [826, 179] width 210 height 247
click at [797, 165] on div "# 你 可 以 在 循 環 前 寫 代 碼 hero . moveRight ( ) # 在 使 用 循 環 逃 離 迷 宮 之 前 ， 打 開 "Chest…" at bounding box center [826, 179] width 210 height 247
click at [799, 166] on div "# 你 可 以 在 循 環 前 寫 代 碼 hero . moveRight ( ) # 在 使 用 循 環 逃 離 迷 宮 之 前 ， 打 開 "Chest…" at bounding box center [826, 179] width 210 height 247
type textarea "hero.moveRight(3)"
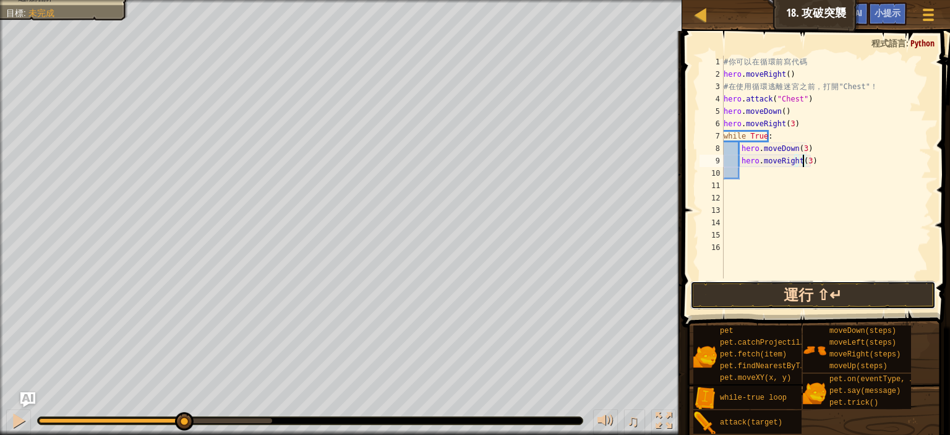
click at [818, 307] on button "運行 ⇧↵" at bounding box center [813, 295] width 246 height 28
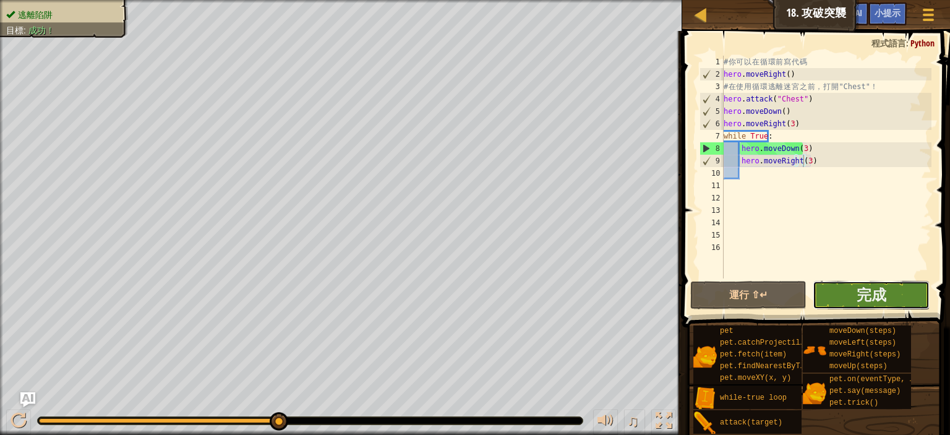
click at [890, 297] on button "完成" at bounding box center [871, 295] width 116 height 28
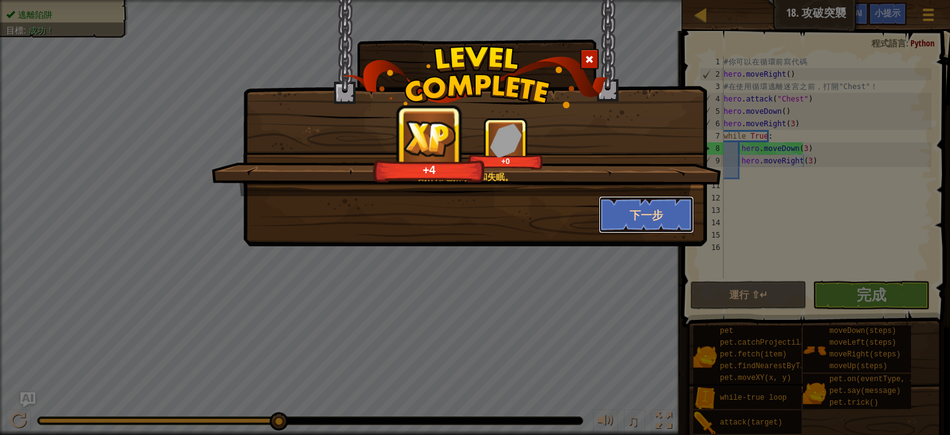
click at [632, 205] on button "下一步" at bounding box center [647, 214] width 96 height 37
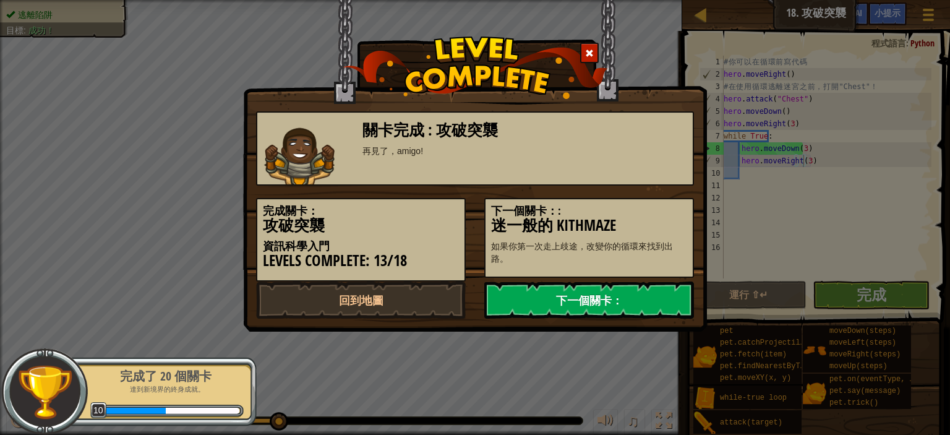
click at [557, 301] on link "下一個關卡：" at bounding box center [589, 299] width 210 height 37
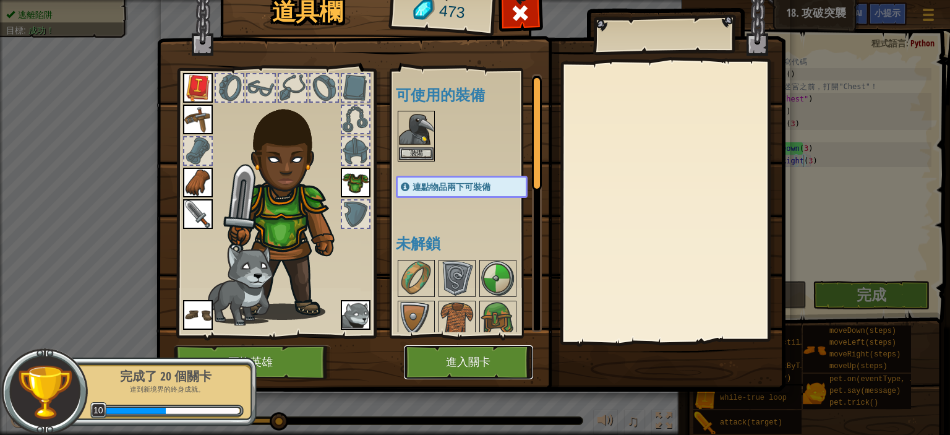
click at [448, 356] on button "進入關卡" at bounding box center [468, 362] width 129 height 34
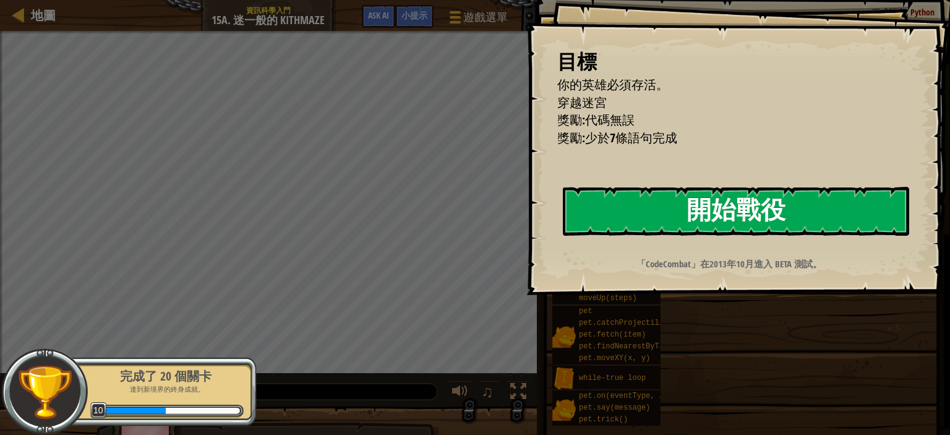
click at [665, 207] on button "開始戰役" at bounding box center [736, 211] width 346 height 49
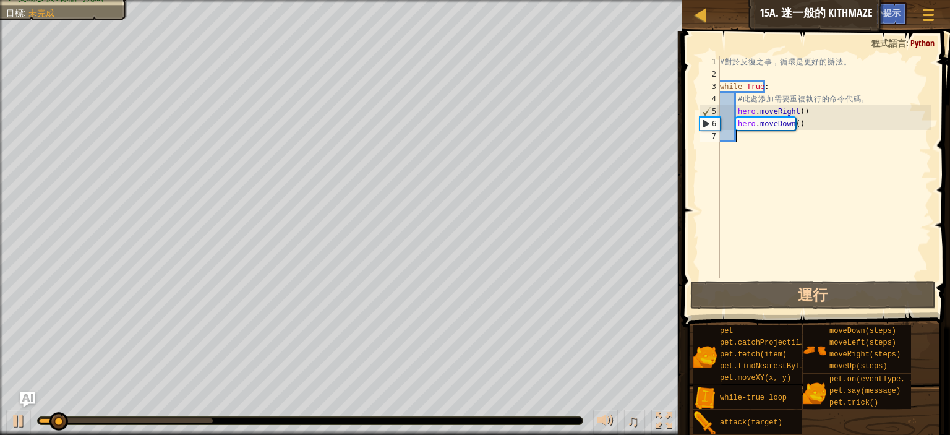
click at [420, 0] on html "地圖 資訊科學入門 15a. 迷一般的 Kithmaze 遊戲選單 完成 小提示 Ask AI 1 ההההההההההההההההההההההההההההה…" at bounding box center [475, 0] width 950 height 0
click at [446, 0] on html "地圖 資訊科學入門 15a. 迷一般的 Kithmaze 遊戲選單 完成 小提示 Ask AI 1 ההההההההההההההההההההההההההההה…" at bounding box center [475, 0] width 950 height 0
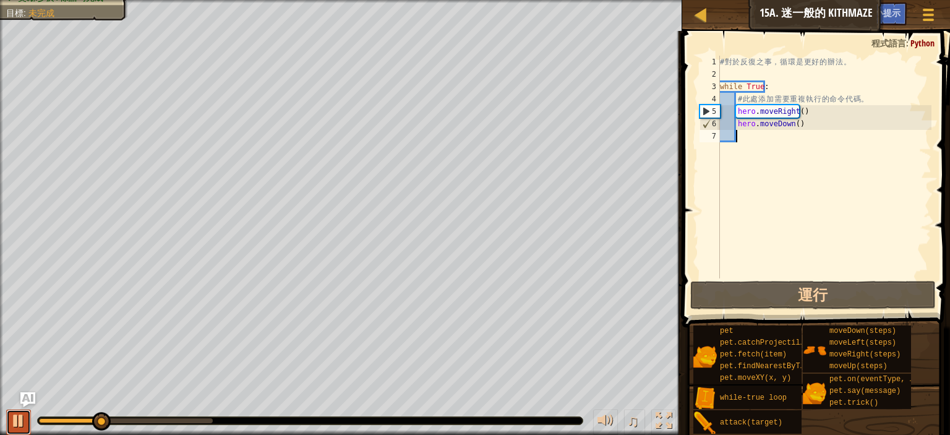
click at [20, 415] on div at bounding box center [19, 421] width 16 height 16
click at [778, 61] on div "地圖 資訊科學入門 15a. 迷一般的 Kithmaze 遊戲選單 完成 小提示 Ask AI 1 ההההההההההההההההההההההההההההה…" at bounding box center [475, 217] width 950 height 435
click at [651, 131] on div "地圖 資訊科學入門 15a. 迷一般的 Kithmaze 遊戲選單 完成 小提示 Ask AI 1 ההההההההההההההההההההההההההההה…" at bounding box center [475, 217] width 950 height 435
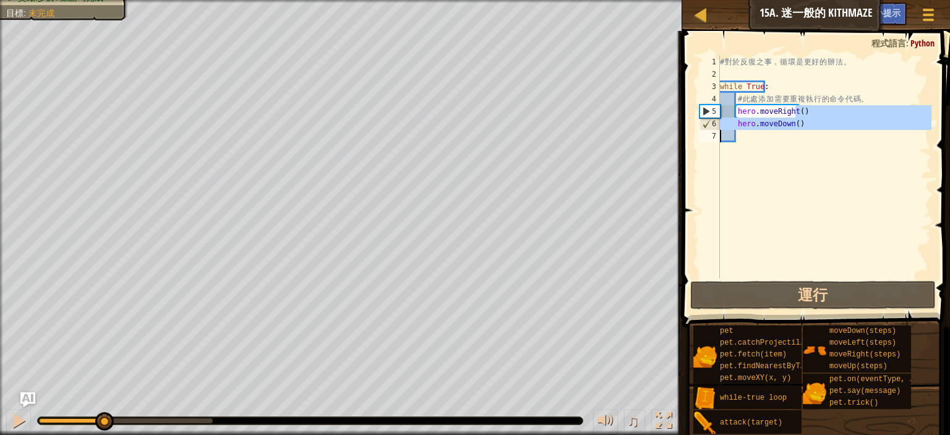
drag, startPoint x: 786, startPoint y: 122, endPoint x: 798, endPoint y: 86, distance: 37.8
click at [854, 143] on div "地圖 資訊科學入門 15a. 迷一般的 Kithmaze 遊戲選單 完成 小提示 Ask AI 1 ההההההההההההההההההההההההההההה…" at bounding box center [475, 217] width 950 height 435
click at [679, 163] on div "地圖 資訊科學入門 15a. 迷一般的 Kithmaze 遊戲選單 完成 小提示 Ask AI 1 ההההההההההההההההההההההההההההה…" at bounding box center [475, 217] width 950 height 435
click at [796, 105] on div "# 對 於 反 復 之 事 ， 循 環 是 更 好 的 辦 法 。 while True : # 此 處 添 加 需 要 重 複 執 行 的 命 令 代 碼 …" at bounding box center [825, 167] width 214 height 223
type textarea "hero.moveRight()"
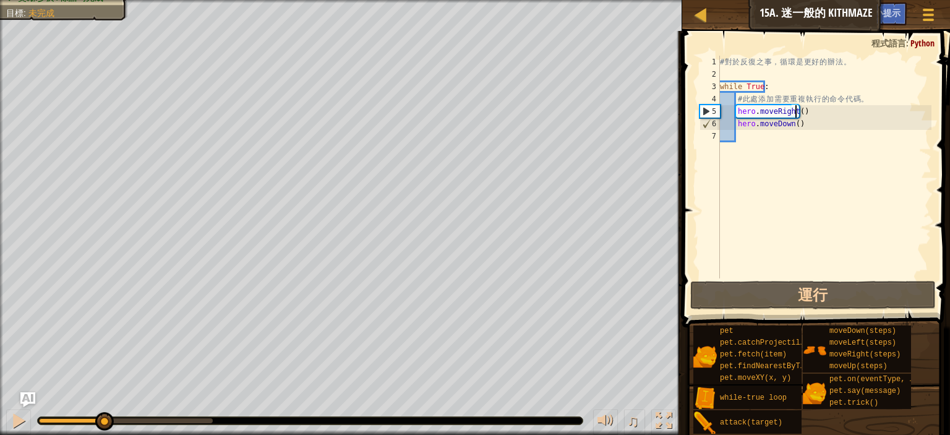
click at [763, 135] on div "# 對 於 反 復 之 事 ， 循 環 是 更 好 的 辦 法 。 while True : # 此 處 添 加 需 要 重 複 執 行 的 命 令 代 碼 …" at bounding box center [825, 179] width 214 height 247
type textarea "h"
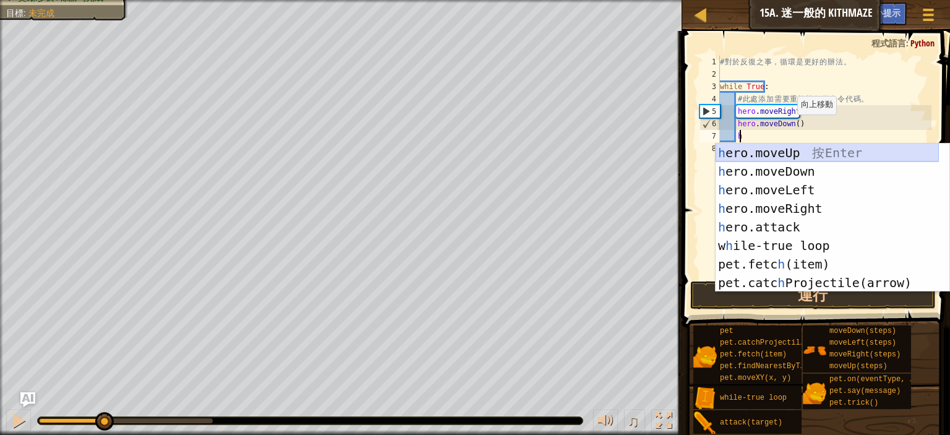
scroll to position [6, 1]
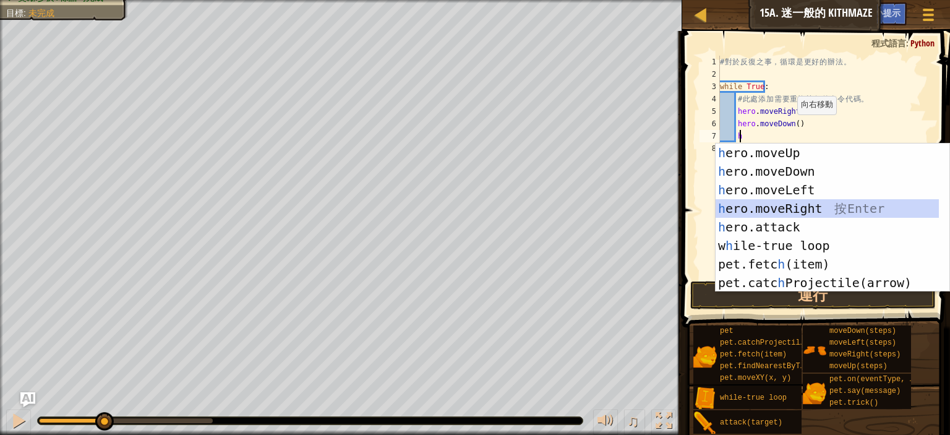
click at [784, 204] on div "h ero.moveUp 按 Enter h ero.moveDown 按 Enter h ero.moveLeft 按 Enter h ero.moveRi…" at bounding box center [827, 237] width 223 height 186
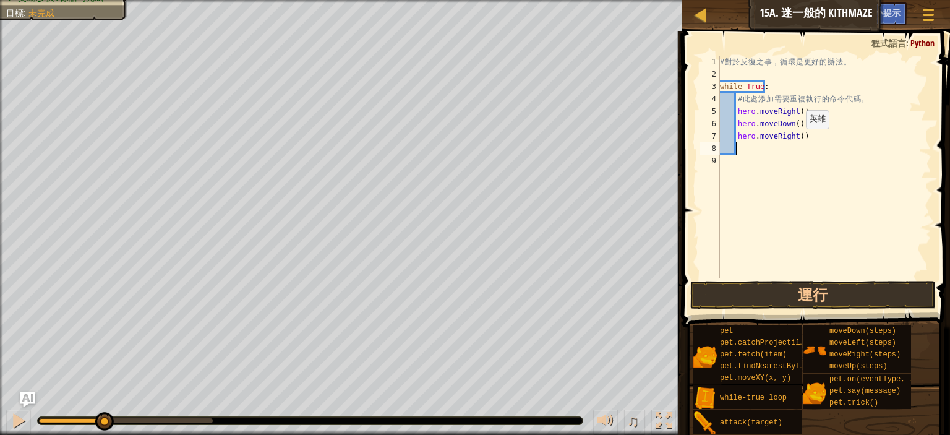
click at [795, 140] on div "# 對 於 反 復 之 事 ， 循 環 是 更 好 的 辦 法 。 while True : # 此 處 添 加 需 要 重 複 執 行 的 命 令 代 碼 …" at bounding box center [825, 179] width 214 height 247
click at [765, 144] on div "# 對 於 反 復 之 事 ， 循 環 是 更 好 的 辦 法 。 while True : # 此 處 添 加 需 要 重 複 執 行 的 命 令 代 碼 …" at bounding box center [825, 179] width 214 height 247
type textarea "hero.moveRight(2)"
click at [752, 153] on div "# 對 於 反 復 之 事 ， 循 環 是 更 好 的 辦 法 。 while True : # 此 處 添 加 需 要 重 複 執 行 的 命 令 代 碼 …" at bounding box center [825, 167] width 214 height 223
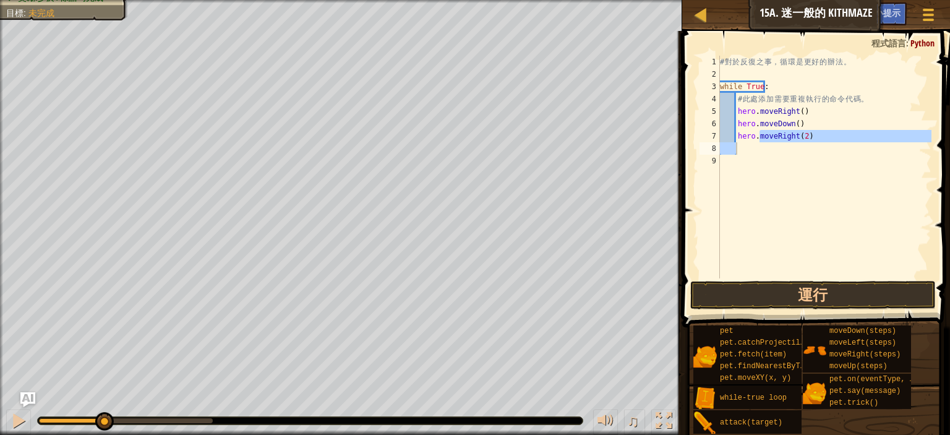
scroll to position [6, 1]
type textarea "h"
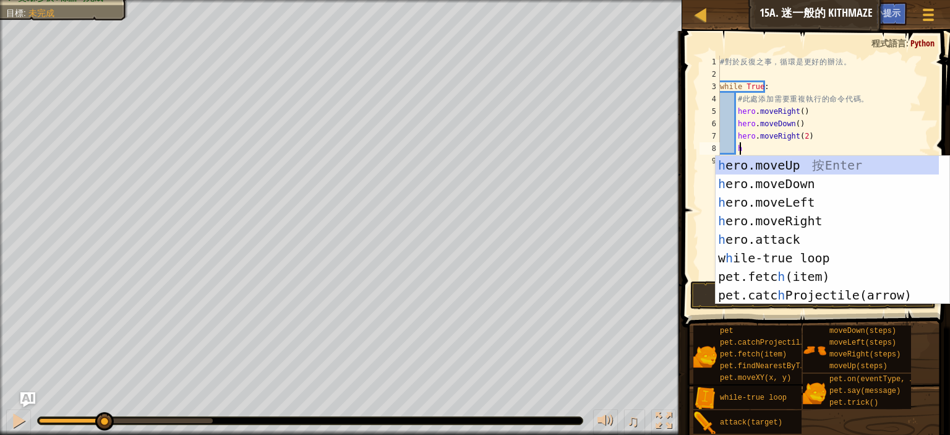
scroll to position [6, 1]
click at [771, 161] on div "h ero.moveUp 按 Enter h ero.moveDown 按 Enter h ero.moveLeft 按 Enter h ero.moveRi…" at bounding box center [827, 249] width 223 height 186
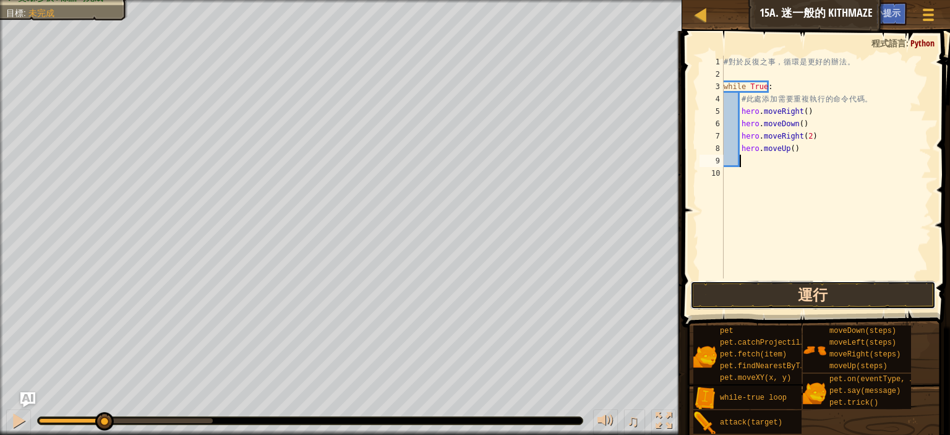
click at [825, 289] on button "運行" at bounding box center [813, 295] width 246 height 28
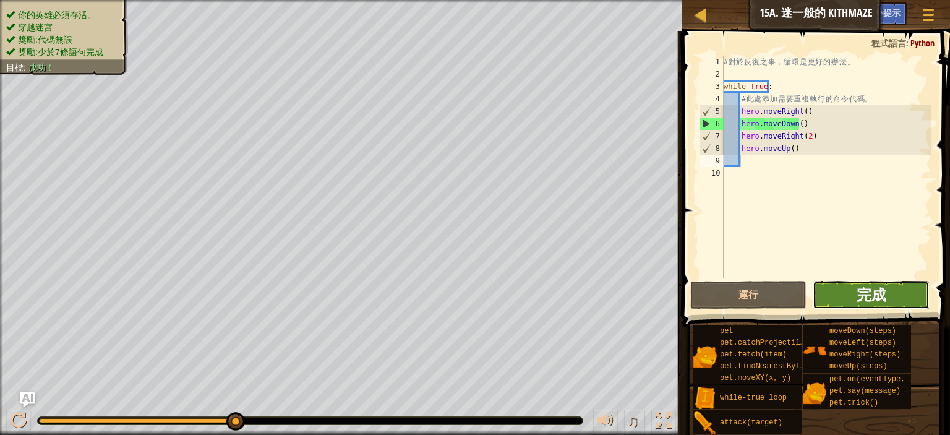
click at [878, 299] on span "完成" at bounding box center [872, 295] width 30 height 20
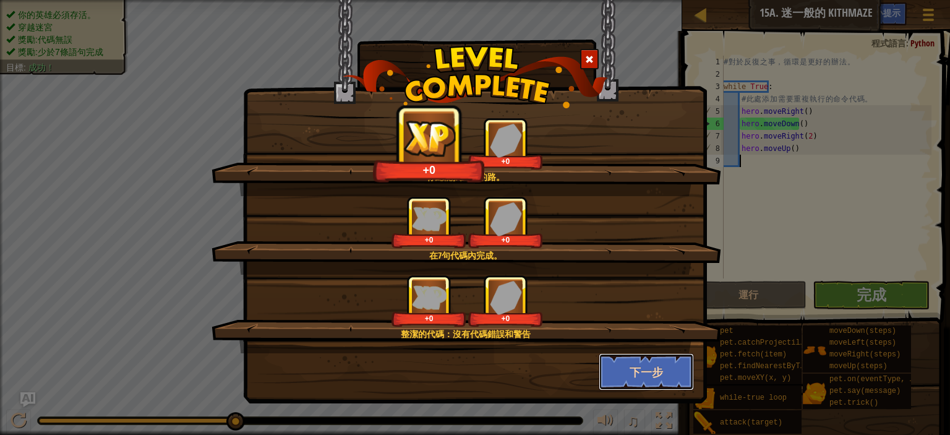
click at [617, 367] on button "下一步" at bounding box center [647, 371] width 96 height 37
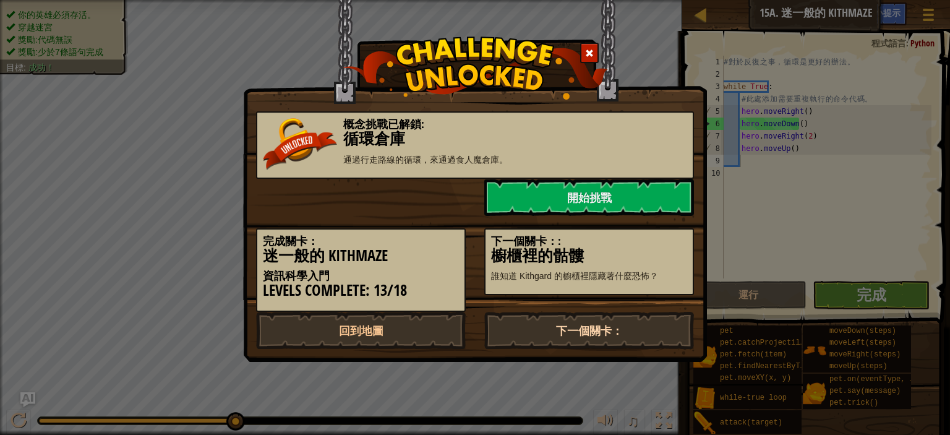
click at [575, 334] on link "下一個關卡：" at bounding box center [589, 330] width 210 height 37
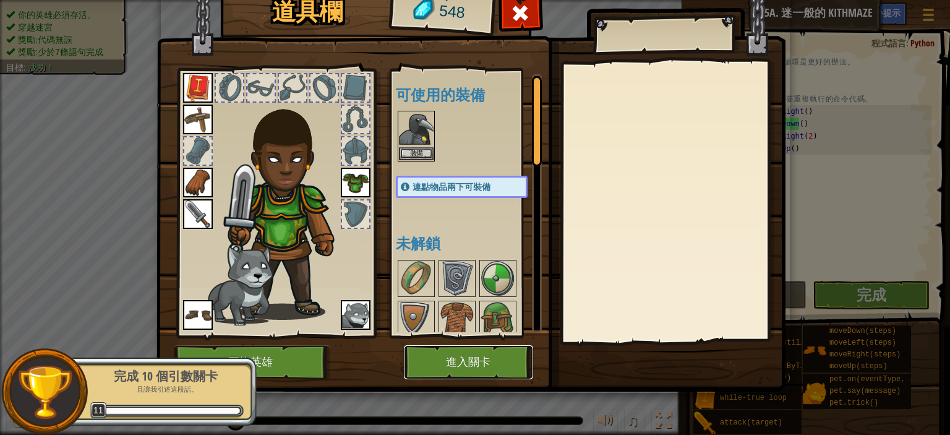
click at [504, 361] on button "進入關卡" at bounding box center [468, 362] width 129 height 34
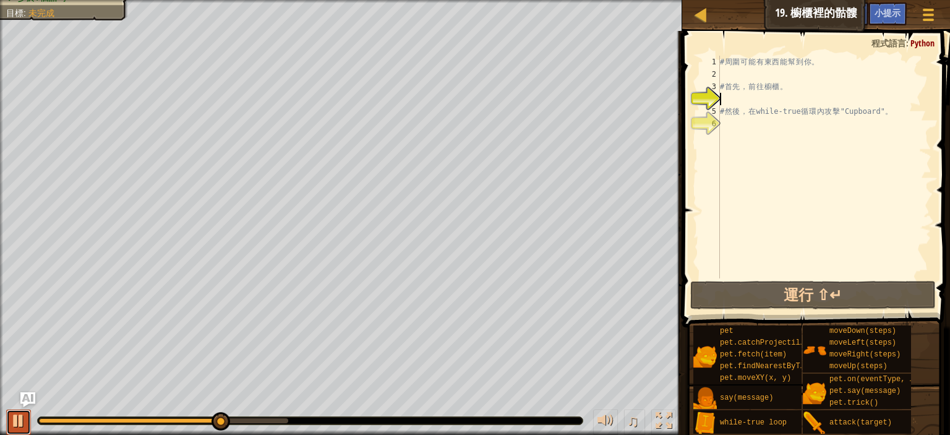
click at [20, 420] on div at bounding box center [19, 421] width 16 height 16
drag, startPoint x: 238, startPoint y: 420, endPoint x: 7, endPoint y: 434, distance: 231.1
click at [7, 434] on div "♫" at bounding box center [341, 417] width 682 height 37
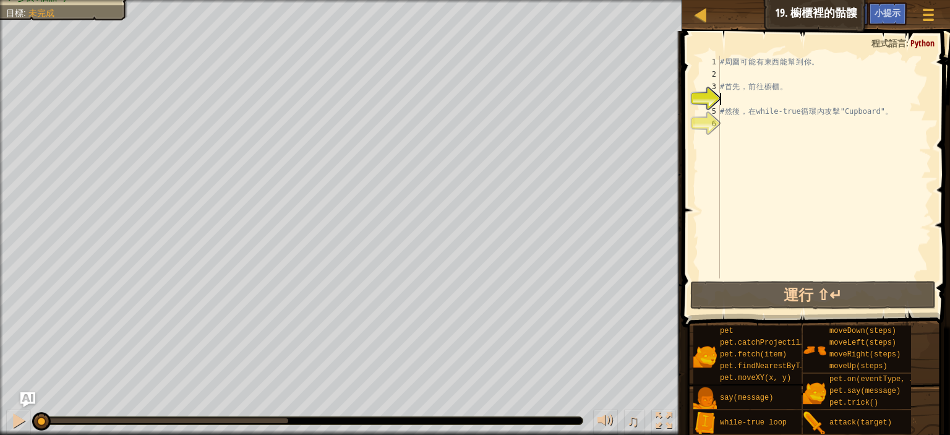
type textarea "h"
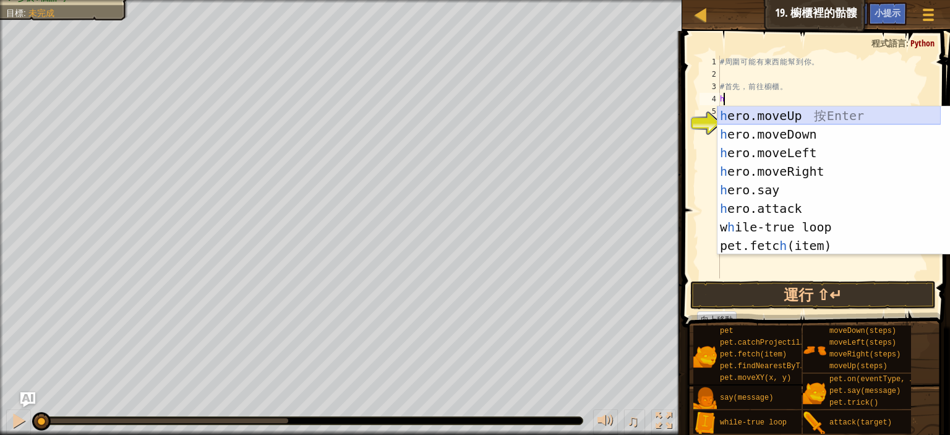
click at [782, 118] on div "h ero.moveUp 按 Enter h ero.moveDown 按 Enter h ero.moveLeft 按 Enter h ero.moveRi…" at bounding box center [829, 199] width 223 height 186
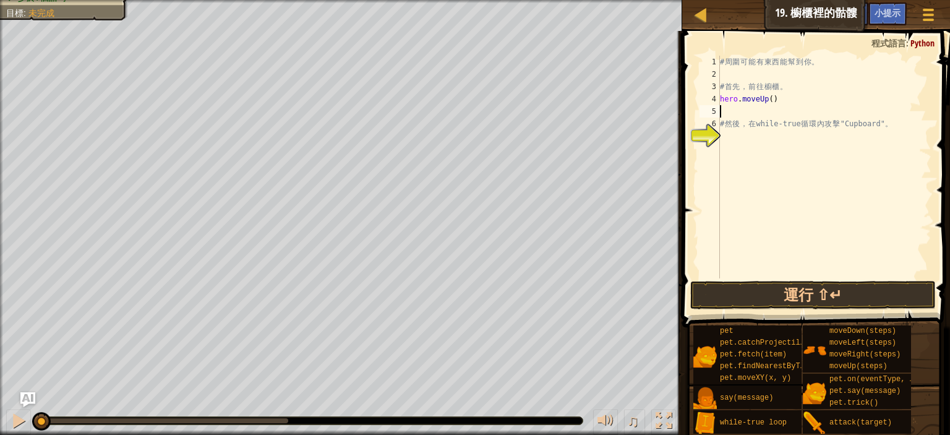
type textarea "h"
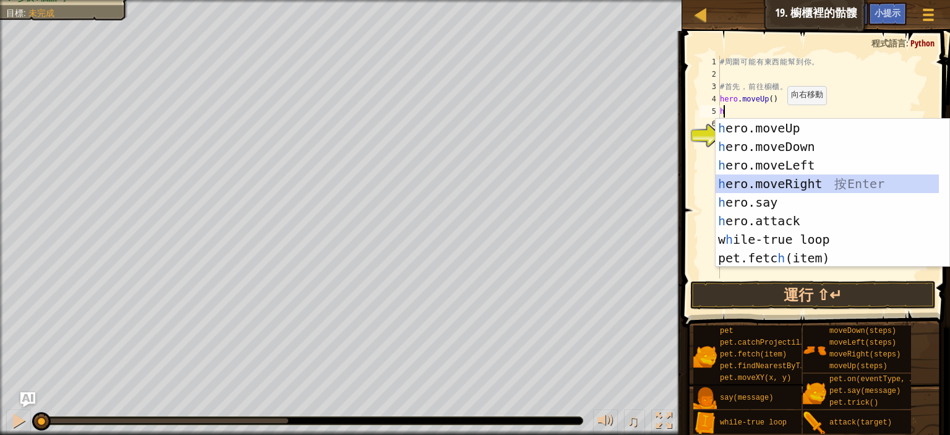
click at [784, 179] on div "h ero.moveUp 按 Enter h ero.moveDown 按 Enter h ero.moveLeft 按 Enter h ero.moveRi…" at bounding box center [827, 212] width 223 height 186
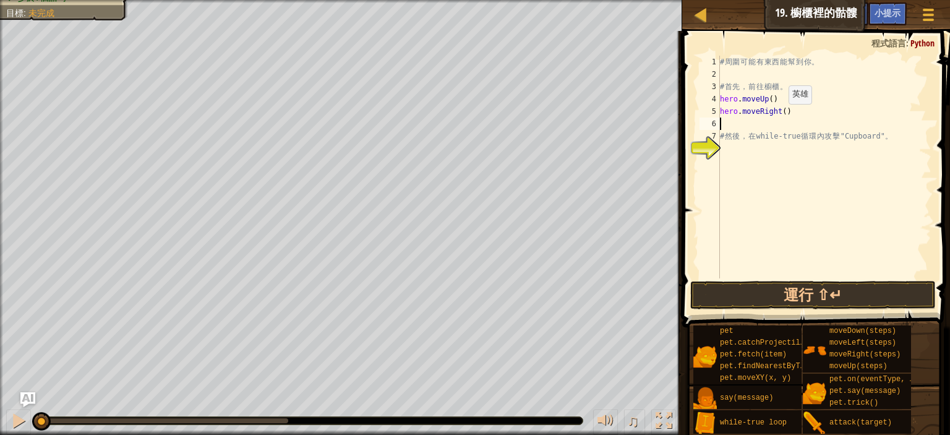
click at [778, 116] on div "# 周 圍 可 能 有 東 西 能 幫 到 你 。 # 首 先 ， 前 往 櫥 櫃 。 hero . moveUp ( ) hero . moveRight …" at bounding box center [825, 179] width 214 height 247
click at [750, 131] on div "# 周 圍 可 能 有 東 西 能 幫 到 你 。 # 首 先 ， 前 往 櫥 櫃 。 hero . moveUp ( ) hero . moveRight …" at bounding box center [825, 179] width 214 height 247
type textarea "# 然後，在 while-true 循環內攻擊 "Cupboard"。"
click at [745, 128] on div "# 周 圍 可 能 有 東 西 能 幫 到 你 。 # 首 先 ， 前 往 櫥 櫃 。 hero . moveUp ( ) hero . moveRight …" at bounding box center [825, 179] width 214 height 247
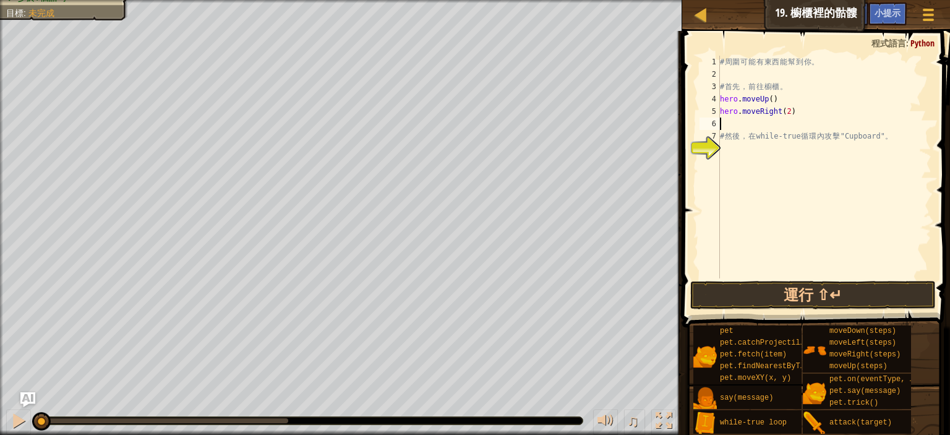
scroll to position [6, 0]
type textarea "h"
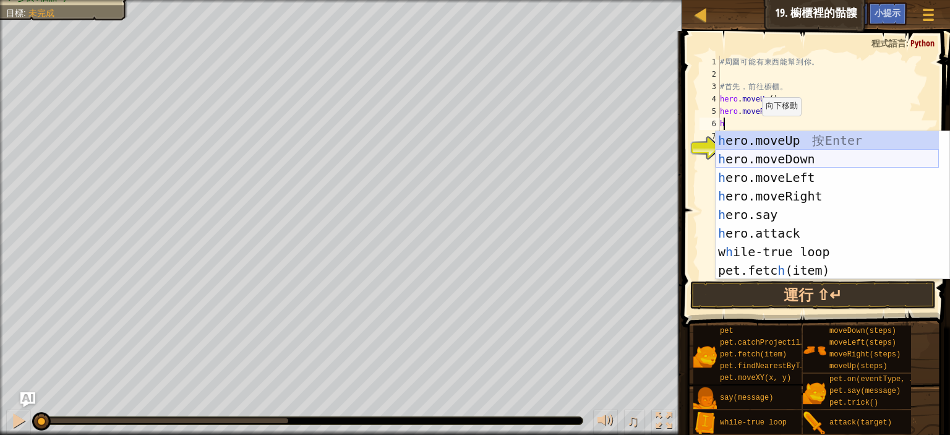
click at [799, 166] on div "h ero.moveUp 按 Enter h ero.moveDown 按 Enter h ero.moveLeft 按 Enter h ero.moveRi…" at bounding box center [827, 224] width 223 height 186
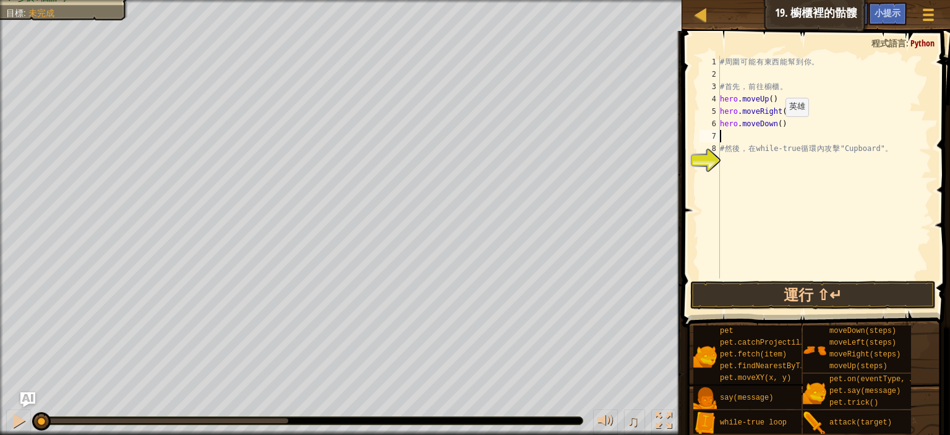
click at [774, 128] on div "# 周 圍 可 能 有 東 西 能 幫 到 你 。 # 首 先 ， 前 往 櫥 櫃 。 hero . moveUp ( ) hero . moveRight …" at bounding box center [825, 179] width 214 height 247
type textarea "hero.moveDown(2)"
click at [797, 288] on button "運行 ⇧↵" at bounding box center [813, 295] width 246 height 28
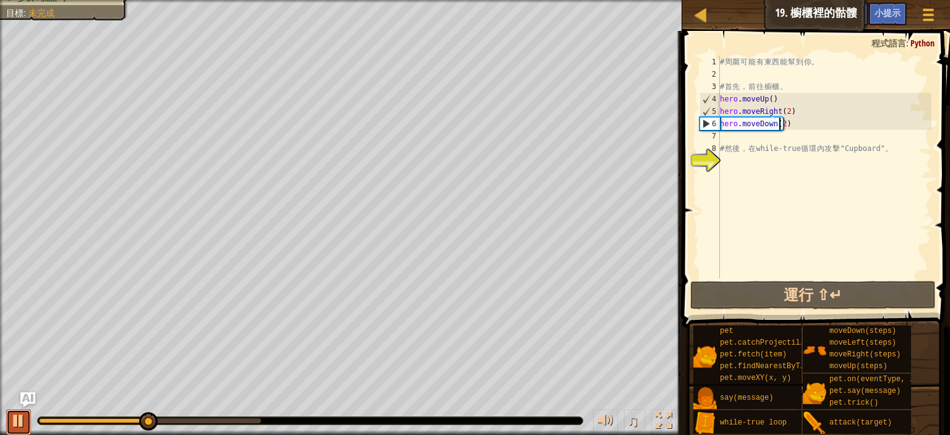
click at [15, 424] on div at bounding box center [19, 421] width 16 height 16
click at [732, 135] on div "# 周 圍 可 能 有 東 西 能 幫 到 你 。 # 首 先 ， 前 往 櫥 櫃 。 hero . moveUp ( ) hero . moveRight …" at bounding box center [825, 179] width 214 height 247
type textarea "hero.moveDown(2)"
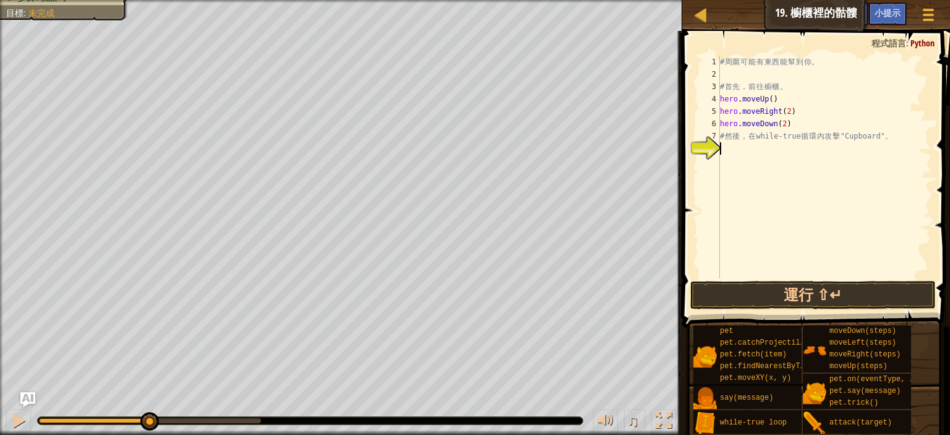
click at [744, 153] on div "# 周 圍 可 能 有 東 西 能 幫 到 你 。 # 首 先 ， 前 往 櫥 櫃 。 hero . moveUp ( ) hero . moveRight …" at bounding box center [825, 179] width 214 height 247
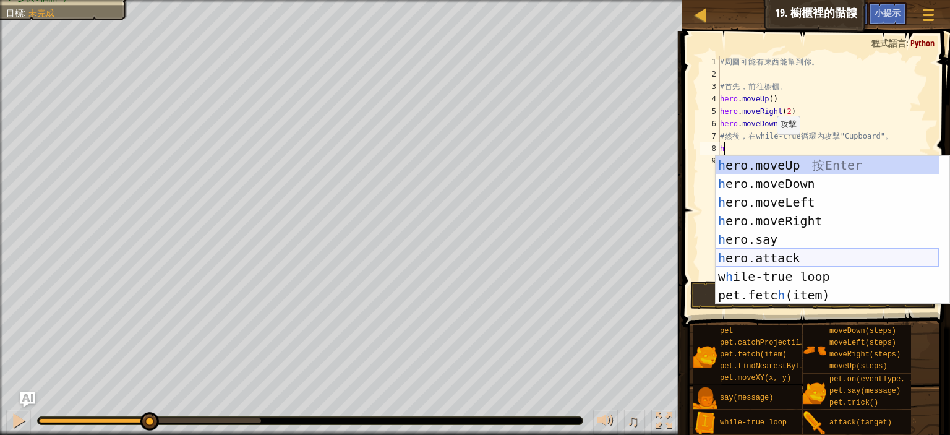
click at [795, 260] on div "h ero.moveUp 按 Enter h ero.moveDown 按 Enter h ero.moveLeft 按 Enter h ero.moveRi…" at bounding box center [827, 249] width 223 height 186
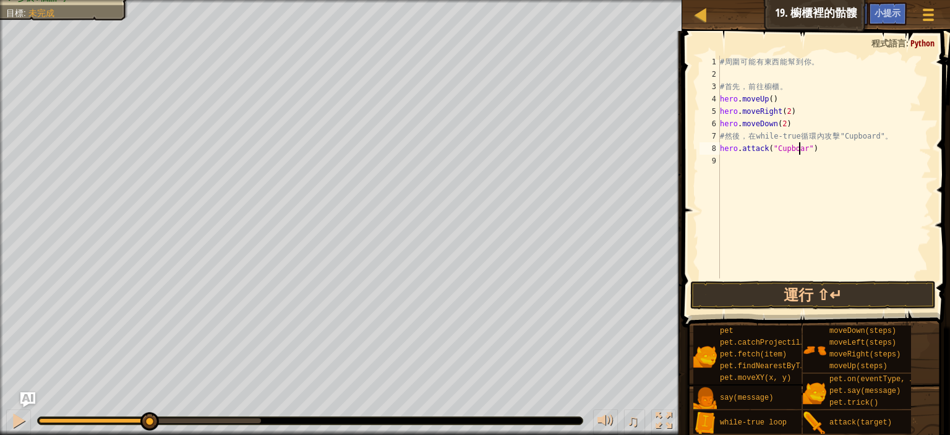
scroll to position [6, 10]
type textarea "hero.attack("Cupboard")"
click at [817, 296] on button "運行 ⇧↵" at bounding box center [813, 295] width 246 height 28
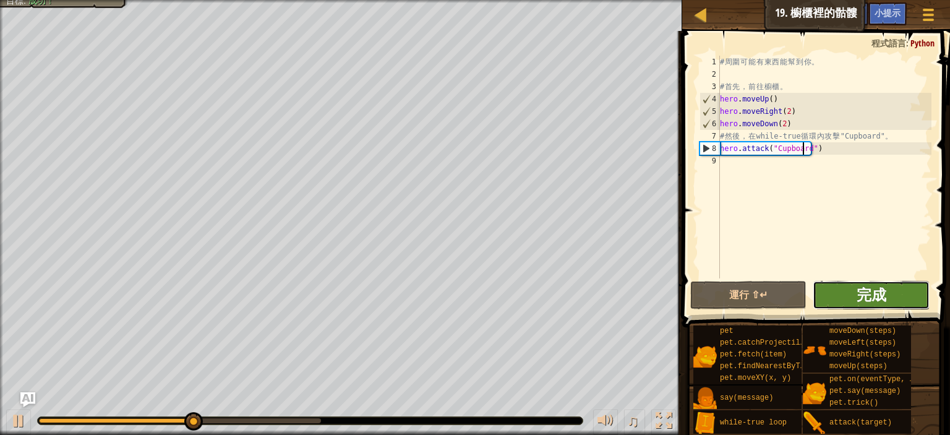
click at [880, 292] on span "完成" at bounding box center [872, 295] width 30 height 20
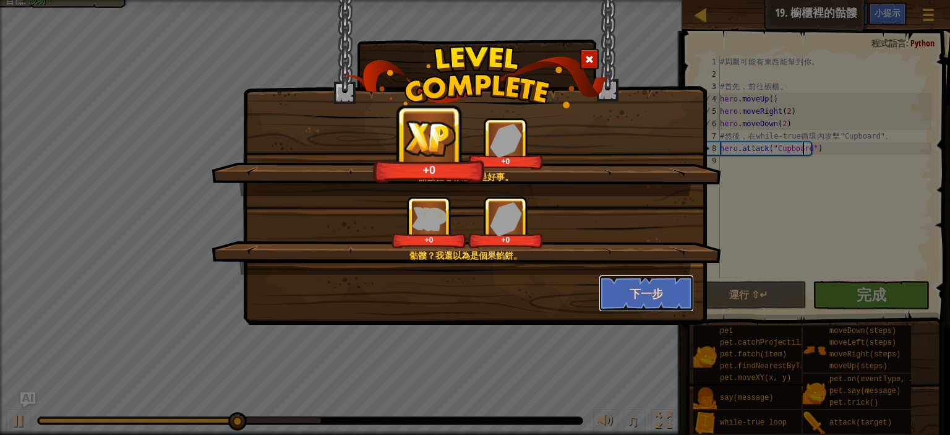
click at [668, 304] on button "下一步" at bounding box center [647, 293] width 96 height 37
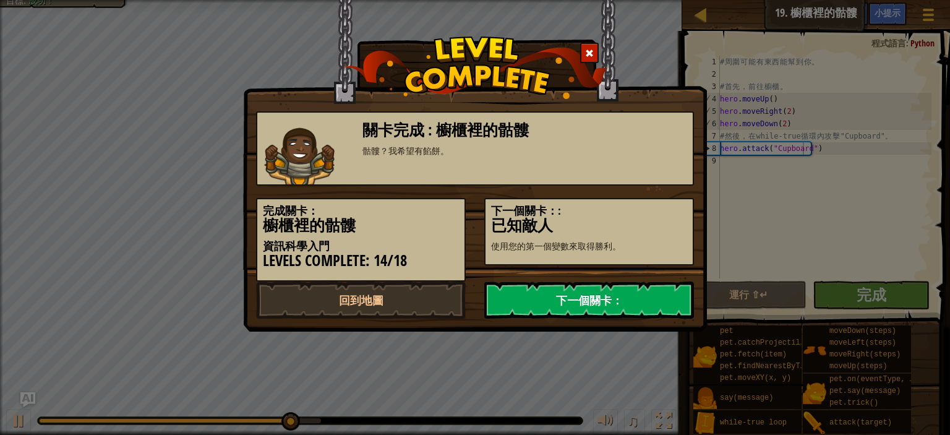
click at [580, 310] on link "下一個關卡：" at bounding box center [589, 299] width 210 height 37
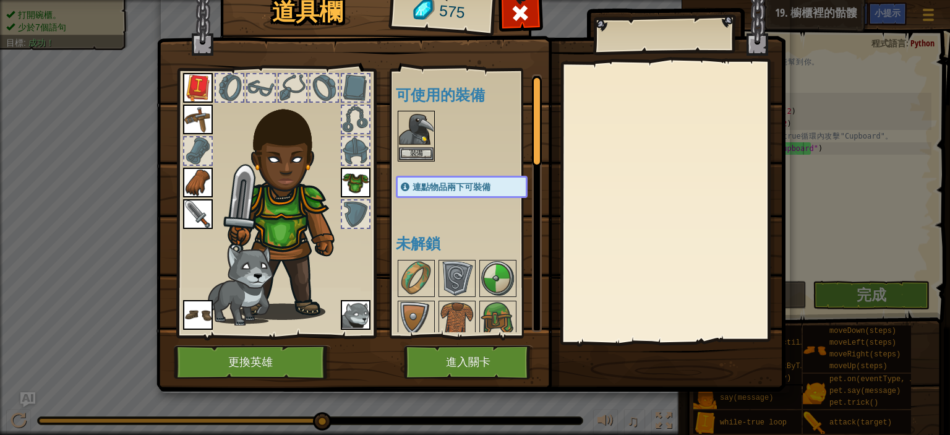
drag, startPoint x: 500, startPoint y: 333, endPoint x: 497, endPoint y: 342, distance: 9.6
click at [497, 342] on div "道具欄 575 可使用的裝備 裝備 裝備 裝備 裝備 裝備 裝備 裝備 裝備 連點物品兩下可裝備 未解鎖 裝備 脫下 訂閱我們來解鎖吧! (受本關卡限制) 更…" at bounding box center [475, 189] width 629 height 408
click at [499, 322] on img at bounding box center [498, 319] width 35 height 35
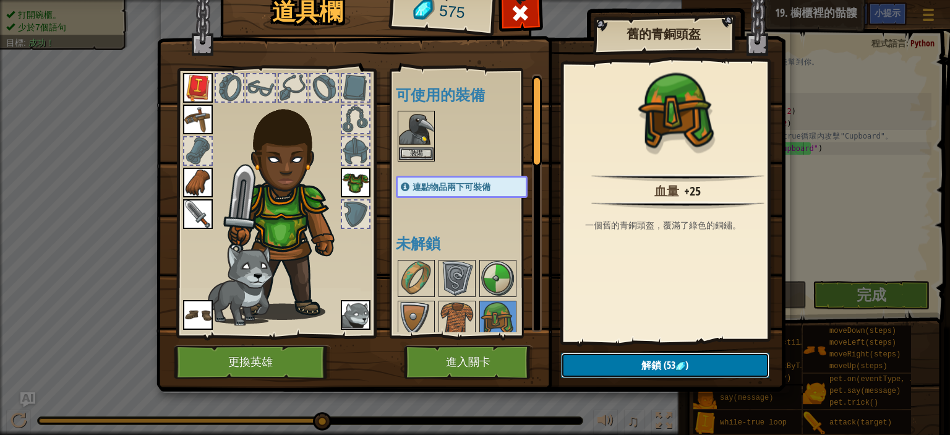
click at [653, 375] on button "解鎖 (53 )" at bounding box center [665, 365] width 208 height 25
drag, startPoint x: 646, startPoint y: 362, endPoint x: 606, endPoint y: 358, distance: 39.8
click at [645, 362] on button "確認" at bounding box center [665, 365] width 208 height 25
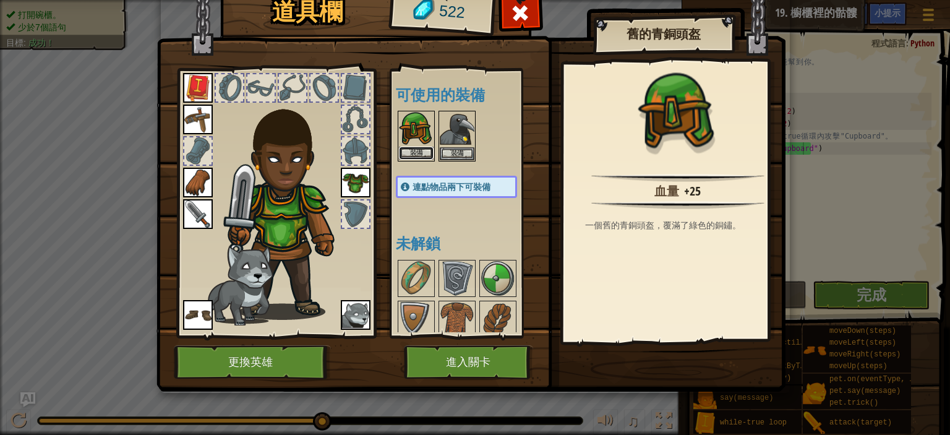
click at [413, 155] on button "裝備" at bounding box center [416, 153] width 35 height 13
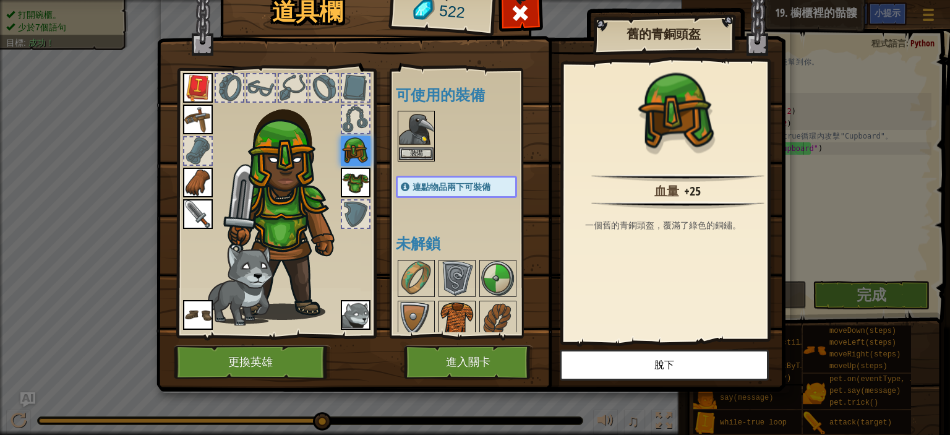
click at [460, 316] on img at bounding box center [457, 319] width 35 height 35
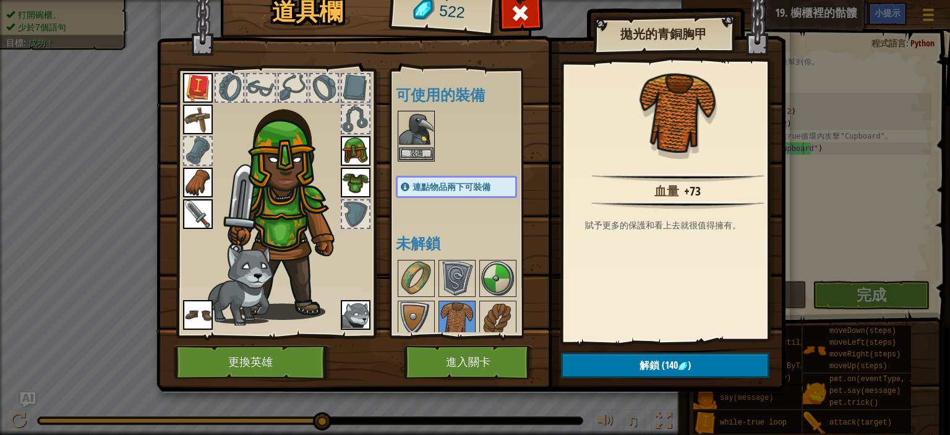
scroll to position [247, 0]
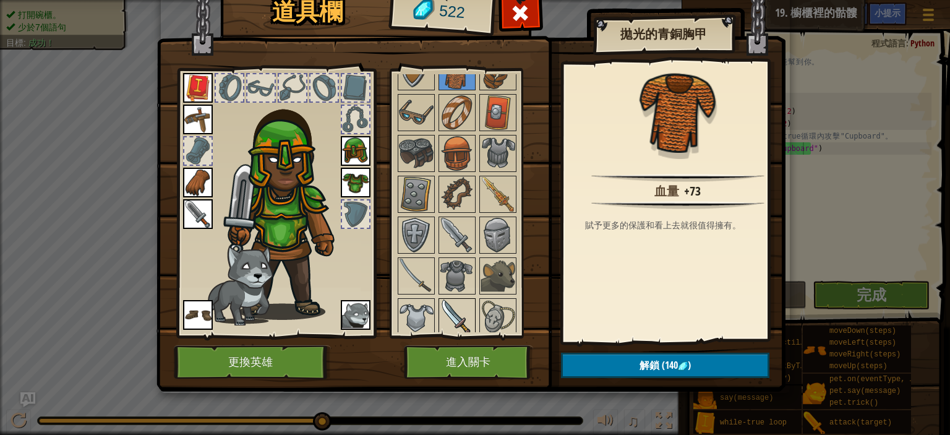
drag, startPoint x: 465, startPoint y: 317, endPoint x: 461, endPoint y: 311, distance: 7.2
click at [464, 317] on img at bounding box center [457, 316] width 35 height 35
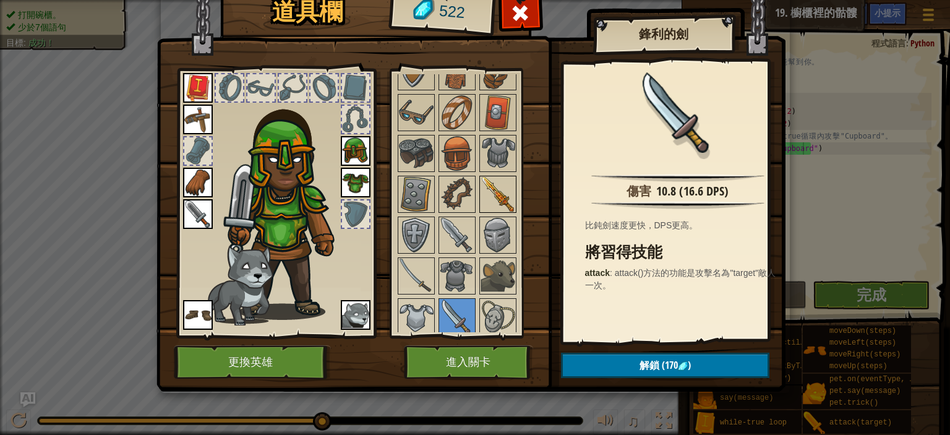
click at [499, 184] on img at bounding box center [498, 194] width 35 height 35
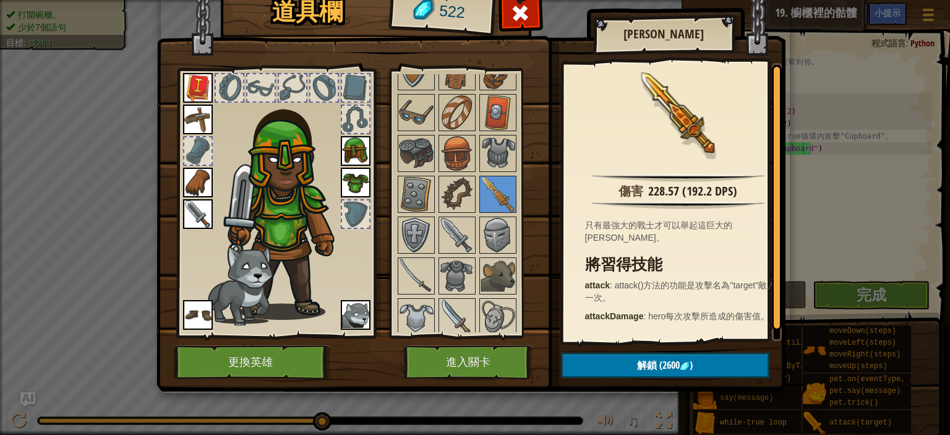
scroll to position [452, 0]
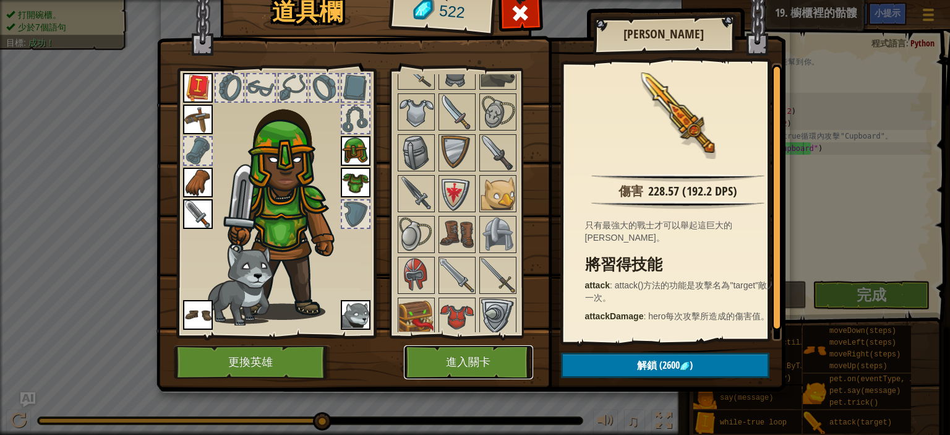
click at [463, 376] on button "進入關卡" at bounding box center [468, 362] width 129 height 34
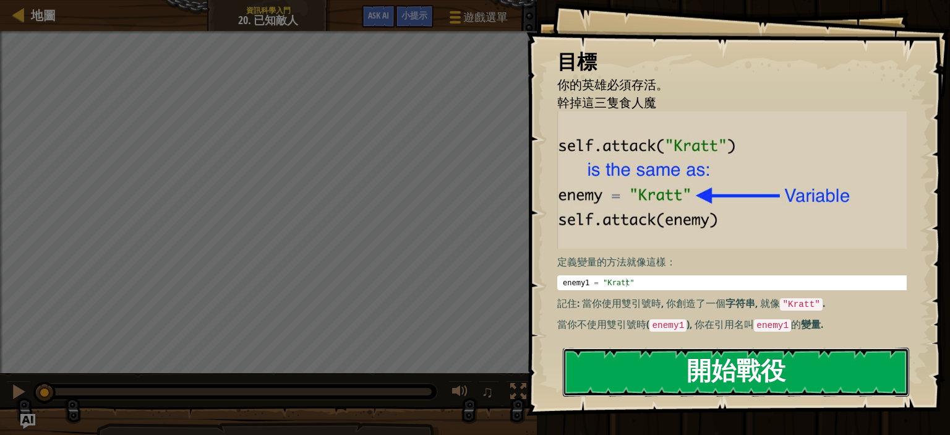
click at [750, 396] on button "開始戰役" at bounding box center [736, 372] width 346 height 49
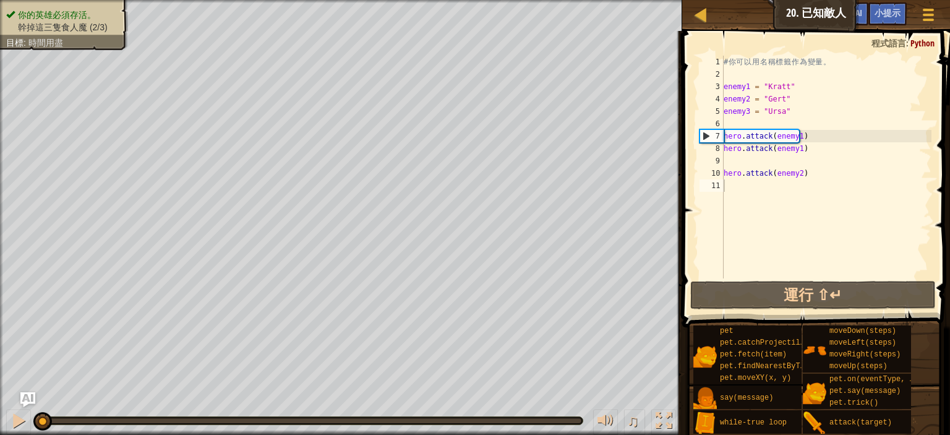
click at [733, 123] on div "# 你 可 以 用 名 稱 標 籤 作 為 變 量 。 enemy1 = "Kratt" enemy2 = "[PERSON_NAME]" enemy3 = …" at bounding box center [826, 179] width 210 height 247
click at [742, 124] on div "# 你 可 以 用 名 稱 標 籤 作 為 變 量 。 enemy1 = "Kratt" enemy2 = "[PERSON_NAME]" enemy3 = …" at bounding box center [826, 179] width 210 height 247
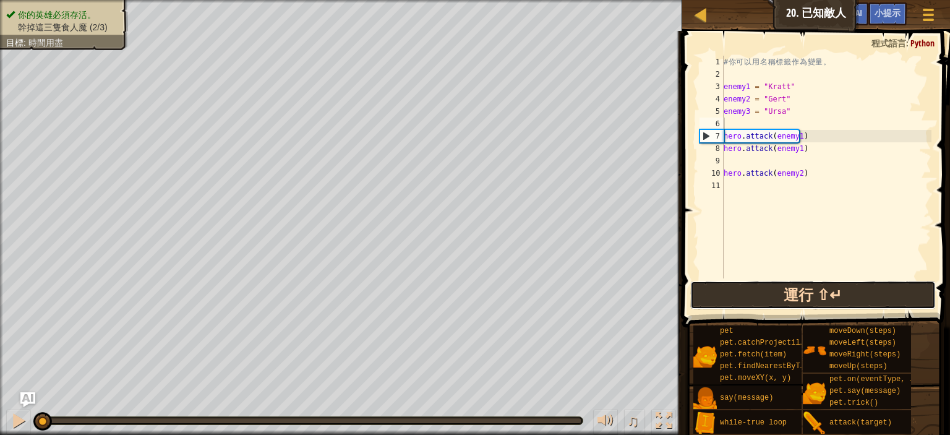
drag, startPoint x: 796, startPoint y: 309, endPoint x: 795, endPoint y: 301, distance: 7.5
click at [796, 308] on button "運行 ⇧↵" at bounding box center [813, 295] width 246 height 28
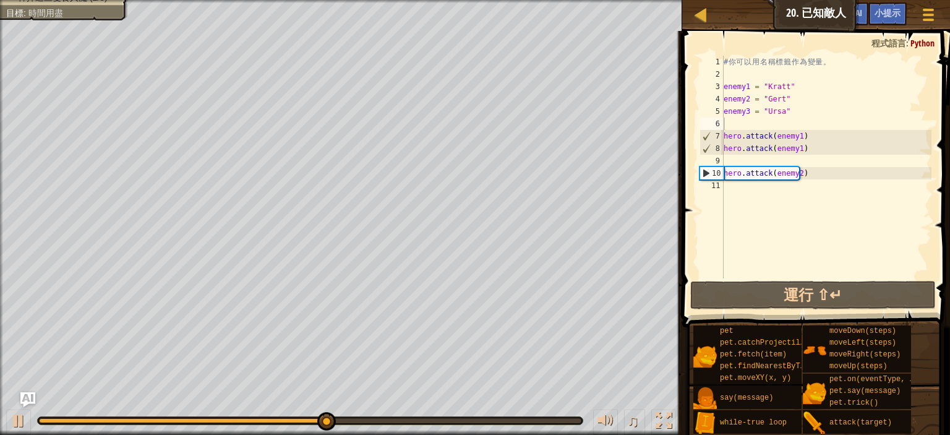
drag, startPoint x: 302, startPoint y: 416, endPoint x: 30, endPoint y: 413, distance: 271.6
click at [30, 413] on div "♫" at bounding box center [341, 417] width 682 height 37
drag, startPoint x: 346, startPoint y: 420, endPoint x: 12, endPoint y: 409, distance: 334.9
click at [12, 410] on div "♫" at bounding box center [341, 417] width 682 height 37
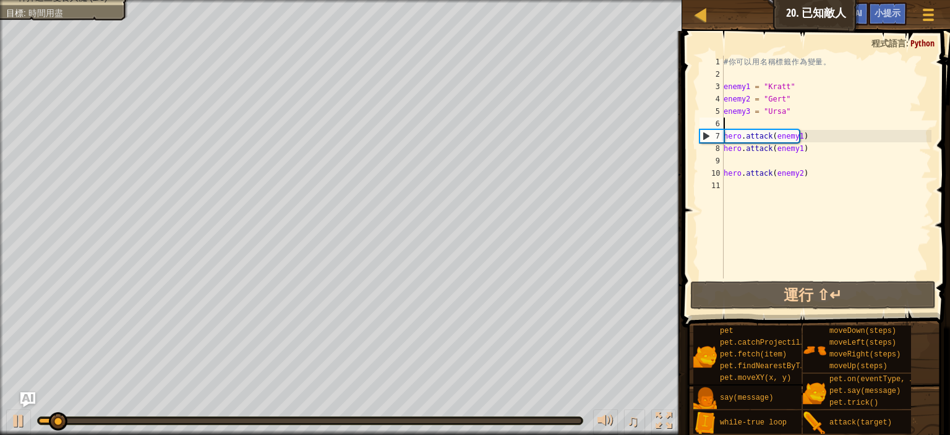
click at [25, 409] on div "♫" at bounding box center [341, 417] width 682 height 37
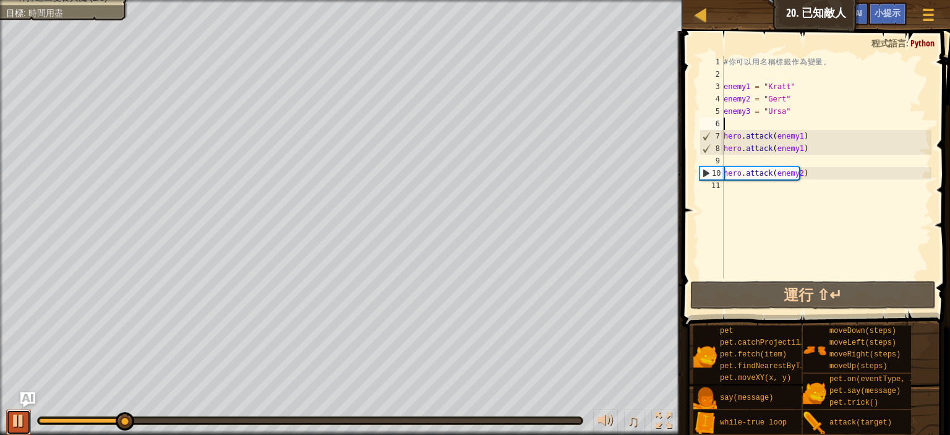
click at [11, 418] on div at bounding box center [19, 421] width 16 height 16
click at [779, 187] on div "# 你 可 以 用 名 稱 標 籤 作 為 變 量 。 enemy1 = "Kratt" enemy2 = "[PERSON_NAME]" enemy3 = …" at bounding box center [826, 179] width 210 height 247
type textarea "ㄘ"
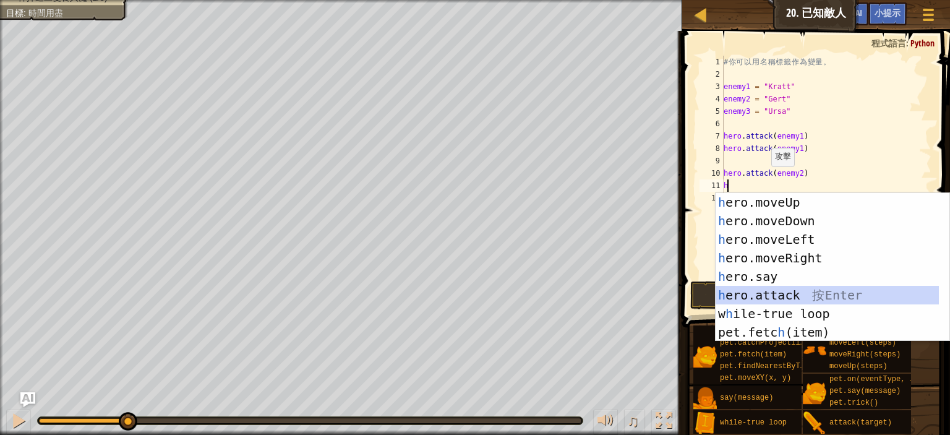
click at [789, 294] on div "h ero.moveUp 按 Enter h ero.moveDown 按 Enter h ero.moveLeft 按 Enter h ero.moveRi…" at bounding box center [827, 286] width 223 height 186
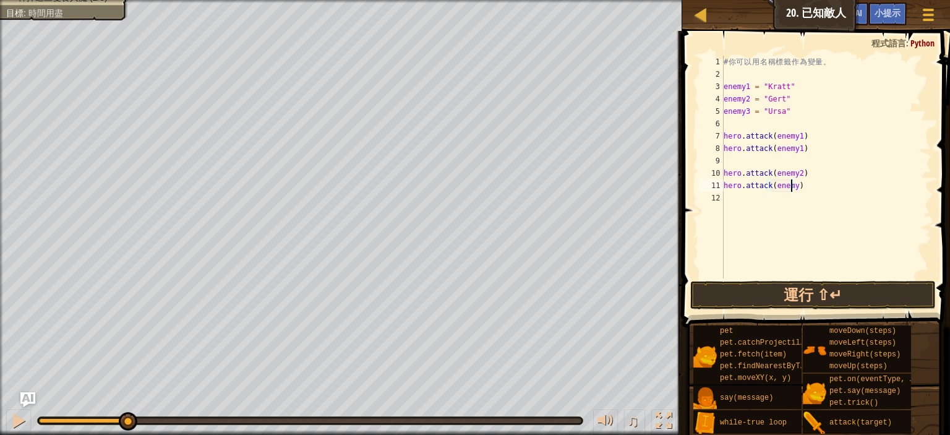
scroll to position [6, 8]
click at [807, 291] on button "運行 ⇧↵" at bounding box center [813, 295] width 246 height 28
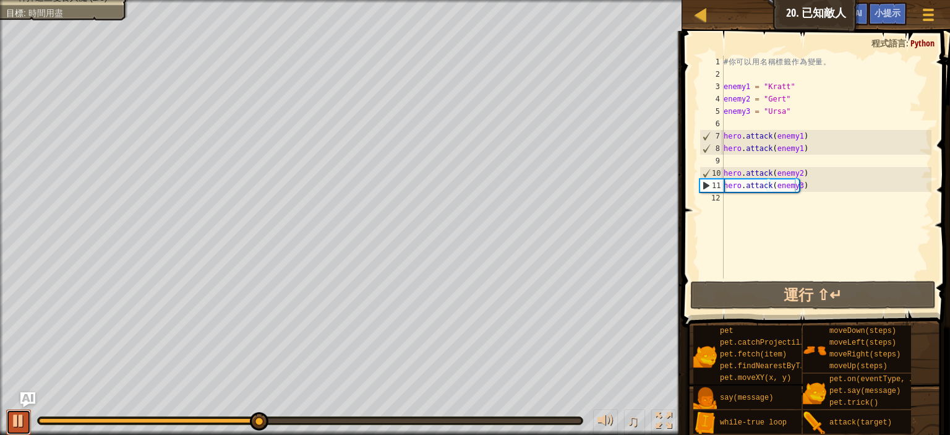
click at [27, 418] on button at bounding box center [18, 422] width 25 height 25
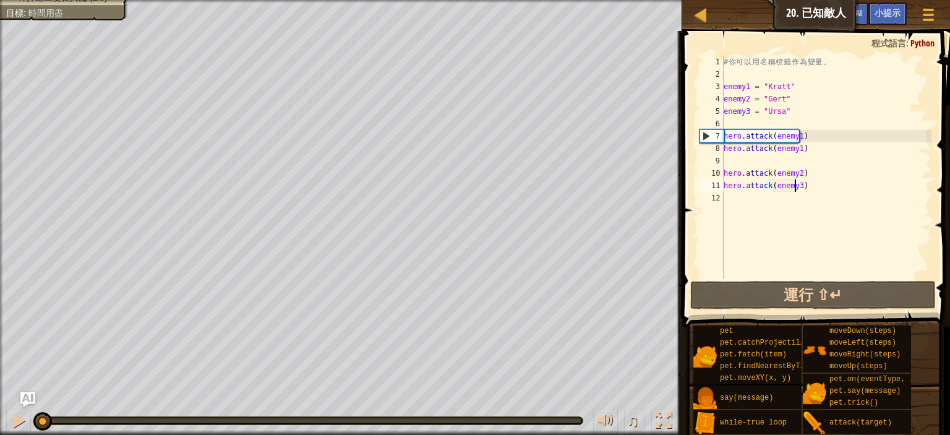
drag, startPoint x: 253, startPoint y: 423, endPoint x: 1, endPoint y: 436, distance: 252.8
click at [1, 0] on html "地圖 資訊科學入門 20. 已知敵人 遊戲選單 完成 小提示 Ask AI 1 ההההההההההההההההההההההההההההההההההההההה…" at bounding box center [475, 0] width 950 height 0
click at [804, 178] on div "# 你 可 以 用 名 稱 標 籤 作 為 變 量 。 enemy1 = "Kratt" enemy2 = "[PERSON_NAME]" enemy3 = …" at bounding box center [826, 179] width 210 height 247
type textarea "hero.attack(enemy2)"
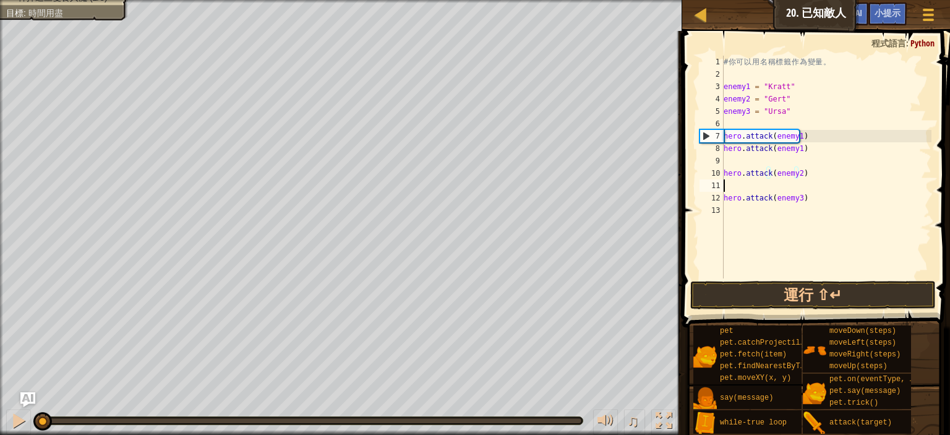
scroll to position [6, 0]
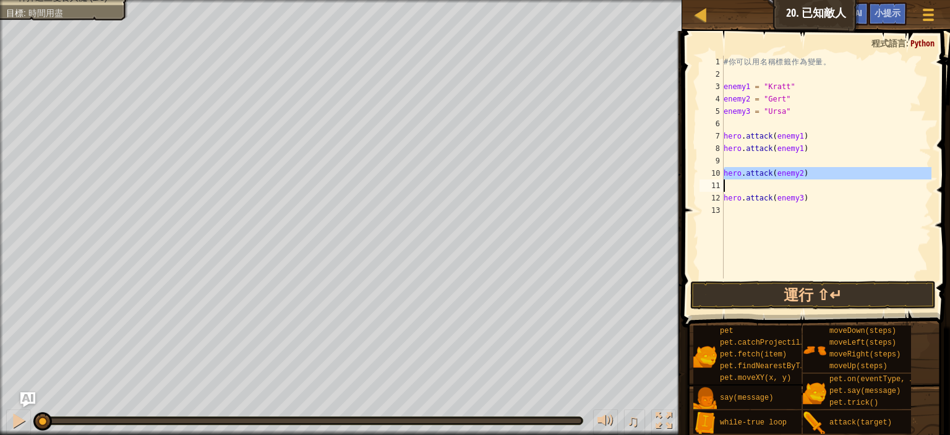
drag, startPoint x: 723, startPoint y: 170, endPoint x: 864, endPoint y: 173, distance: 141.1
click at [864, 173] on div "1 2 3 4 5 6 7 8 9 10 11 12 13 # 你 可 以 用 名 稱 標 籤 作 為 變 量 。 enemy1 = "Kratt" enem…" at bounding box center [814, 167] width 234 height 223
type textarea "hero.attack(enemy2)"
click at [749, 189] on div "# 你 可 以 用 名 稱 標 籤 作 為 變 量 。 enemy1 = "Kratt" enemy2 = "[PERSON_NAME]" enemy3 = …" at bounding box center [826, 167] width 210 height 223
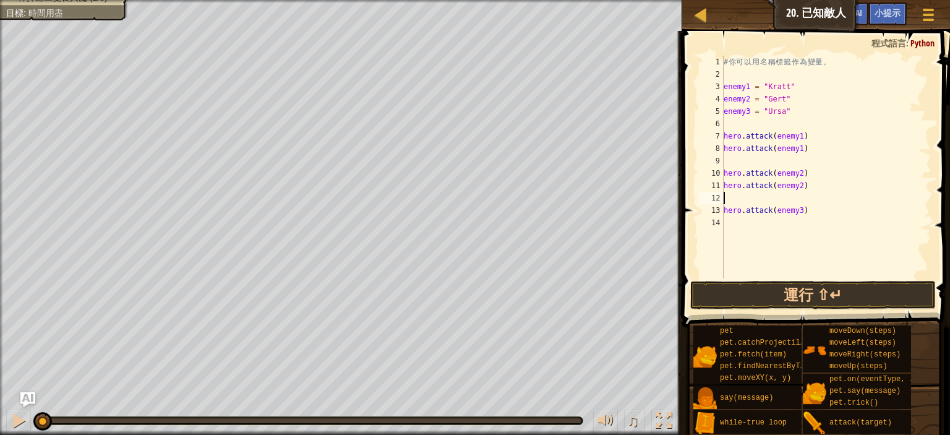
paste textarea "hero.attack(enemy2)"
click at [794, 200] on div "# 你 可 以 用 名 稱 標 籤 作 為 變 量 。 enemy1 = "Kratt" enemy2 = "[PERSON_NAME]" enemy3 = …" at bounding box center [826, 179] width 210 height 247
type textarea "hero.attack(enemy3)"
click at [737, 222] on div "# 你 可 以 用 名 稱 標 籤 作 為 變 量 。 enemy1 = "Kratt" enemy2 = "[PERSON_NAME]" enemy3 = …" at bounding box center [826, 179] width 210 height 247
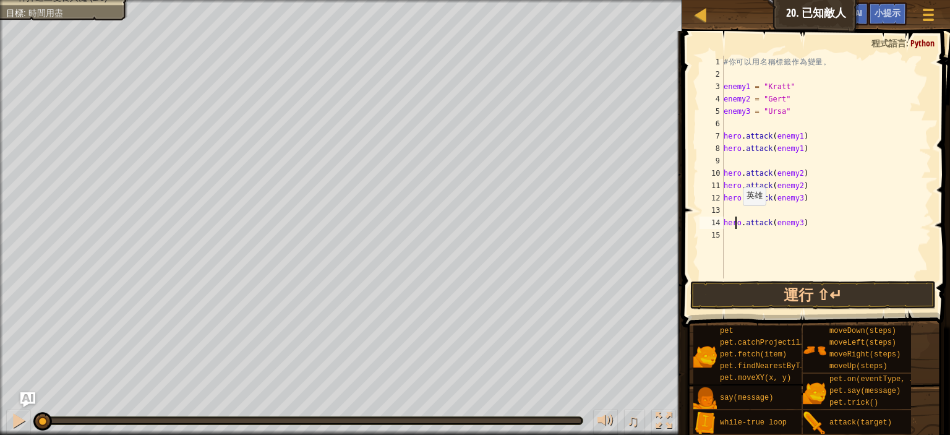
click at [736, 217] on div "# 你 可 以 用 名 稱 標 籤 作 為 變 量 。 enemy1 = "Kratt" enemy2 = "[PERSON_NAME]" enemy3 = …" at bounding box center [826, 179] width 210 height 247
click at [734, 215] on div "# 你 可 以 用 名 稱 標 籤 作 為 變 量 。 enemy1 = "Kratt" enemy2 = "[PERSON_NAME]" enemy3 = …" at bounding box center [826, 179] width 210 height 247
type textarea "hero.attack(enemy3)"
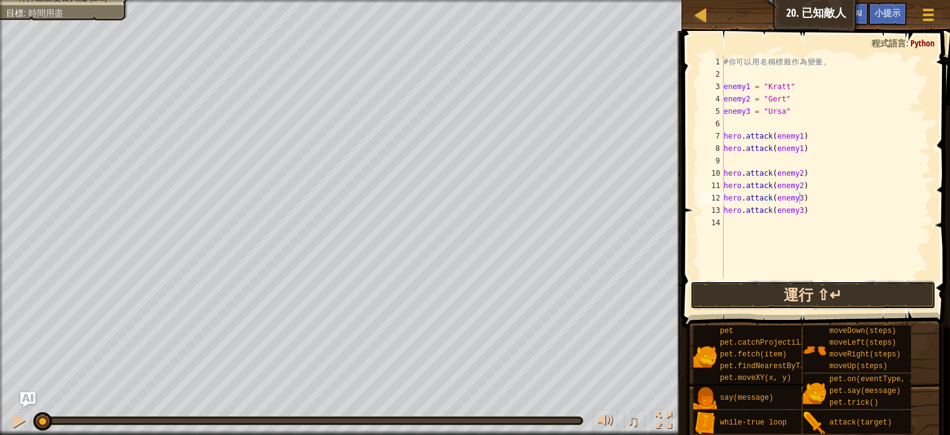
click at [817, 296] on button "運行 ⇧↵" at bounding box center [813, 295] width 246 height 28
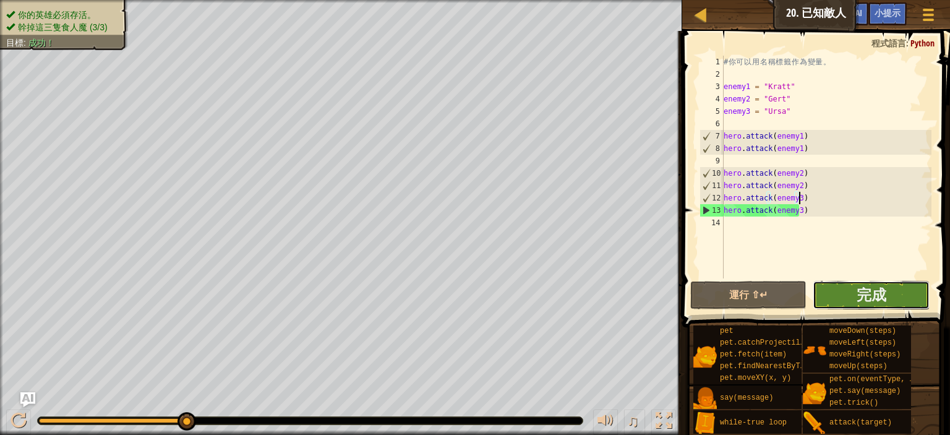
click at [817, 296] on button "完成" at bounding box center [871, 295] width 116 height 28
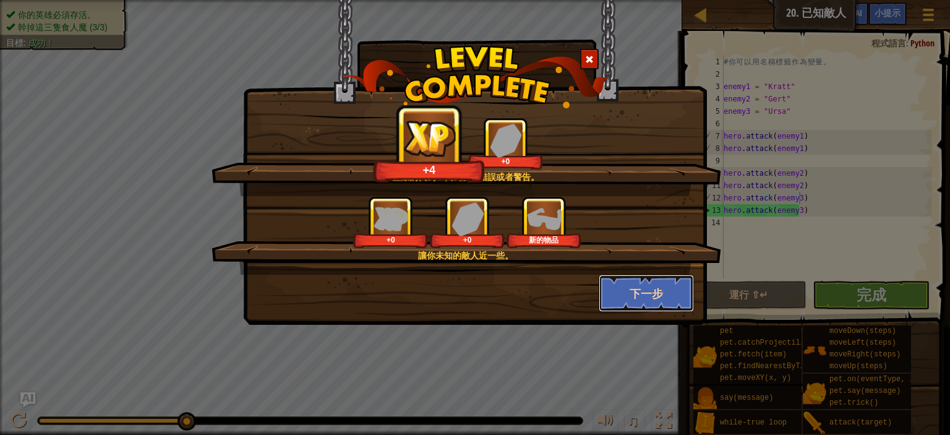
click at [655, 294] on button "下一步" at bounding box center [647, 293] width 96 height 37
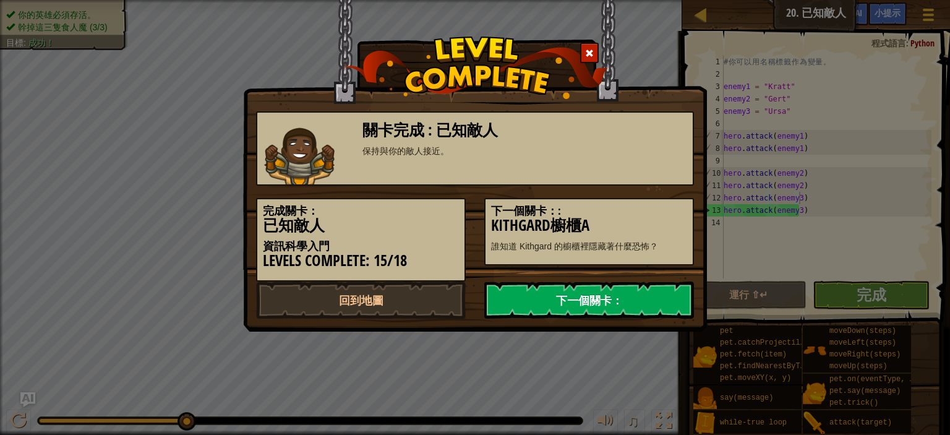
click at [600, 302] on link "下一個關卡：" at bounding box center [589, 299] width 210 height 37
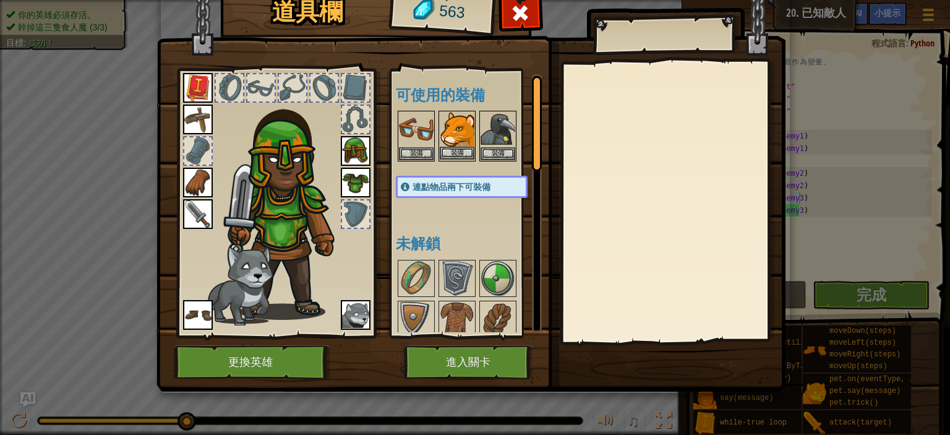
click at [449, 145] on img at bounding box center [457, 129] width 35 height 35
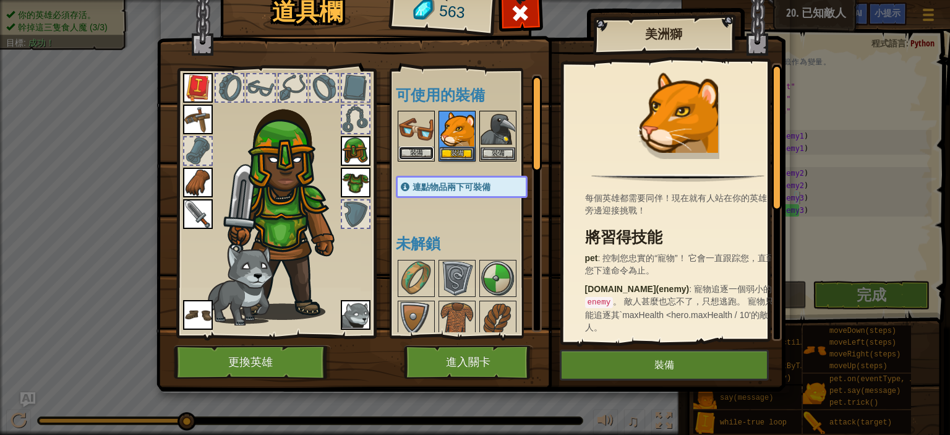
click at [418, 150] on button "裝備" at bounding box center [416, 153] width 35 height 13
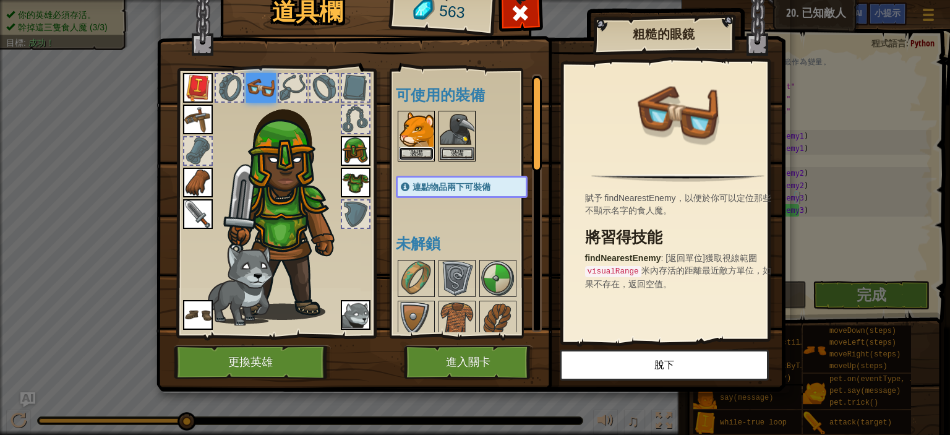
click at [418, 150] on button "裝備" at bounding box center [416, 153] width 35 height 13
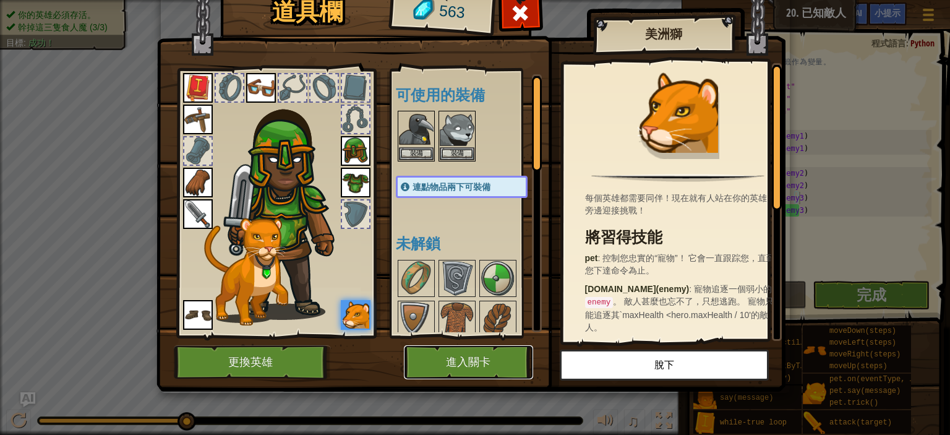
click at [479, 356] on button "進入關卡" at bounding box center [468, 362] width 129 height 34
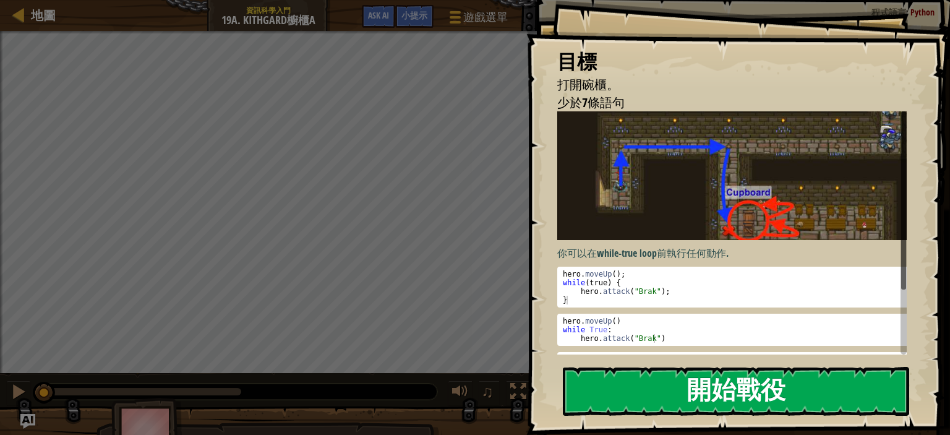
click at [696, 385] on button "開始戰役" at bounding box center [736, 391] width 346 height 49
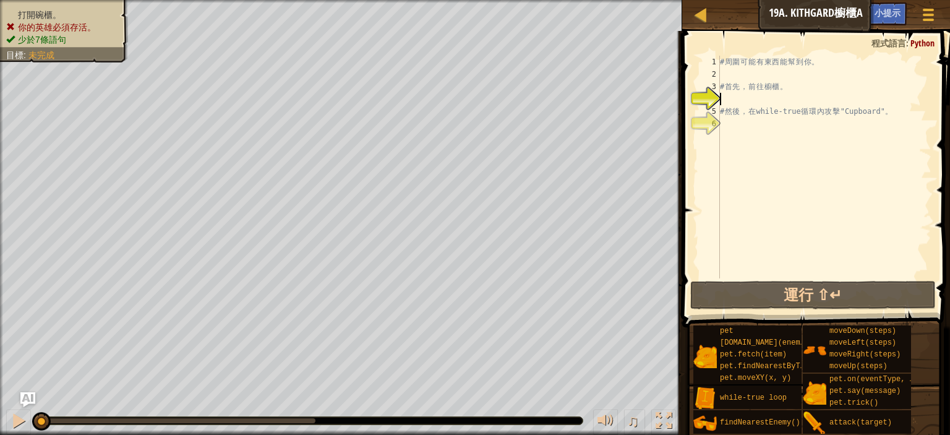
type textarea "h"
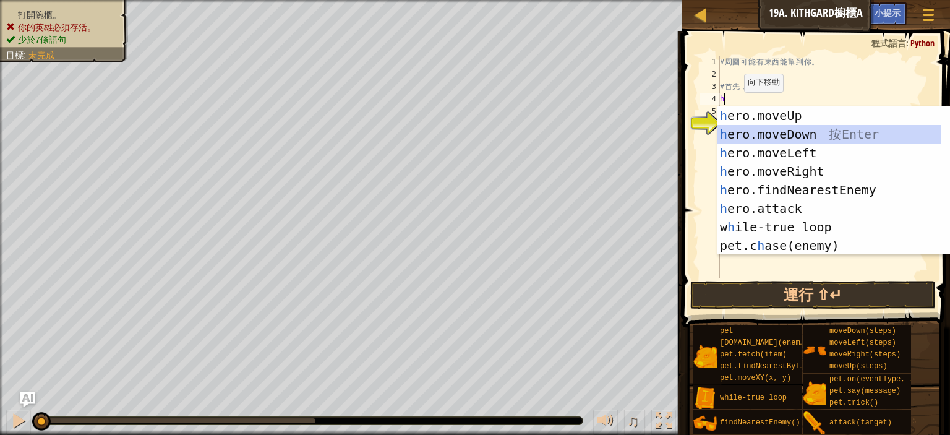
click at [765, 135] on div "h ero.moveUp 按 Enter h ero.moveDown 按 Enter h ero.moveLeft 按 Enter h ero.moveRi…" at bounding box center [829, 199] width 223 height 186
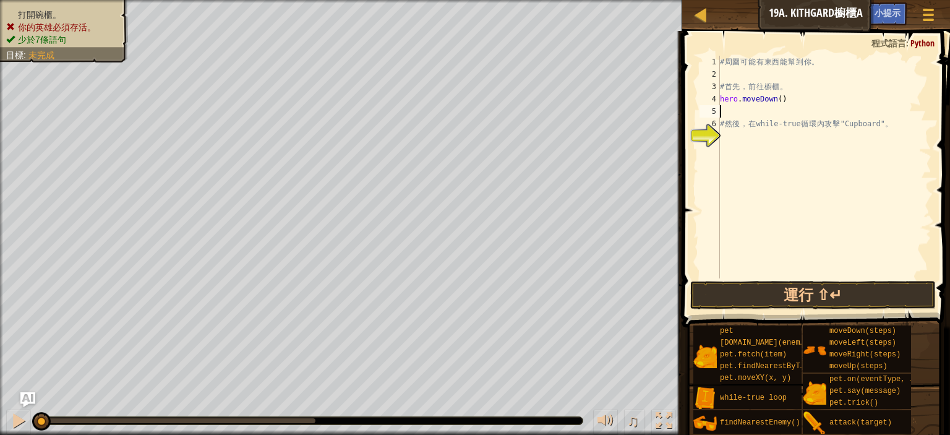
type textarea "h"
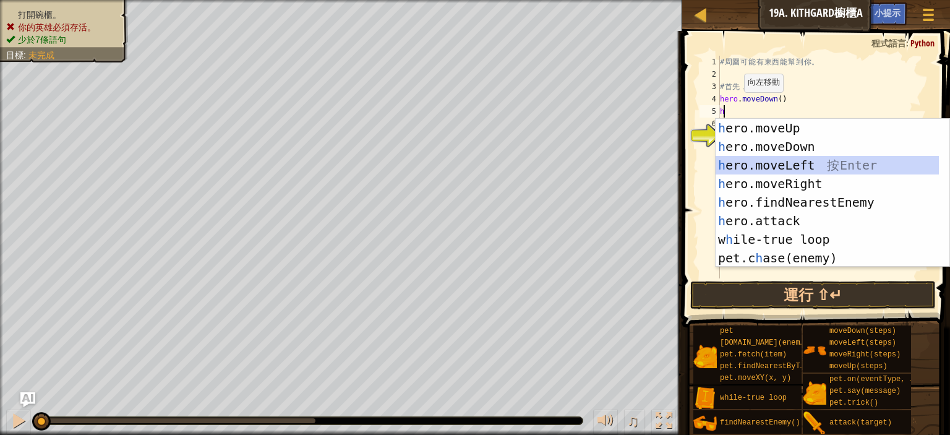
click at [797, 162] on div "h ero.moveUp 按 Enter h ero.moveDown 按 Enter h ero.moveLeft 按 Enter h ero.moveRi…" at bounding box center [827, 212] width 223 height 186
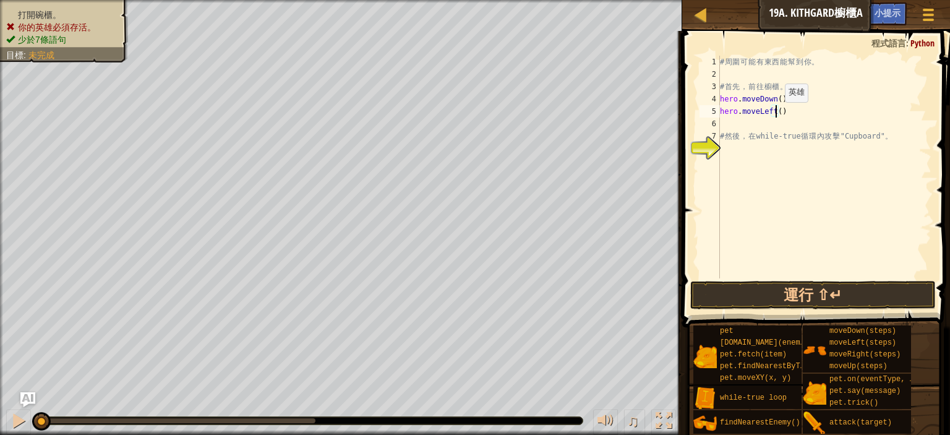
click at [774, 114] on div "# 周 圍 可 能 有 東 西 能 幫 到 你 。 # 首 先 ， 前 往 櫥 櫃 。 hero . moveDown ( ) hero . moveLeft…" at bounding box center [825, 179] width 214 height 247
type textarea "hero.moveLeft(2)"
click at [779, 125] on div "# 周 圍 可 能 有 東 西 能 幫 到 你 。 # 首 先 ， 前 往 櫥 櫃 。 hero . moveDown ( ) hero . moveLeft…" at bounding box center [825, 179] width 214 height 247
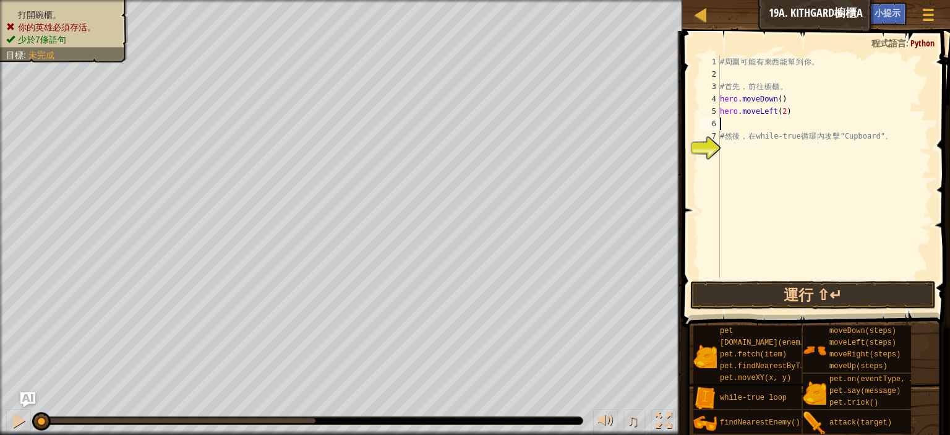
type textarea "h"
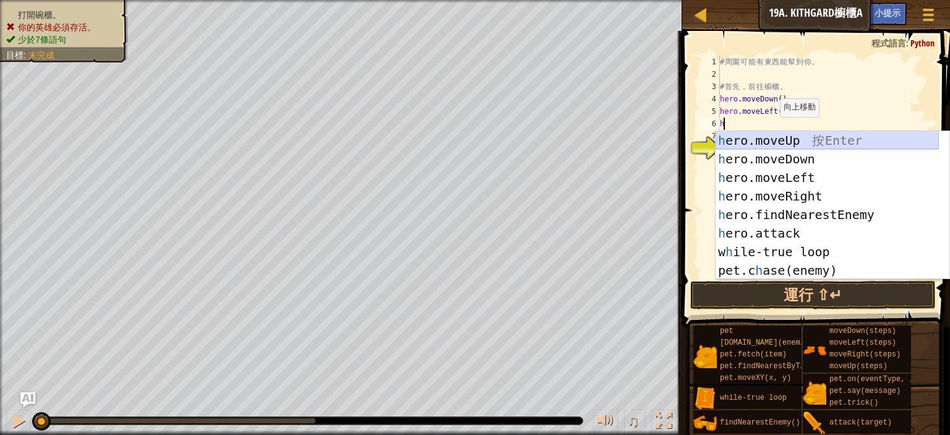
click at [781, 138] on div "h ero.moveUp 按 Enter h ero.moveDown 按 Enter h ero.moveLeft 按 Enter h ero.moveRi…" at bounding box center [827, 224] width 223 height 186
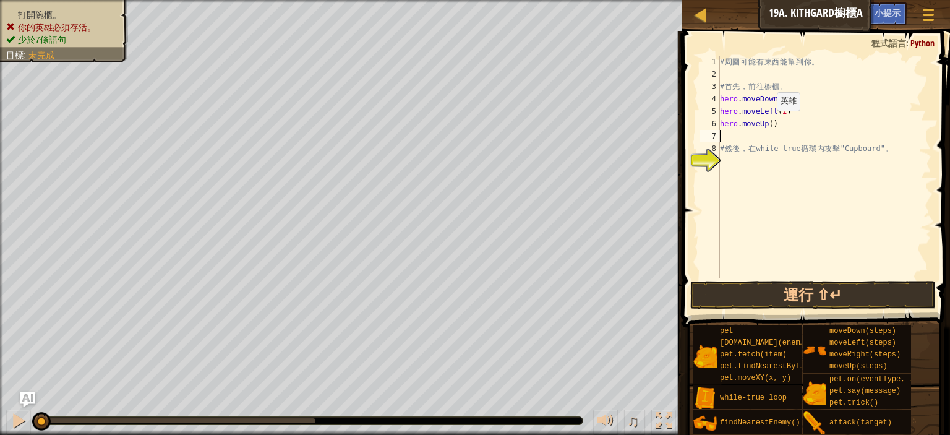
click at [766, 123] on div "# 周 圍 可 能 有 東 西 能 幫 到 你 。 # 首 先 ， 前 往 櫥 櫃 。 hero . moveDown ( ) hero . moveLeft…" at bounding box center [825, 179] width 214 height 247
type textarea "hero.moveUp(2)"
click at [839, 289] on button "運行 ⇧↵" at bounding box center [813, 295] width 246 height 28
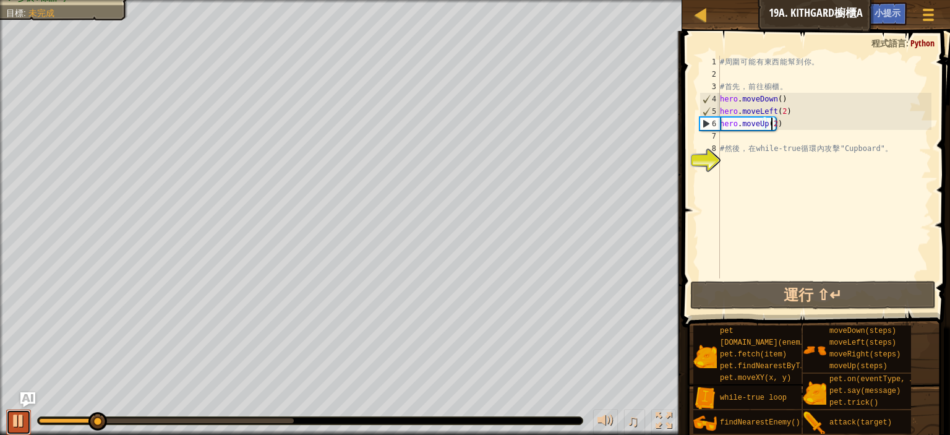
click at [13, 427] on div at bounding box center [19, 421] width 16 height 16
click at [8, 425] on button at bounding box center [18, 422] width 25 height 25
click at [774, 163] on div "# 周 圍 可 能 有 東 西 能 幫 到 你 。 # 首 先 ， 前 往 櫥 櫃 。 hero . moveDown ( ) hero . moveLeft…" at bounding box center [825, 179] width 214 height 247
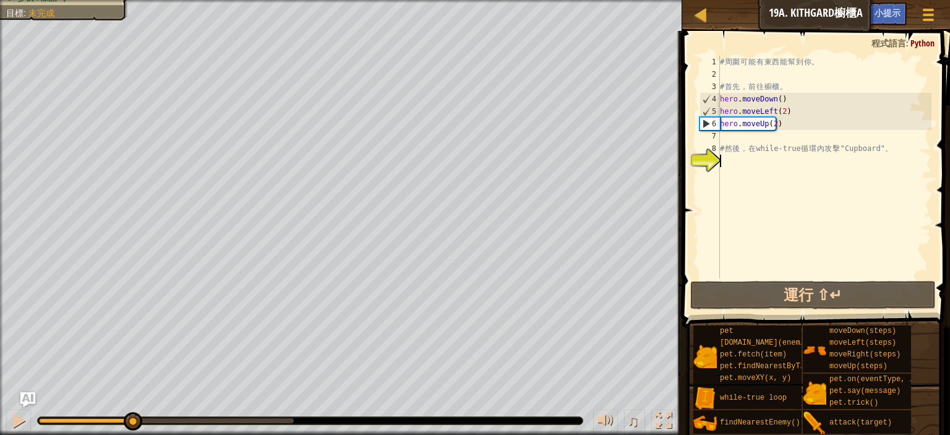
type textarea "w"
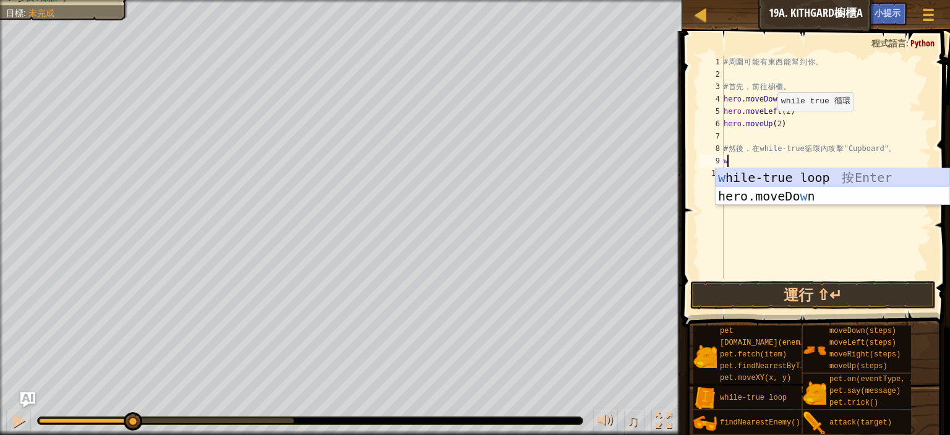
click at [744, 179] on div "w hile-true loop 按 Enter hero.moveDo w n 按 Enter" at bounding box center [833, 205] width 234 height 74
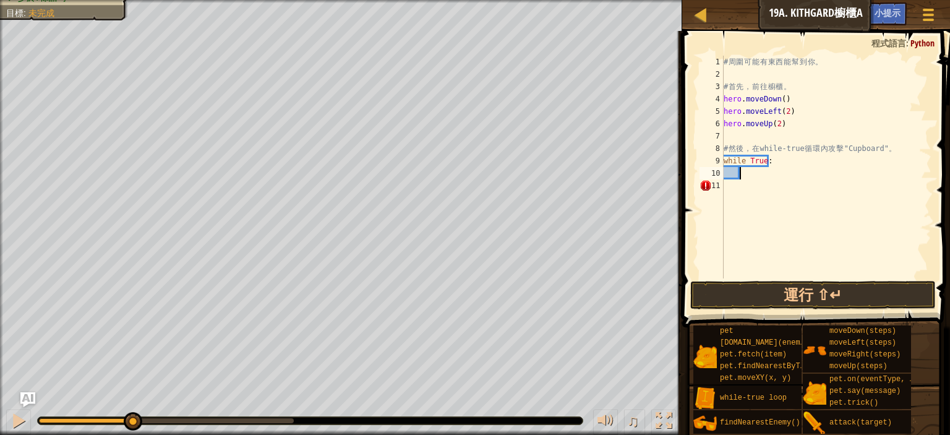
scroll to position [6, 1]
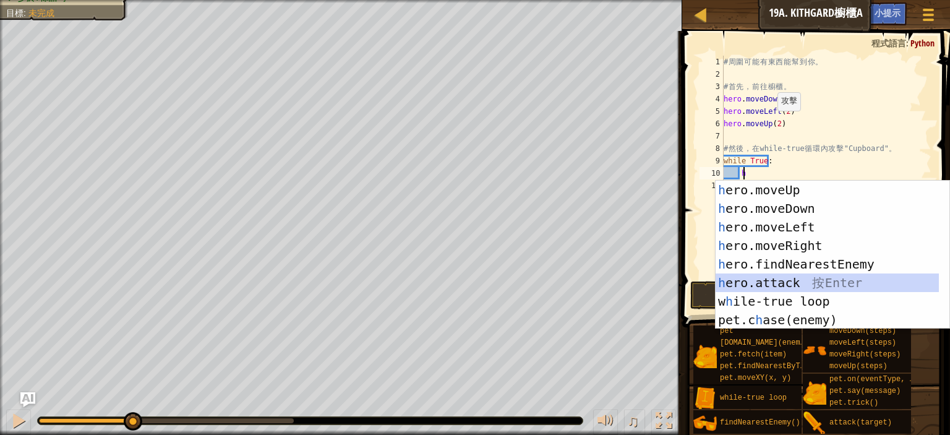
click at [789, 278] on div "h ero.moveUp 按 Enter h ero.moveDown 按 Enter h ero.moveLeft 按 Enter h ero.moveRi…" at bounding box center [833, 274] width 234 height 186
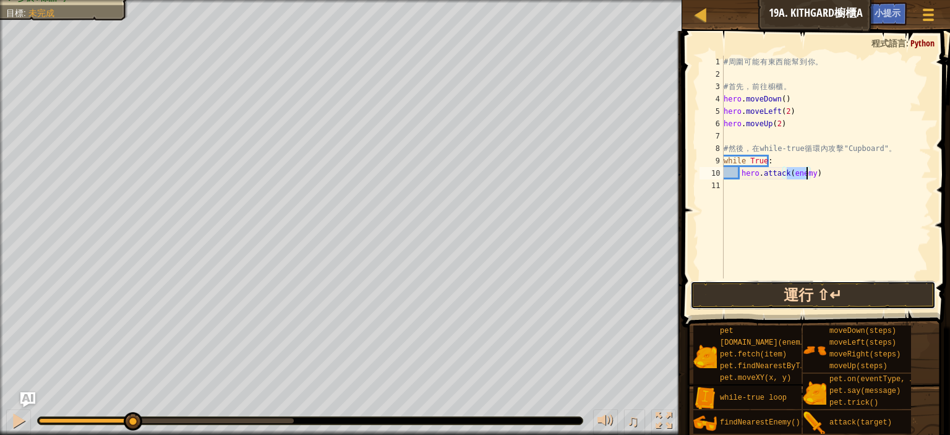
click at [817, 291] on button "運行 ⇧↵" at bounding box center [813, 295] width 246 height 28
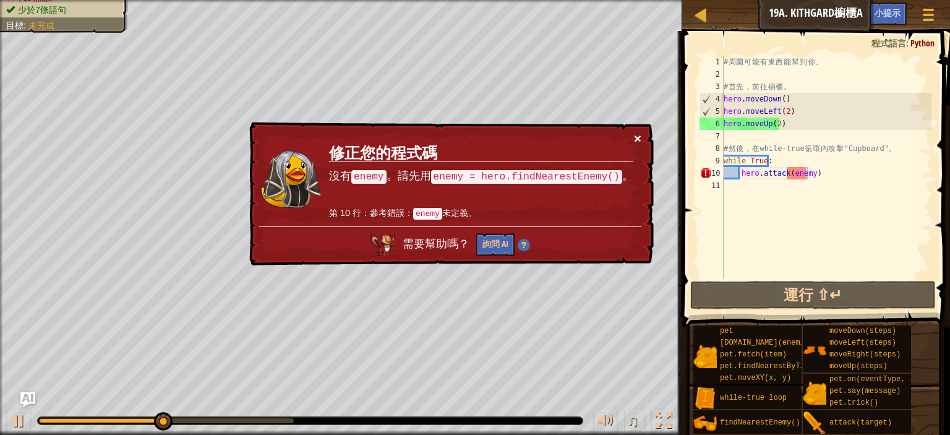
click at [638, 135] on button "×" at bounding box center [637, 138] width 7 height 13
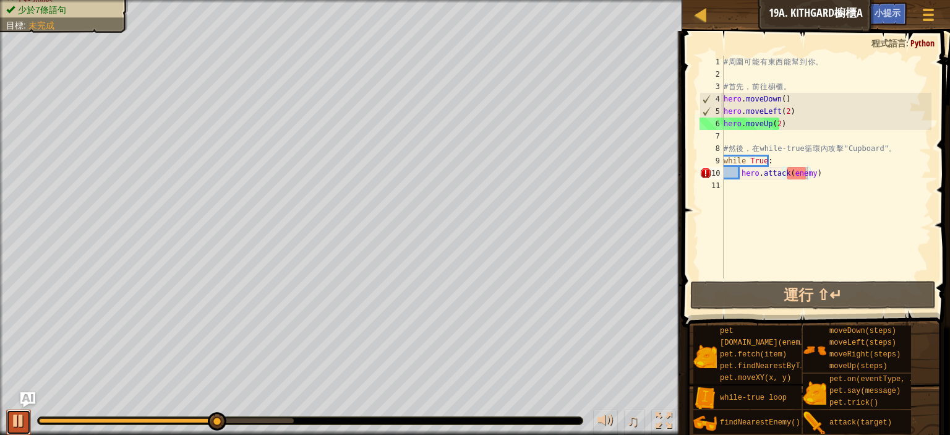
click at [11, 426] on div at bounding box center [19, 421] width 16 height 16
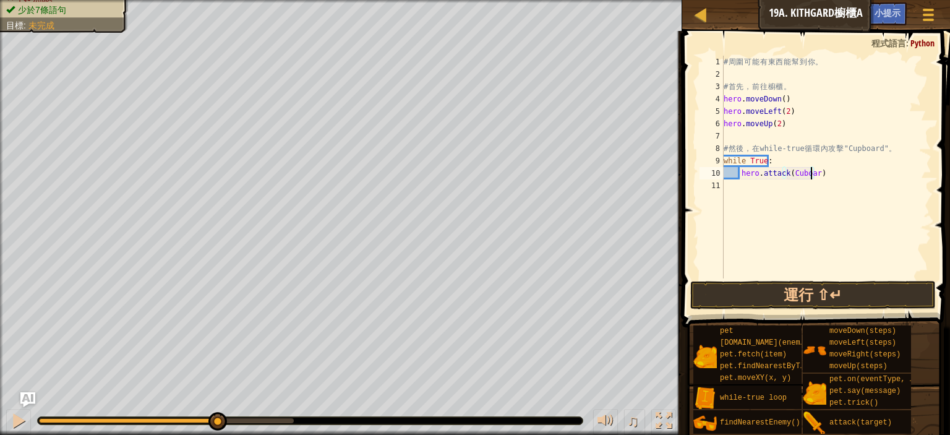
scroll to position [6, 11]
click at [822, 293] on button "運行 ⇧↵" at bounding box center [813, 295] width 246 height 28
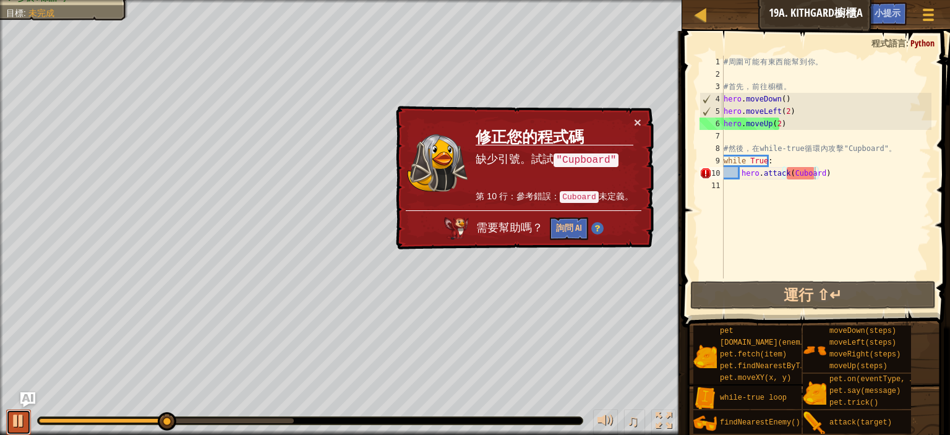
click at [12, 427] on div at bounding box center [19, 421] width 16 height 16
click at [856, 174] on div "# 周 圍 可 能 有 東 西 能 幫 到 你 。 # 首 先 ， 前 往 櫥 櫃 。 hero . moveDown ( ) hero . moveLeft…" at bounding box center [826, 179] width 210 height 247
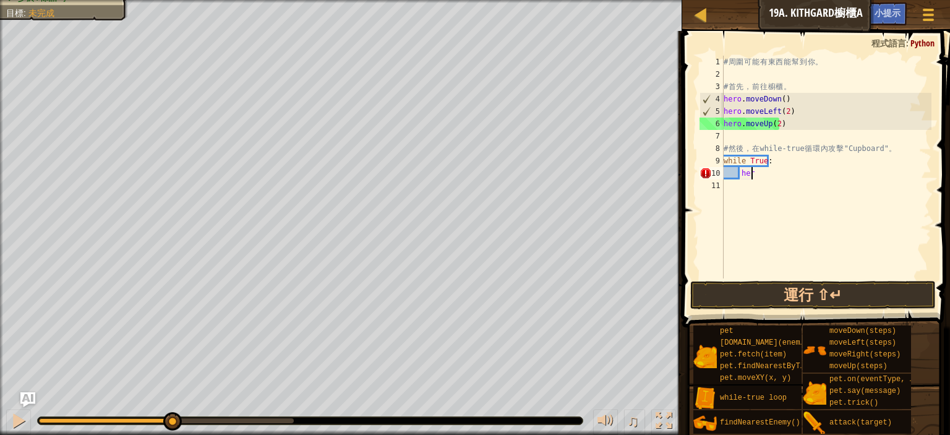
type textarea "h"
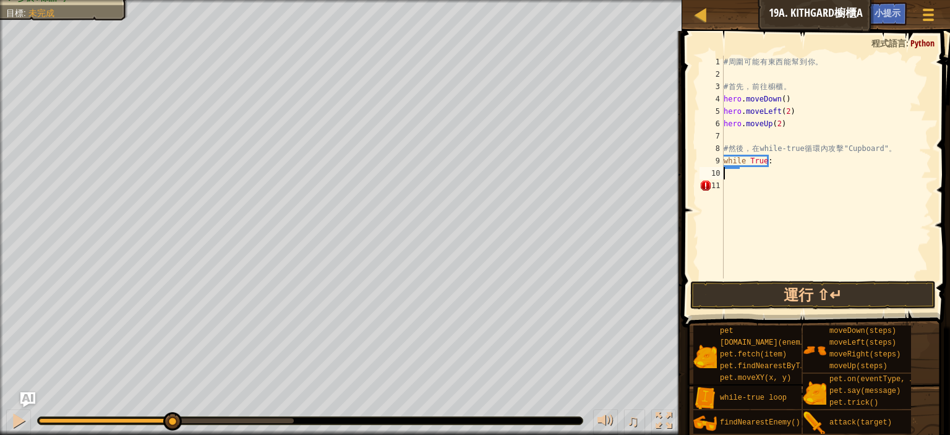
scroll to position [6, 0]
type textarea "while True:"
click at [779, 184] on div "# 周 圍 可 能 有 東 西 能 幫 到 你 。 # 首 先 ， 前 往 櫥 櫃 。 hero . moveDown ( ) hero . moveLeft…" at bounding box center [826, 179] width 210 height 247
click at [783, 163] on div "# 周 圍 可 能 有 東 西 能 幫 到 你 。 # 首 先 ， 前 往 櫥 櫃 。 hero . moveDown ( ) hero . moveLeft…" at bounding box center [826, 179] width 210 height 247
type textarea "w"
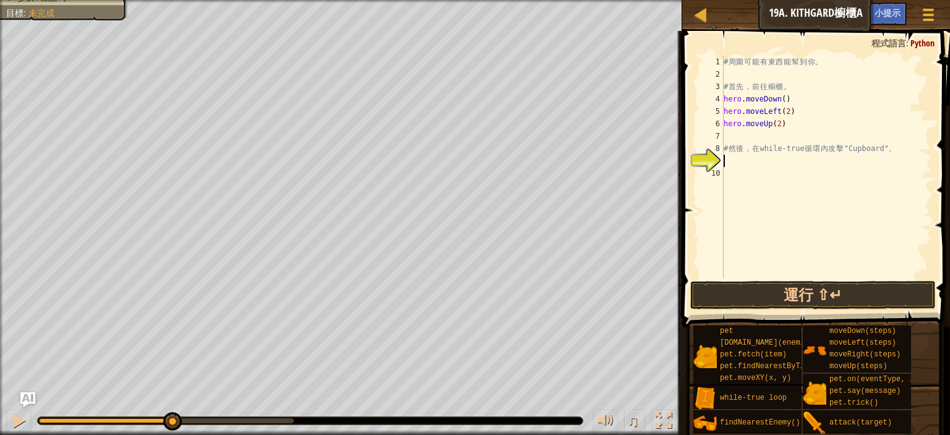
type textarea "w"
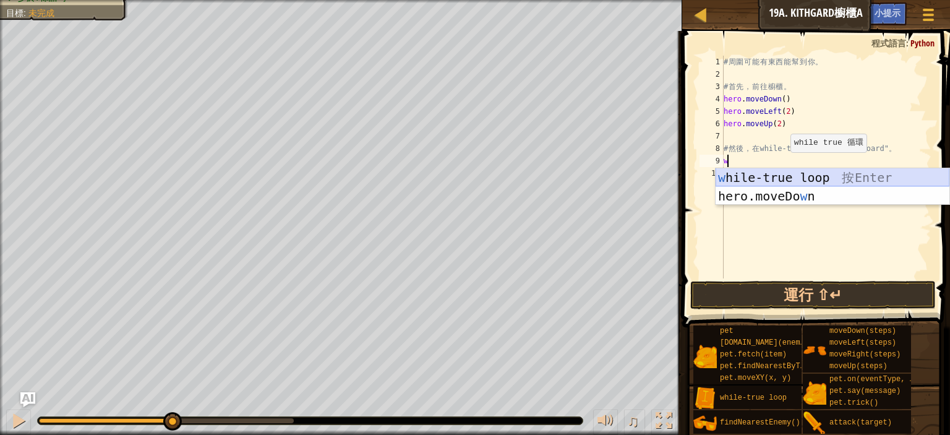
click at [787, 177] on div "w hile-true loop 按 Enter hero.moveDo w n 按 Enter" at bounding box center [833, 205] width 234 height 74
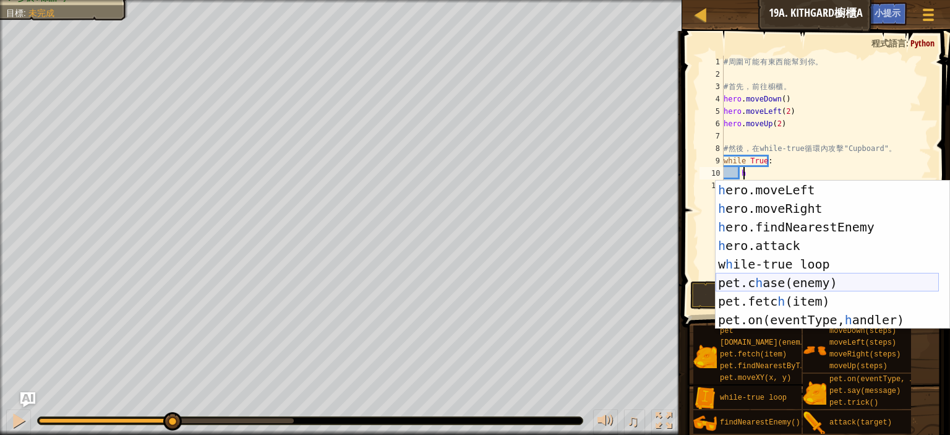
scroll to position [0, 0]
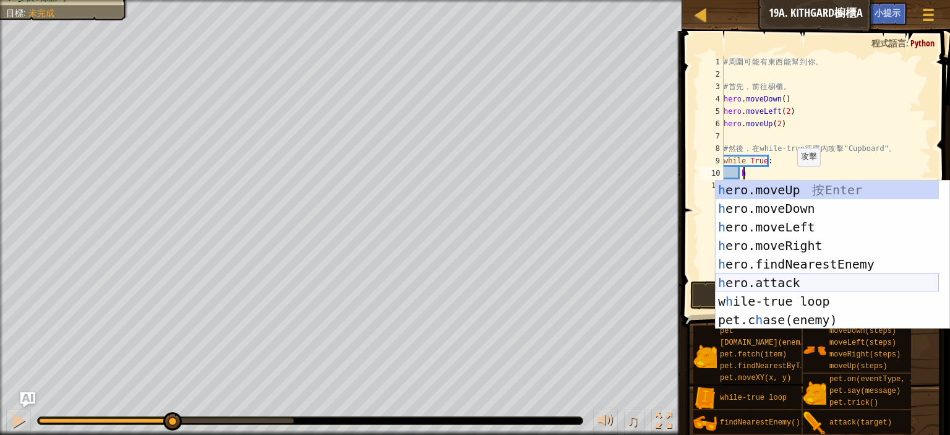
click at [810, 283] on div "h ero.moveUp 按 Enter h ero.moveDown 按 Enter h ero.moveLeft 按 Enter h ero.moveRi…" at bounding box center [827, 274] width 223 height 186
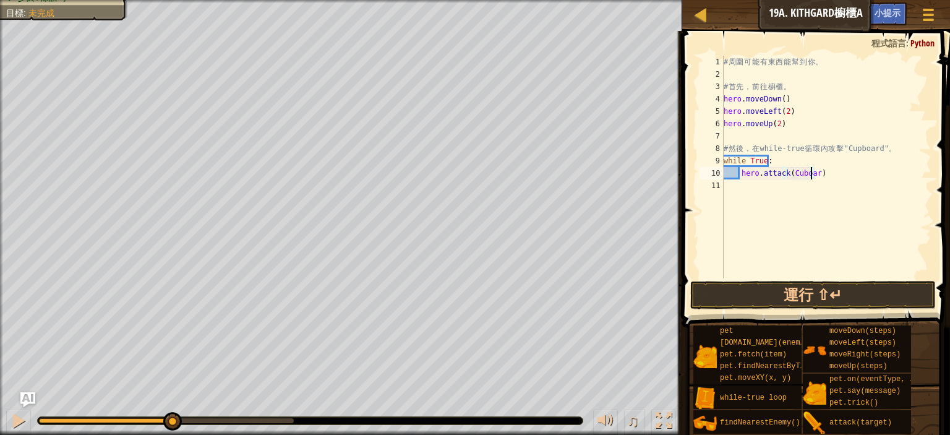
scroll to position [6, 11]
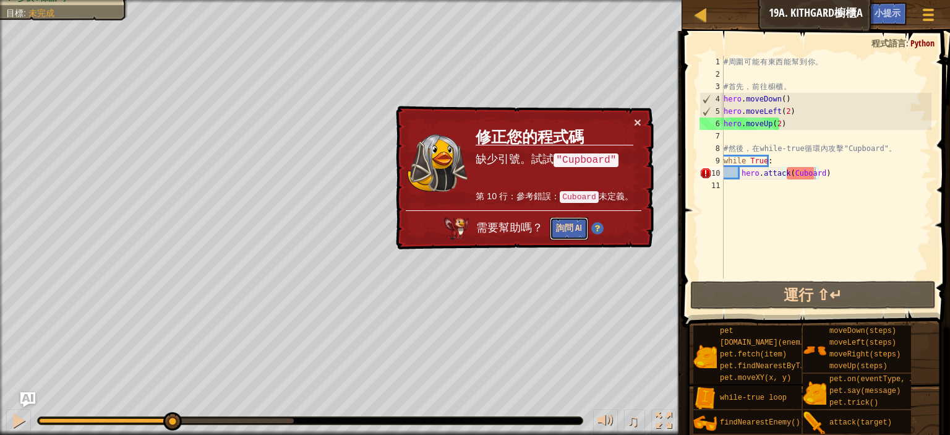
click at [573, 222] on button "詢問 AI" at bounding box center [569, 228] width 38 height 23
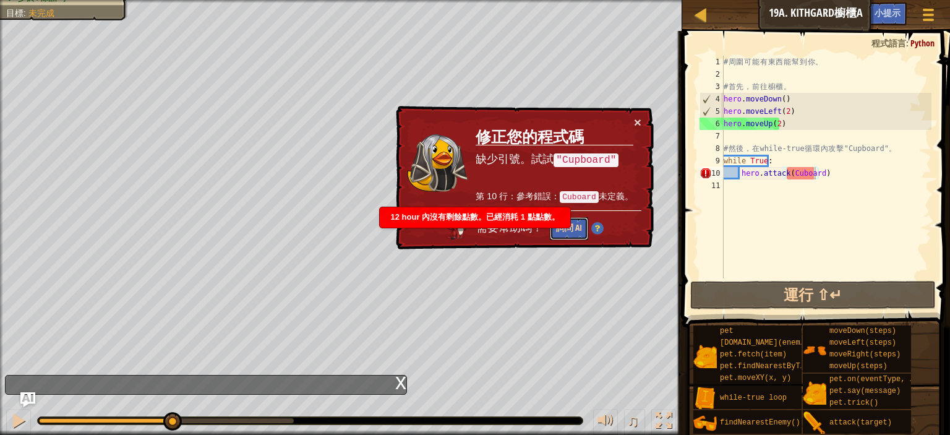
click at [574, 227] on button "詢問 AI" at bounding box center [569, 228] width 38 height 23
click at [574, 226] on button "詢問 AI" at bounding box center [569, 228] width 38 height 23
click at [574, 225] on button "詢問 AI" at bounding box center [569, 228] width 38 height 23
click at [575, 225] on button "詢問 AI" at bounding box center [569, 228] width 38 height 23
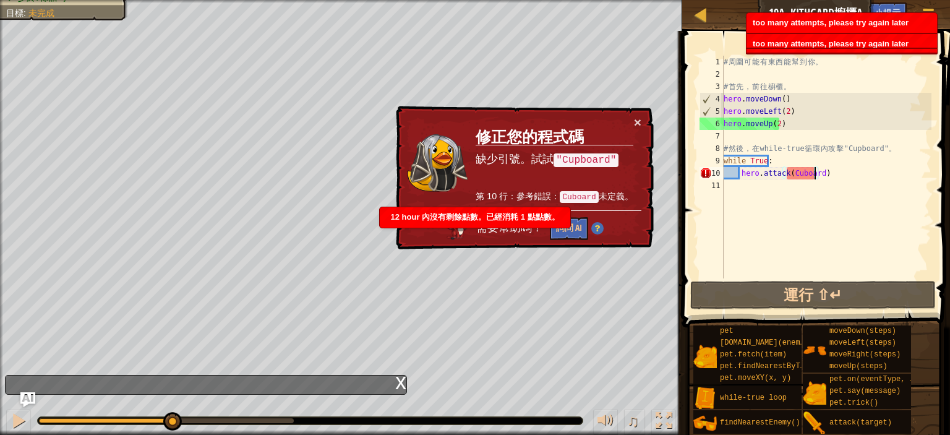
click at [581, 204] on td "修正您的程式碼 缺少引號。試試 "Cupboard" 第 10 行：參考錯誤： Cuboard 未定義。" at bounding box center [554, 163] width 158 height 95
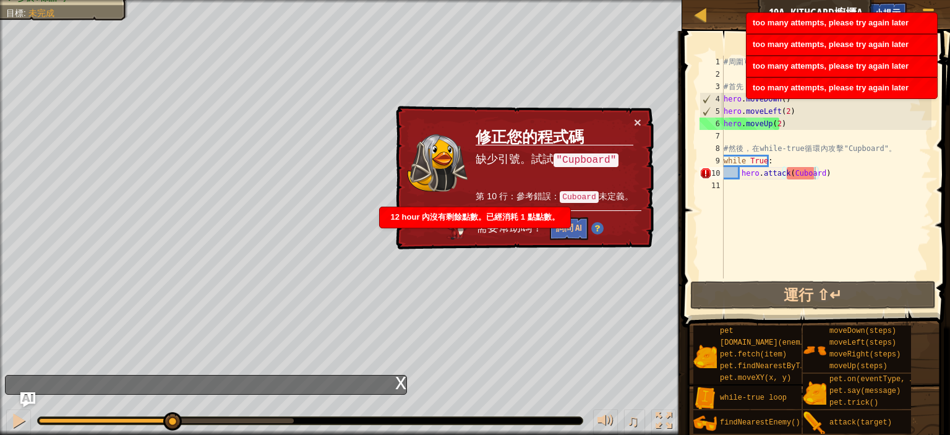
click at [891, 6] on div "小提示" at bounding box center [888, 13] width 38 height 23
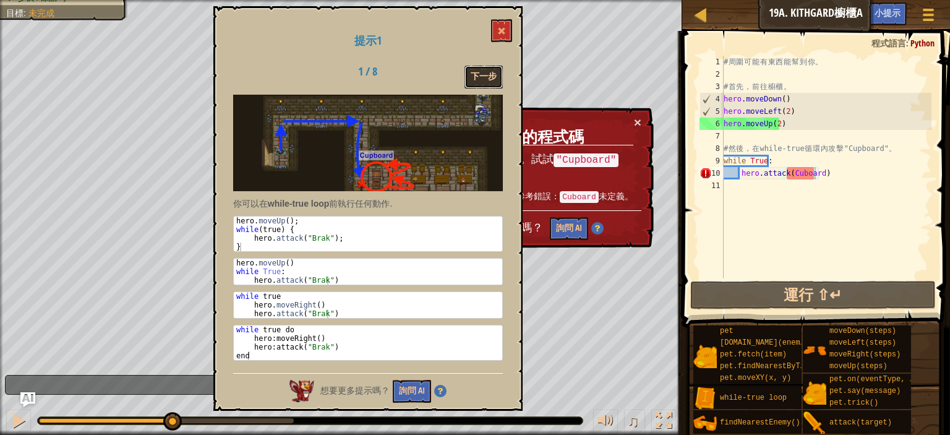
click at [488, 68] on button "下一步" at bounding box center [484, 77] width 38 height 23
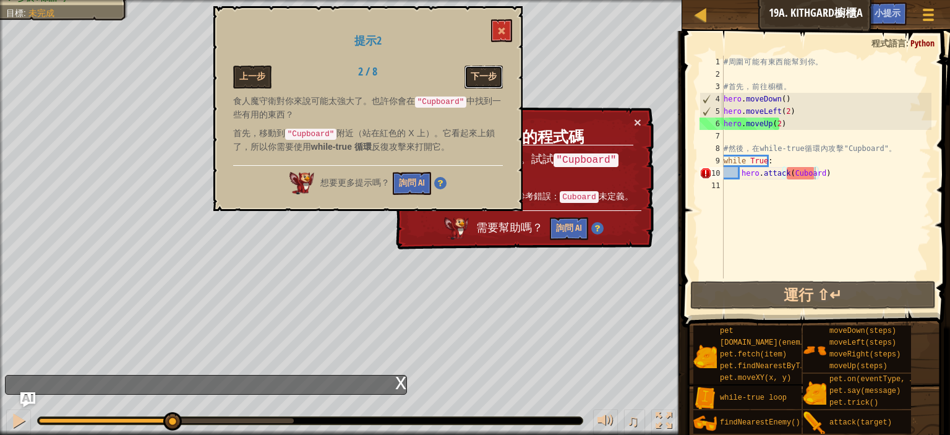
click at [487, 71] on button "下一步" at bounding box center [484, 77] width 38 height 23
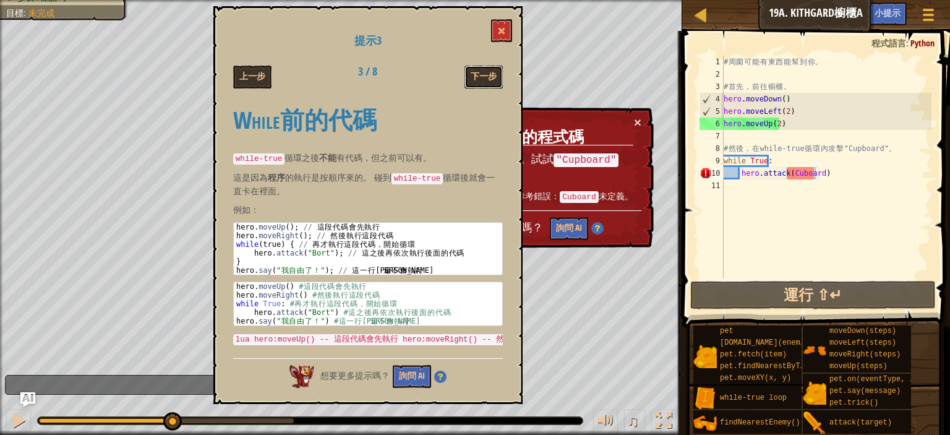
click at [487, 71] on button "下一步" at bounding box center [484, 77] width 38 height 23
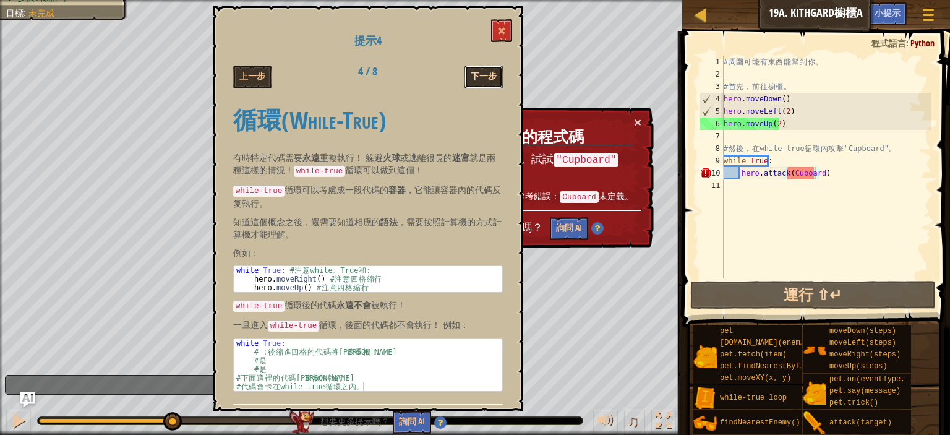
click at [487, 72] on button "下一步" at bounding box center [484, 77] width 38 height 23
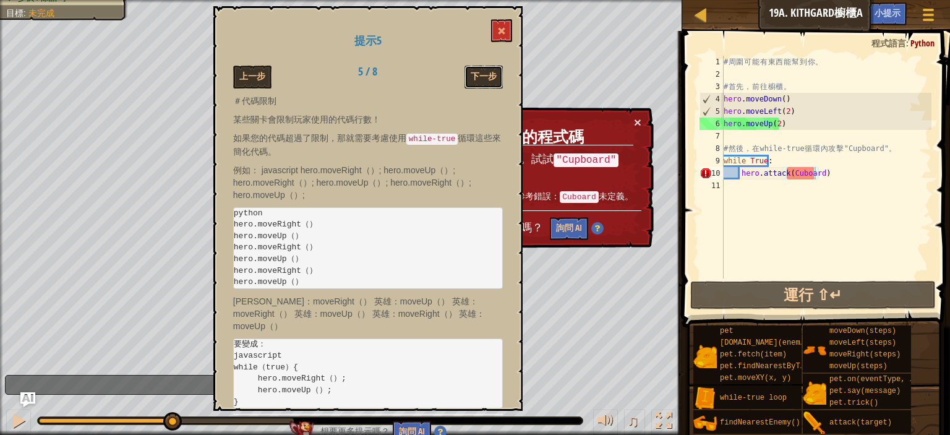
click at [487, 72] on button "下一步" at bounding box center [484, 77] width 38 height 23
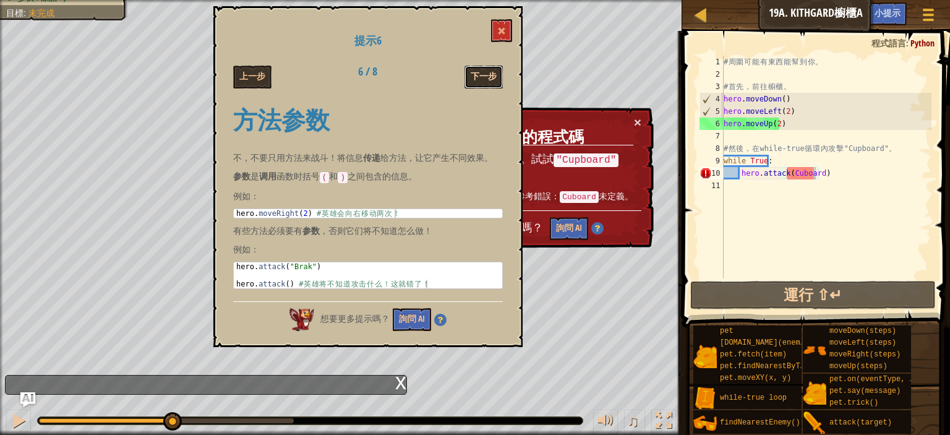
click at [480, 74] on button "下一步" at bounding box center [484, 77] width 38 height 23
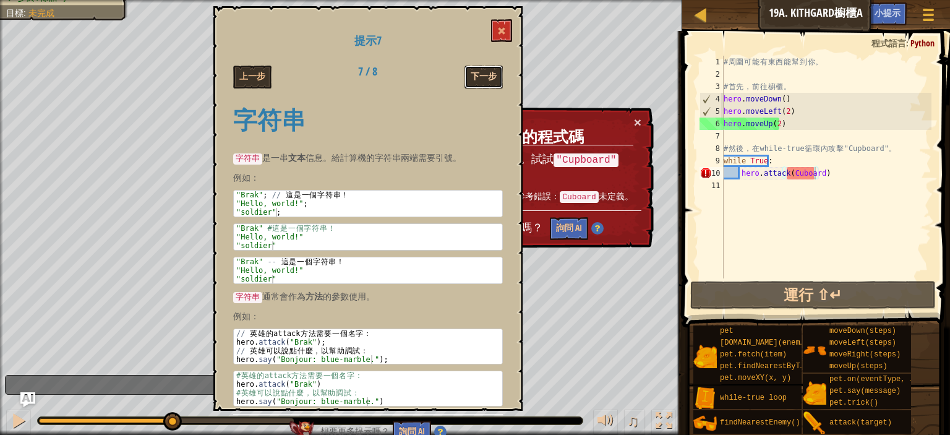
click at [480, 69] on button "下一步" at bounding box center [484, 77] width 38 height 23
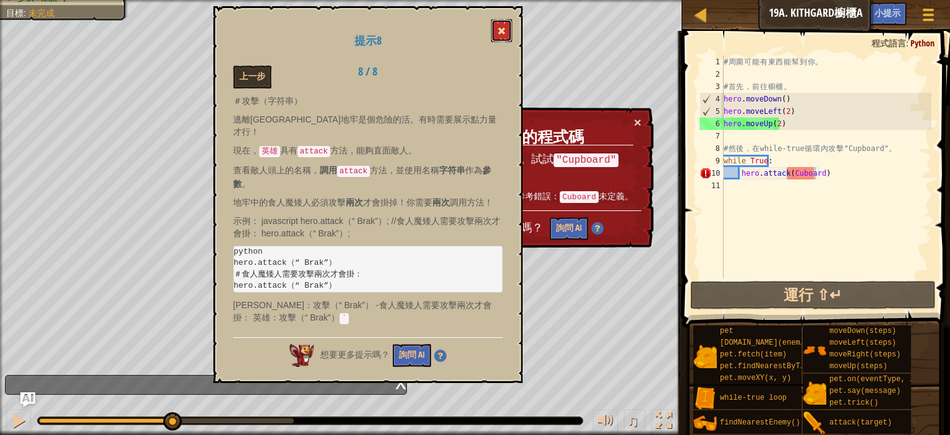
click at [510, 19] on button at bounding box center [501, 30] width 21 height 23
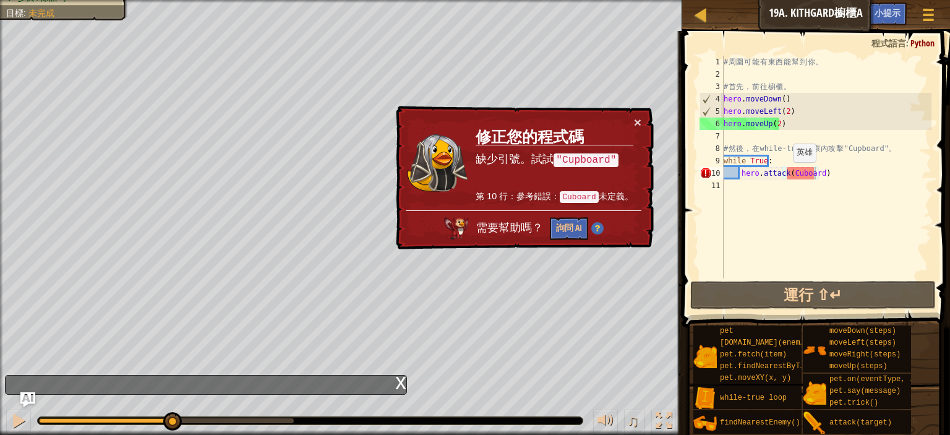
click at [786, 174] on div "# 周 圍 可 能 有 東 西 能 幫 到 你 。 # 首 先 ， 前 往 櫥 櫃 。 hero . moveDown ( ) hero . moveLeft…" at bounding box center [826, 179] width 210 height 247
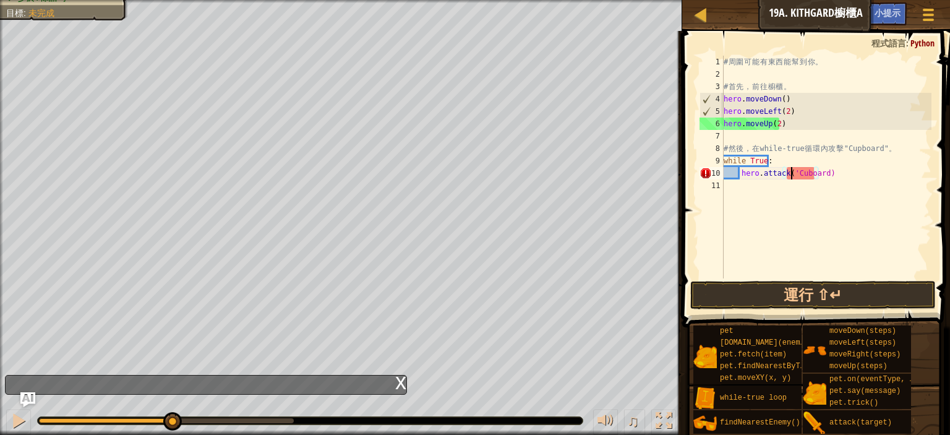
scroll to position [6, 8]
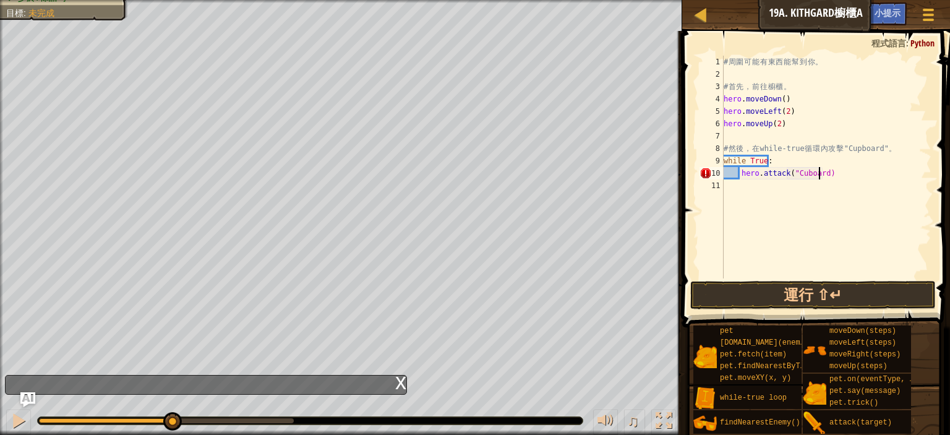
click at [820, 173] on div "# 周 圍 可 能 有 東 西 能 幫 到 你 。 # 首 先 ， 前 往 櫥 櫃 。 hero . moveDown ( ) hero . moveLeft…" at bounding box center [826, 179] width 210 height 247
click at [828, 294] on button "運行 ⇧↵" at bounding box center [813, 295] width 246 height 28
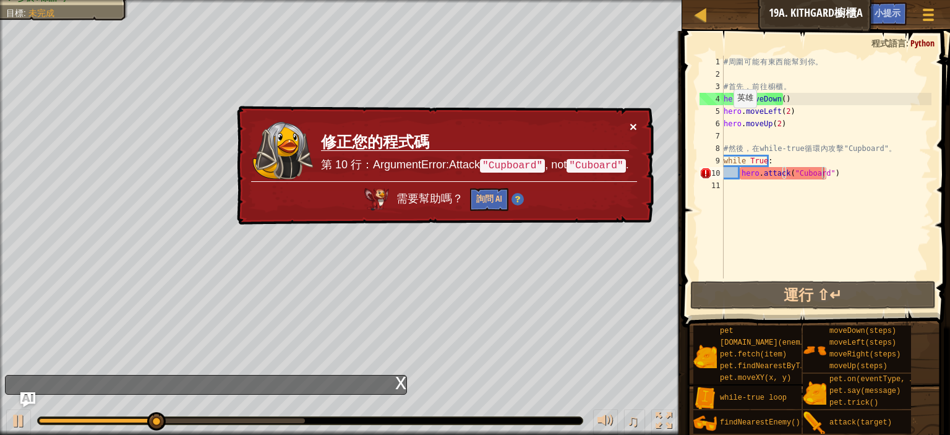
click at [630, 126] on button "×" at bounding box center [633, 126] width 7 height 13
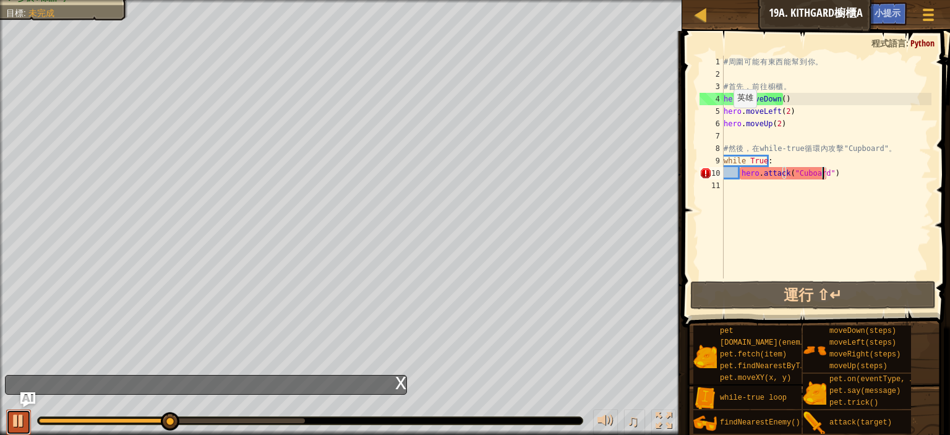
click at [17, 418] on div at bounding box center [19, 421] width 16 height 16
click at [797, 174] on div "# 周 圍 可 能 有 東 西 能 幫 到 你 。 # 首 先 ， 前 往 櫥 櫃 。 hero . moveDown ( ) hero . moveLeft…" at bounding box center [826, 179] width 210 height 247
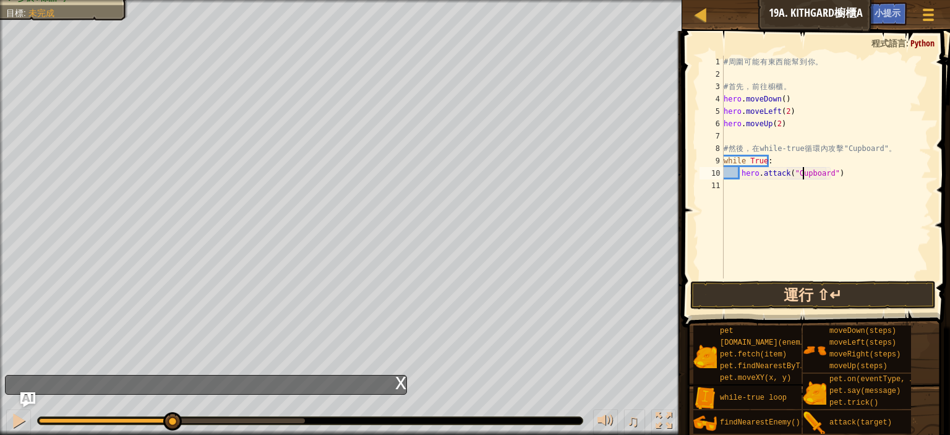
type textarea "hero.attack("Cupboard")"
click at [804, 296] on button "運行 ⇧↵" at bounding box center [813, 295] width 246 height 28
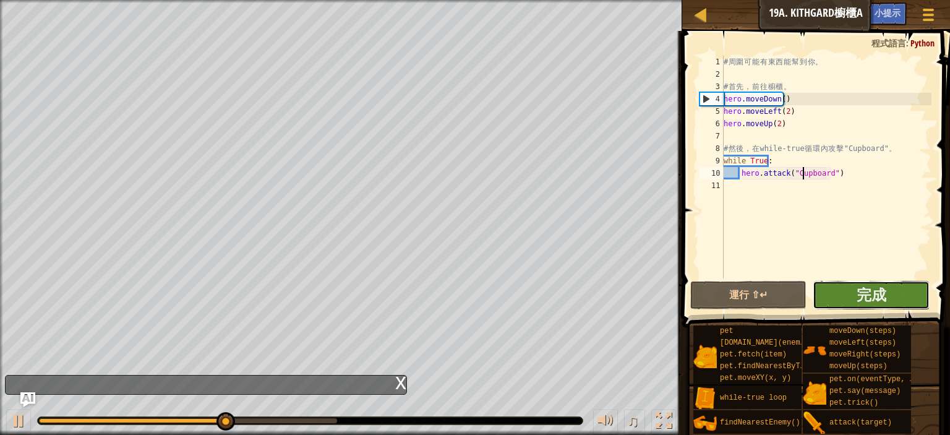
click at [891, 286] on button "完成" at bounding box center [871, 295] width 116 height 28
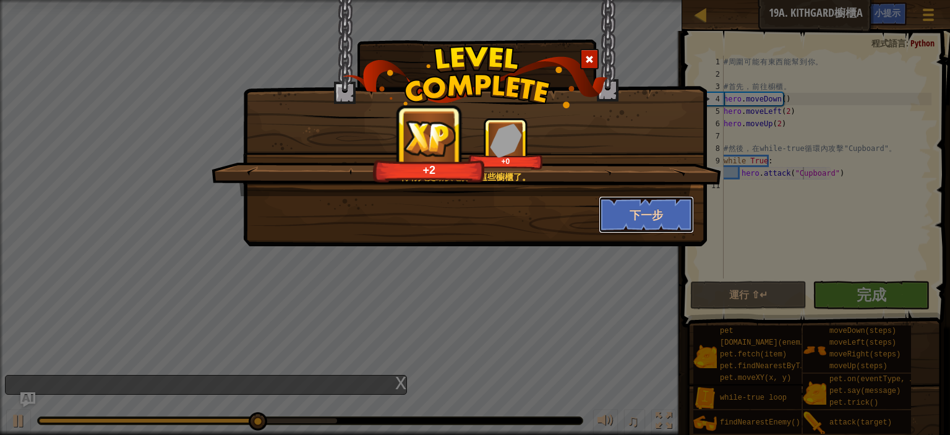
click at [620, 217] on button "下一步" at bounding box center [647, 214] width 96 height 37
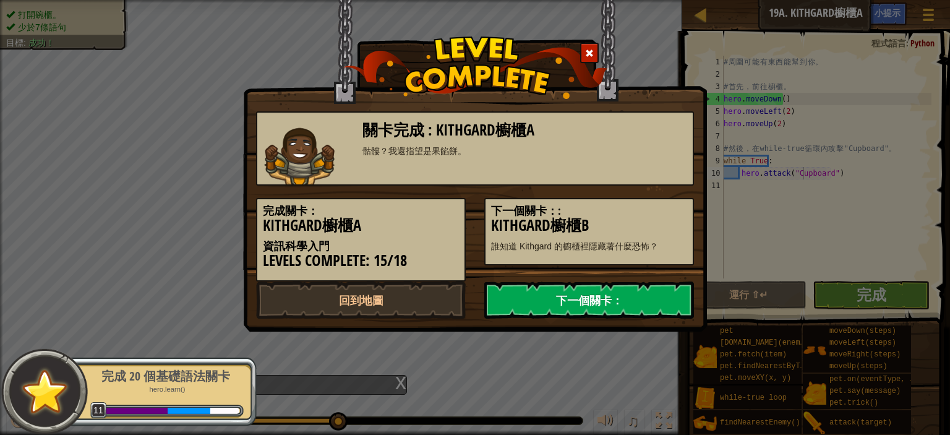
click at [538, 288] on link "下一個關卡：" at bounding box center [589, 299] width 210 height 37
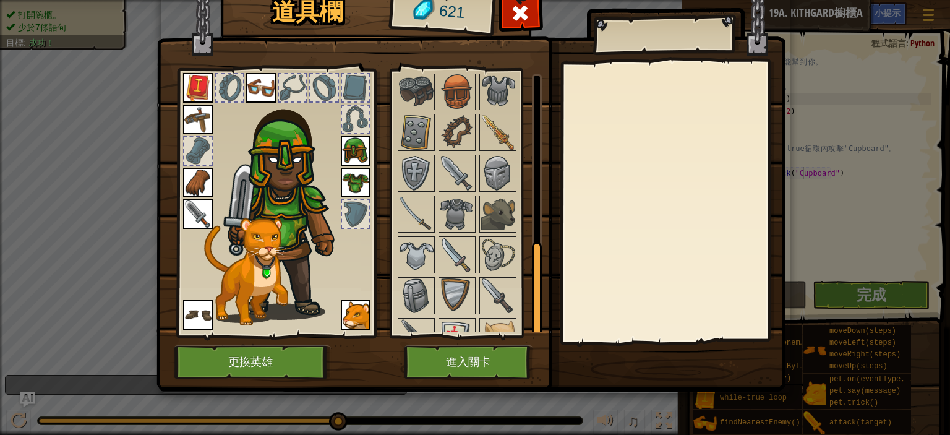
scroll to position [452, 0]
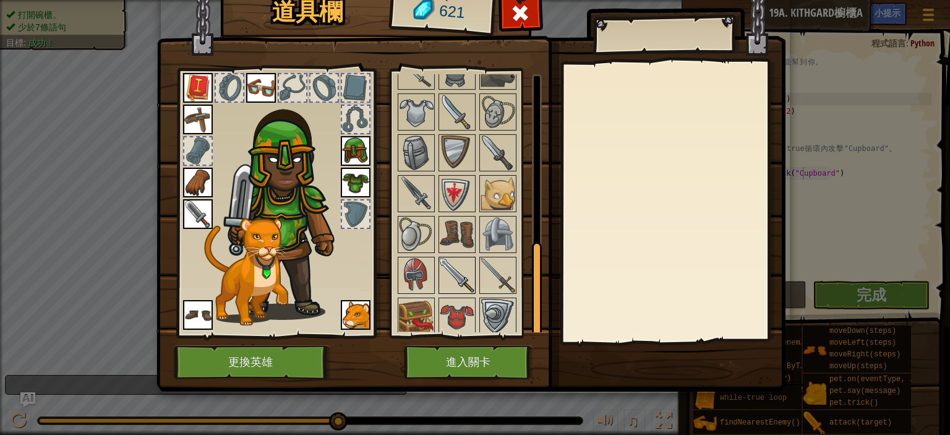
click at [464, 266] on img at bounding box center [457, 275] width 35 height 35
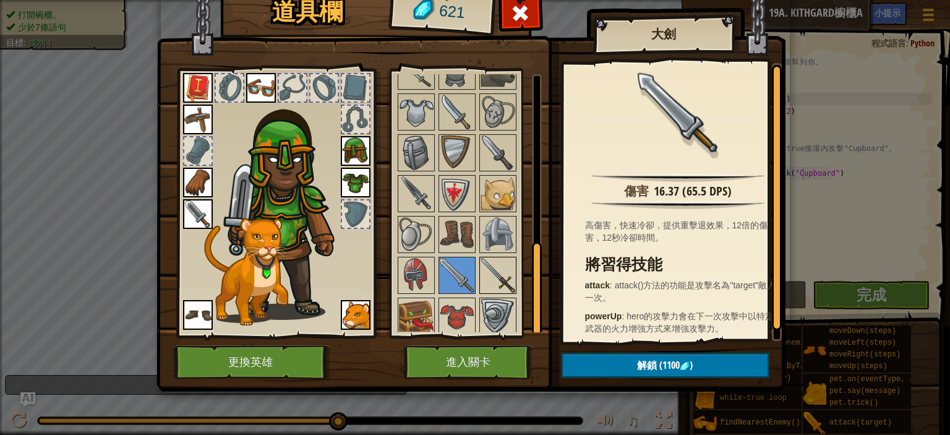
click at [490, 269] on img at bounding box center [498, 275] width 35 height 35
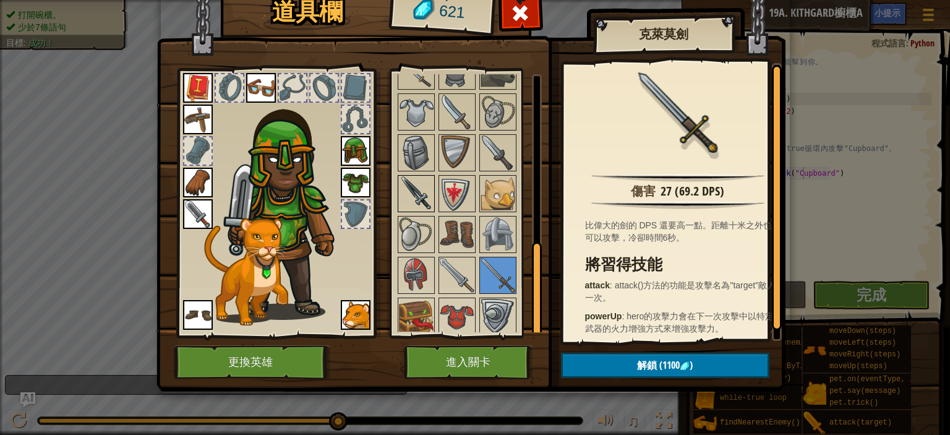
click at [417, 187] on img at bounding box center [416, 193] width 35 height 35
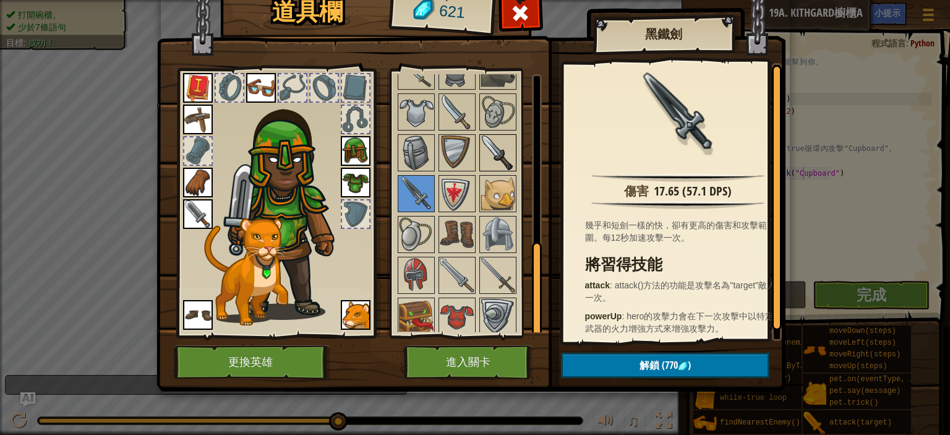
click at [483, 135] on img at bounding box center [498, 152] width 35 height 35
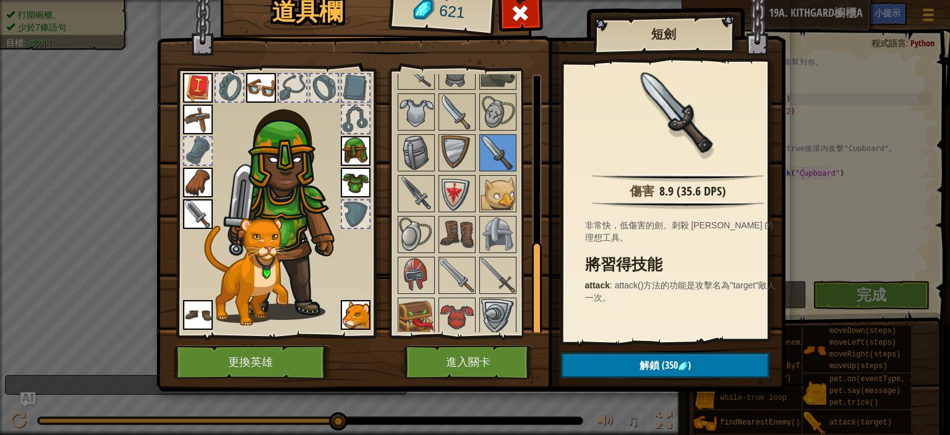
click at [207, 210] on img at bounding box center [198, 214] width 30 height 30
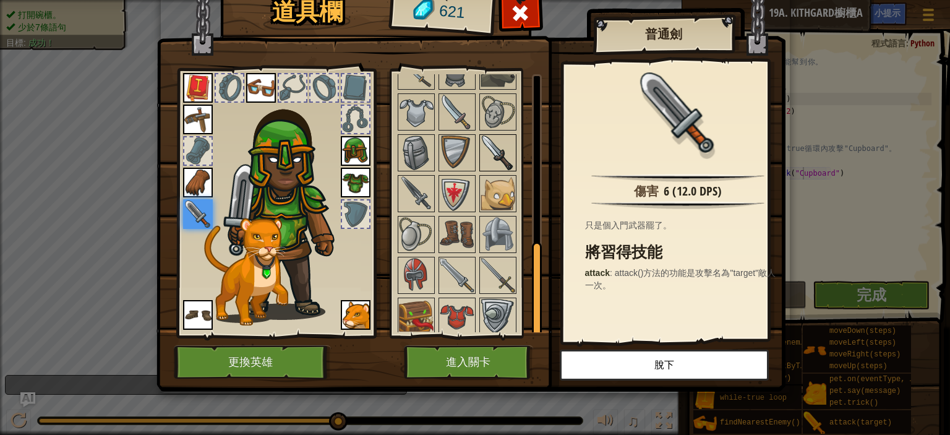
click at [501, 157] on img at bounding box center [498, 152] width 35 height 35
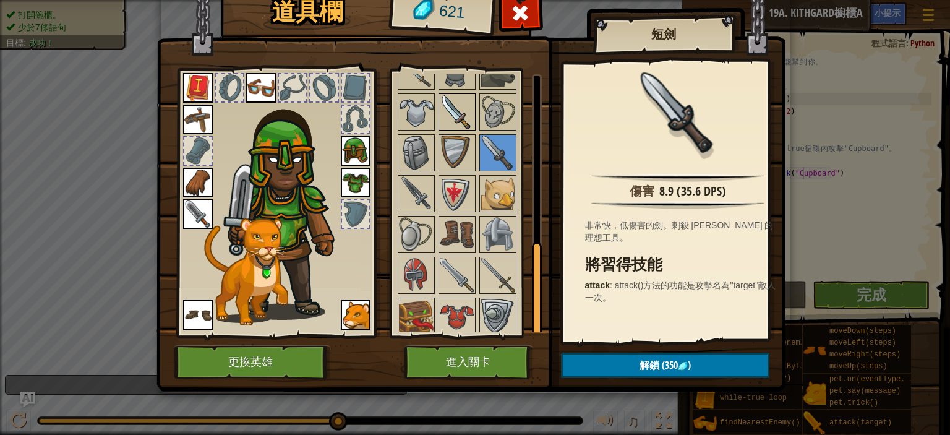
click at [455, 109] on img at bounding box center [457, 112] width 35 height 35
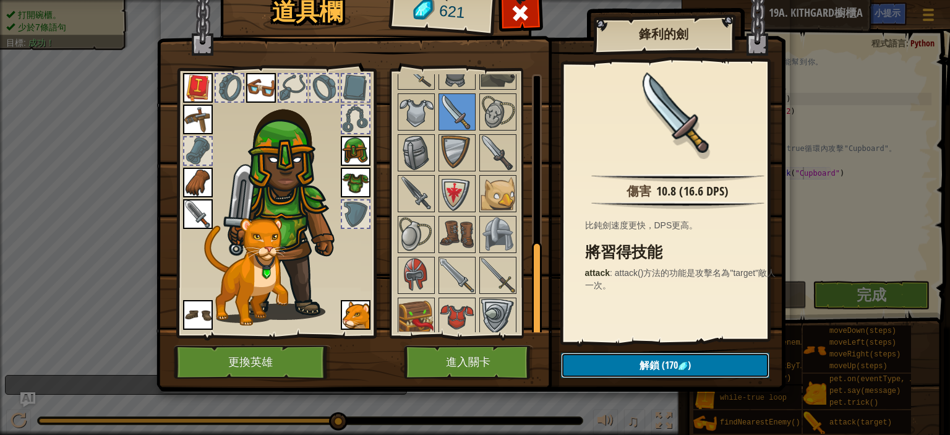
click at [672, 361] on span "(170" at bounding box center [668, 365] width 19 height 14
click at [665, 358] on button "確認" at bounding box center [665, 365] width 208 height 25
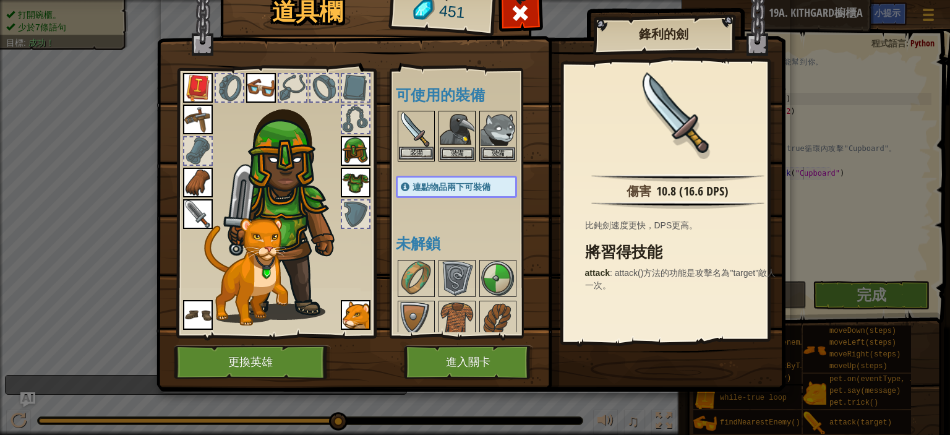
click at [408, 147] on div "裝備" at bounding box center [416, 136] width 37 height 51
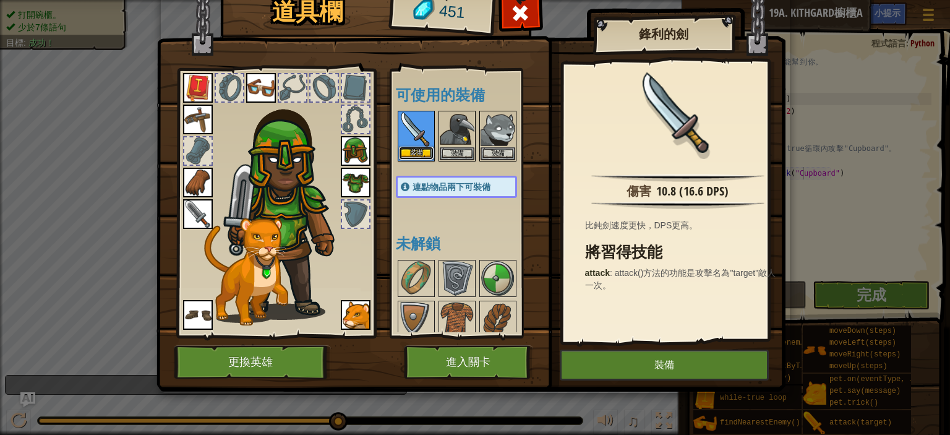
click at [411, 152] on button "裝備" at bounding box center [416, 153] width 35 height 13
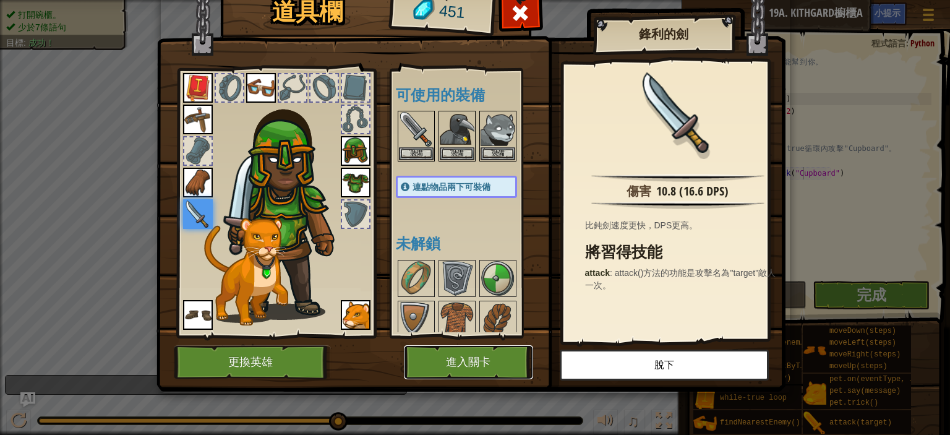
click at [471, 361] on button "進入關卡" at bounding box center [468, 362] width 129 height 34
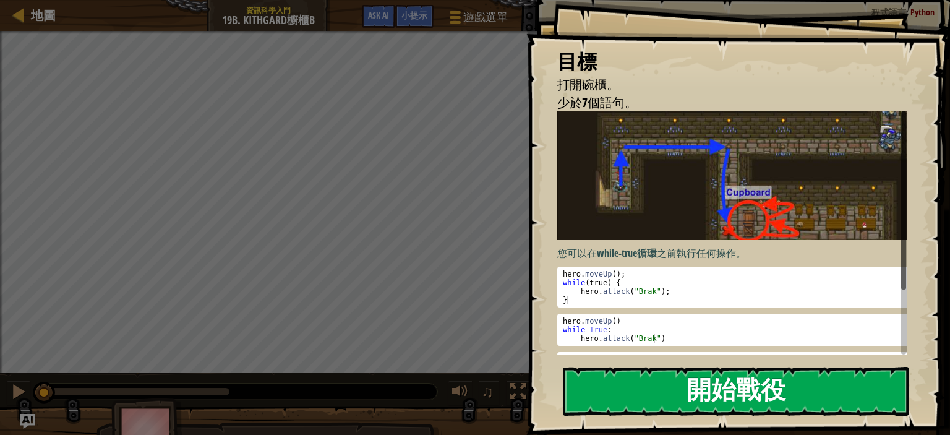
click at [588, 376] on button "開始戰役" at bounding box center [736, 391] width 346 height 49
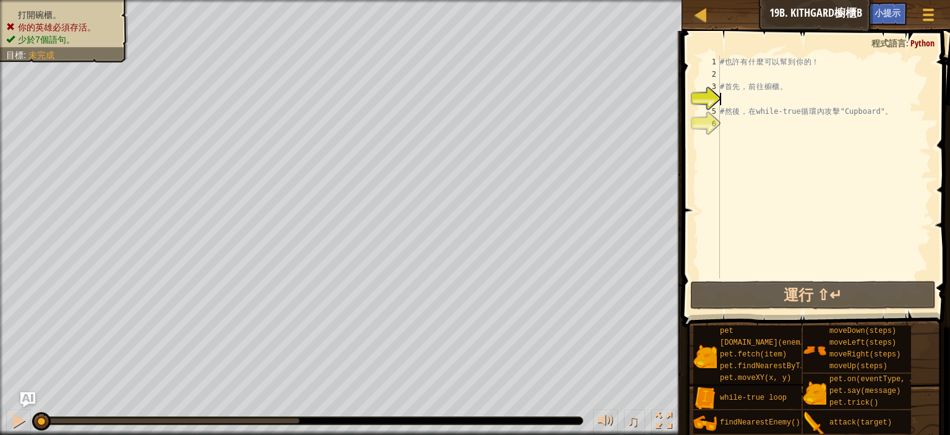
type textarea "h"
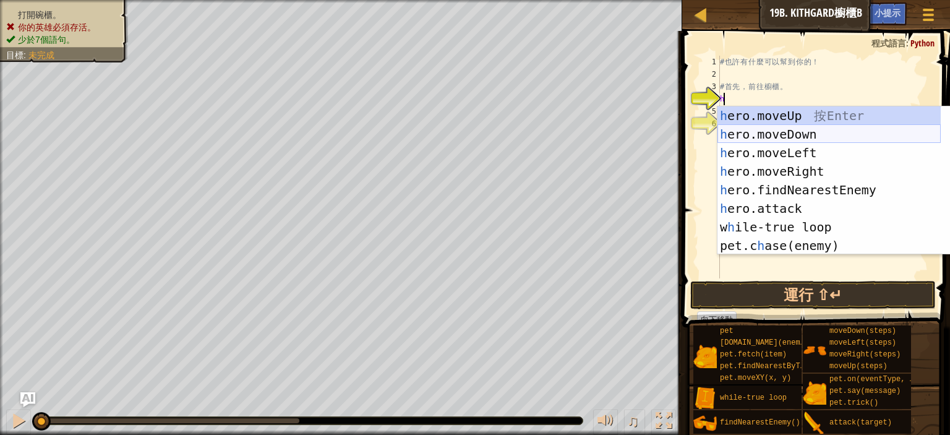
scroll to position [6, 0]
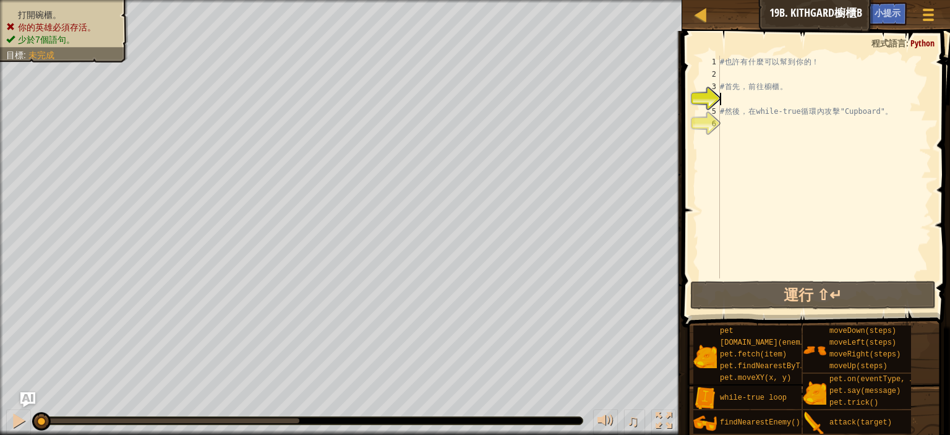
type textarea "w"
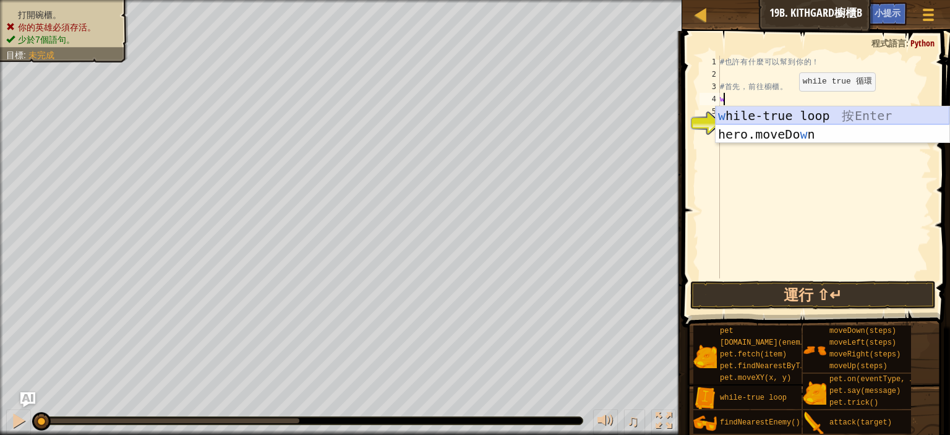
click at [792, 108] on div "w hile-true loop 按 Enter hero.moveDo w n 按 Enter" at bounding box center [833, 143] width 234 height 74
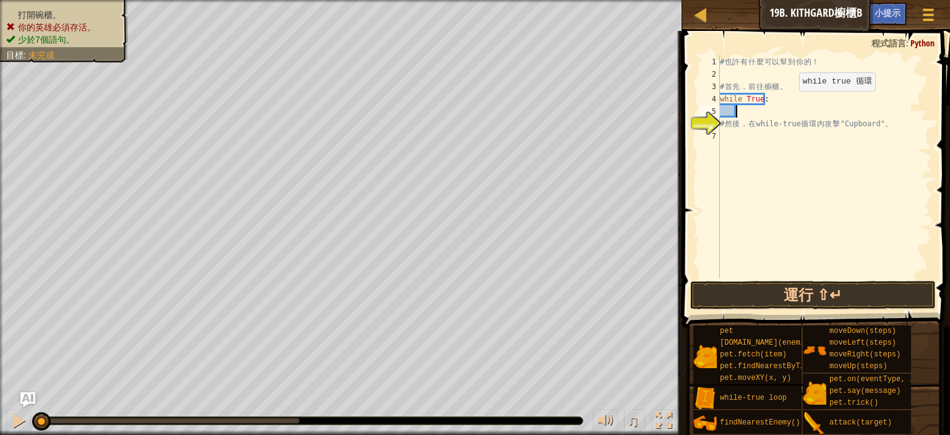
type textarea "h"
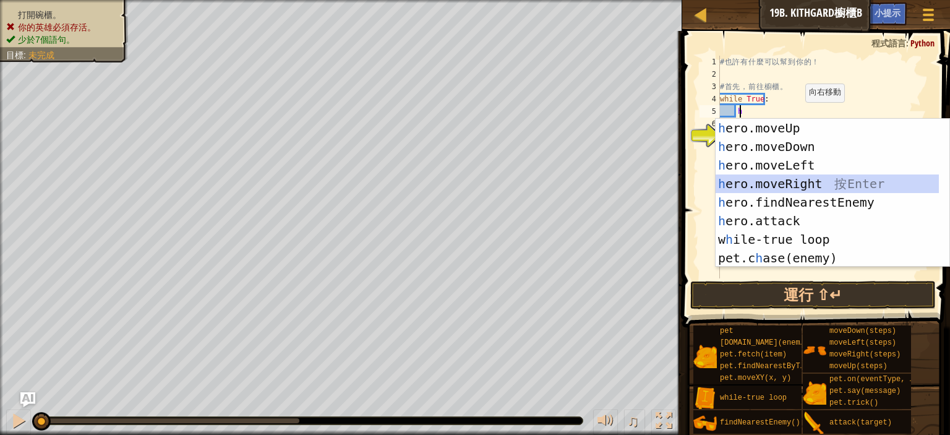
click at [815, 185] on div "h ero.moveUp 按 Enter h ero.moveDown 按 Enter h ero.moveLeft 按 Enter h ero.moveRi…" at bounding box center [833, 212] width 234 height 186
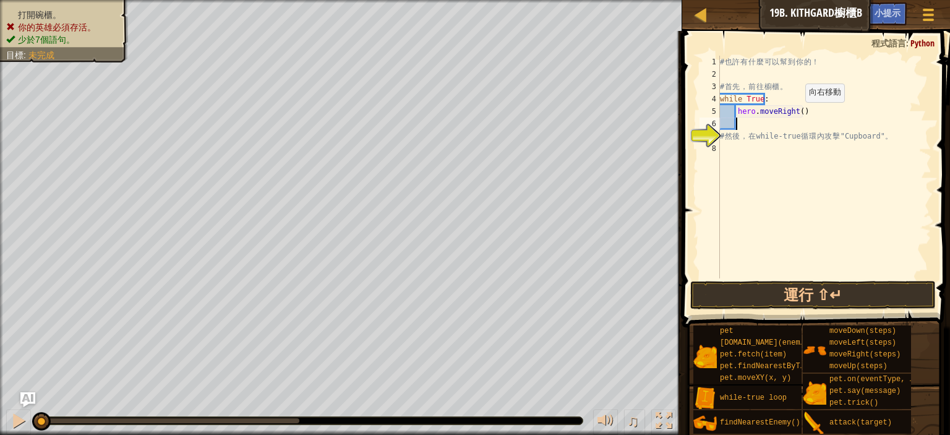
type textarea "h"
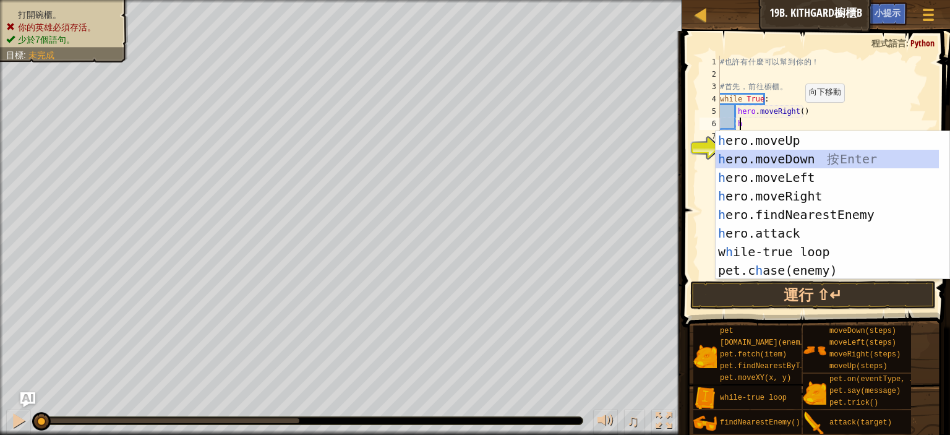
click at [809, 160] on div "h ero.moveUp 按 Enter h ero.moveDown 按 Enter h ero.moveLeft 按 Enter h ero.moveRi…" at bounding box center [827, 224] width 223 height 186
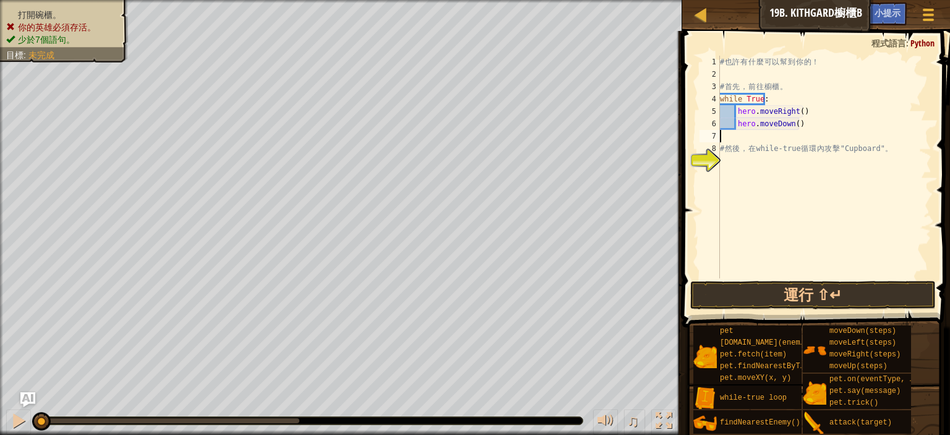
scroll to position [6, 0]
type textarea "h"
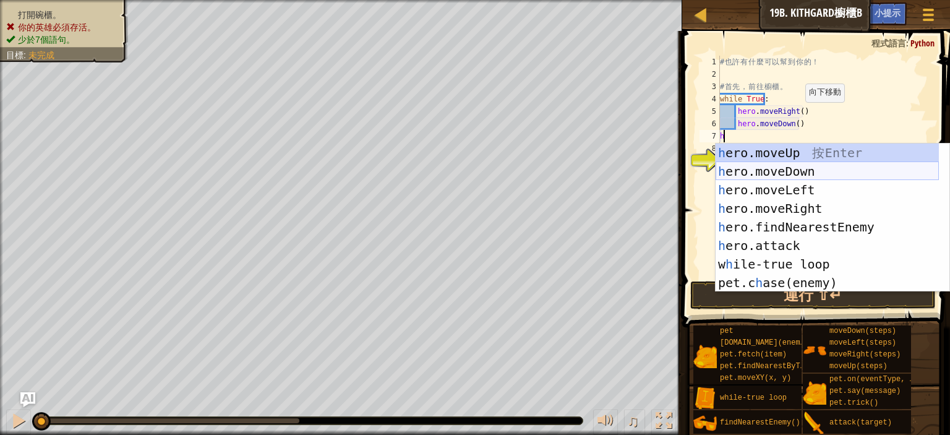
click at [786, 169] on div "h ero.moveUp 按 Enter h ero.moveDown 按 Enter h ero.moveLeft 按 Enter h ero.moveRi…" at bounding box center [827, 237] width 223 height 186
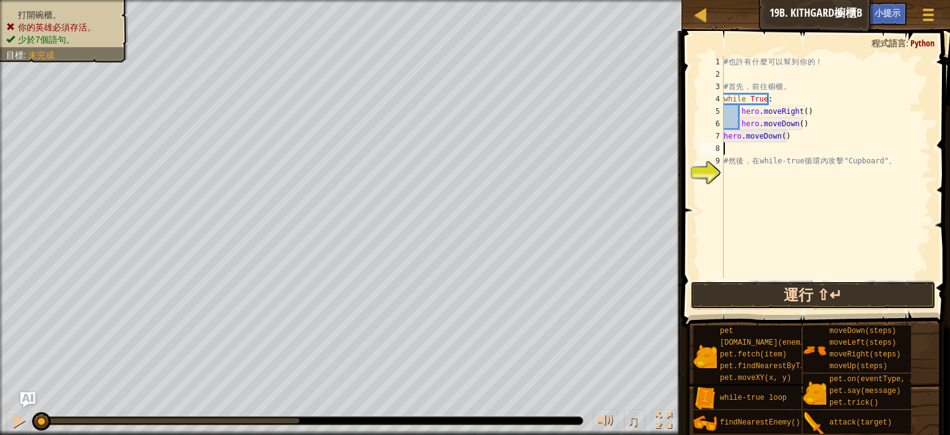
click at [796, 299] on button "運行 ⇧↵" at bounding box center [813, 295] width 246 height 28
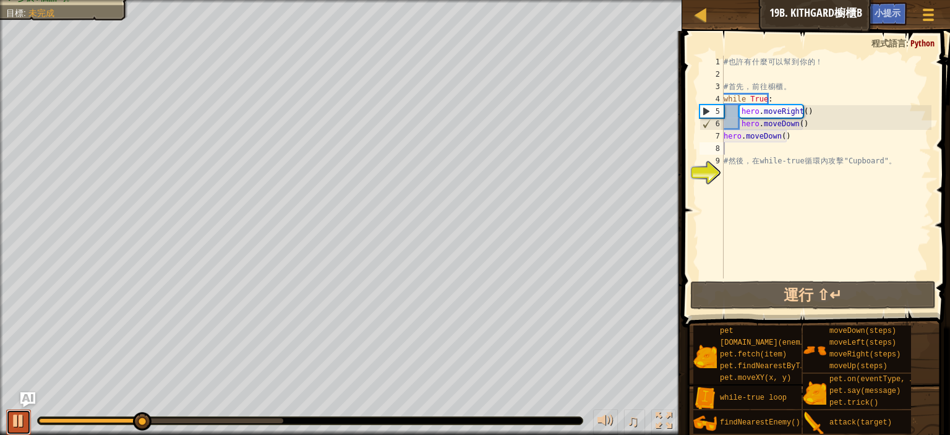
click at [17, 419] on div at bounding box center [19, 421] width 16 height 16
click at [856, 144] on div "# 也 許 有 什 麼 可 以 幫 到 你 的 ！ # 首 先 ， 前 往 櫥 櫃 。 while True : hero . moveRight ( ) h…" at bounding box center [826, 179] width 210 height 247
click at [846, 140] on div "# 也 許 有 什 麼 可 以 幫 到 你 的 ！ # 首 先 ， 前 往 櫥 櫃 。 while True : hero . moveRight ( ) h…" at bounding box center [826, 179] width 210 height 247
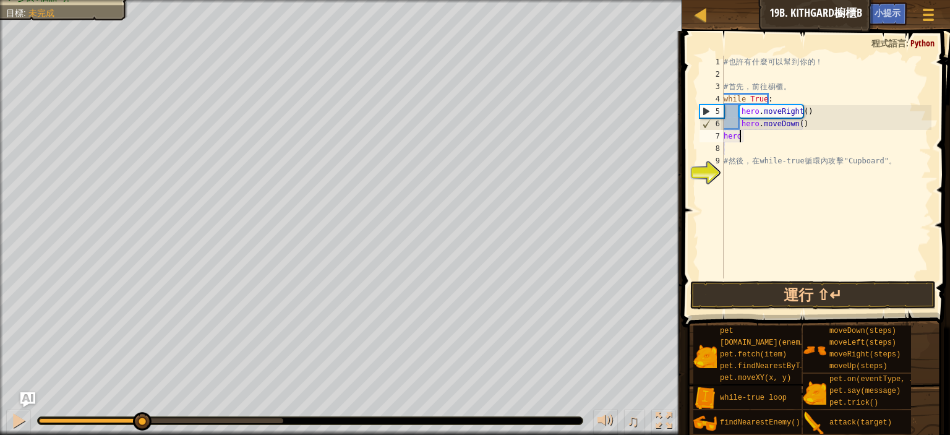
type textarea "h"
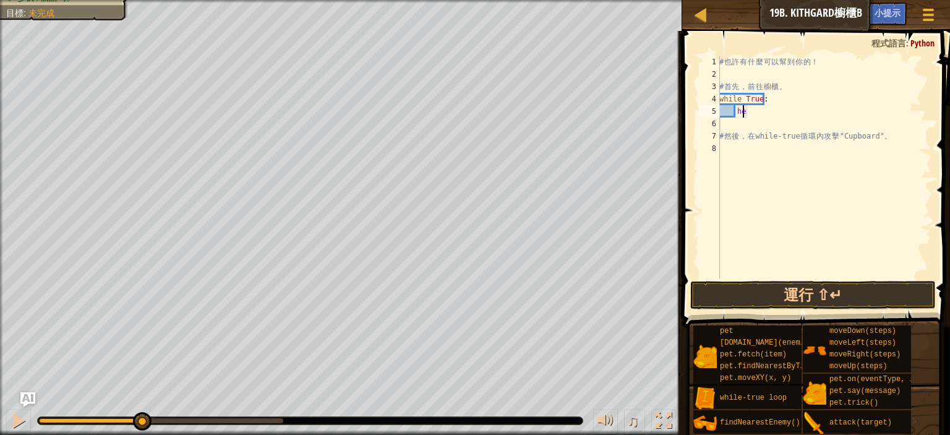
type textarea "h"
click at [743, 114] on div "# 也 許 有 什 麼 可 以 幫 到 你 的 ！ # 首 先 ， 前 往 櫥 櫃 。 while True : # 然 後 ， 在 while-true 循…" at bounding box center [824, 179] width 215 height 247
type textarea "h"
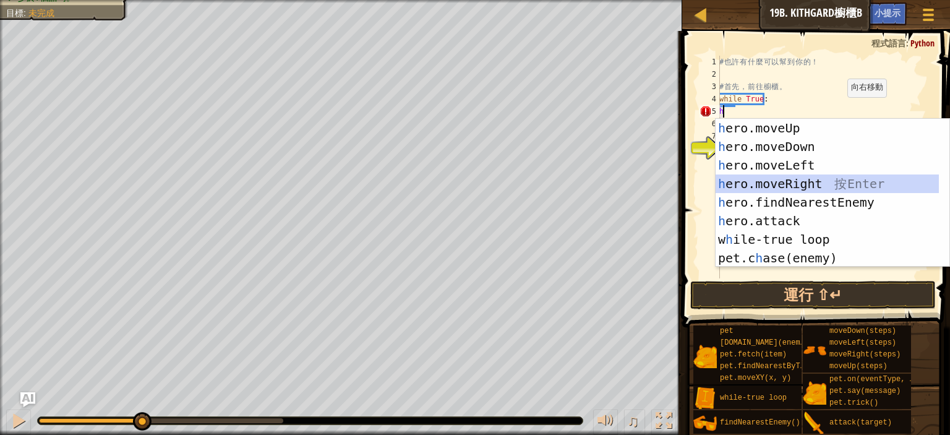
click at [804, 180] on div "h ero.moveUp 按 Enter h ero.moveDown 按 Enter h ero.moveLeft 按 Enter h ero.moveRi…" at bounding box center [827, 212] width 223 height 186
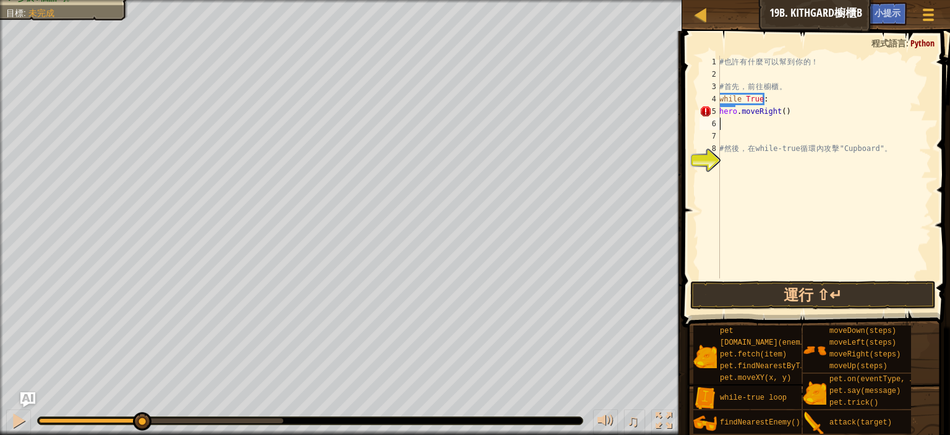
type textarea "h"
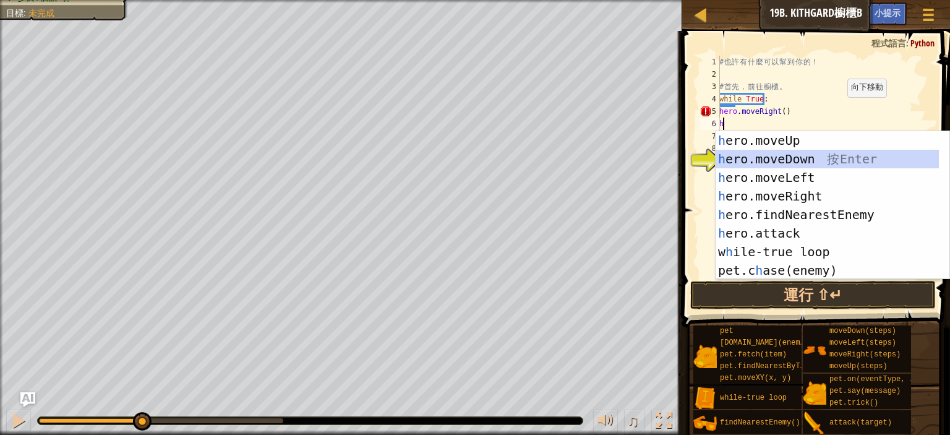
click at [779, 158] on div "h ero.moveUp 按 Enter h ero.moveDown 按 Enter h ero.moveLeft 按 Enter h ero.moveRi…" at bounding box center [827, 224] width 223 height 186
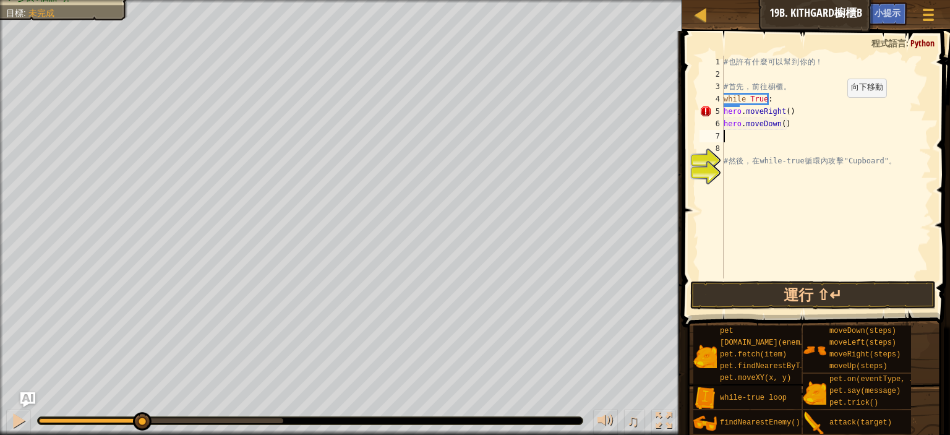
type textarea "h"
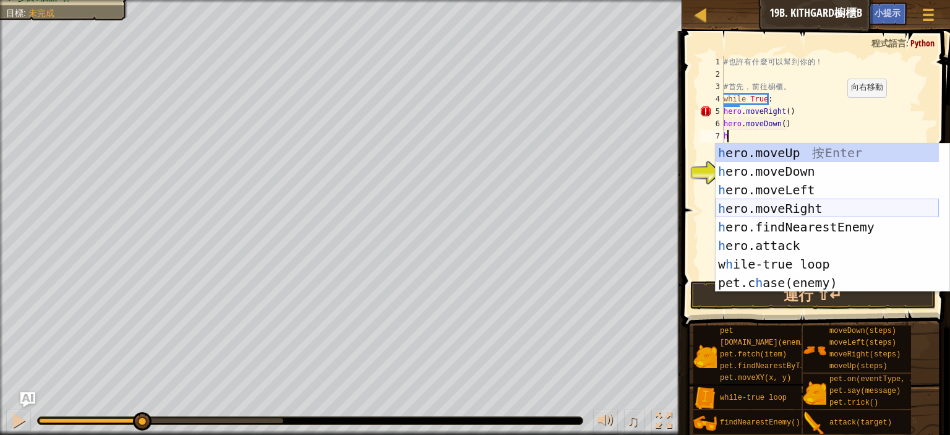
click at [779, 202] on div "h ero.moveUp 按 Enter h ero.moveDown 按 Enter h ero.moveLeft 按 Enter h ero.moveRi…" at bounding box center [827, 237] width 223 height 186
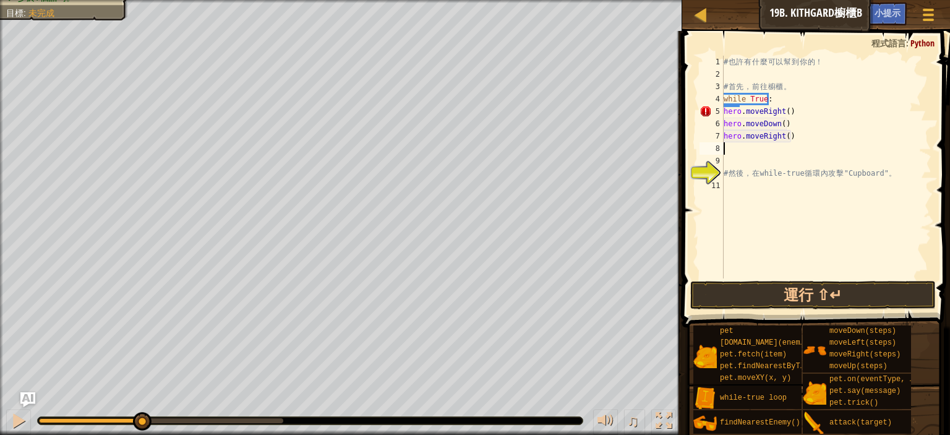
type textarea "h"
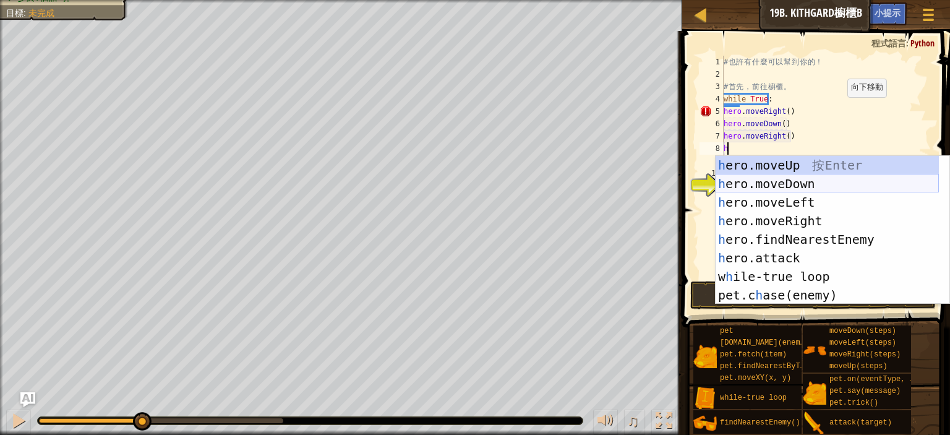
click at [793, 186] on div "h ero.moveUp 按 Enter h ero.moveDown 按 Enter h ero.moveLeft 按 Enter h ero.moveRi…" at bounding box center [827, 249] width 223 height 186
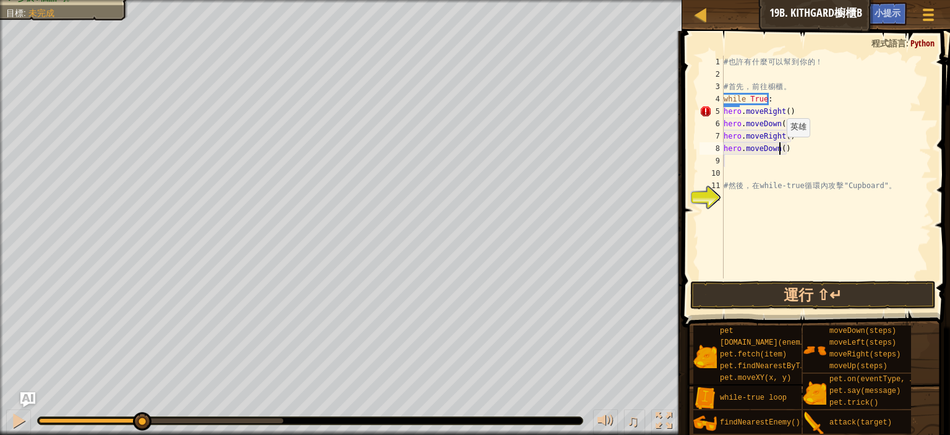
click at [779, 149] on div "# 也 許 有 什 麼 可 以 幫 到 你 的 ！ # 首 先 ， 前 往 櫥 櫃 。 while True : hero . moveRight ( ) h…" at bounding box center [826, 179] width 210 height 247
click at [796, 292] on button "運行 ⇧↵" at bounding box center [813, 295] width 246 height 28
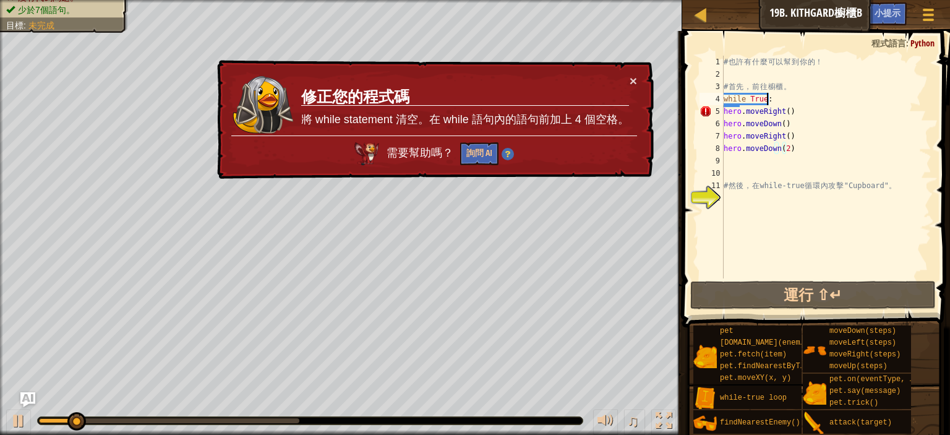
click at [782, 98] on div "# 也 許 有 什 麼 可 以 幫 到 你 的 ！ # 首 先 ， 前 往 櫥 櫃 。 while True : hero . moveRight ( ) h…" at bounding box center [826, 179] width 210 height 247
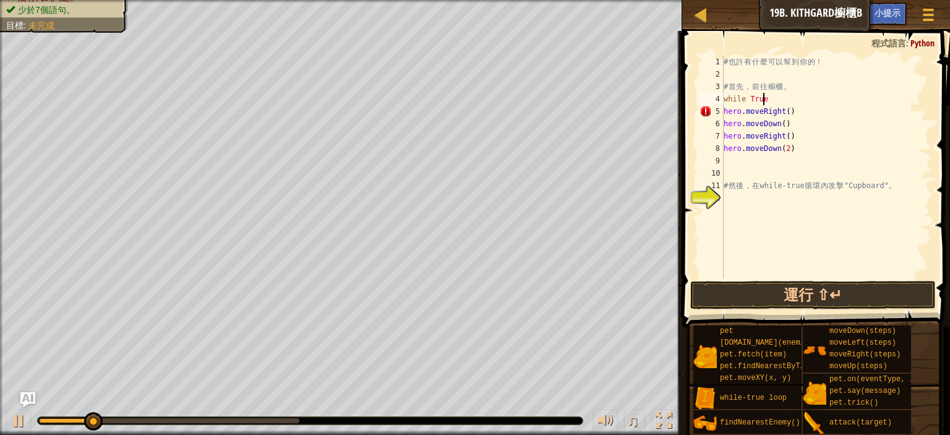
scroll to position [6, 2]
type textarea "w"
type textarea "# 首先，前往櫥櫃。"
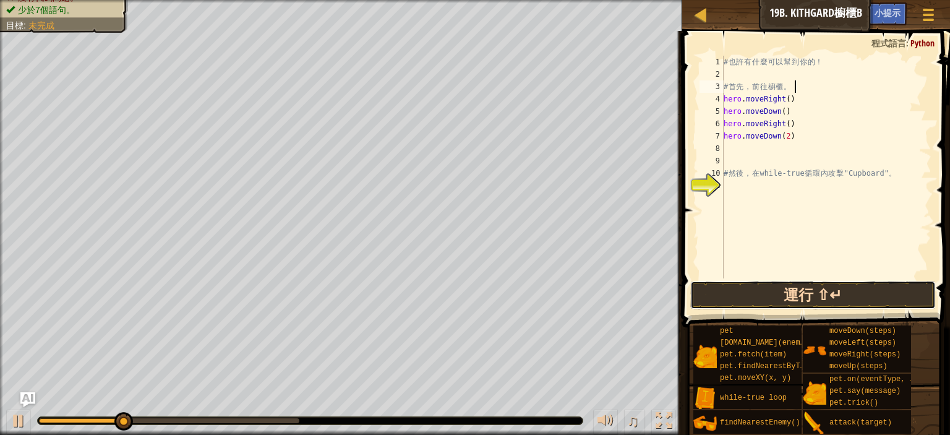
click at [782, 296] on button "運行 ⇧↵" at bounding box center [813, 295] width 246 height 28
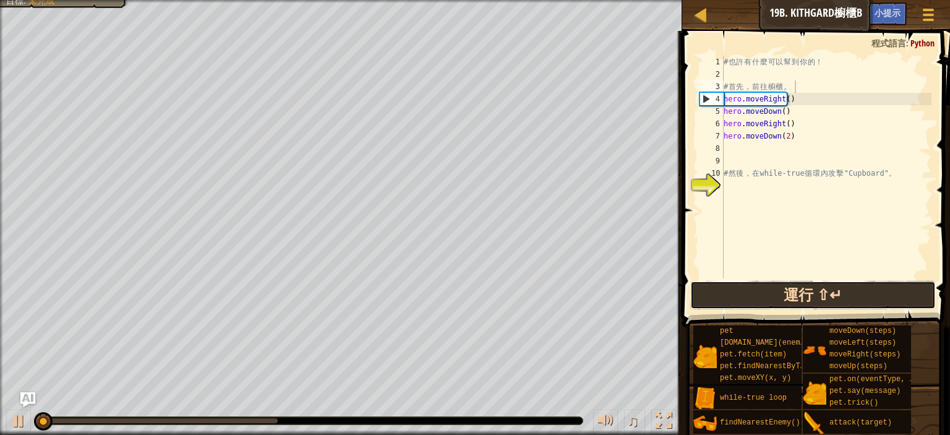
click at [783, 296] on button "運行 ⇧↵" at bounding box center [813, 295] width 246 height 28
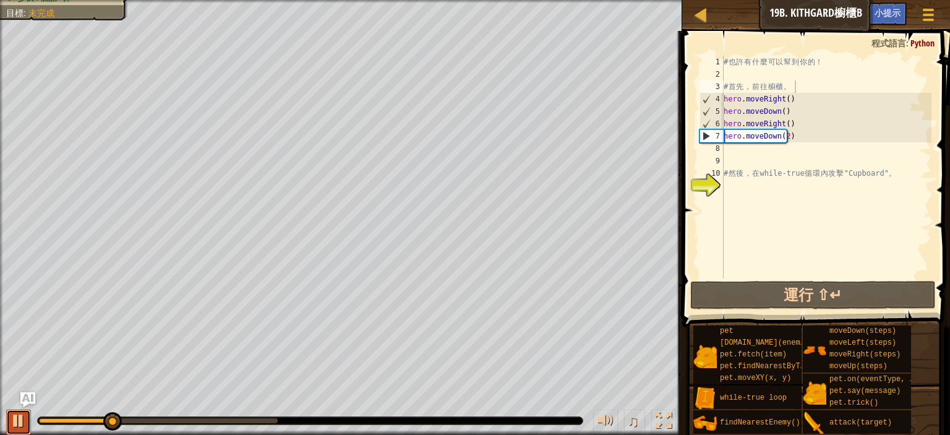
click at [12, 420] on div at bounding box center [19, 421] width 16 height 16
click at [745, 188] on div "# 也 許 有 什 麼 可 以 幫 到 你 的 ！ # 首 先 ， 前 往 櫥 櫃 。 hero . moveRight ( ) hero . moveDow…" at bounding box center [826, 179] width 210 height 247
type textarea "w"
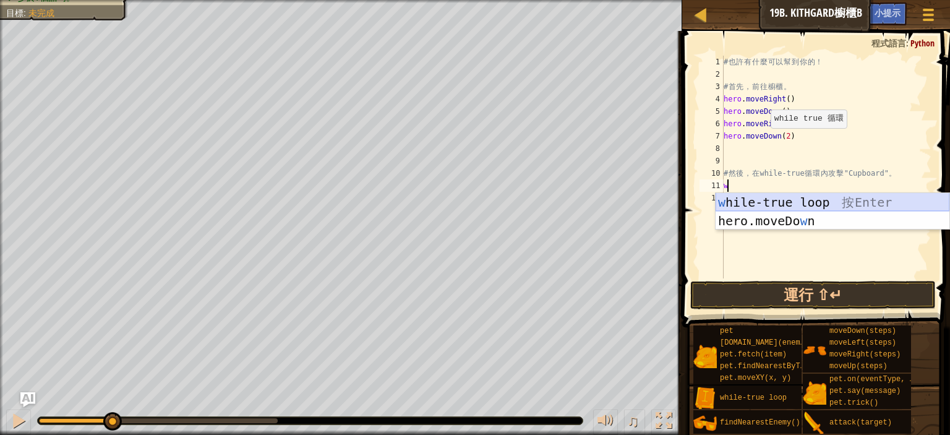
click at [773, 200] on div "w hile-true loop 按 Enter hero.moveDo w n 按 Enter" at bounding box center [833, 230] width 234 height 74
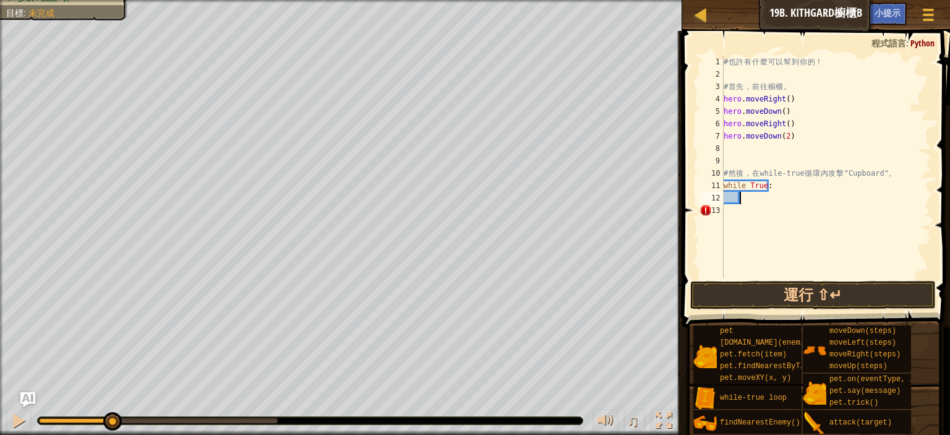
scroll to position [6, 1]
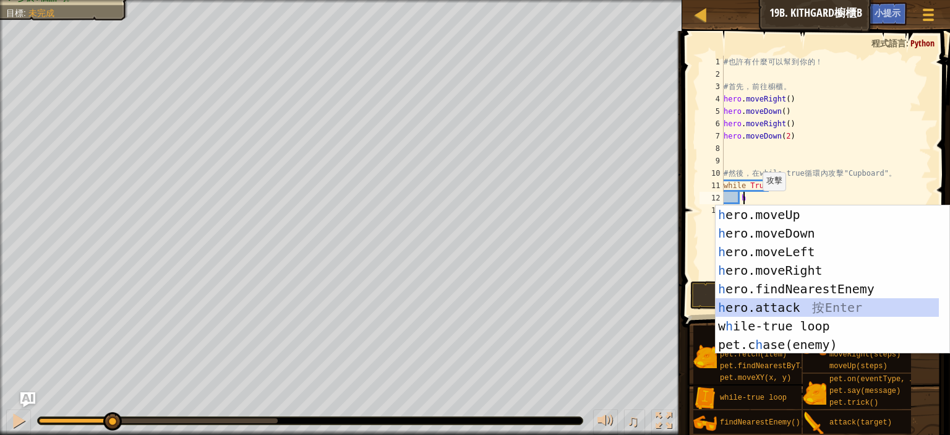
click at [770, 314] on div "h ero.moveUp 按 Enter h ero.moveDown 按 Enter h ero.moveLeft 按 Enter h ero.moveRi…" at bounding box center [833, 298] width 234 height 186
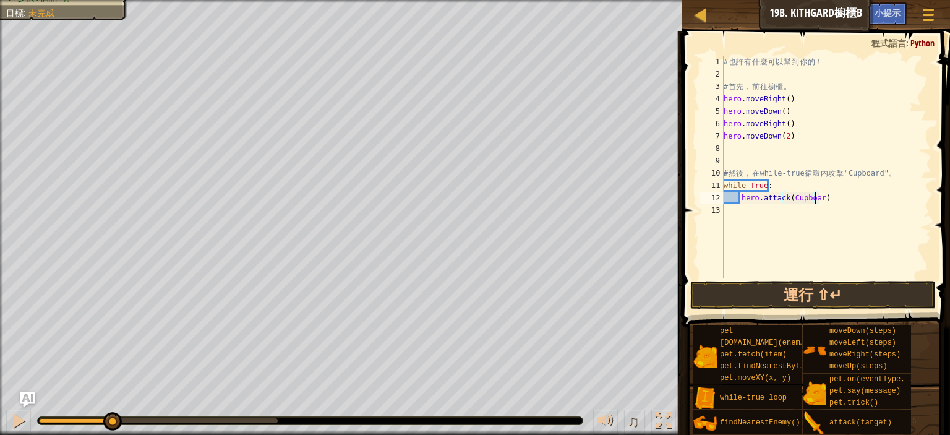
scroll to position [6, 11]
click at [842, 296] on button "運行 ⇧↵" at bounding box center [813, 295] width 246 height 28
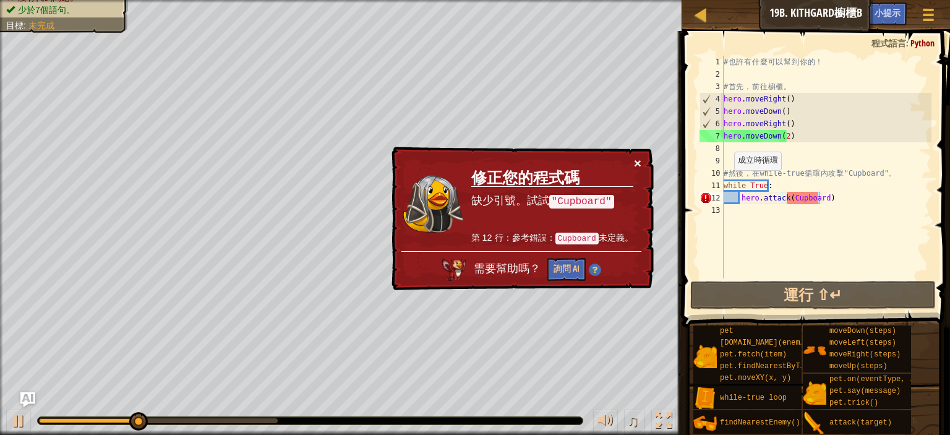
click at [637, 168] on button "×" at bounding box center [637, 163] width 7 height 13
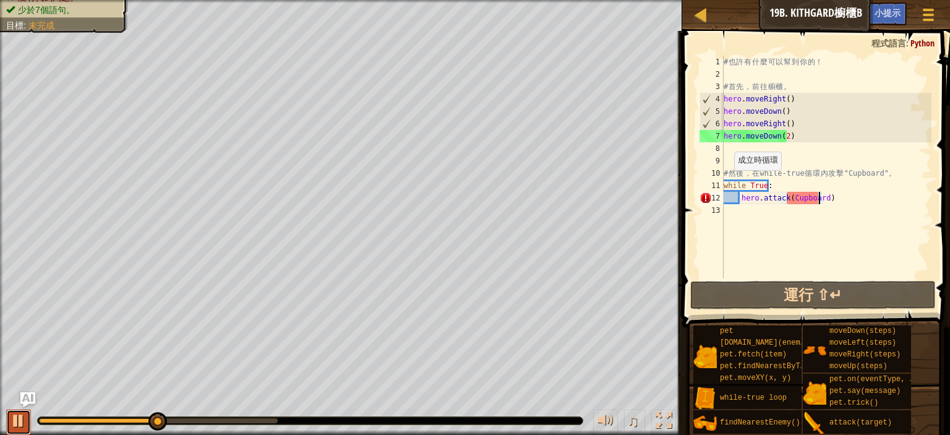
click at [14, 426] on div at bounding box center [19, 421] width 16 height 16
click at [787, 200] on div "# 也 許 有 什 麼 可 以 幫 到 你 的 ！ # 首 先 ， 前 往 櫥 櫃 。 hero . moveRight ( ) hero . moveDow…" at bounding box center [826, 179] width 210 height 247
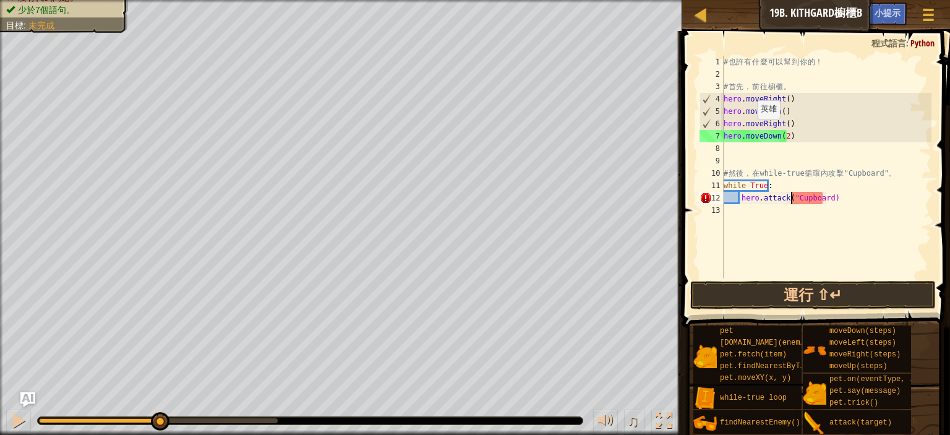
scroll to position [6, 8]
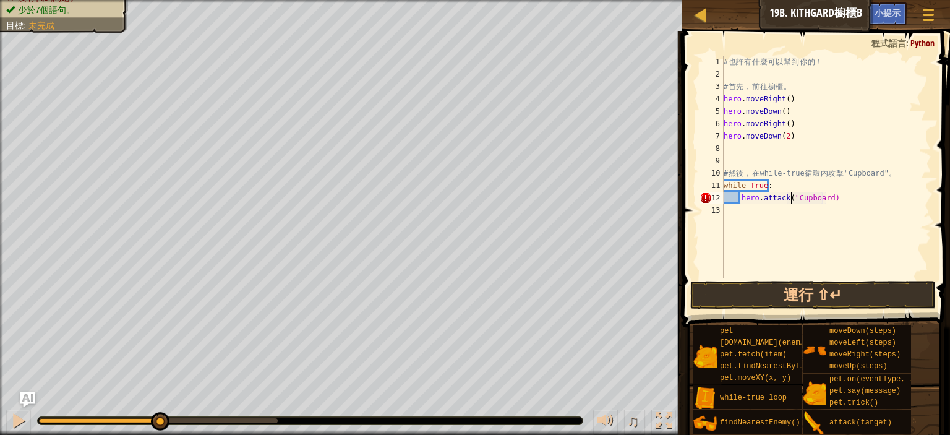
click at [822, 200] on div "# 也 許 有 什 麼 可 以 幫 到 你 的 ！ # 首 先 ， 前 往 櫥 櫃 。 hero . moveRight ( ) hero . moveDow…" at bounding box center [826, 179] width 210 height 247
type textarea "hero.attack("Cupboard")"
click at [735, 288] on button "運行 ⇧↵" at bounding box center [813, 295] width 246 height 28
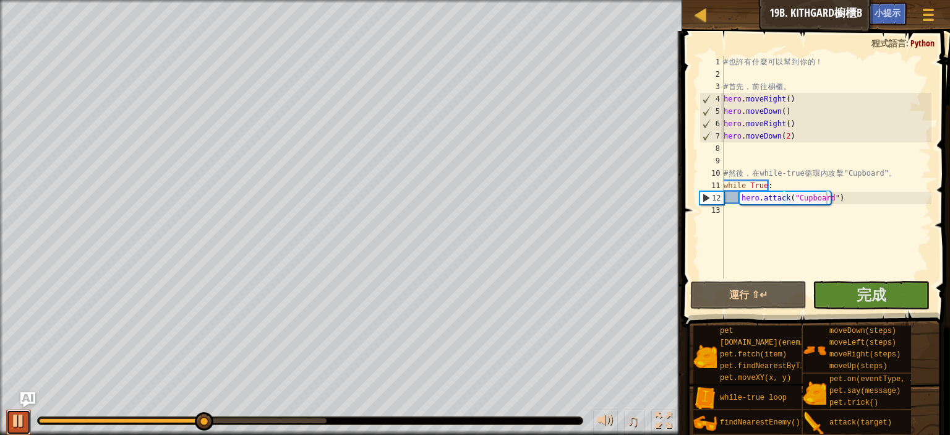
click at [27, 423] on button at bounding box center [18, 422] width 25 height 25
click at [7, 405] on div "♫" at bounding box center [341, 417] width 682 height 37
click at [24, 422] on div at bounding box center [19, 421] width 16 height 16
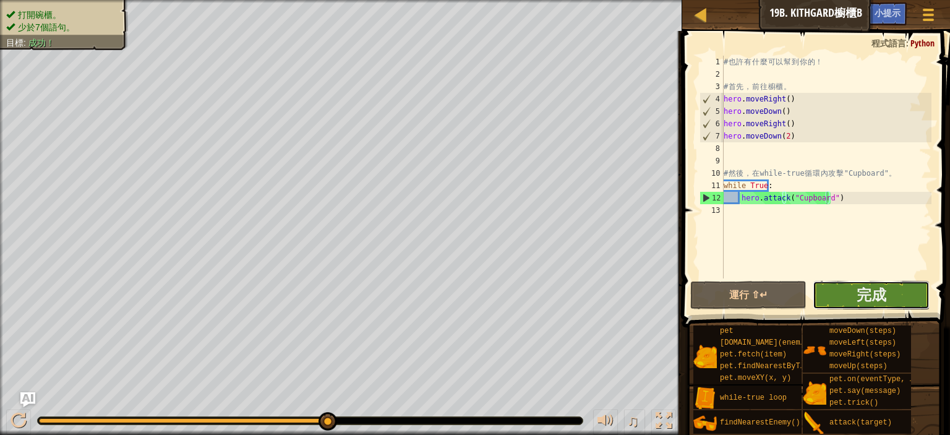
click at [878, 281] on button "完成" at bounding box center [871, 295] width 116 height 28
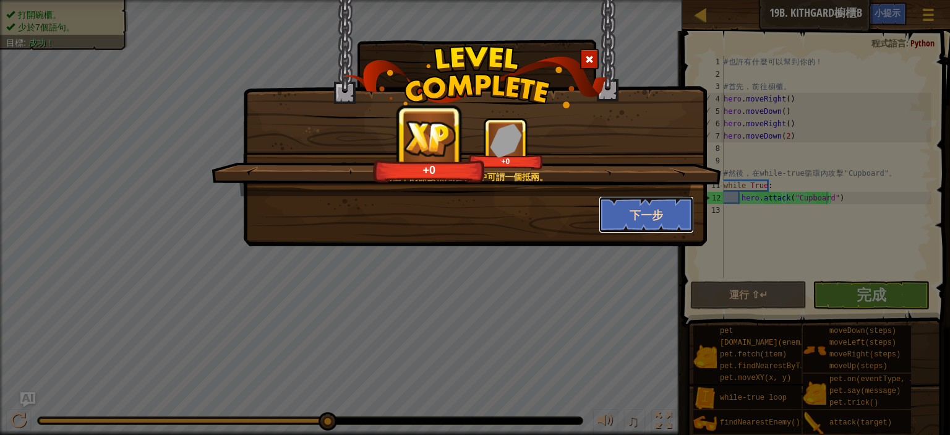
click at [619, 227] on button "下一步" at bounding box center [647, 214] width 96 height 37
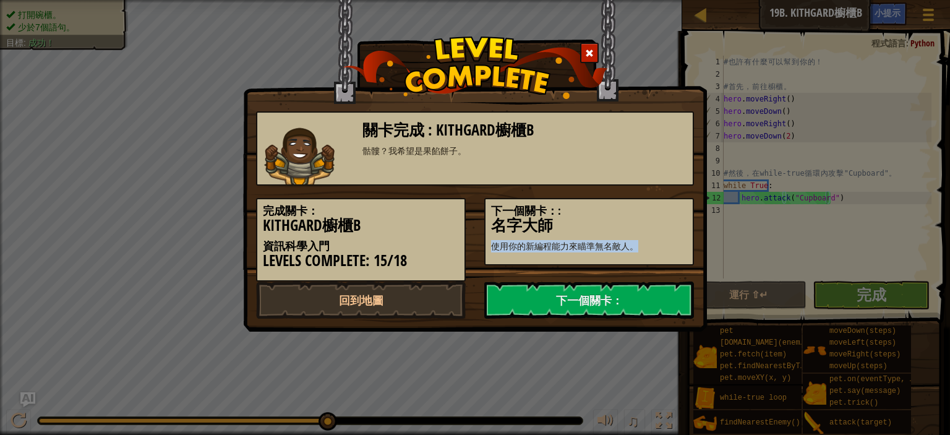
drag, startPoint x: 619, startPoint y: 227, endPoint x: 734, endPoint y: 244, distance: 115.7
click at [730, 248] on div "關卡完成 : Kithgard櫥櫃B 骷髏？我希望是果餡餅子。 完成關卡： Kithgard櫥櫃B 資訊科學入門 Levels Complete: 15/18…" at bounding box center [475, 217] width 950 height 435
click at [734, 244] on div "關卡完成 : Kithgard櫥櫃B 骷髏？我希望是果餡餅子。 完成關卡： Kithgard櫥櫃B 資訊科學入門 Levels Complete: 15/18…" at bounding box center [475, 217] width 950 height 435
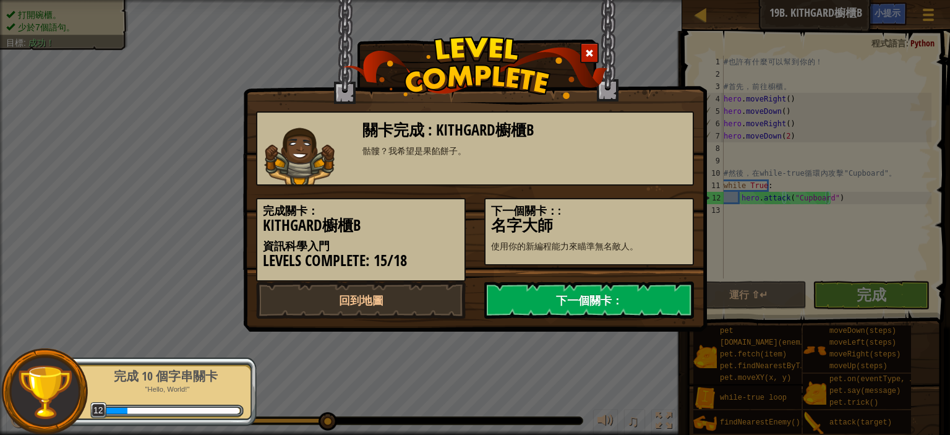
click at [637, 301] on link "下一個關卡：" at bounding box center [589, 299] width 210 height 37
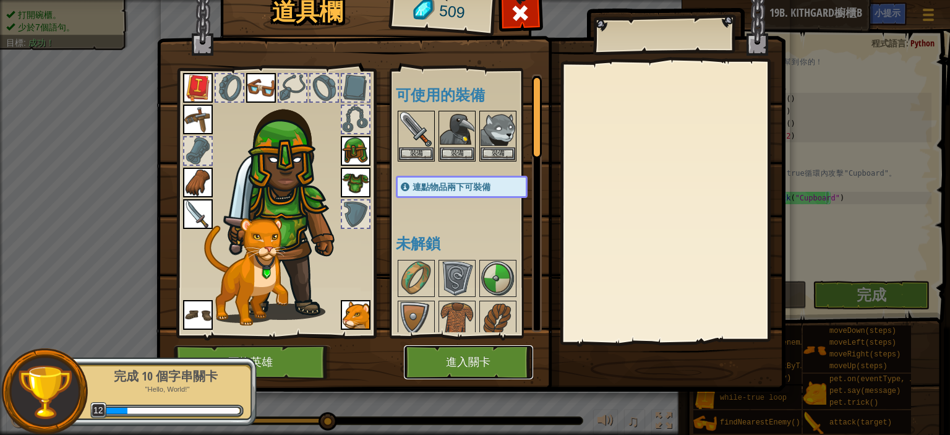
drag, startPoint x: 487, startPoint y: 351, endPoint x: 489, endPoint y: 359, distance: 8.3
click at [489, 359] on button "進入關卡" at bounding box center [468, 362] width 129 height 34
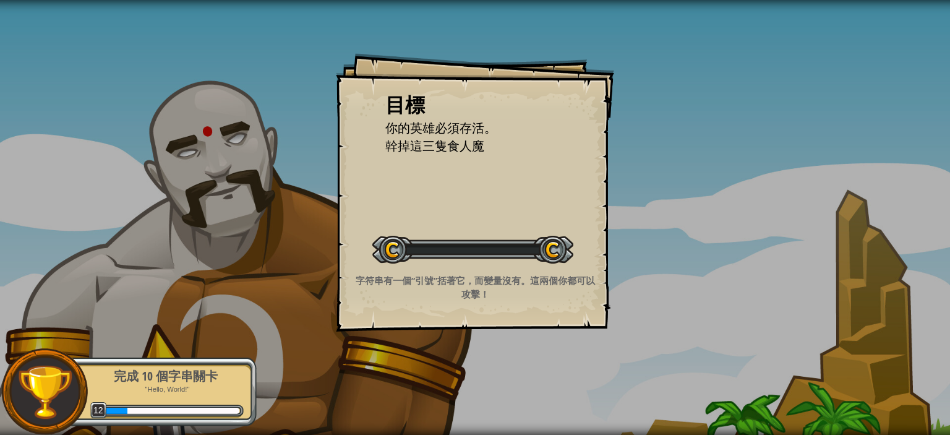
click at [489, 360] on div "目標 你的英雄必須存活。 幹掉這三隻食人魔 開始戰役 從伺服器載入失敗 您將需要訂閱來開啟這關。 訂閱 您需要加入一個課程來遊玩此關卡。 回到我的課程 詢問您…" at bounding box center [475, 217] width 950 height 435
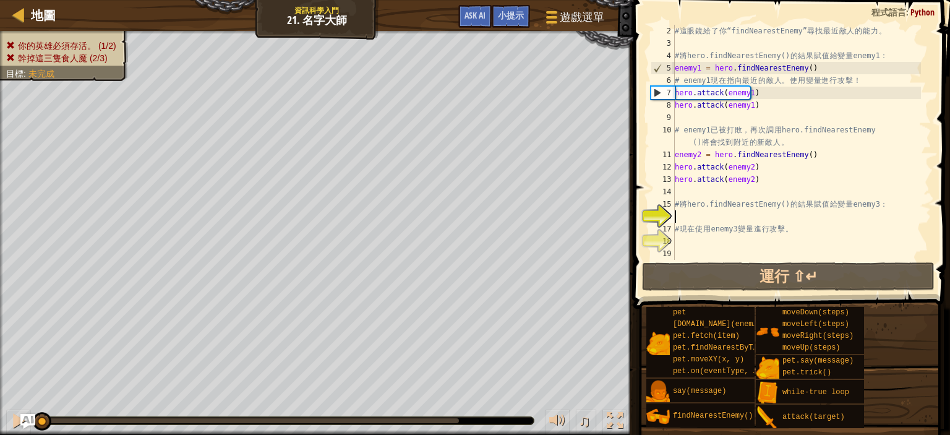
scroll to position [12, 0]
click at [721, 123] on div "# 這 眼 鏡 給 了 你 “findNearestEnemy” 尋 找 最 近 敵 人 的 能 力 。 # 將 hero.findNearestEnemy(…" at bounding box center [796, 155] width 249 height 260
click at [753, 108] on div "# 這 眼 鏡 給 了 你 “findNearestEnemy” 尋 找 最 近 敵 人 的 能 力 。 # 將 hero.findNearestEnemy(…" at bounding box center [796, 155] width 249 height 260
type textarea "hero.attack(enemy1)"
click at [757, 97] on div "# 這 眼 鏡 給 了 你 “findNearestEnemy” 尋 找 最 近 敵 人 的 能 力 。 # 將 hero.findNearestEnemy(…" at bounding box center [796, 155] width 249 height 260
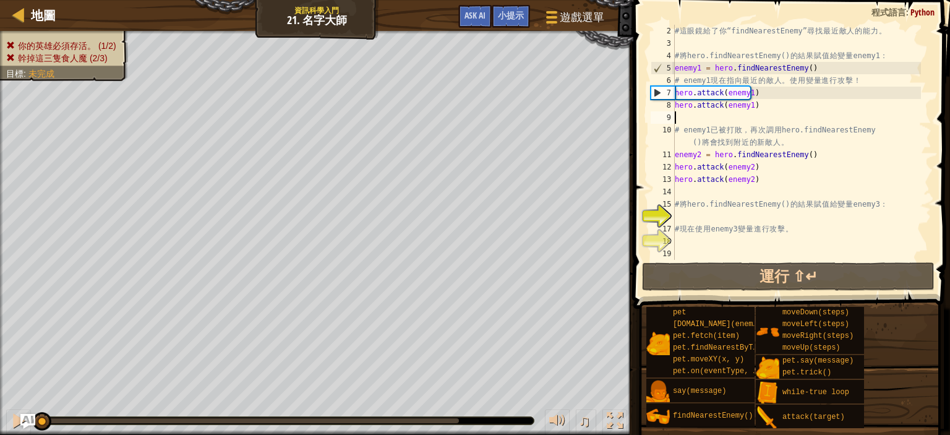
click at [690, 121] on div "# 這 眼 鏡 給 了 你 “findNearestEnemy” 尋 找 最 近 敵 人 的 能 力 。 # 將 hero.findNearestEnemy(…" at bounding box center [796, 155] width 249 height 260
click at [753, 99] on div "# 這 眼 鏡 給 了 你 “findNearestEnemy” 尋 找 最 近 敵 人 的 能 力 。 # 將 hero.findNearestEnemy(…" at bounding box center [796, 155] width 249 height 260
type textarea "hero.attack(enemy1)"
click at [754, 96] on div "# 這 眼 鏡 給 了 你 “findNearestEnemy” 尋 找 最 近 敵 人 的 能 力 。 # 將 hero.findNearestEnemy(…" at bounding box center [796, 155] width 249 height 260
click at [749, 108] on div "# 這 眼 鏡 給 了 你 “findNearestEnemy” 尋 找 最 近 敵 人 的 能 力 。 # 將 hero.findNearestEnemy(…" at bounding box center [796, 155] width 249 height 260
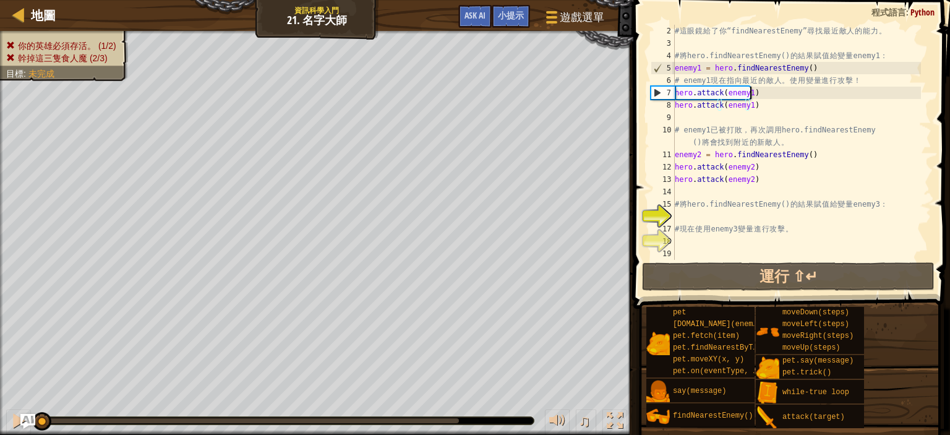
click at [762, 93] on div "# 這 眼 鏡 給 了 你 “findNearestEnemy” 尋 找 最 近 敵 人 的 能 力 。 # 將 hero.findNearestEnemy(…" at bounding box center [796, 155] width 249 height 260
click at [757, 107] on div "# 這 眼 鏡 給 了 你 “findNearestEnemy” 尋 找 最 近 敵 人 的 能 力 。 # 將 hero.findNearestEnemy(…" at bounding box center [796, 155] width 249 height 260
click at [760, 98] on div "# 這 眼 鏡 給 了 你 “findNearestEnemy” 尋 找 最 近 敵 人 的 能 力 。 # 將 hero.findNearestEnemy(…" at bounding box center [796, 155] width 249 height 260
click at [740, 118] on div "# 這 眼 鏡 給 了 你 “findNearestEnemy” 尋 找 最 近 敵 人 的 能 力 。 # 將 hero.findNearestEnemy(…" at bounding box center [796, 155] width 249 height 260
click at [710, 114] on div "# 這 眼 鏡 給 了 你 “findNearestEnemy” 尋 找 最 近 敵 人 的 能 力 。 # 將 hero.findNearestEnemy(…" at bounding box center [796, 155] width 249 height 260
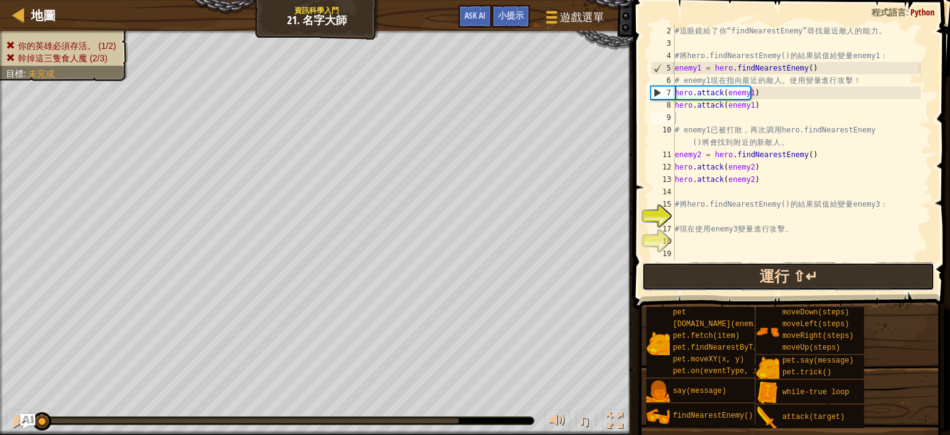
click at [669, 280] on button "運行 ⇧↵" at bounding box center [788, 276] width 293 height 28
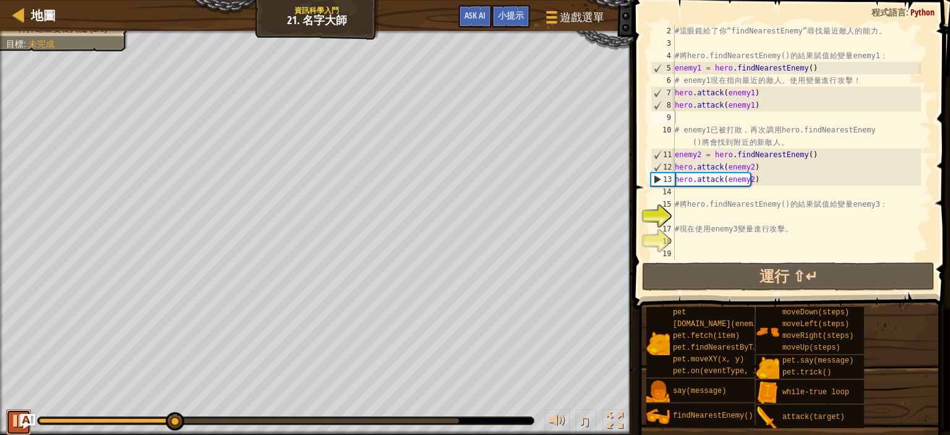
click at [14, 423] on div at bounding box center [19, 421] width 16 height 16
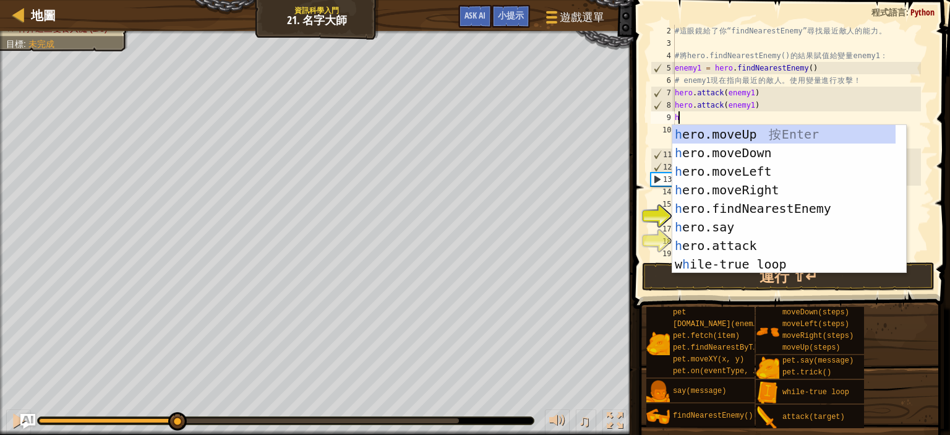
scroll to position [6, 0]
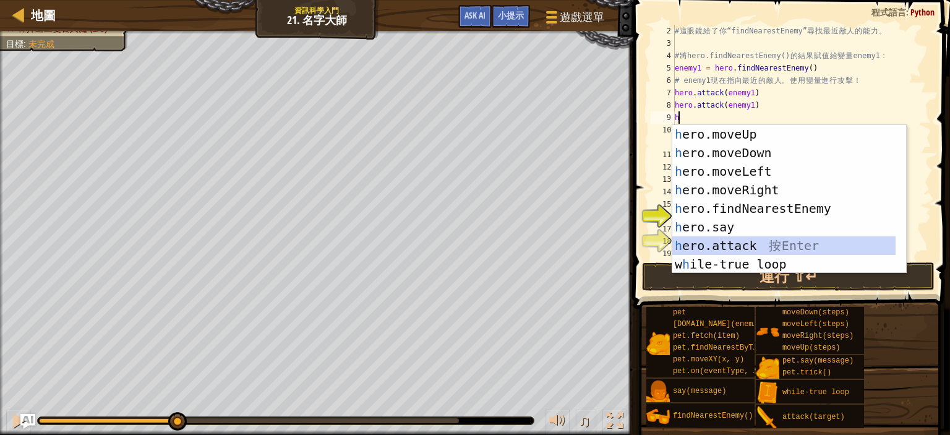
click at [729, 247] on div "h ero.moveUp 按 Enter h ero.moveDown 按 Enter h ero.moveLeft 按 Enter h ero.moveRi…" at bounding box center [783, 218] width 223 height 186
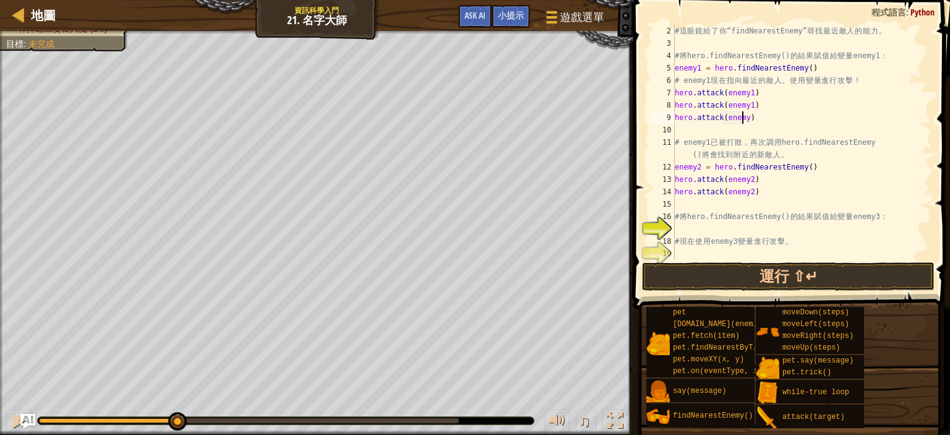
click at [742, 116] on div "# 這 眼 鏡 給 了 你 “findNearestEnemy” 尋 找 最 近 敵 人 的 能 力 。 # 將 hero.findNearestEnemy(…" at bounding box center [796, 155] width 249 height 260
type textarea "hero.attack(enemy3)"
click at [685, 132] on div "# 這 眼 鏡 給 了 你 “findNearestEnemy” 尋 找 最 近 敵 人 的 能 力 。 # 將 hero.findNearestEnemy(…" at bounding box center [796, 155] width 249 height 260
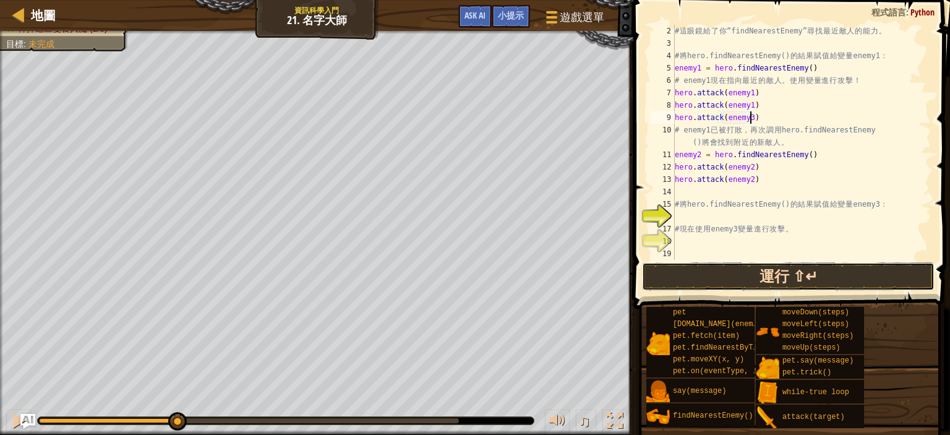
click at [695, 267] on button "運行 ⇧↵" at bounding box center [788, 276] width 293 height 28
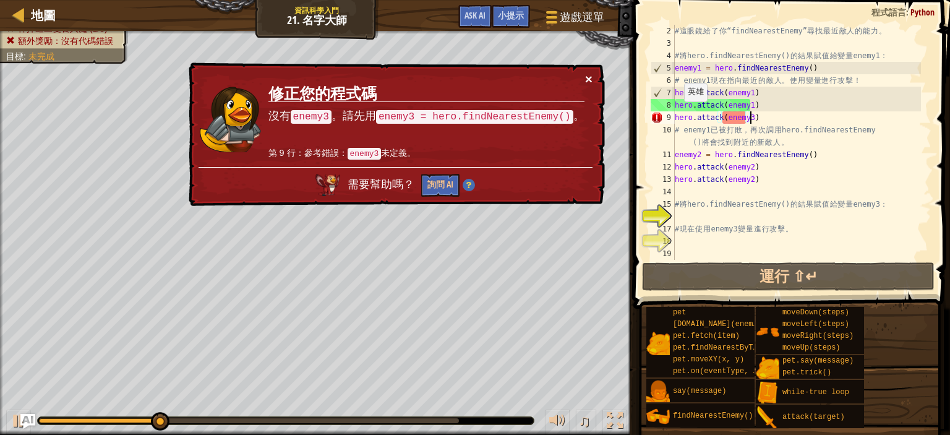
click at [588, 79] on button "×" at bounding box center [588, 78] width 7 height 13
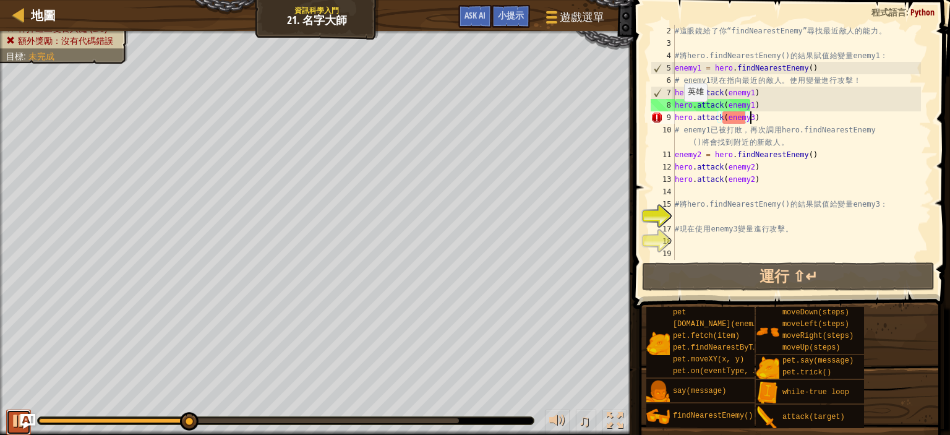
click at [12, 418] on div at bounding box center [19, 421] width 16 height 16
click at [745, 123] on div "# 這 眼 鏡 給 了 你 “findNearestEnemy” 尋 找 最 近 敵 人 的 能 力 。 # 將 hero.findNearestEnemy(…" at bounding box center [796, 155] width 249 height 260
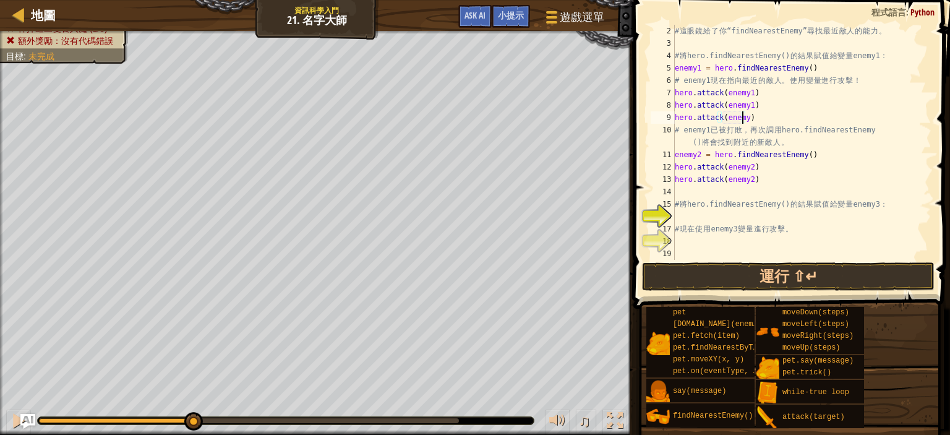
scroll to position [6, 8]
type textarea "hero.attack(enemy1)"
drag, startPoint x: 735, startPoint y: 288, endPoint x: 732, endPoint y: 282, distance: 6.7
click at [735, 286] on button "運行 ⇧↵" at bounding box center [788, 276] width 293 height 28
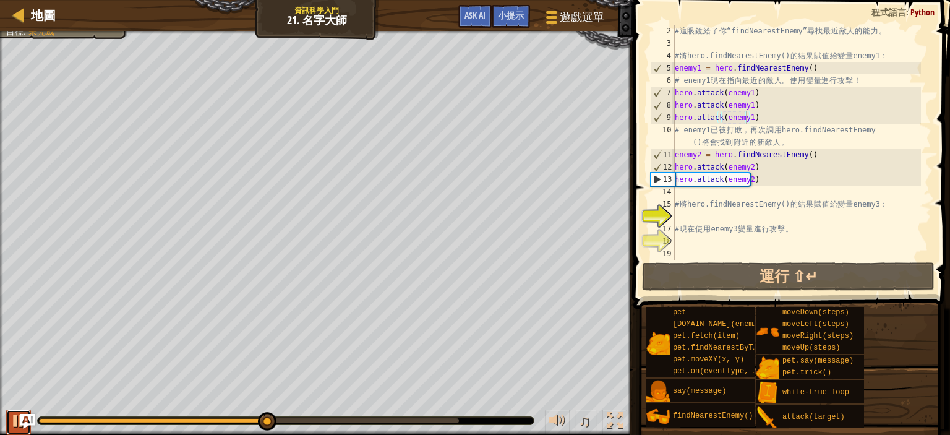
click at [14, 422] on div at bounding box center [19, 421] width 16 height 16
click at [347, 22] on div "地圖 資訊科學入門 21. 名字大師 遊戲選單 完成 小提示 Ask AI" at bounding box center [316, 15] width 633 height 31
click at [549, 14] on div at bounding box center [551, 17] width 17 height 18
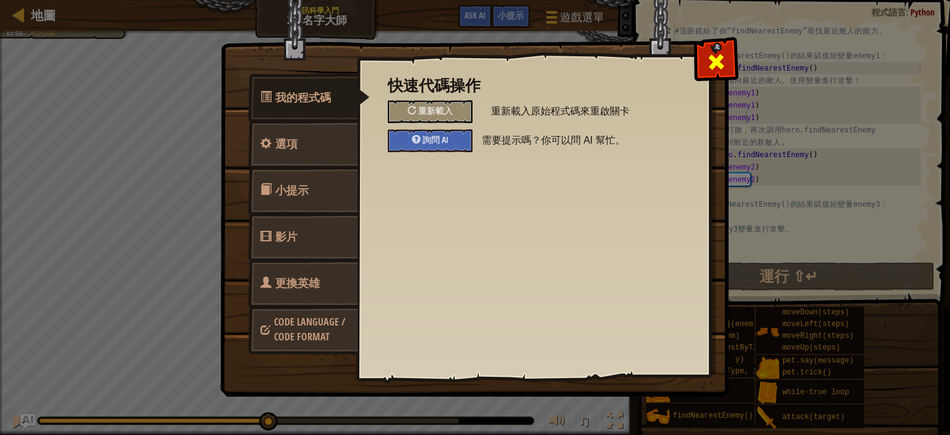
click at [724, 74] on div at bounding box center [716, 59] width 39 height 39
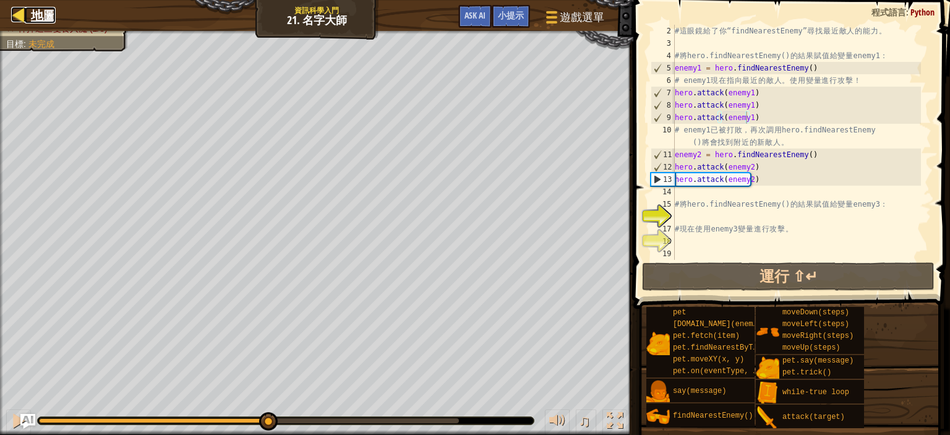
click at [33, 12] on span "地圖" at bounding box center [43, 15] width 25 height 17
select select "zh-HANT"
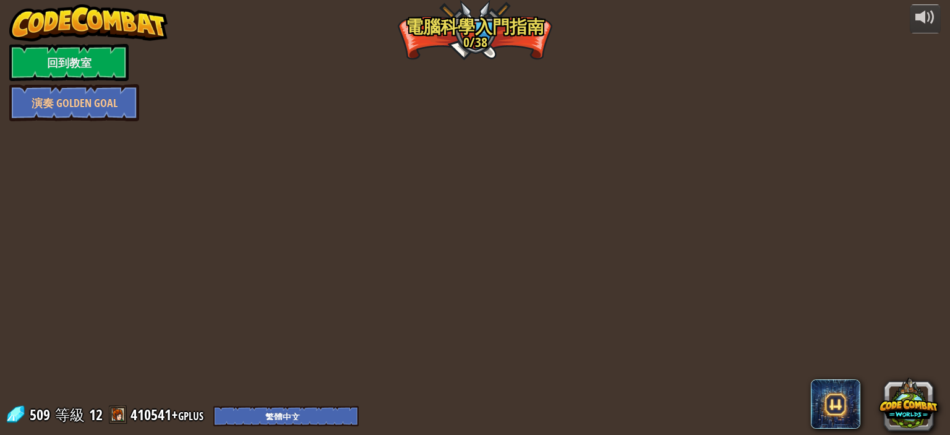
select select "zh-HANT"
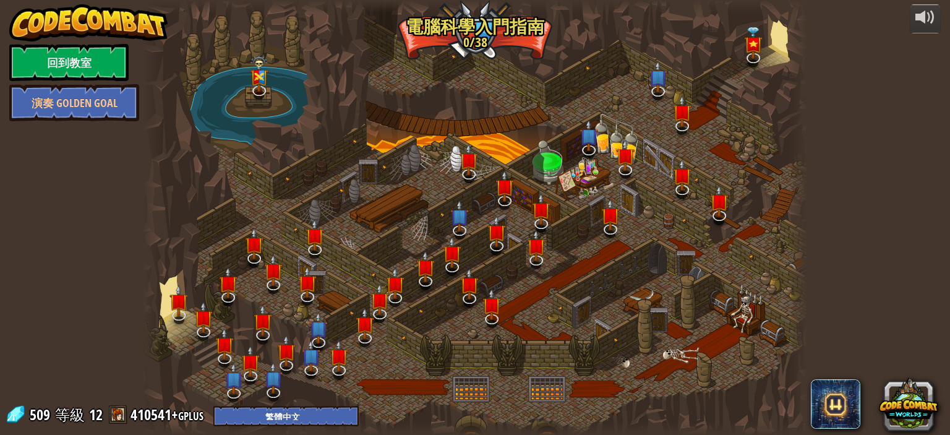
select select "zh-HANT"
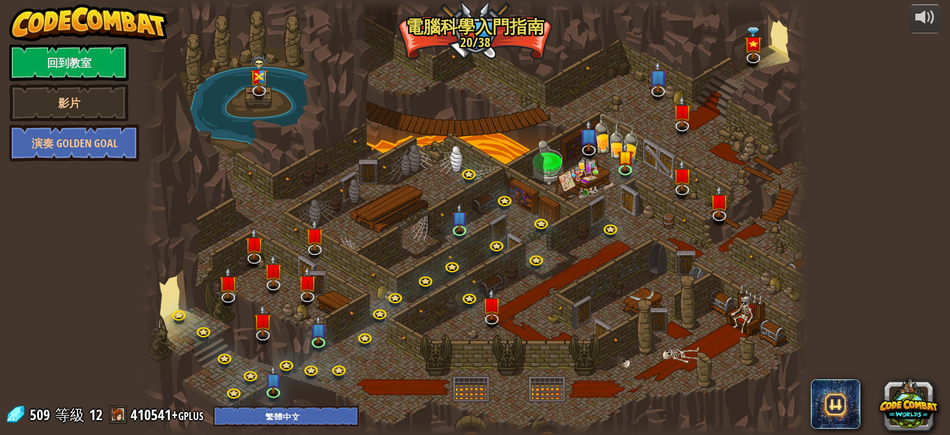
select select "zh-HANT"
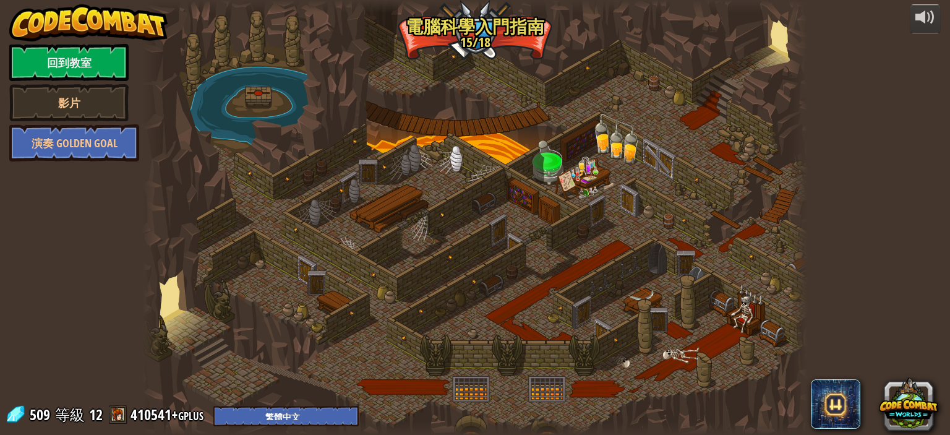
select select "zh-HANT"
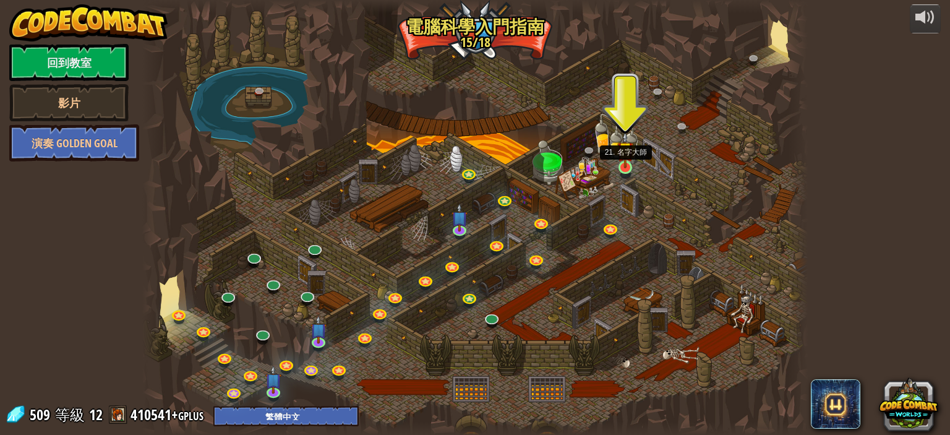
click at [622, 168] on img at bounding box center [625, 149] width 16 height 37
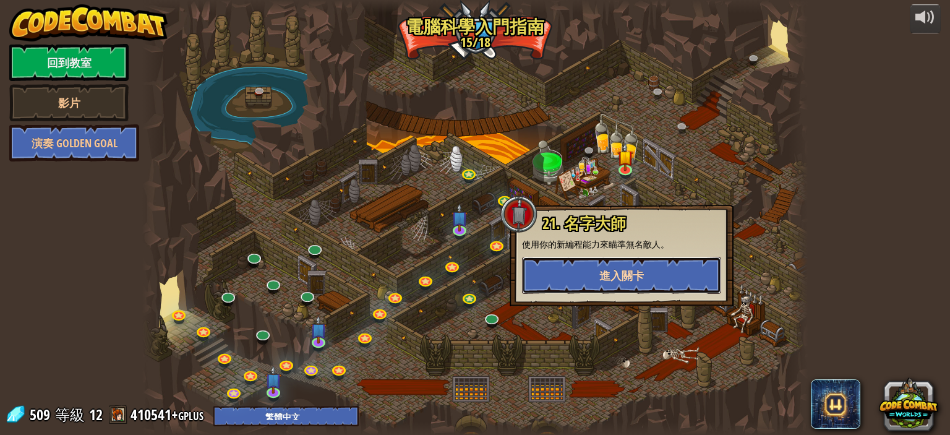
click at [560, 264] on button "進入關卡" at bounding box center [621, 275] width 199 height 37
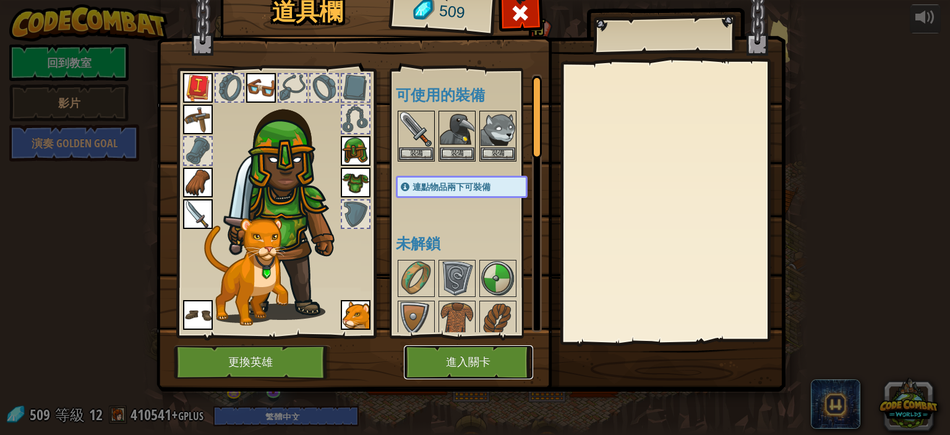
click at [473, 359] on button "進入關卡" at bounding box center [468, 362] width 129 height 34
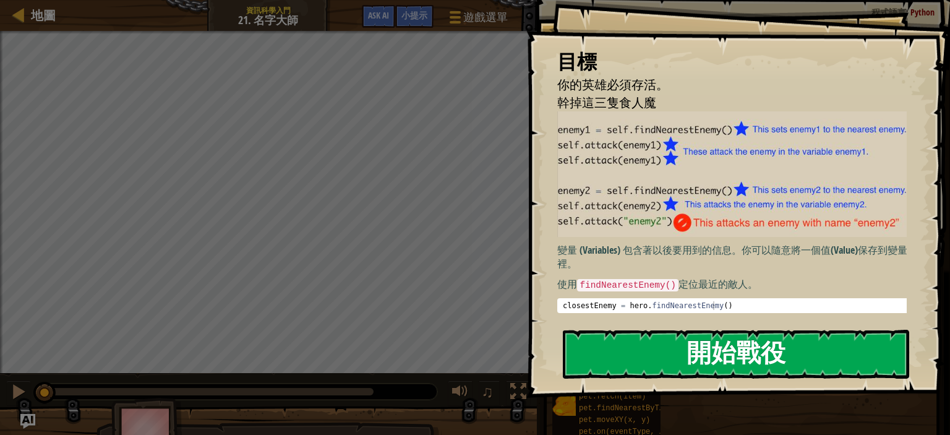
click at [668, 344] on button "開始戰役" at bounding box center [736, 354] width 346 height 49
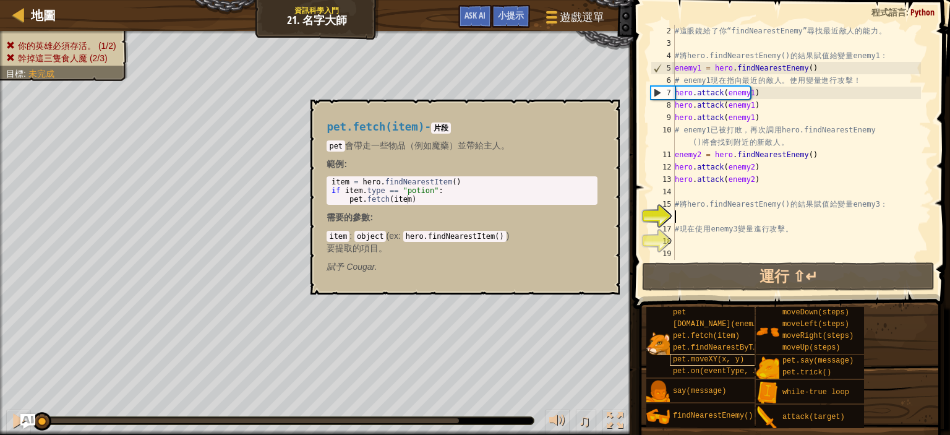
scroll to position [12, 0]
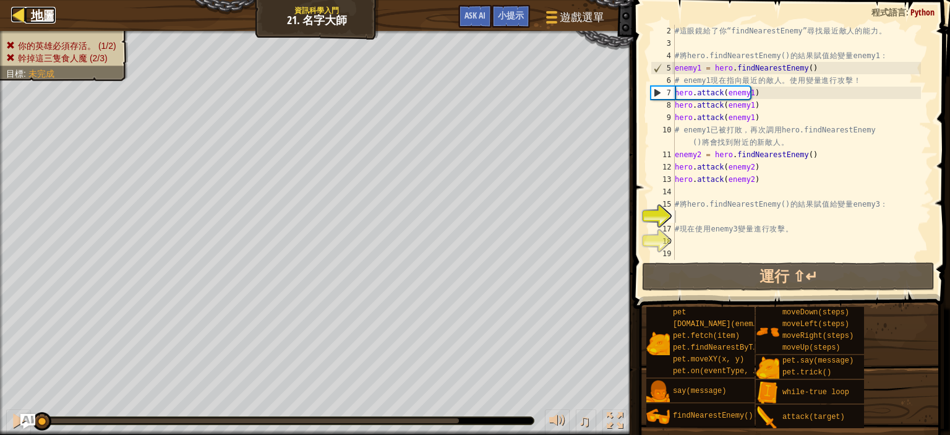
click at [37, 19] on span "地圖" at bounding box center [43, 15] width 25 height 17
select select "zh-HANT"
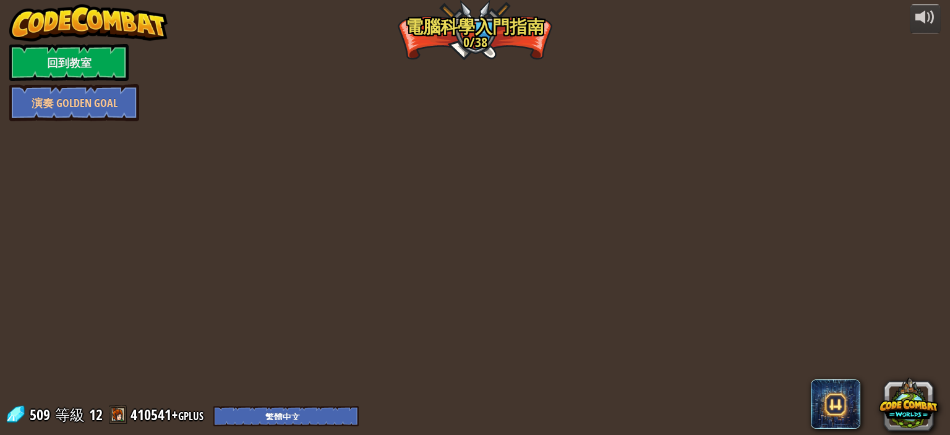
select select "zh-HANT"
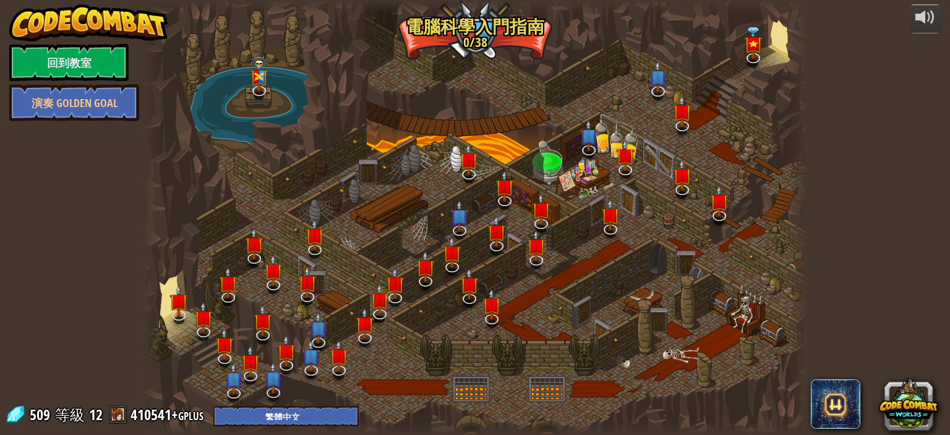
select select "zh-HANT"
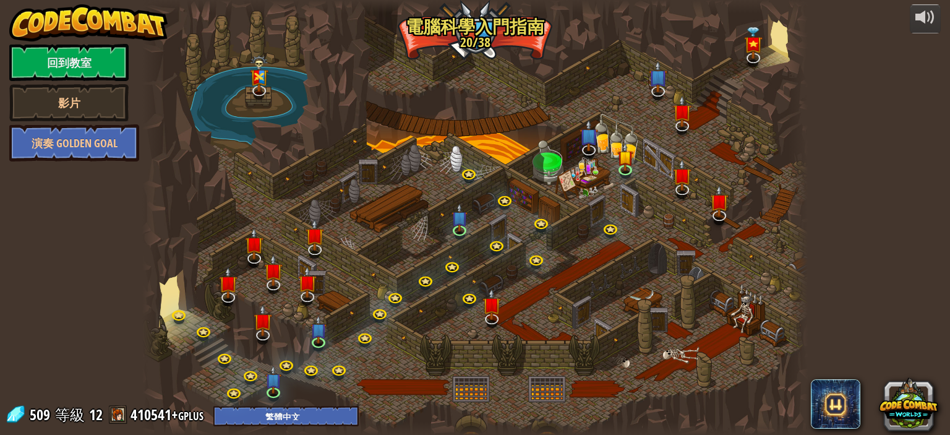
select select "zh-HANT"
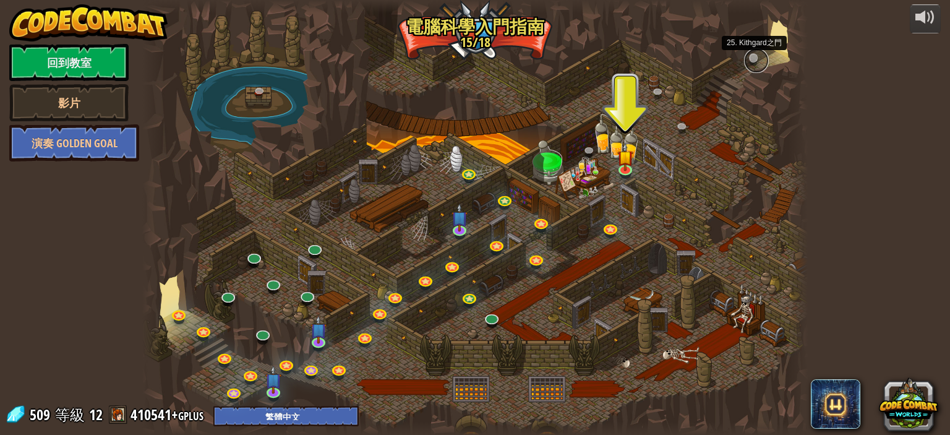
click at [755, 60] on link at bounding box center [756, 60] width 25 height 25
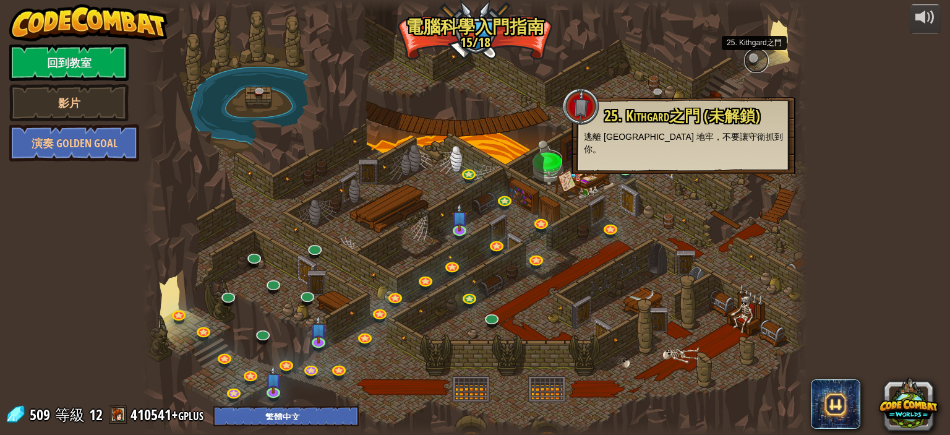
click at [755, 60] on link at bounding box center [756, 60] width 25 height 25
drag, startPoint x: 755, startPoint y: 60, endPoint x: 681, endPoint y: 79, distance: 75.9
click at [753, 60] on link at bounding box center [756, 60] width 25 height 19
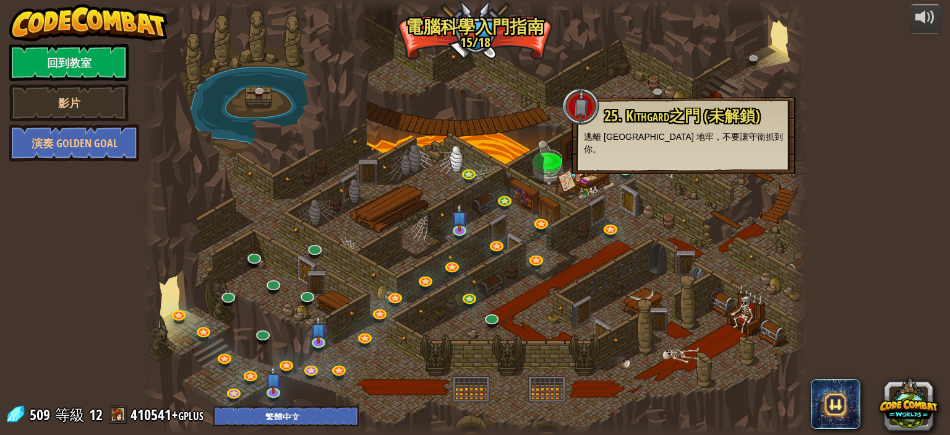
click at [653, 97] on div "25. [PERSON_NAME]之門 (未解鎖) 逃離 [GEOGRAPHIC_DATA] 地牢，不要讓守衛抓到你。" at bounding box center [684, 135] width 224 height 77
click at [656, 95] on link at bounding box center [660, 94] width 25 height 25
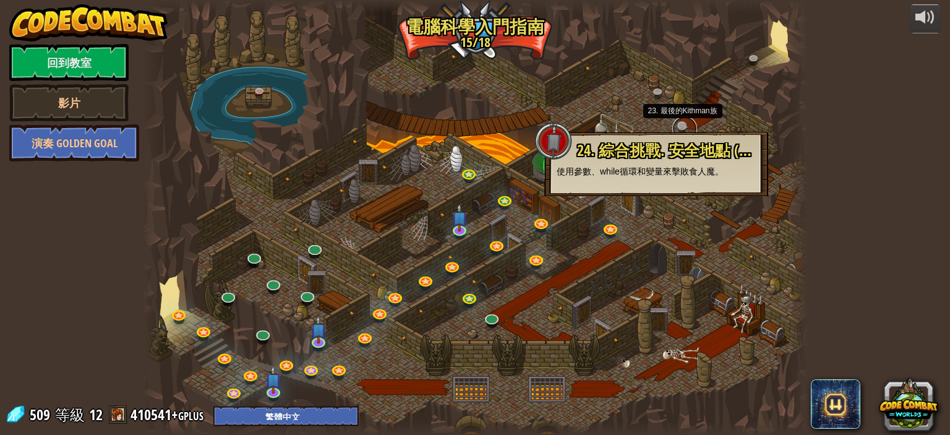
click at [691, 131] on link at bounding box center [684, 128] width 25 height 25
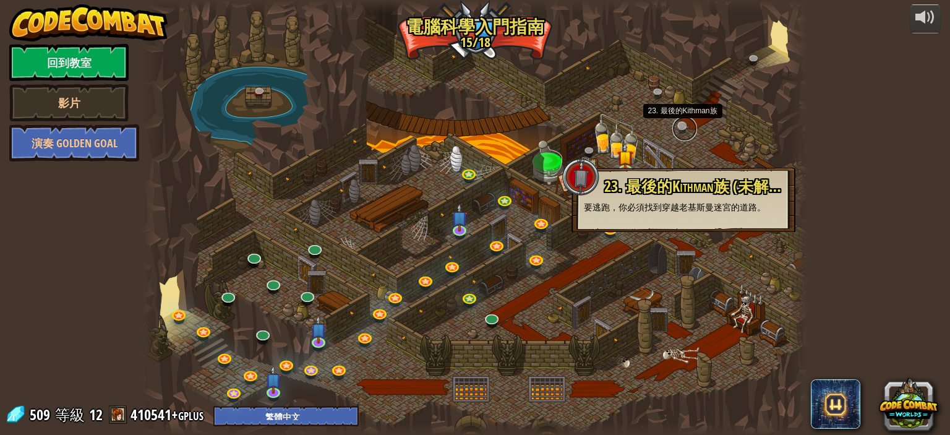
click at [682, 125] on link at bounding box center [684, 128] width 25 height 25
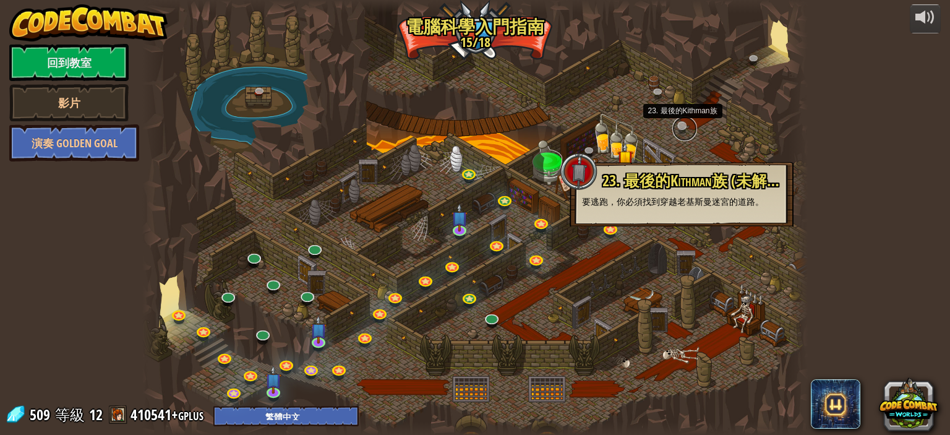
click at [683, 126] on link at bounding box center [684, 128] width 25 height 25
click at [660, 163] on div "25. [PERSON_NAME]之門 (未解鎖) 逃離 [GEOGRAPHIC_DATA] 地牢，不要讓守衛抓到你。 26. [GEOGRAPHIC_DAT…" at bounding box center [475, 217] width 666 height 435
click at [718, 149] on div at bounding box center [475, 217] width 666 height 435
